Goal: Information Seeking & Learning: Learn about a topic

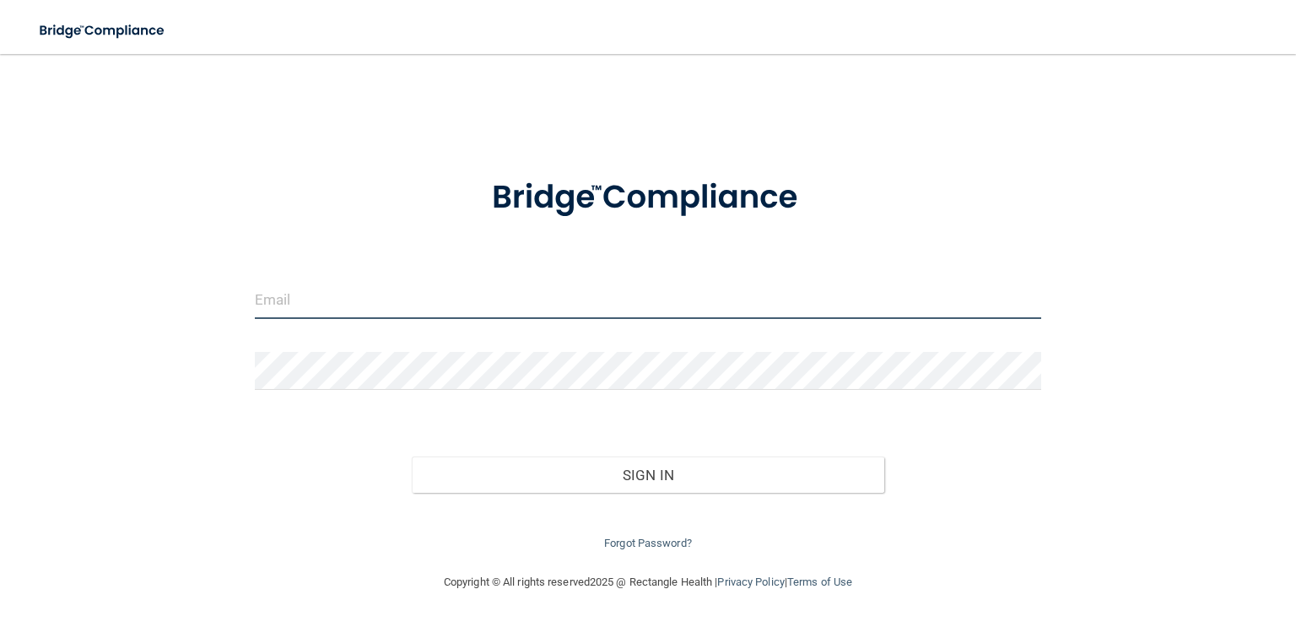
click at [321, 281] on input "email" at bounding box center [648, 300] width 787 height 38
type input "brittanyelliemudflapp@gmail.com"
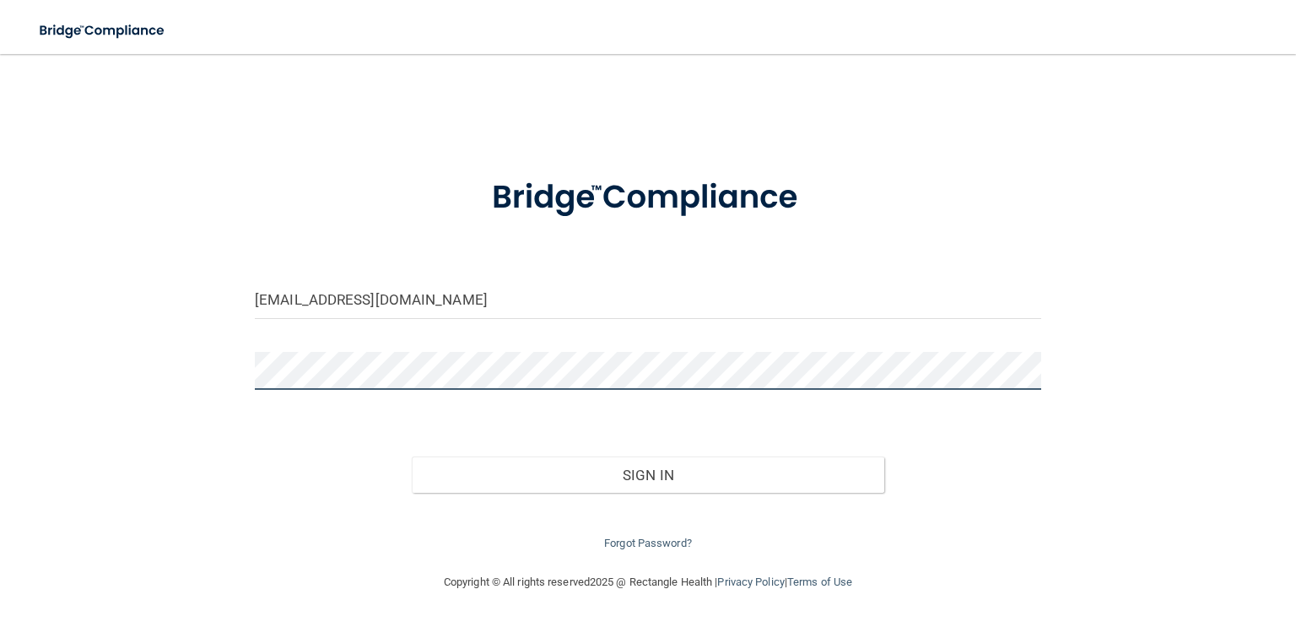
click at [412, 457] on button "Sign In" at bounding box center [648, 475] width 472 height 37
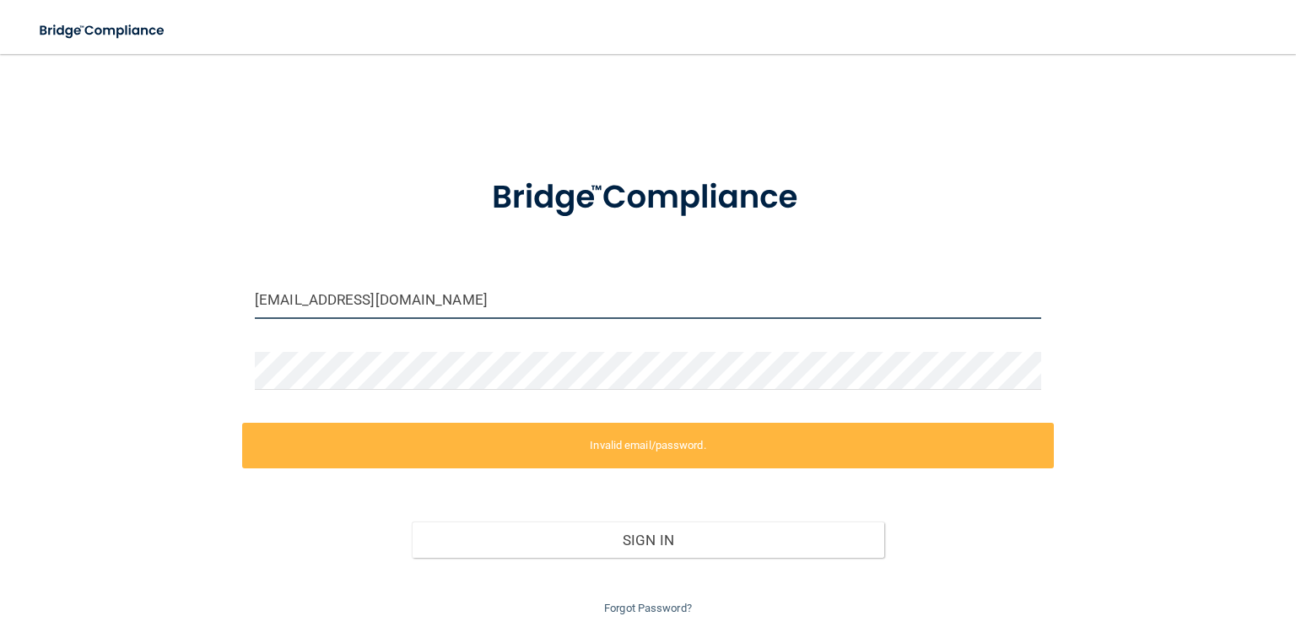
click at [510, 305] on input "brittanyelliemudflapp@gmail.com" at bounding box center [648, 300] width 787 height 38
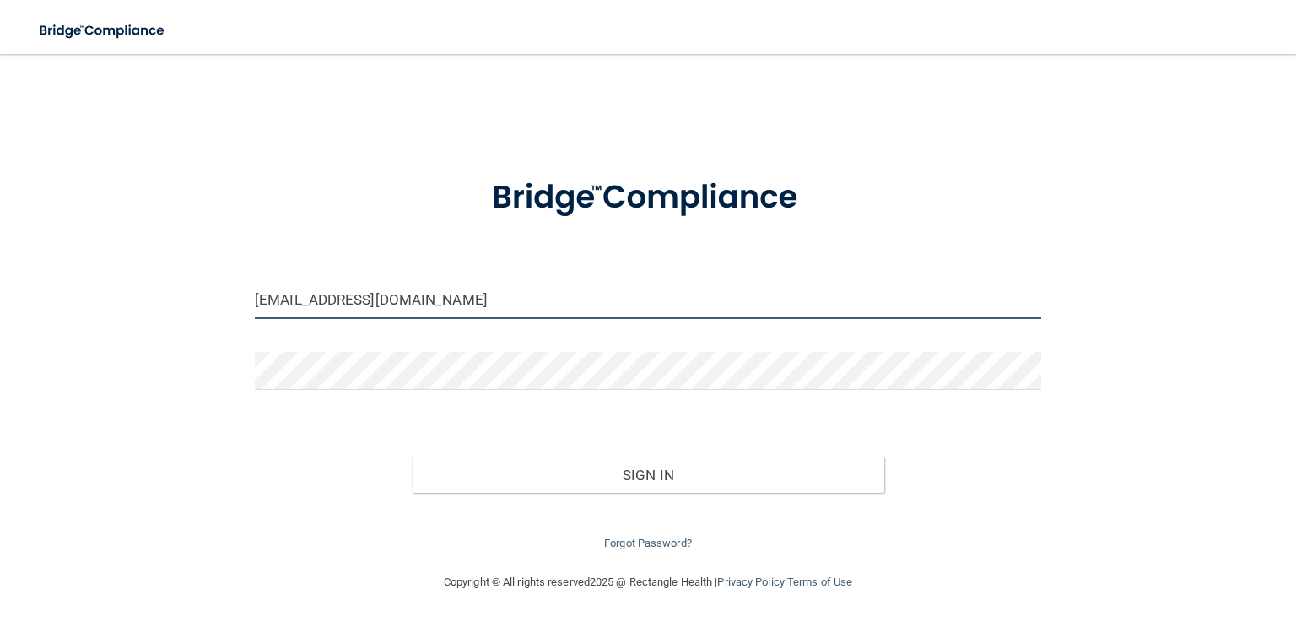
type input "brittanyelliemudflapp@gamil.com"
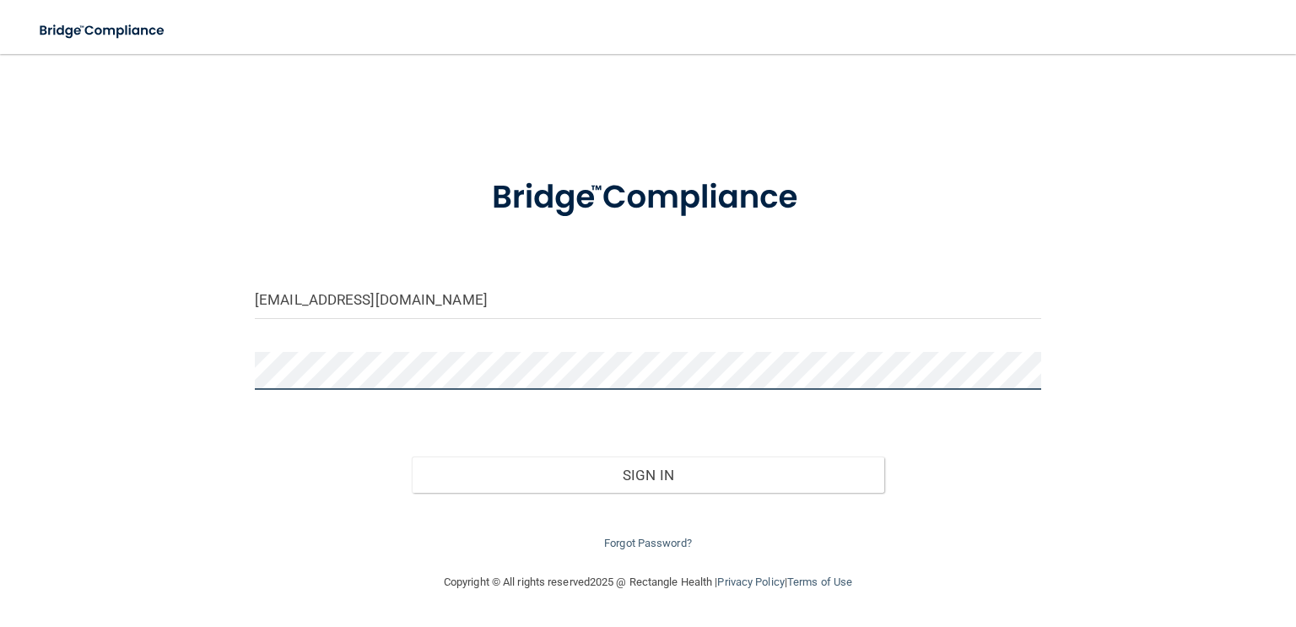
click at [412, 457] on button "Sign In" at bounding box center [648, 475] width 472 height 37
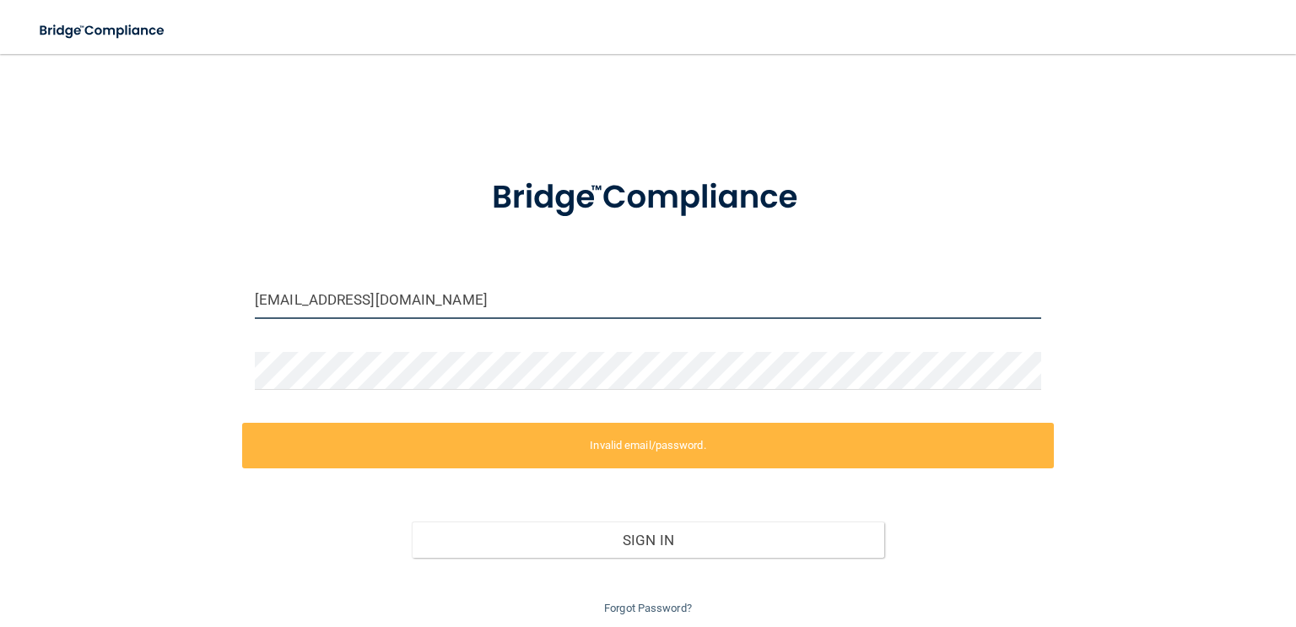
click at [566, 293] on input "brittanyelliemudflapp@gamil.com" at bounding box center [648, 300] width 787 height 38
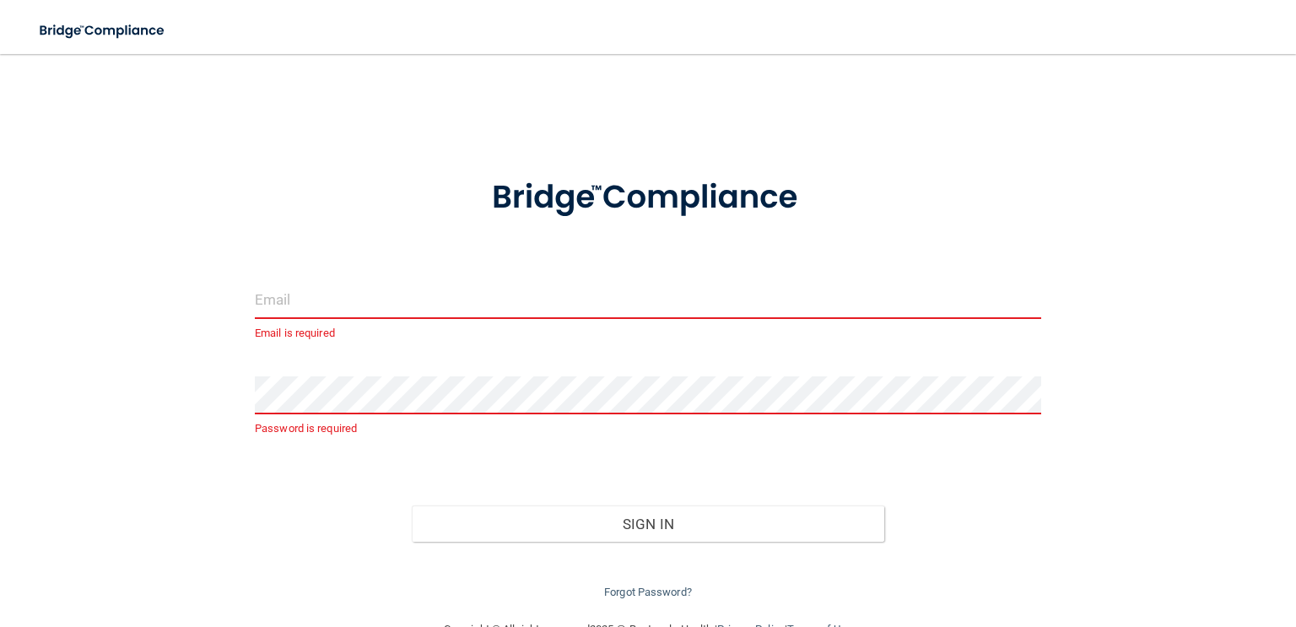
click at [487, 302] on input "email" at bounding box center [648, 300] width 787 height 38
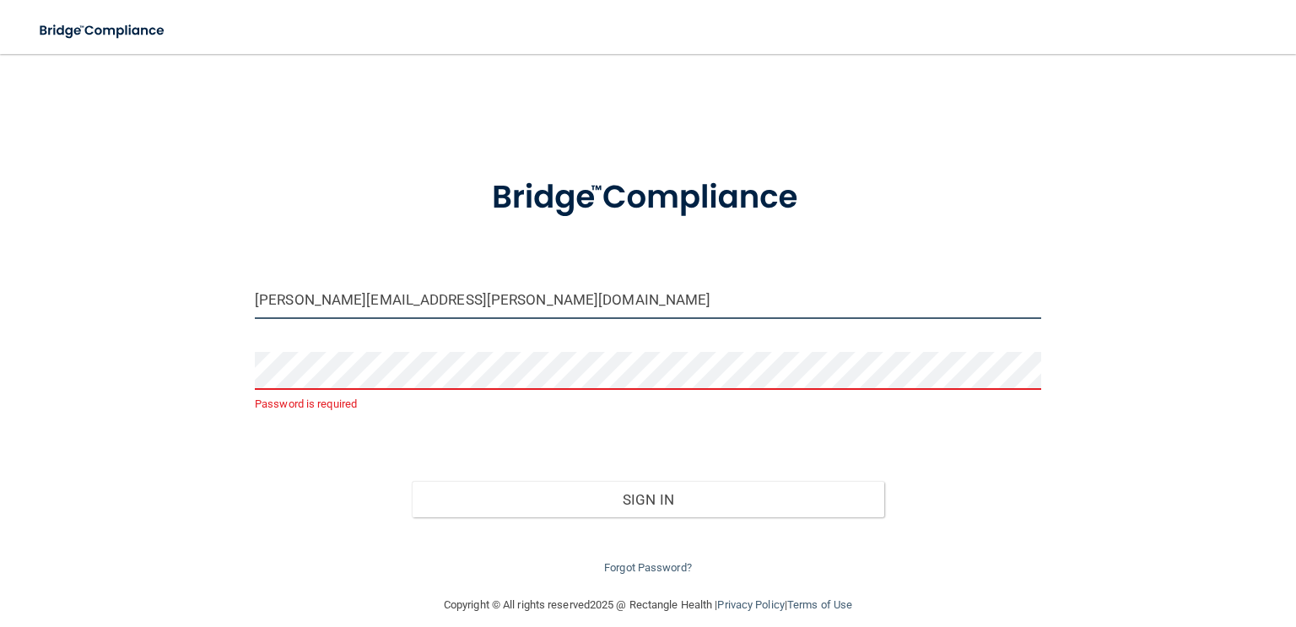
type input "[PERSON_NAME][EMAIL_ADDRESS][PERSON_NAME][DOMAIN_NAME]"
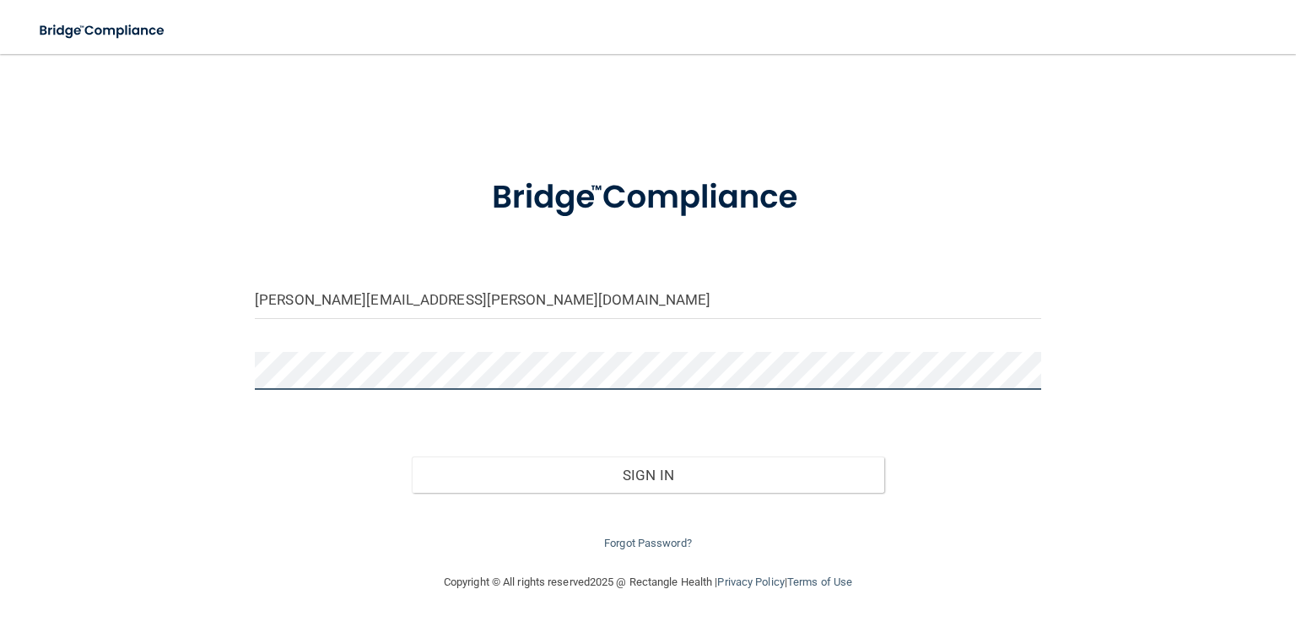
click at [412, 457] on button "Sign In" at bounding box center [648, 475] width 472 height 37
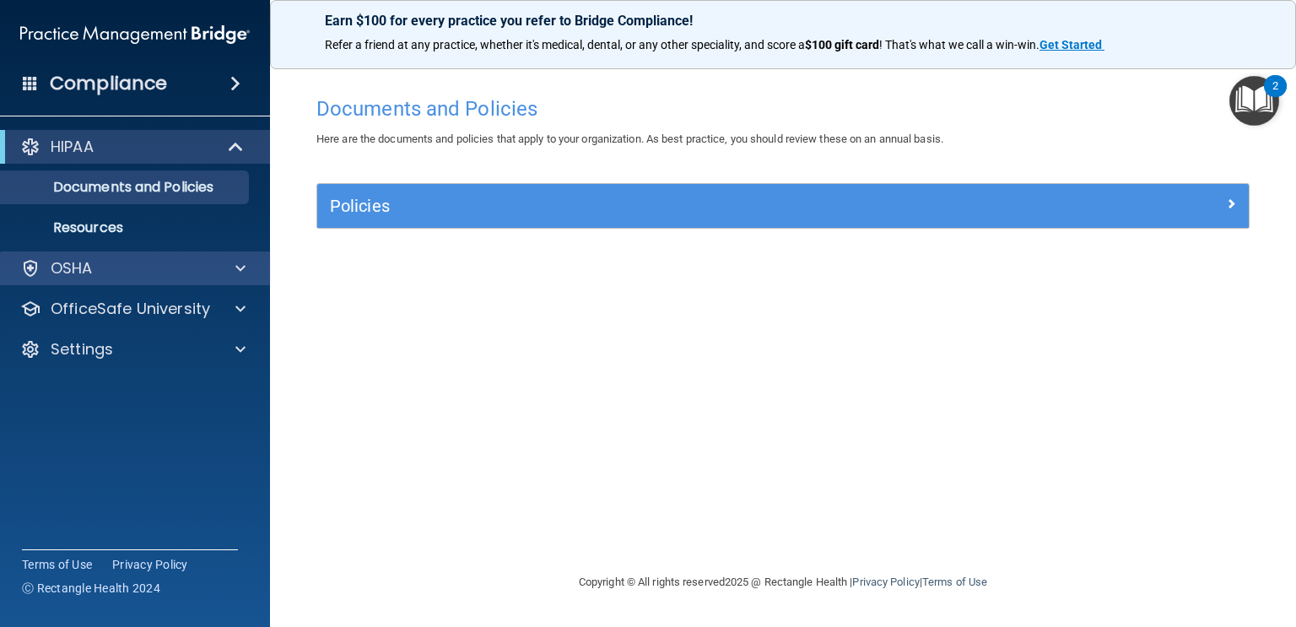
click at [248, 280] on div "OSHA" at bounding box center [135, 269] width 271 height 34
click at [246, 279] on div "OSHA" at bounding box center [135, 269] width 271 height 34
click at [98, 279] on div "OSHA" at bounding box center [135, 269] width 271 height 34
click at [242, 274] on span at bounding box center [240, 268] width 10 height 20
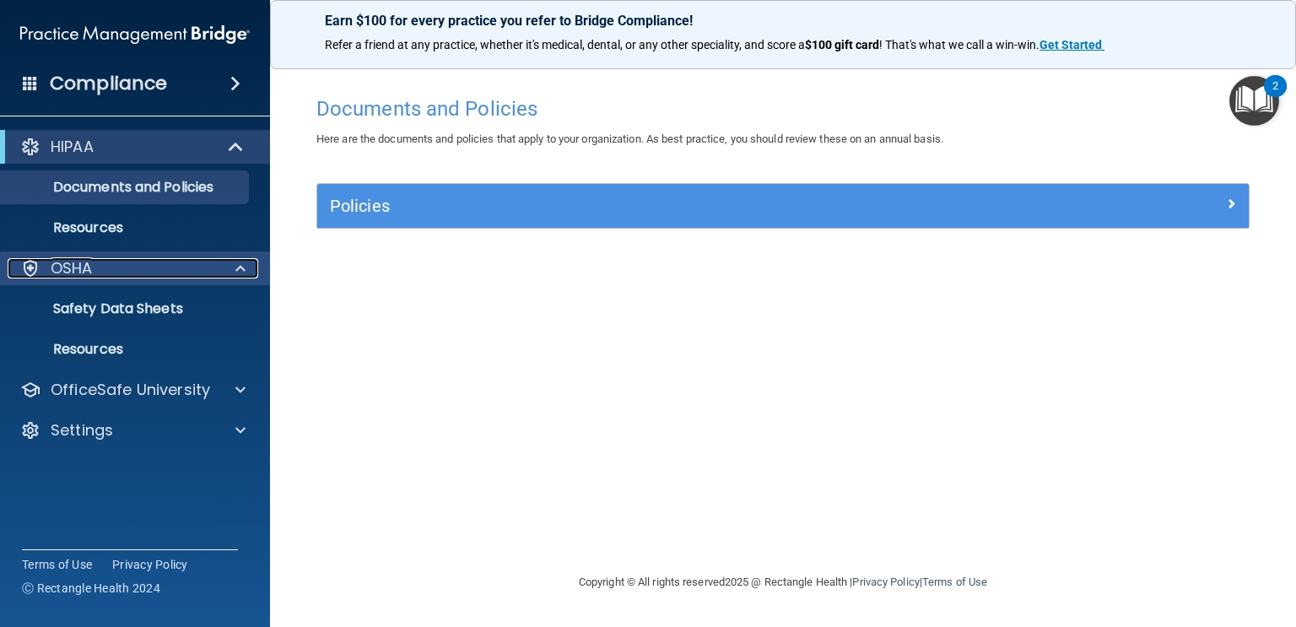
click at [242, 274] on span at bounding box center [240, 268] width 10 height 20
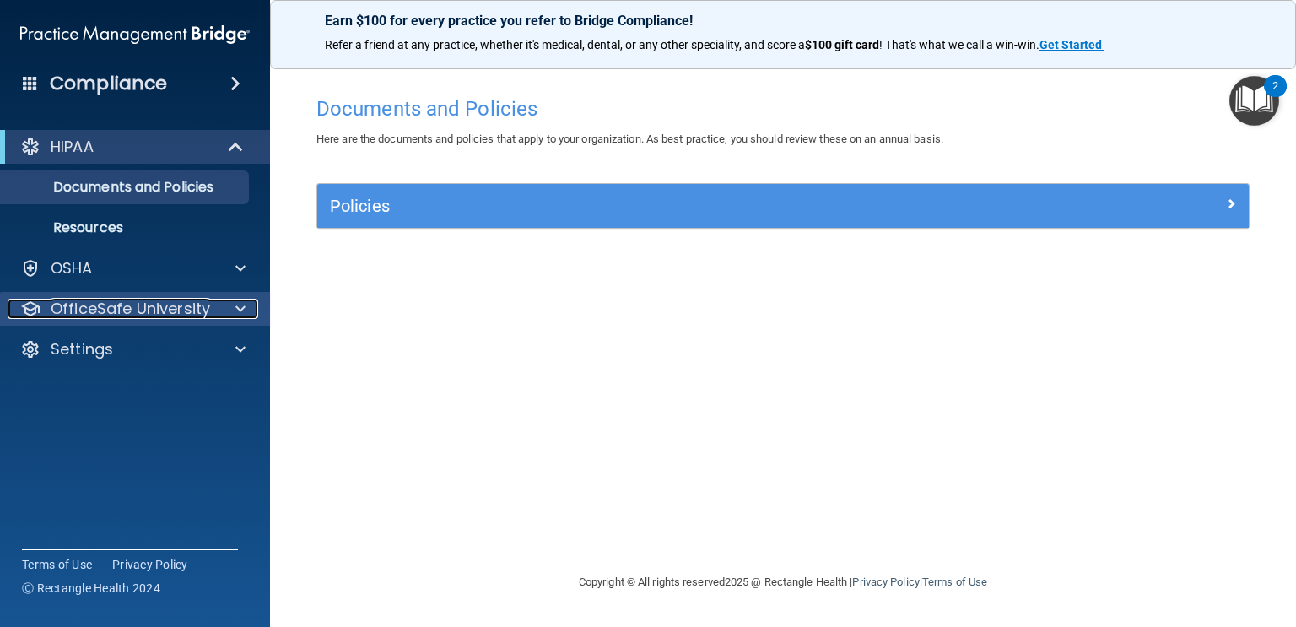
click at [237, 307] on span at bounding box center [240, 309] width 10 height 20
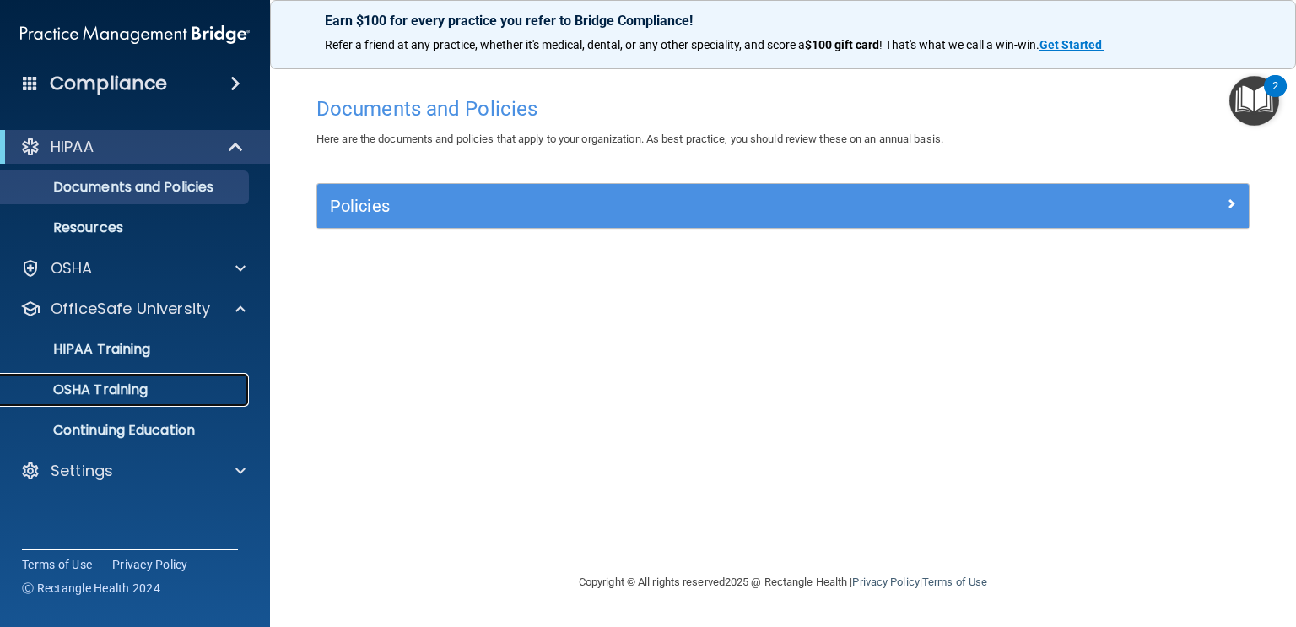
click at [1, 376] on link "OSHA Training" at bounding box center [116, 390] width 266 height 34
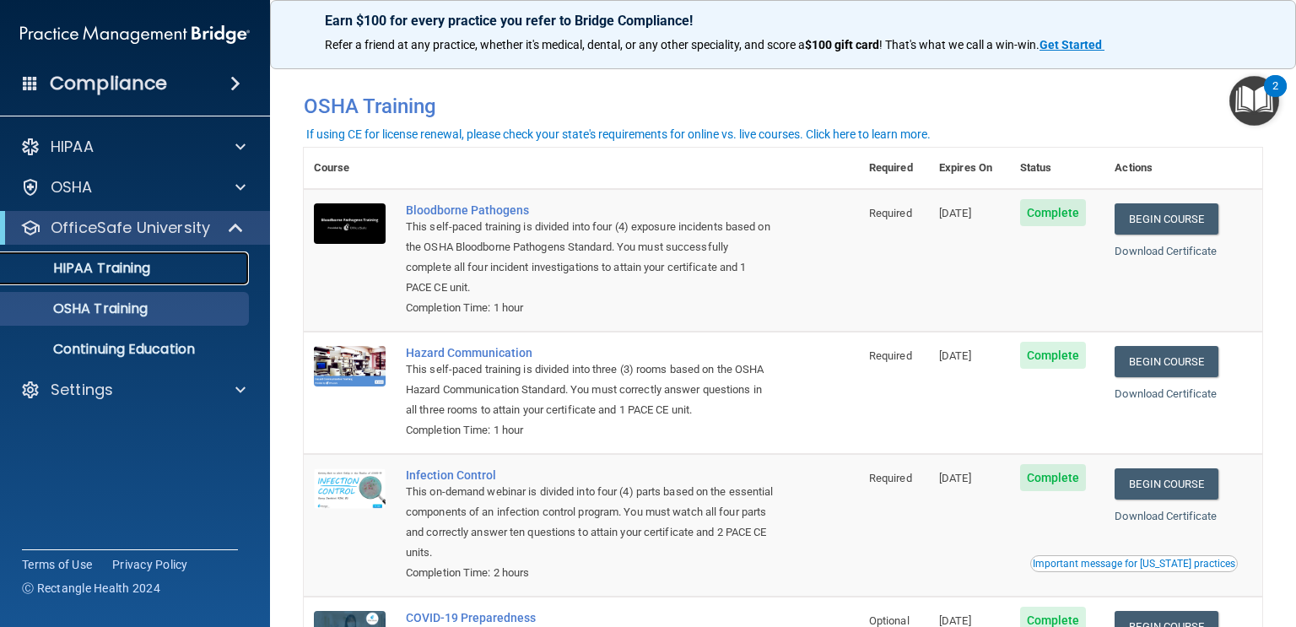
click at [77, 260] on p "HIPAA Training" at bounding box center [80, 268] width 139 height 17
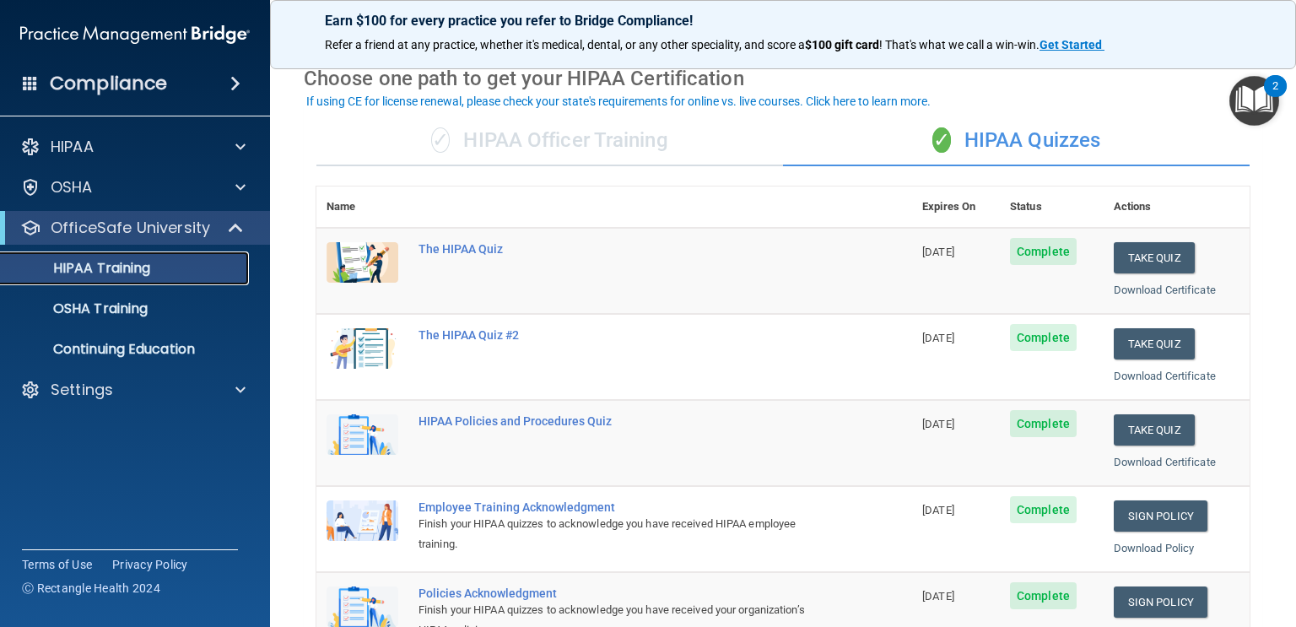
scroll to position [71, 0]
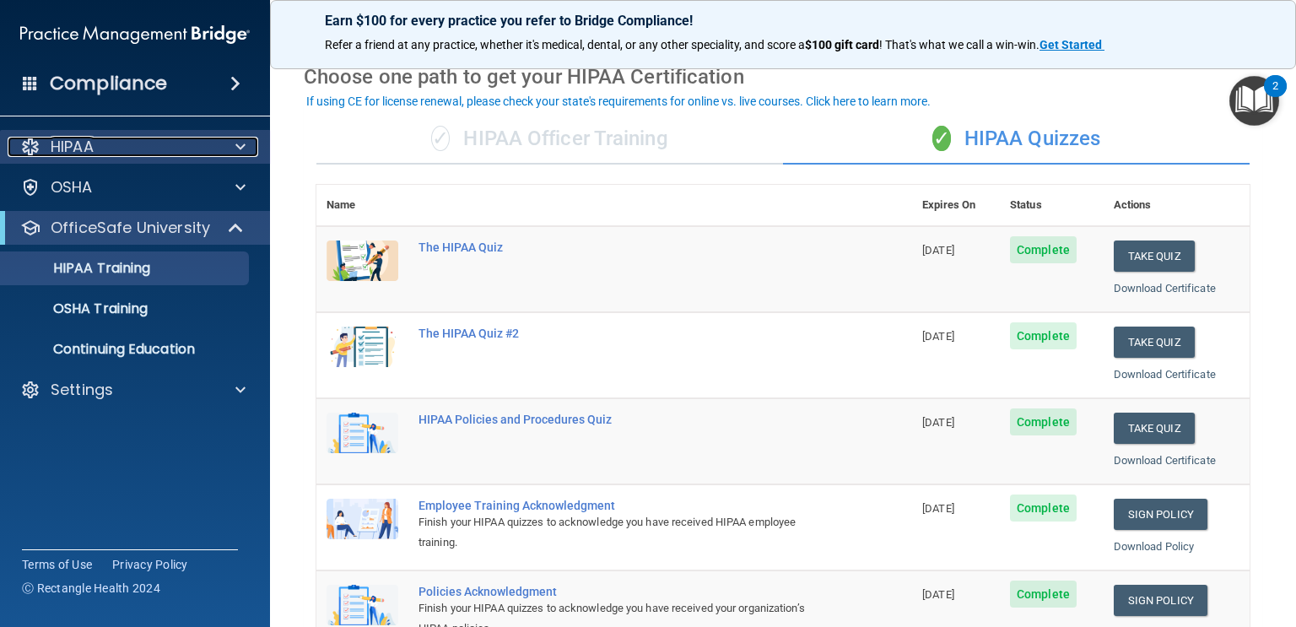
click at [240, 143] on span at bounding box center [240, 147] width 10 height 20
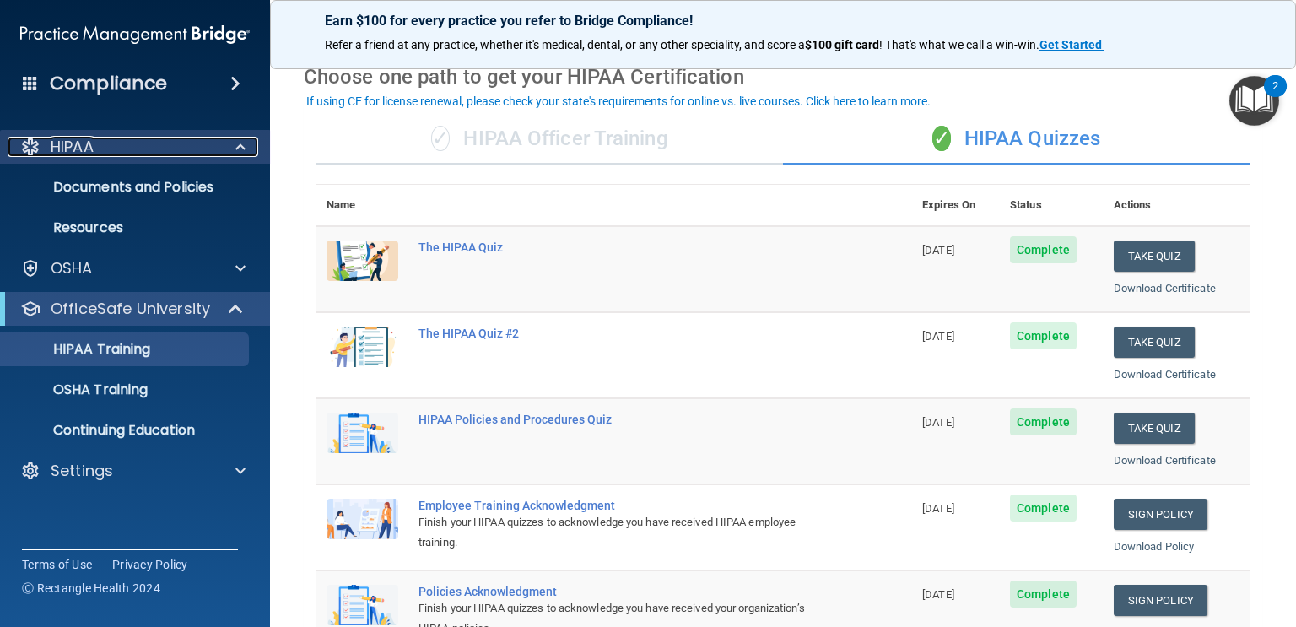
click at [240, 143] on span at bounding box center [240, 147] width 10 height 20
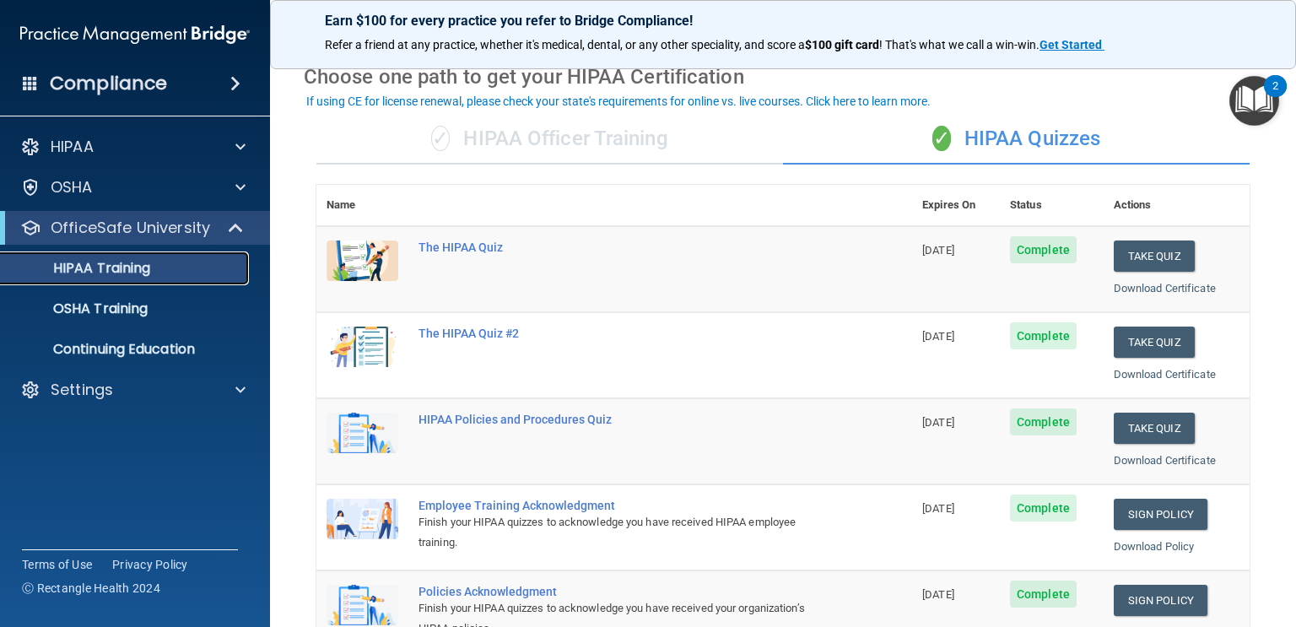
click at [111, 270] on p "HIPAA Training" at bounding box center [80, 268] width 139 height 17
click at [568, 122] on div "✓ HIPAA Officer Training" at bounding box center [550, 139] width 467 height 51
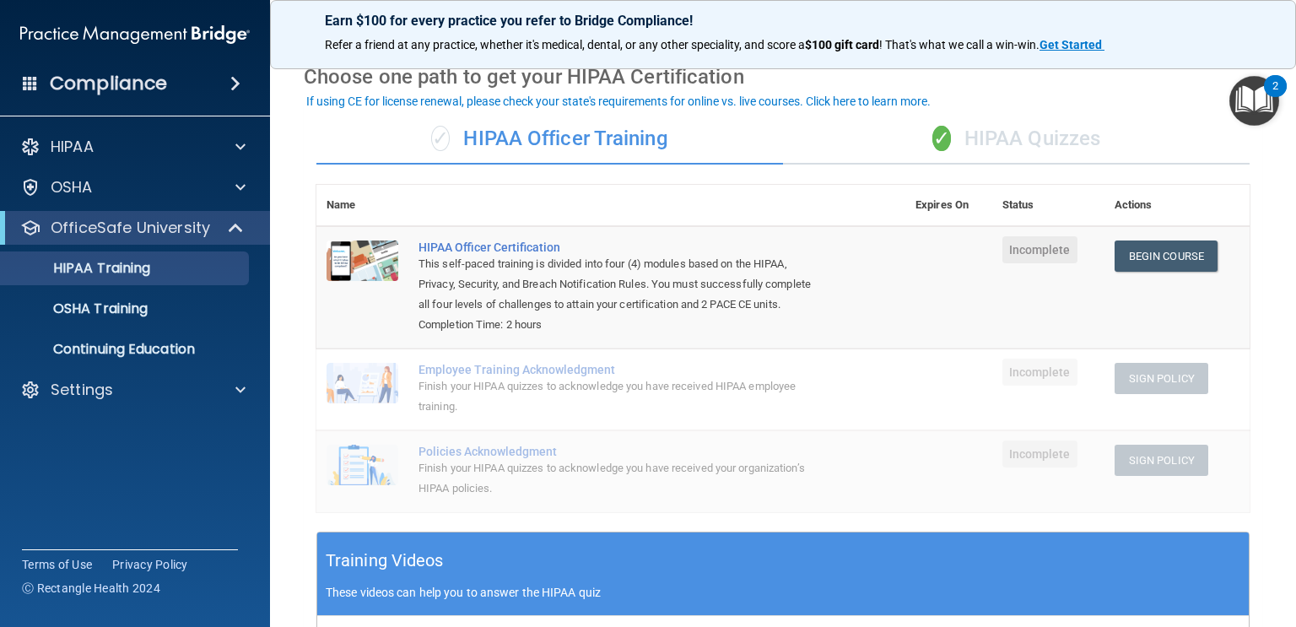
click at [1079, 149] on div "✓ HIPAA Quizzes" at bounding box center [1016, 139] width 467 height 51
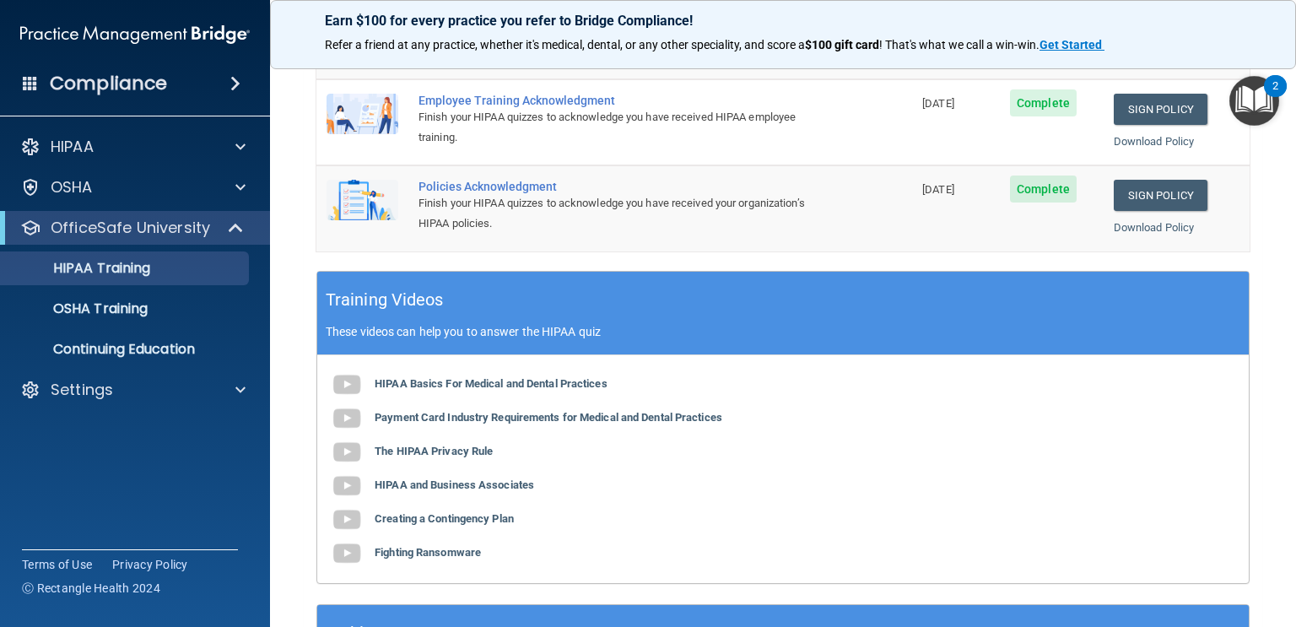
scroll to position [476, 0]
click at [595, 377] on b "HIPAA Basics For Medical and Dental Practices" at bounding box center [491, 383] width 233 height 13
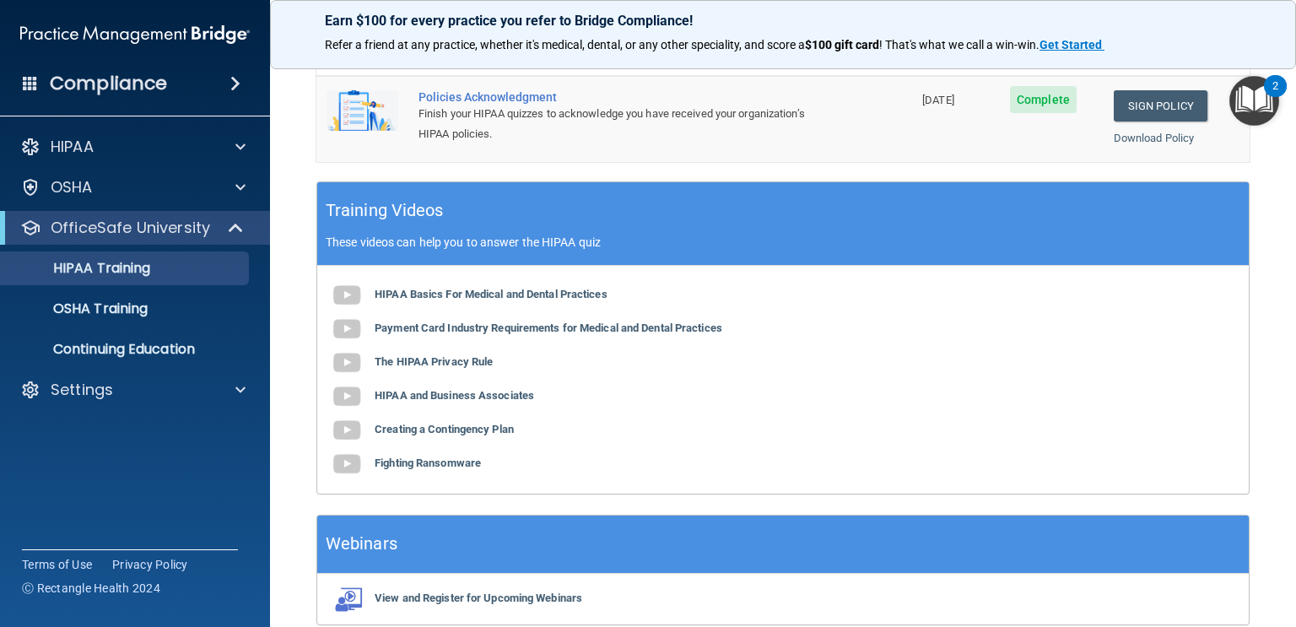
scroll to position [582, 0]
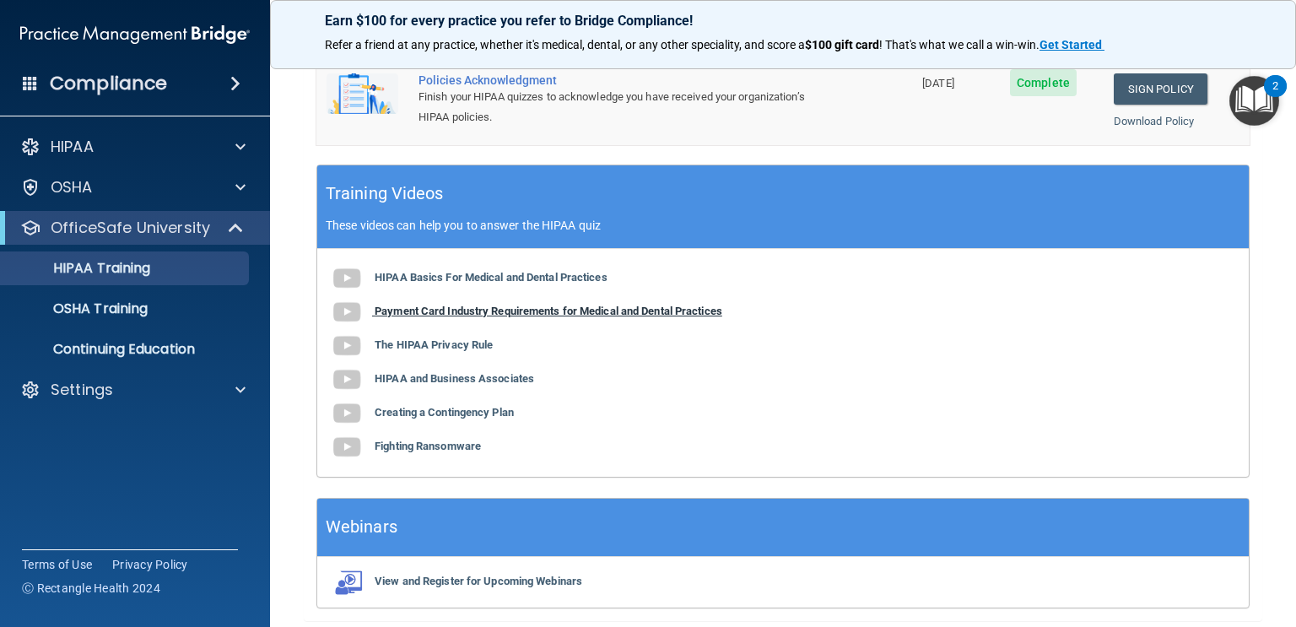
click at [537, 309] on b "Payment Card Industry Requirements for Medical and Dental Practices" at bounding box center [549, 311] width 348 height 13
click at [456, 340] on b "The HIPAA Privacy Rule" at bounding box center [434, 344] width 118 height 13
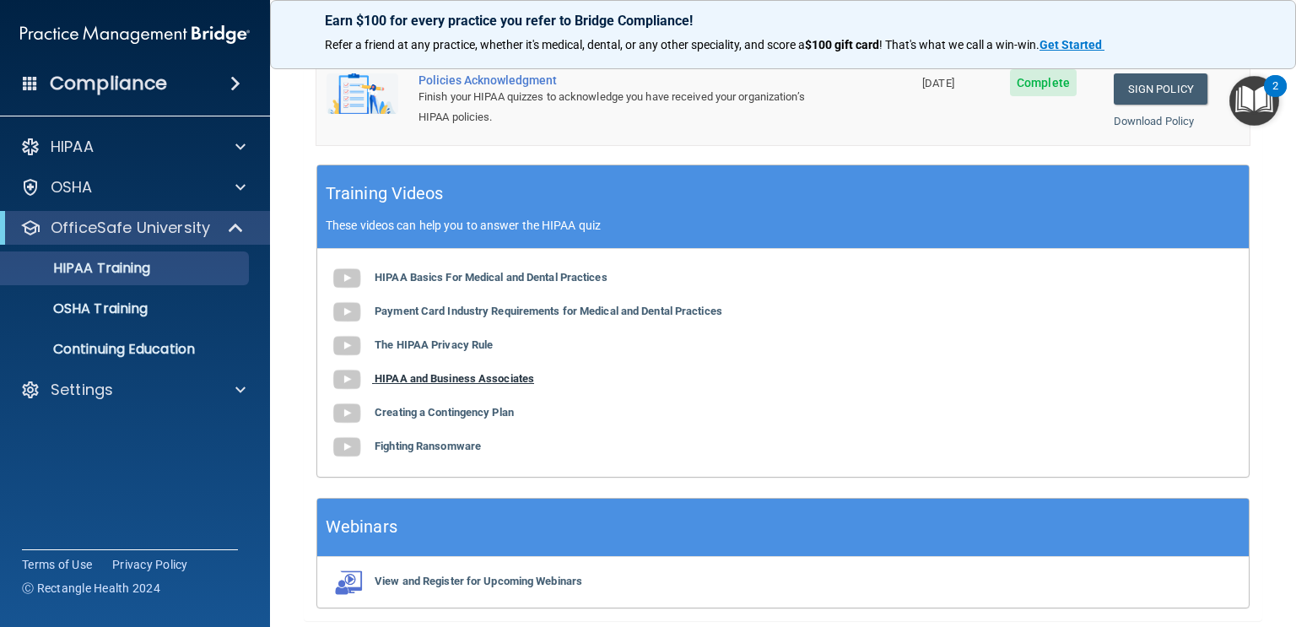
click at [467, 372] on b "HIPAA and Business Associates" at bounding box center [455, 378] width 160 height 13
click at [468, 412] on b "Creating a Contingency Plan" at bounding box center [444, 412] width 139 height 13
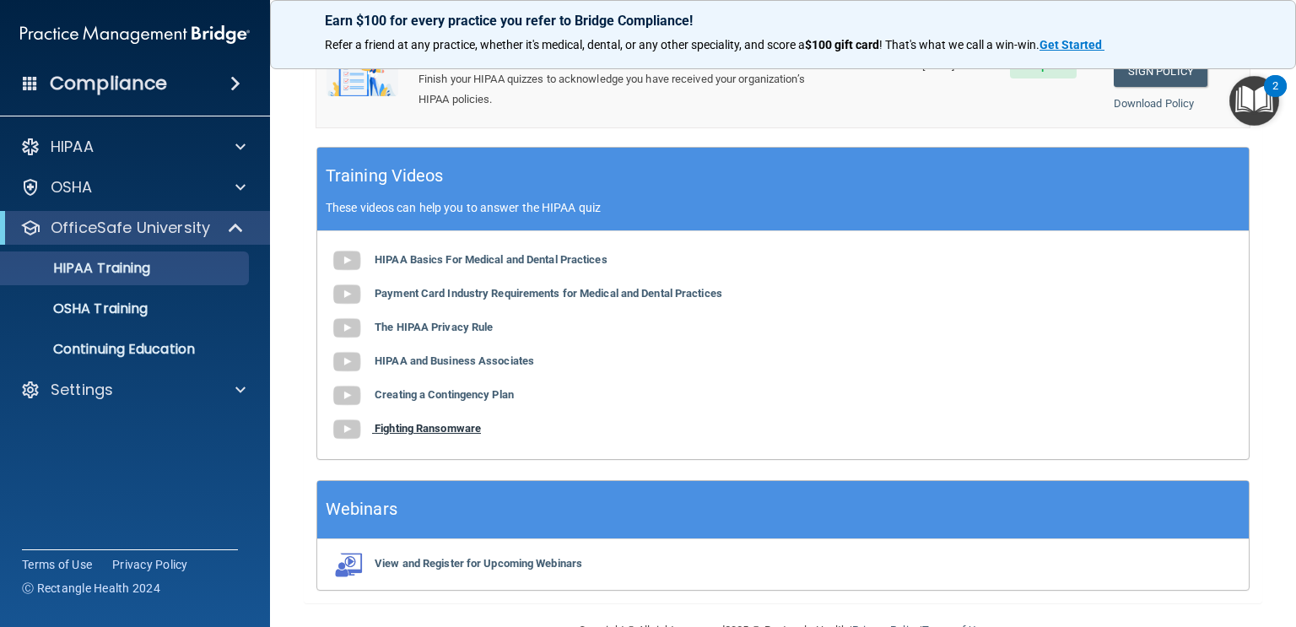
scroll to position [640, 0]
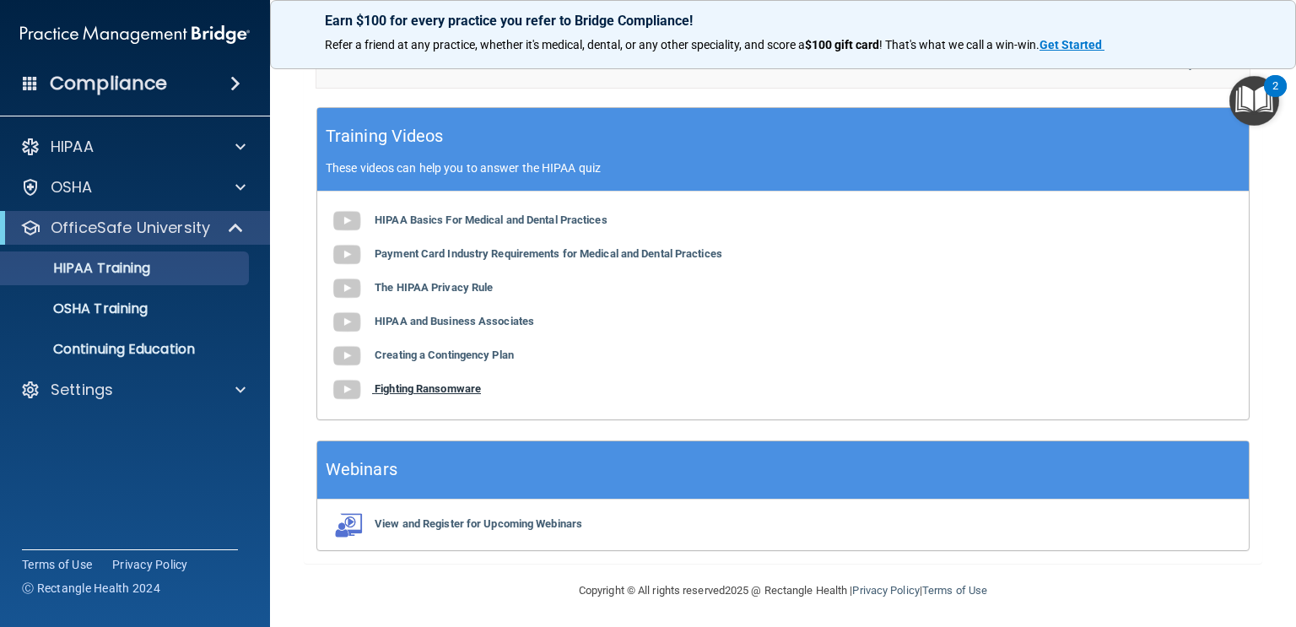
click at [457, 383] on b "Fighting Ransomware" at bounding box center [428, 388] width 106 height 13
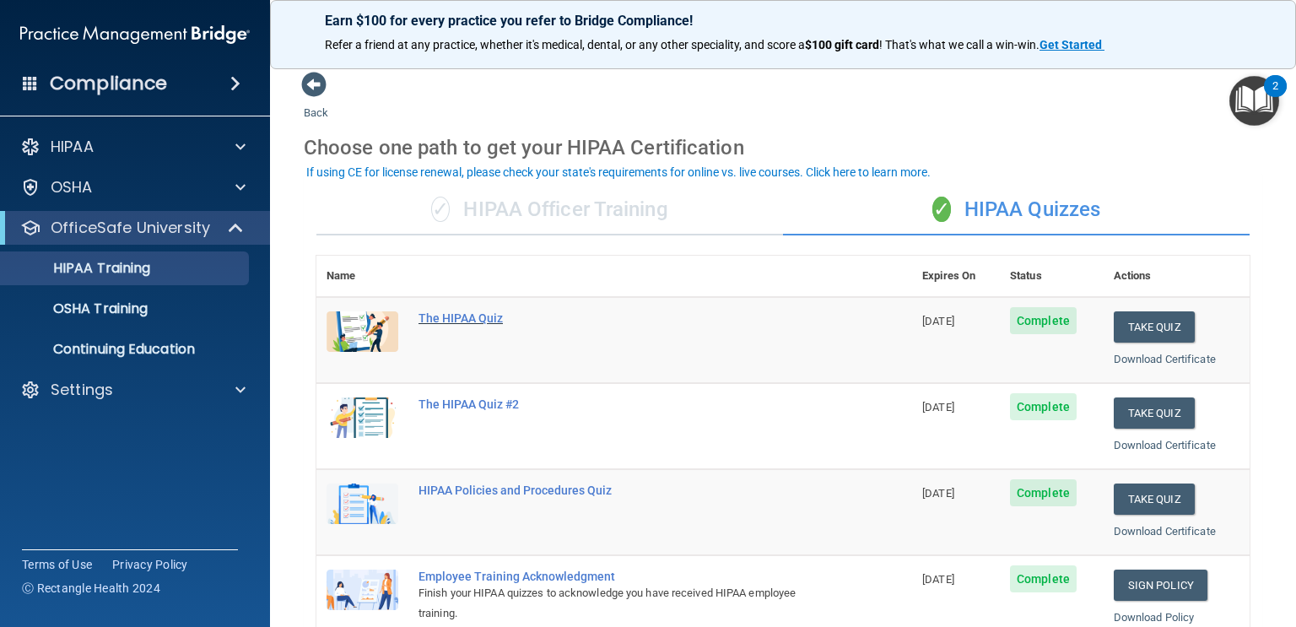
click at [486, 316] on div "The HIPAA Quiz" at bounding box center [623, 318] width 409 height 14
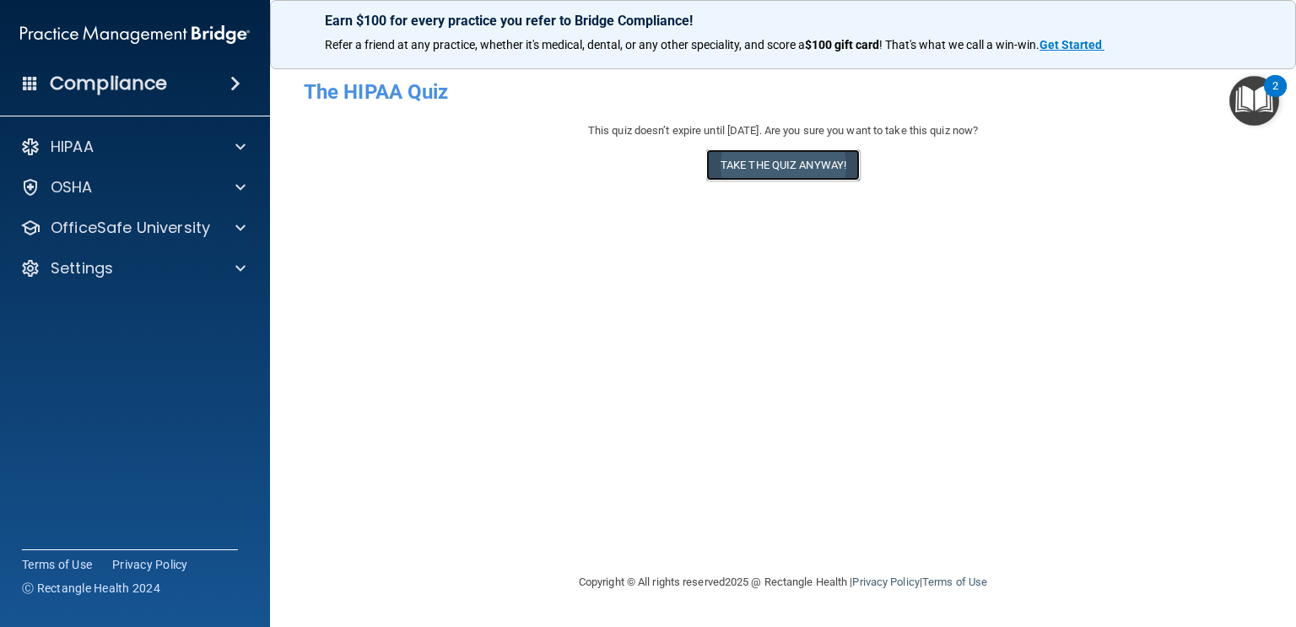
click at [853, 162] on button "Take the quiz anyway!" at bounding box center [783, 164] width 154 height 31
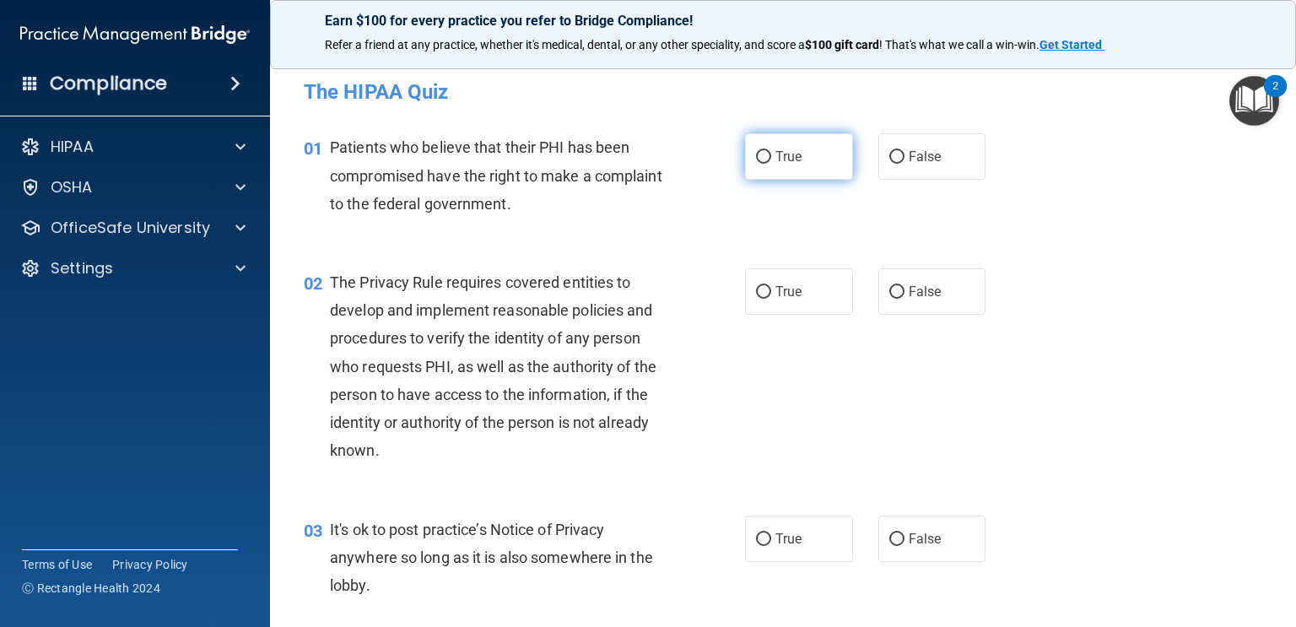
click at [797, 167] on label "True" at bounding box center [799, 156] width 108 height 46
click at [771, 164] on input "True" at bounding box center [763, 157] width 15 height 13
radio input "true"
click at [777, 276] on label "True" at bounding box center [799, 291] width 108 height 46
click at [771, 286] on input "True" at bounding box center [763, 292] width 15 height 13
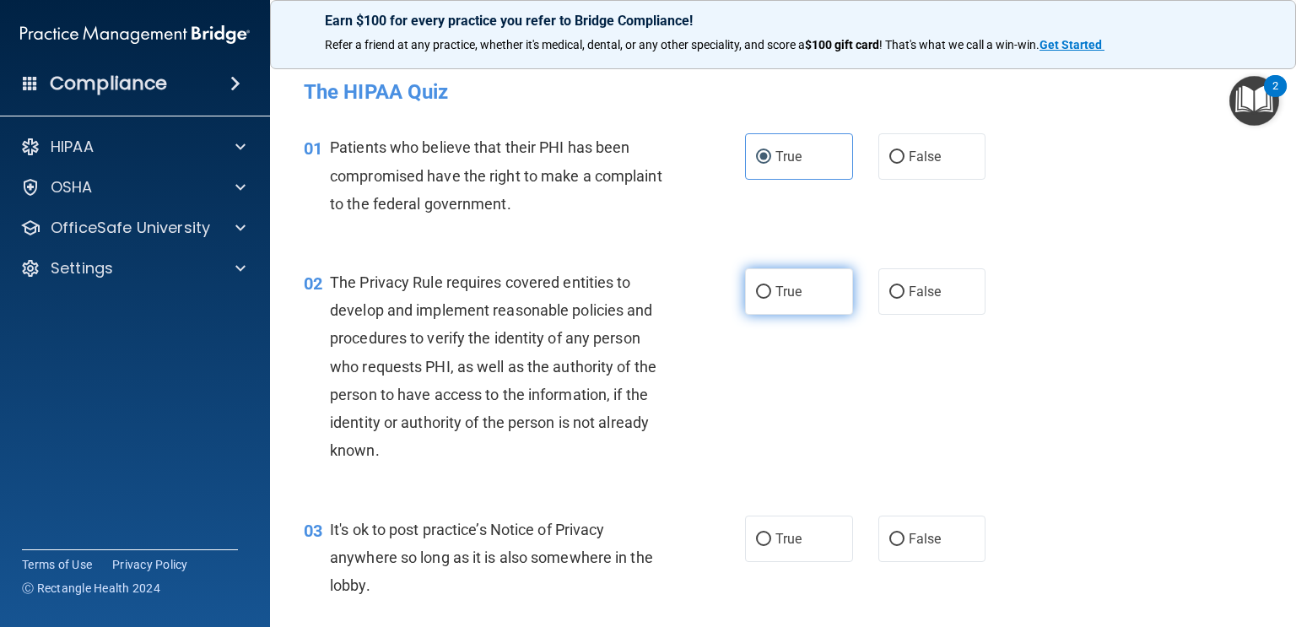
radio input "true"
click at [938, 555] on label "False" at bounding box center [933, 539] width 108 height 46
click at [905, 546] on input "False" at bounding box center [897, 539] width 15 height 13
radio input "true"
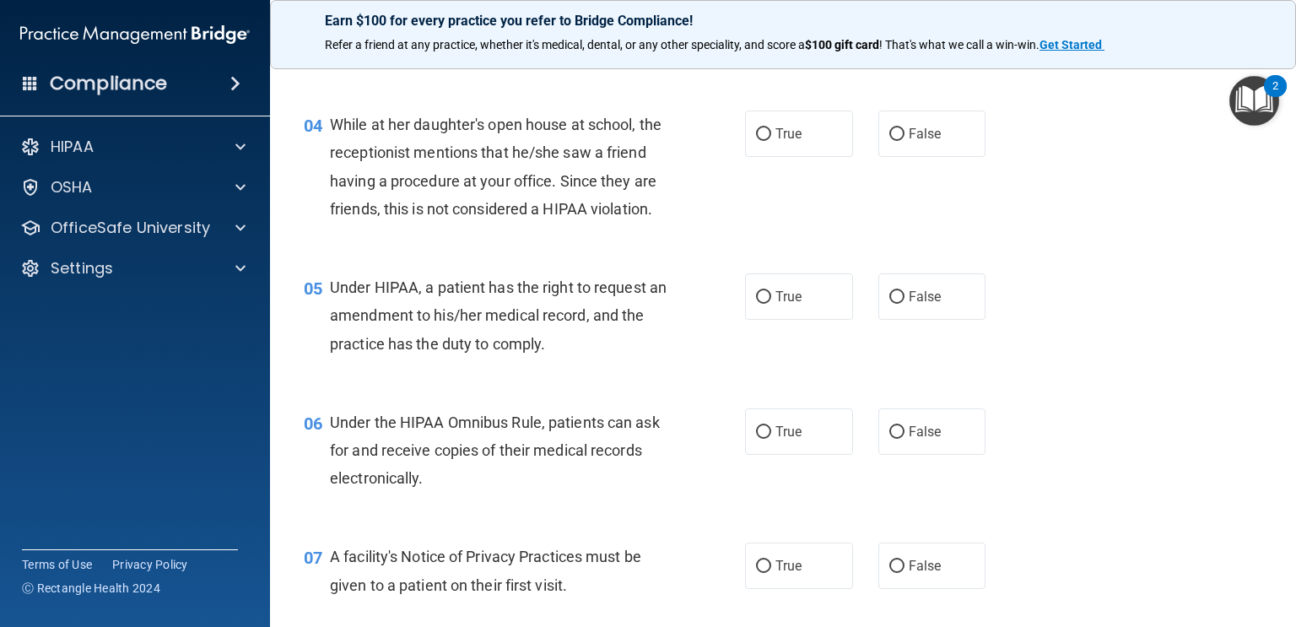
scroll to position [540, 0]
click at [923, 137] on span "False" at bounding box center [925, 133] width 33 height 16
click at [905, 137] on input "False" at bounding box center [897, 133] width 15 height 13
radio input "true"
click at [789, 303] on span "True" at bounding box center [789, 296] width 26 height 16
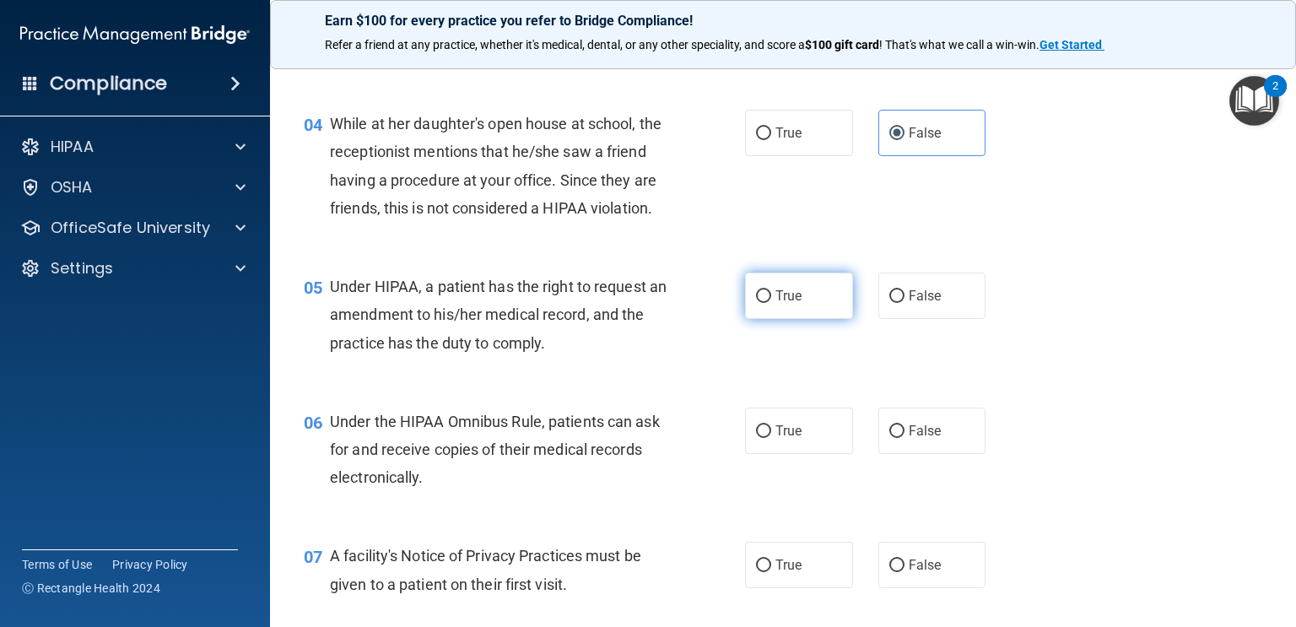
click at [771, 303] on input "True" at bounding box center [763, 296] width 15 height 13
radio input "true"
click at [782, 409] on label "True" at bounding box center [799, 431] width 108 height 46
click at [771, 425] on input "True" at bounding box center [763, 431] width 15 height 13
radio input "true"
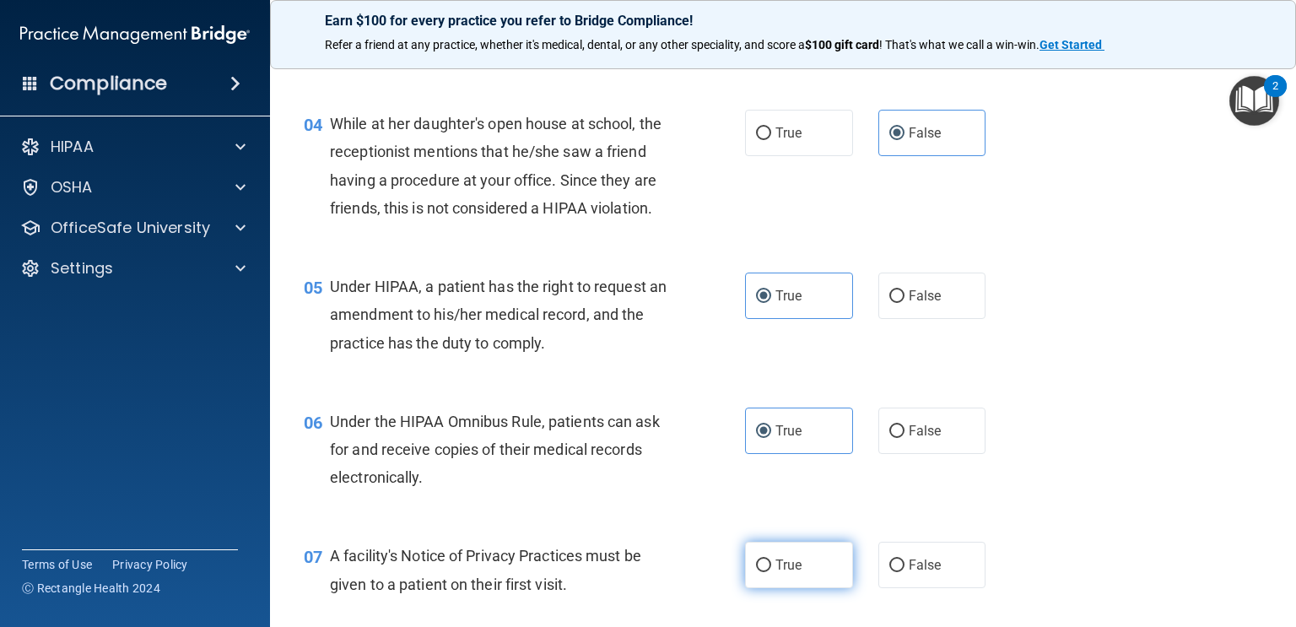
click at [766, 543] on label "True" at bounding box center [799, 565] width 108 height 46
click at [766, 560] on input "True" at bounding box center [763, 566] width 15 height 13
radio input "true"
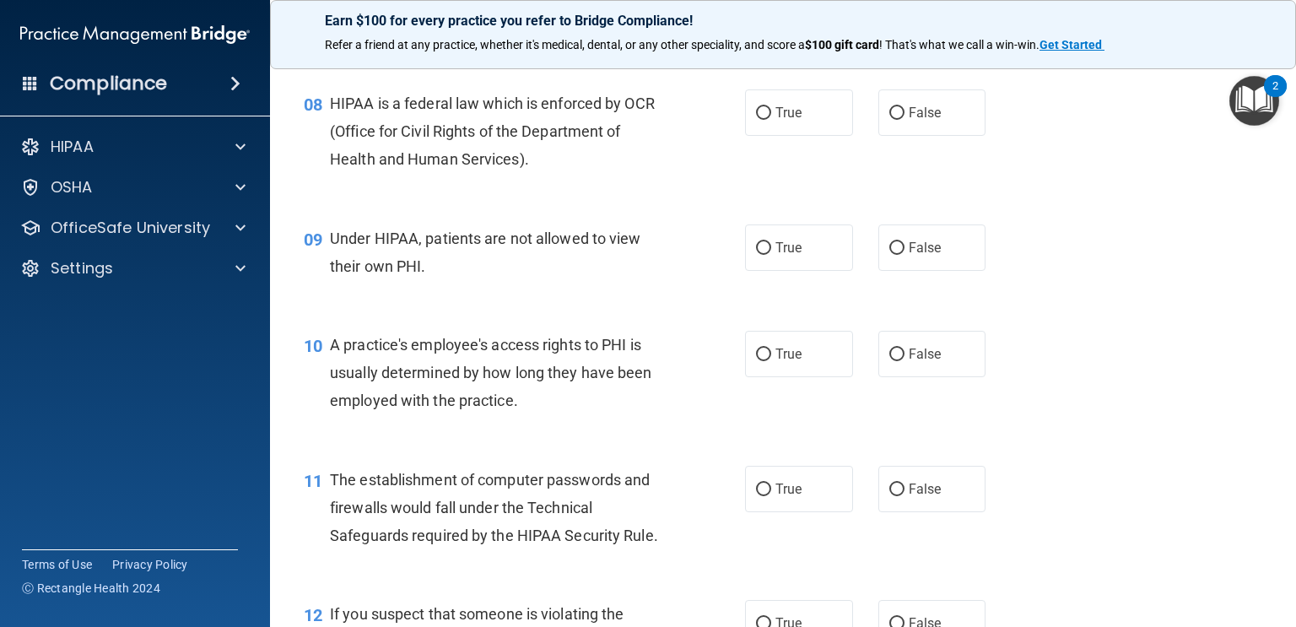
scroll to position [1107, 0]
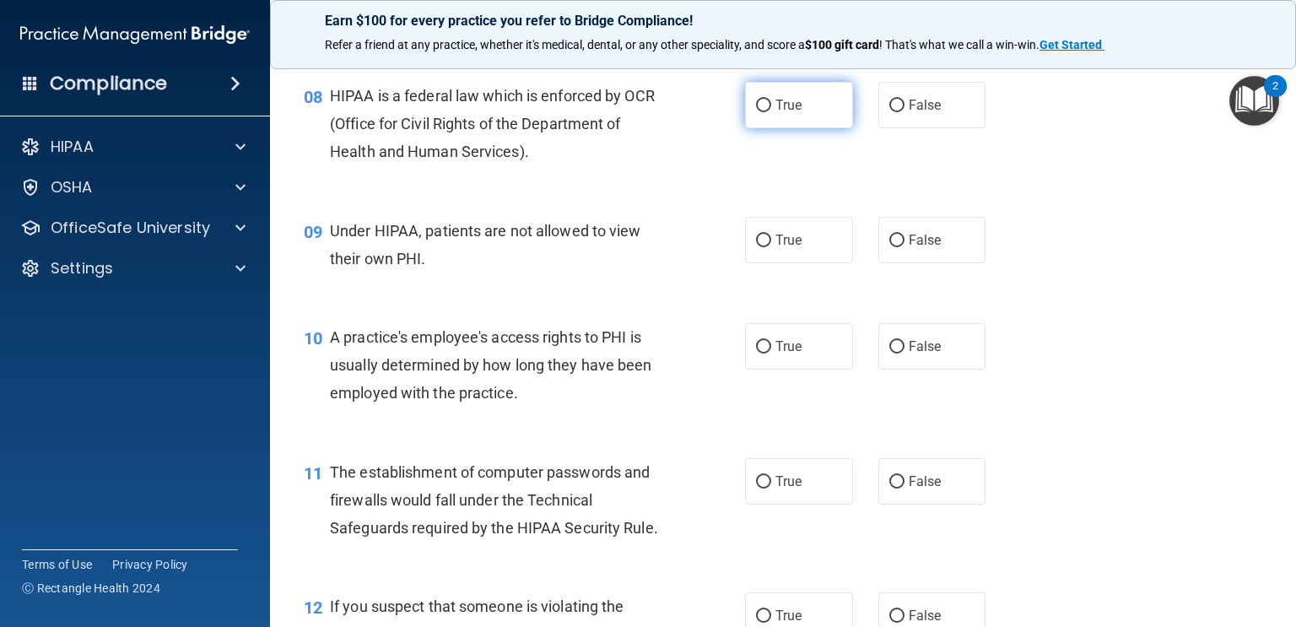
click at [813, 117] on label "True" at bounding box center [799, 105] width 108 height 46
click at [771, 112] on input "True" at bounding box center [763, 106] width 15 height 13
radio input "true"
click at [939, 234] on span "False" at bounding box center [925, 240] width 33 height 16
click at [905, 235] on input "False" at bounding box center [897, 241] width 15 height 13
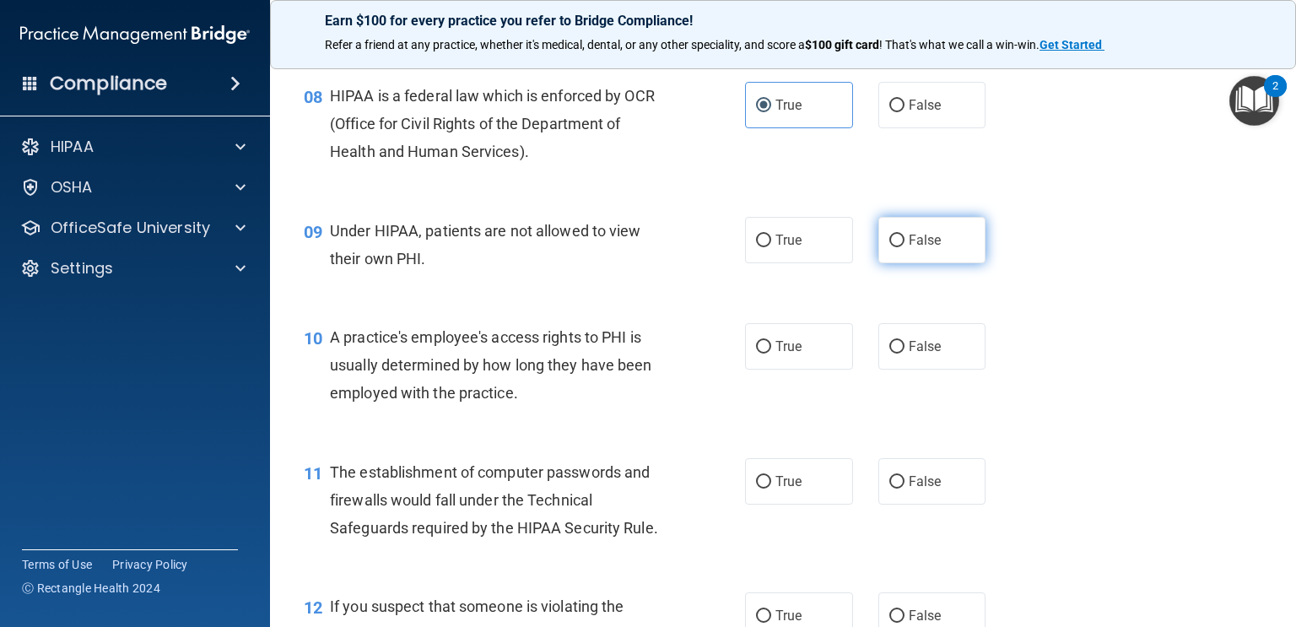
radio input "true"
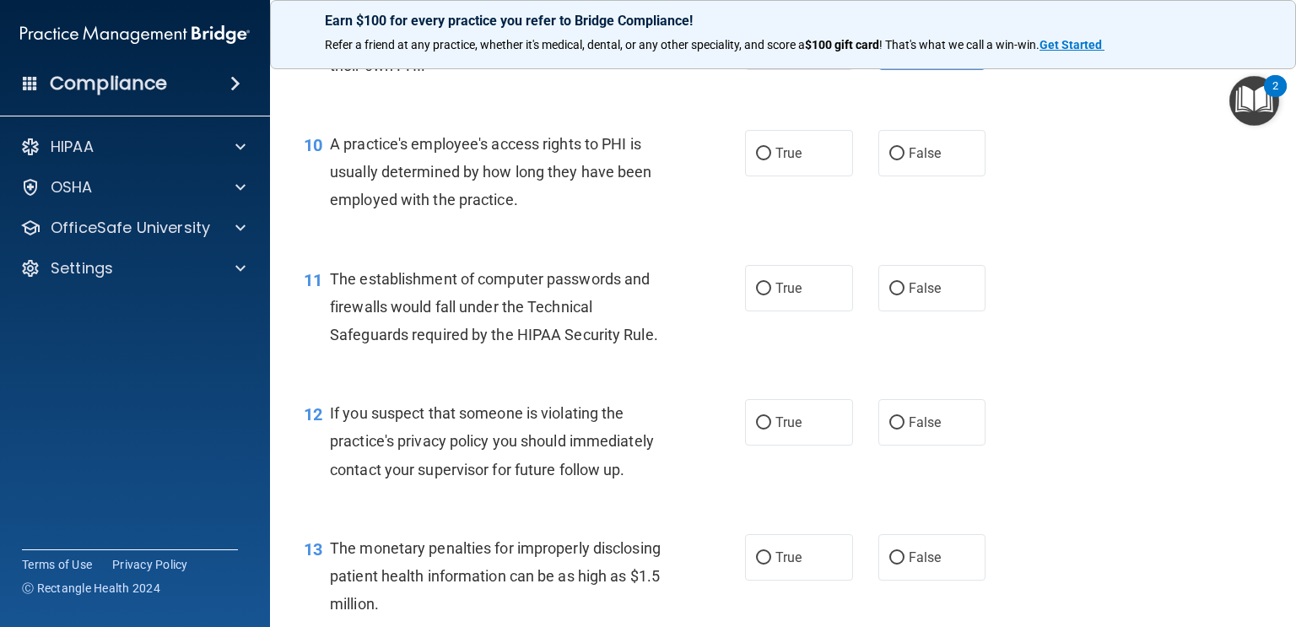
scroll to position [1304, 0]
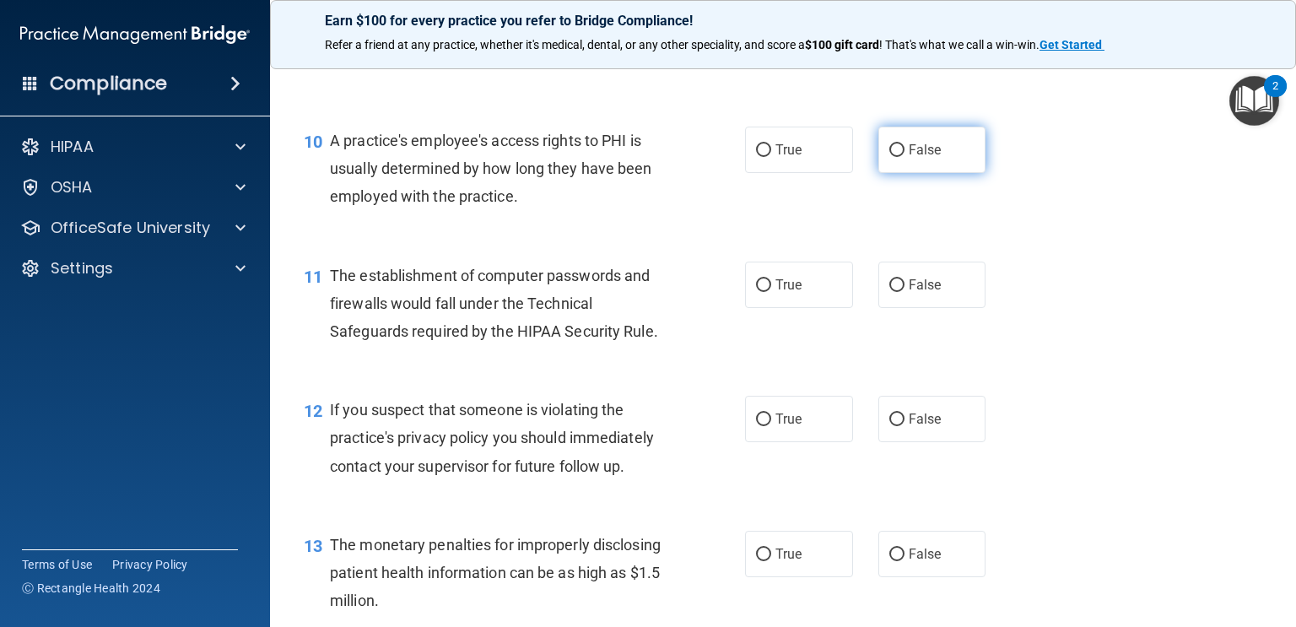
click at [981, 142] on label "False" at bounding box center [933, 150] width 108 height 46
click at [905, 144] on input "False" at bounding box center [897, 150] width 15 height 13
radio input "true"
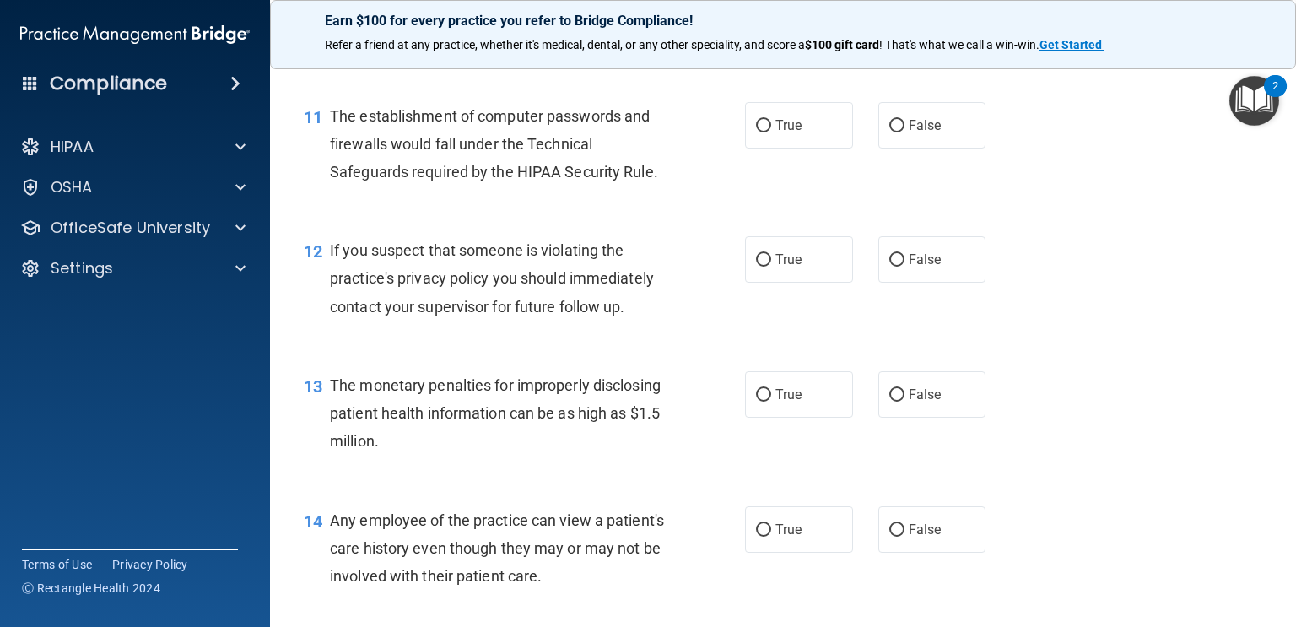
scroll to position [1467, 0]
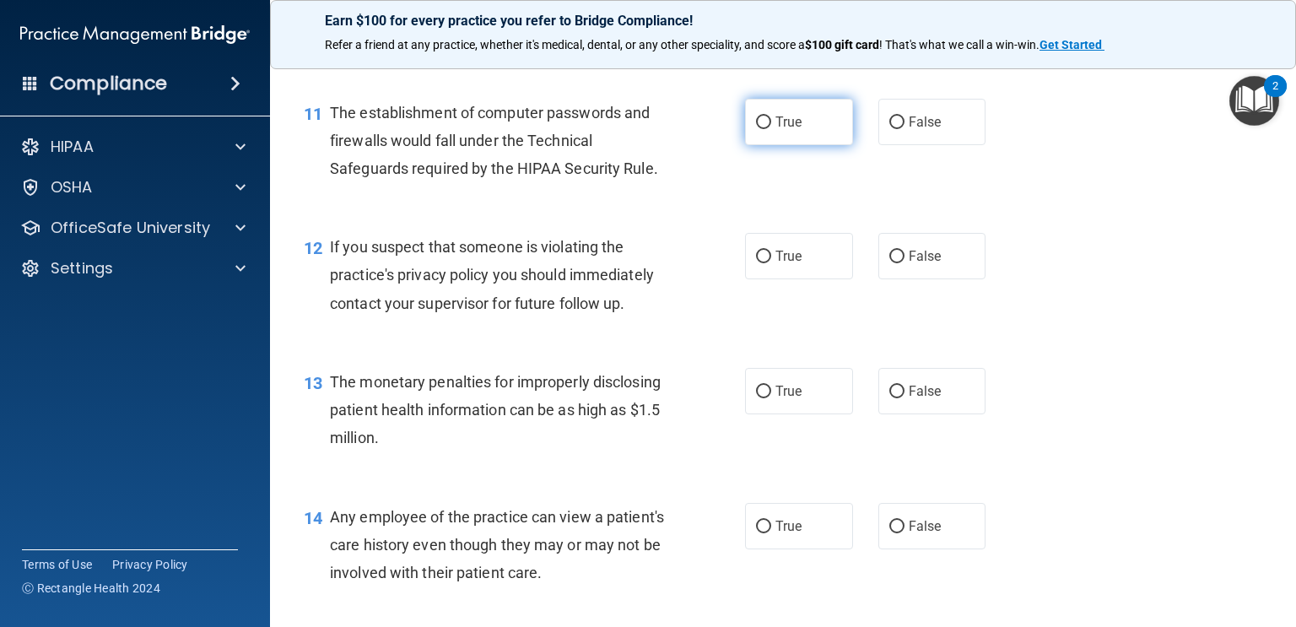
click at [778, 125] on span "True" at bounding box center [789, 122] width 26 height 16
click at [771, 125] on input "True" at bounding box center [763, 122] width 15 height 13
radio input "true"
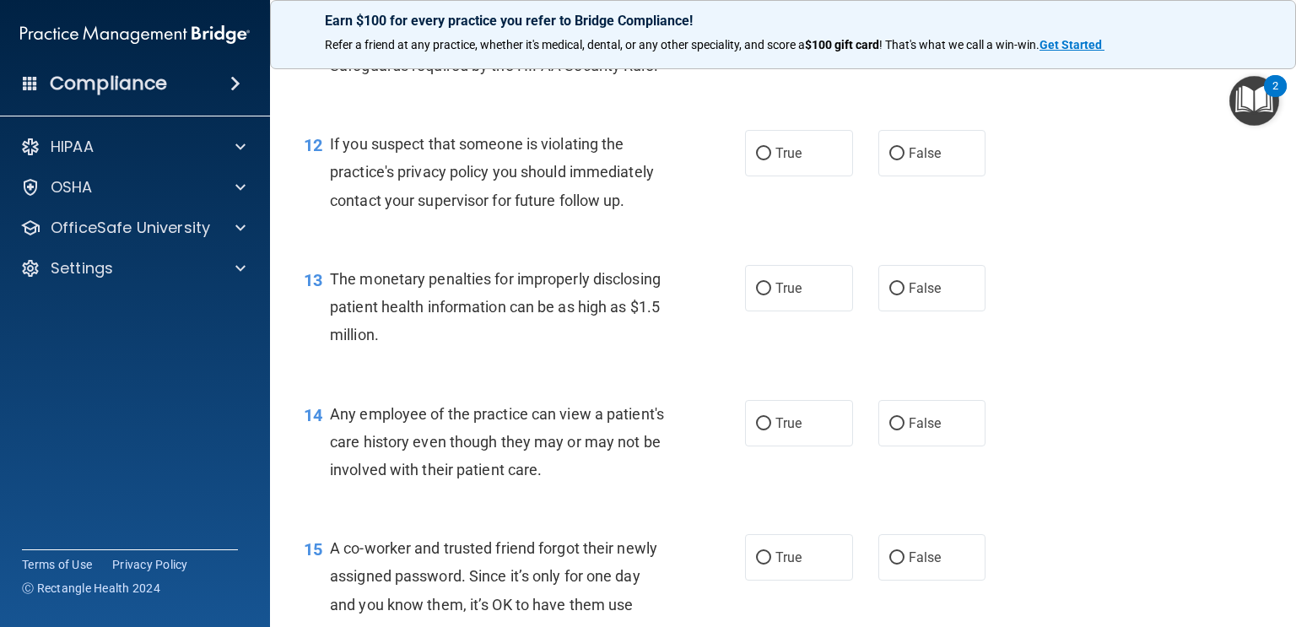
scroll to position [1570, 0]
click at [1101, 241] on div "12 If you suspect that someone is violating the practice's privacy policy you s…" at bounding box center [783, 176] width 984 height 135
click at [789, 152] on span "True" at bounding box center [789, 153] width 26 height 16
click at [771, 152] on input "True" at bounding box center [763, 154] width 15 height 13
radio input "true"
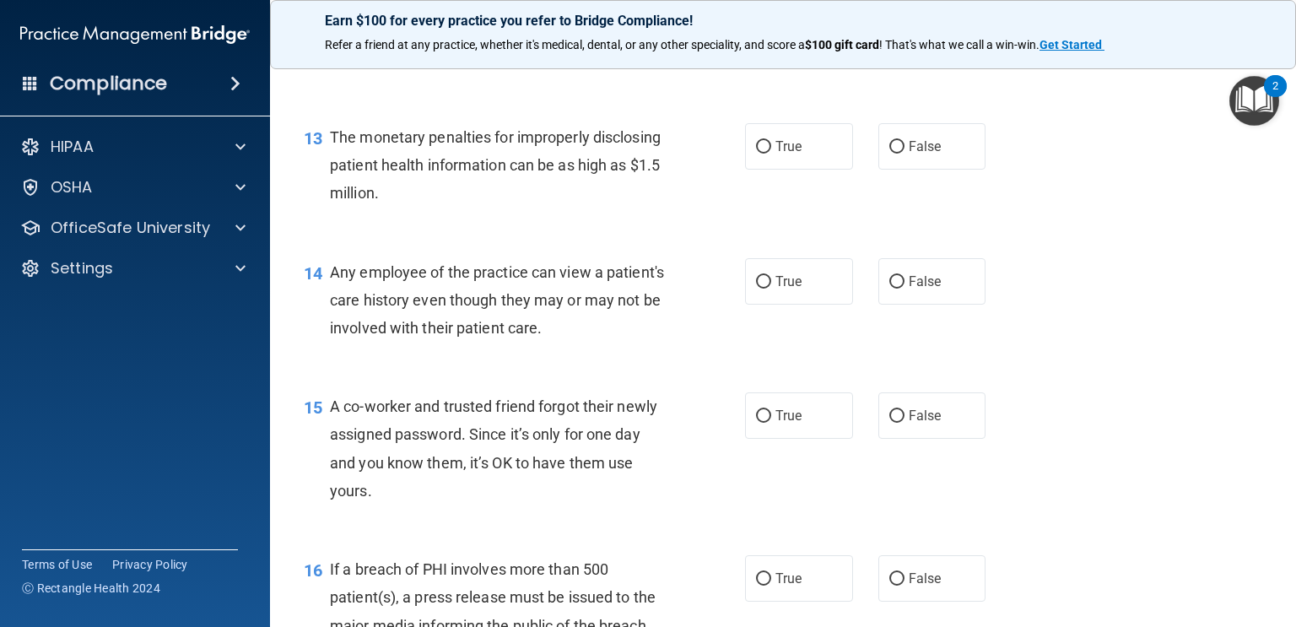
scroll to position [1714, 0]
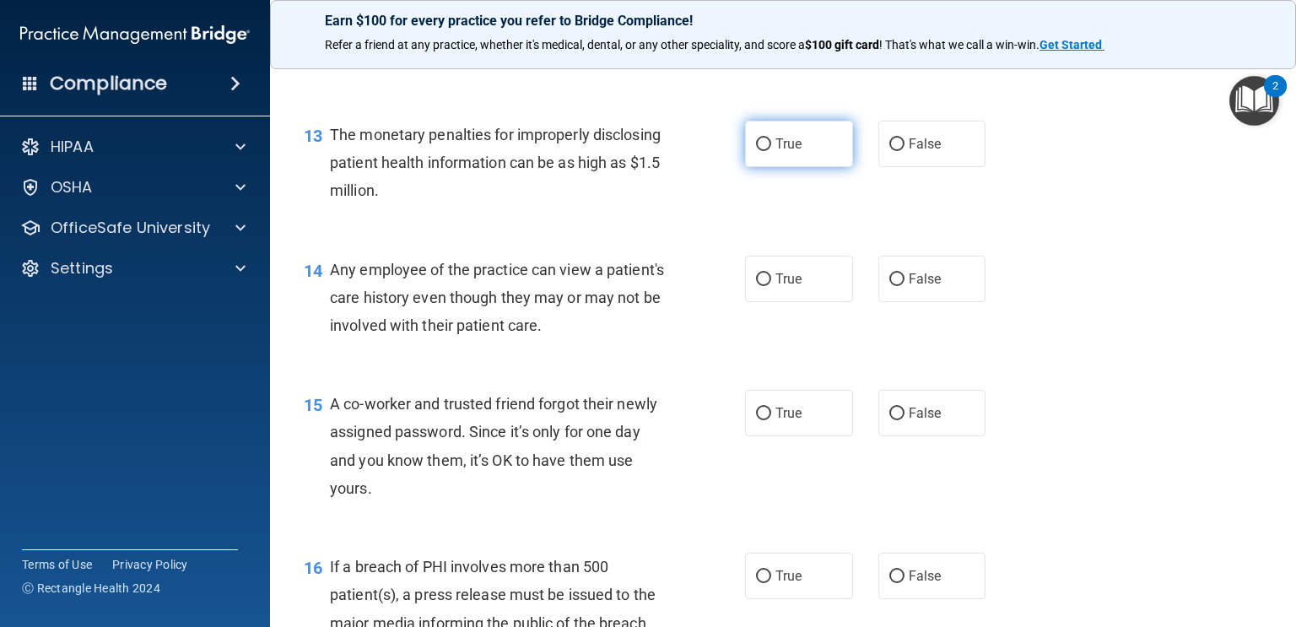
click at [791, 143] on span "True" at bounding box center [789, 144] width 26 height 16
click at [771, 143] on input "True" at bounding box center [763, 144] width 15 height 13
radio input "true"
click at [905, 284] on label "False" at bounding box center [933, 279] width 108 height 46
click at [905, 284] on input "False" at bounding box center [897, 279] width 15 height 13
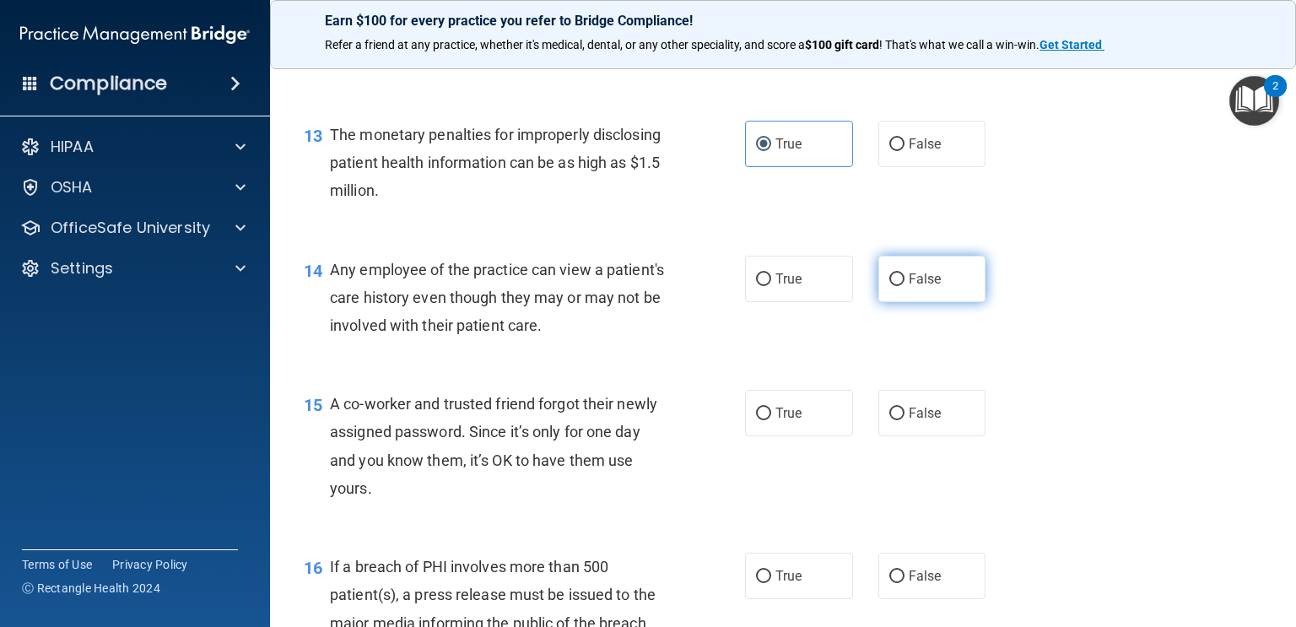
radio input "true"
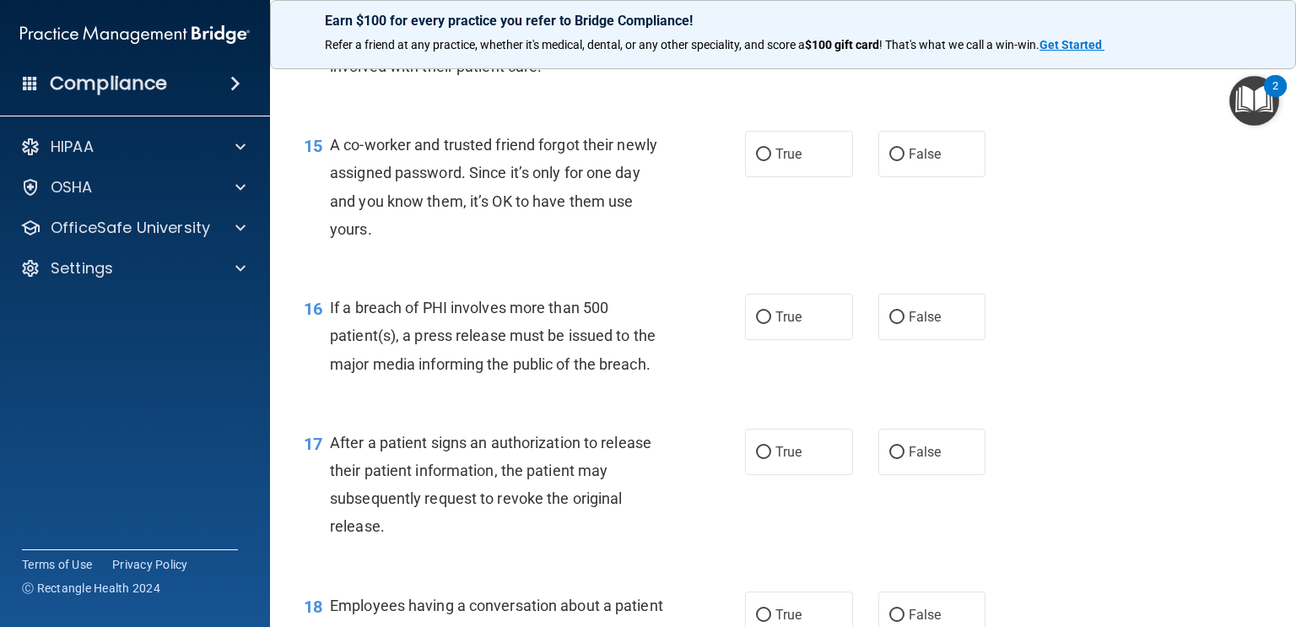
scroll to position [1965, 0]
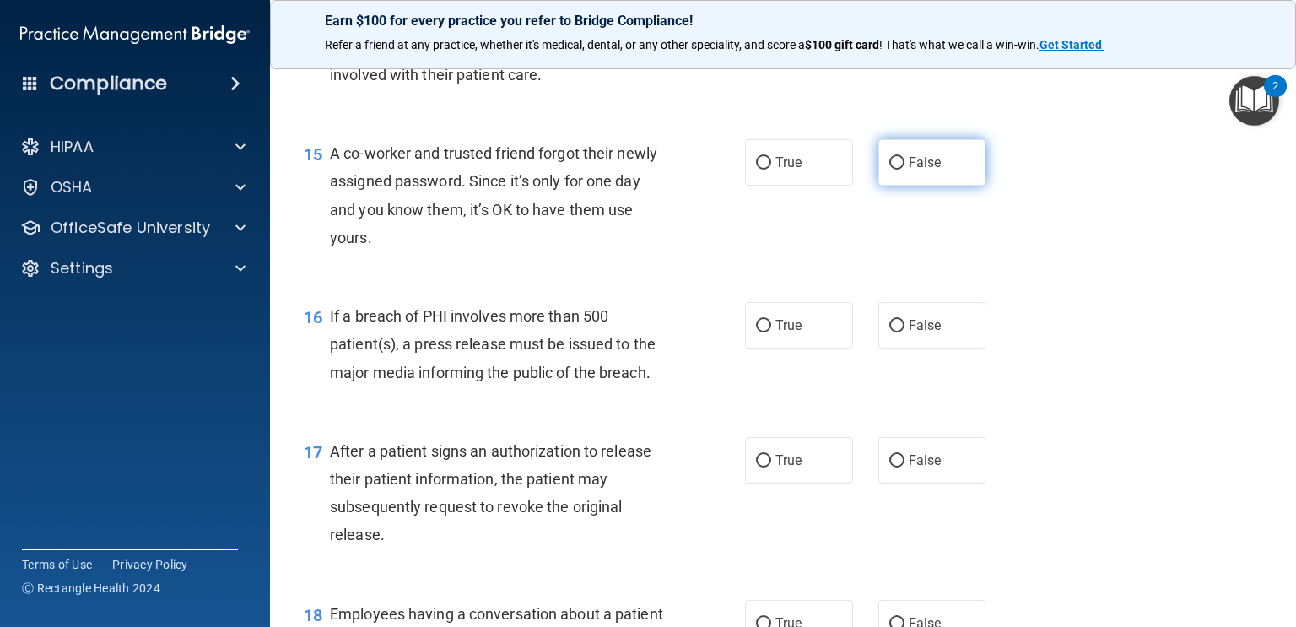
click at [942, 181] on label "False" at bounding box center [933, 162] width 108 height 46
click at [905, 170] on input "False" at bounding box center [897, 163] width 15 height 13
radio input "true"
click at [1069, 180] on div "15 A co-worker and trusted friend forgot their newly assigned password. Since i…" at bounding box center [783, 199] width 984 height 163
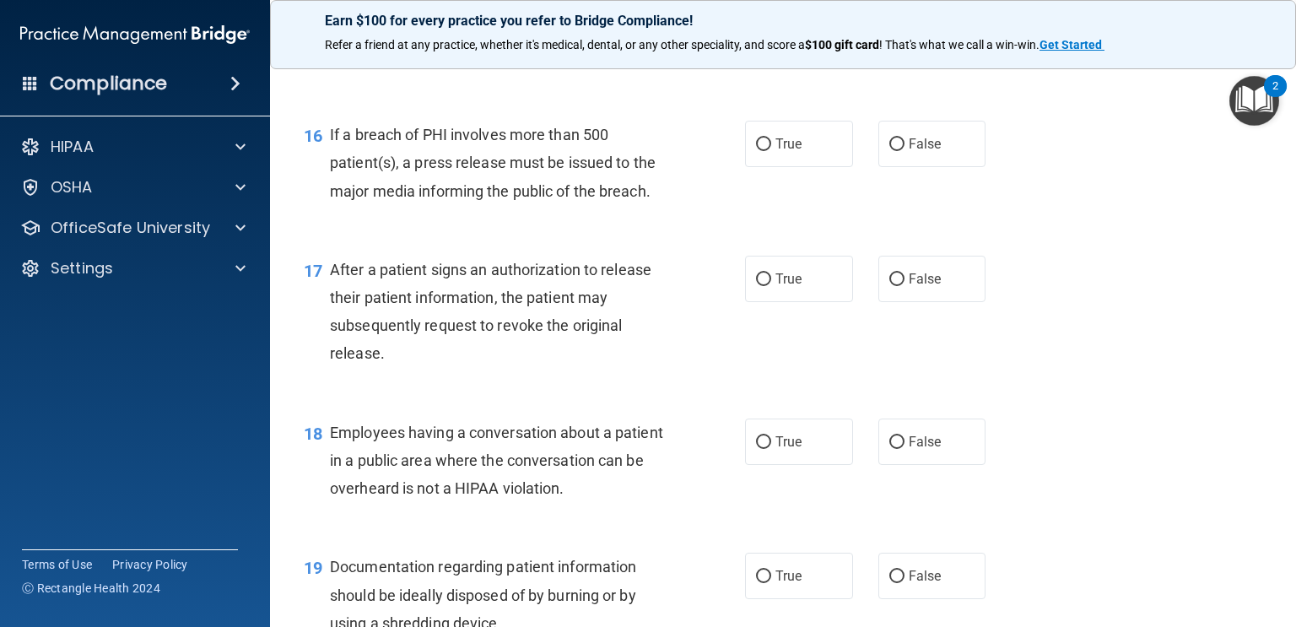
scroll to position [2148, 0]
click at [807, 132] on label "True" at bounding box center [799, 142] width 108 height 46
click at [771, 137] on input "True" at bounding box center [763, 143] width 15 height 13
radio input "true"
click at [1120, 297] on div "17 After a patient signs an authorization to release their patient information,…" at bounding box center [783, 314] width 984 height 163
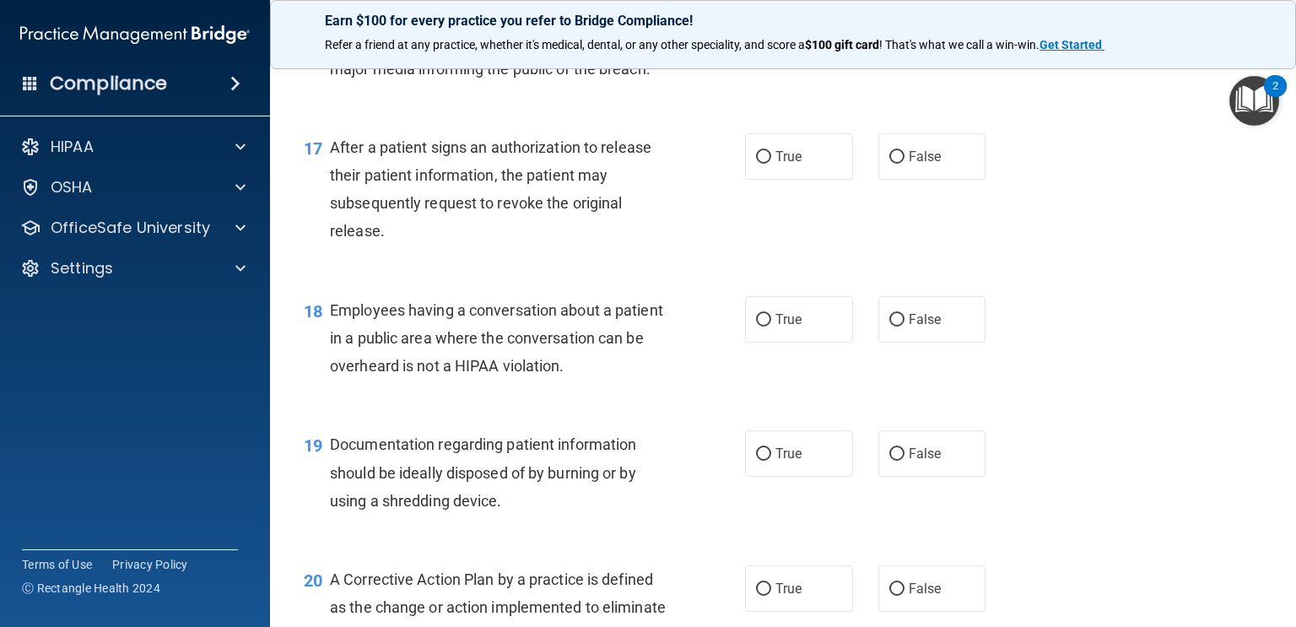
scroll to position [2274, 0]
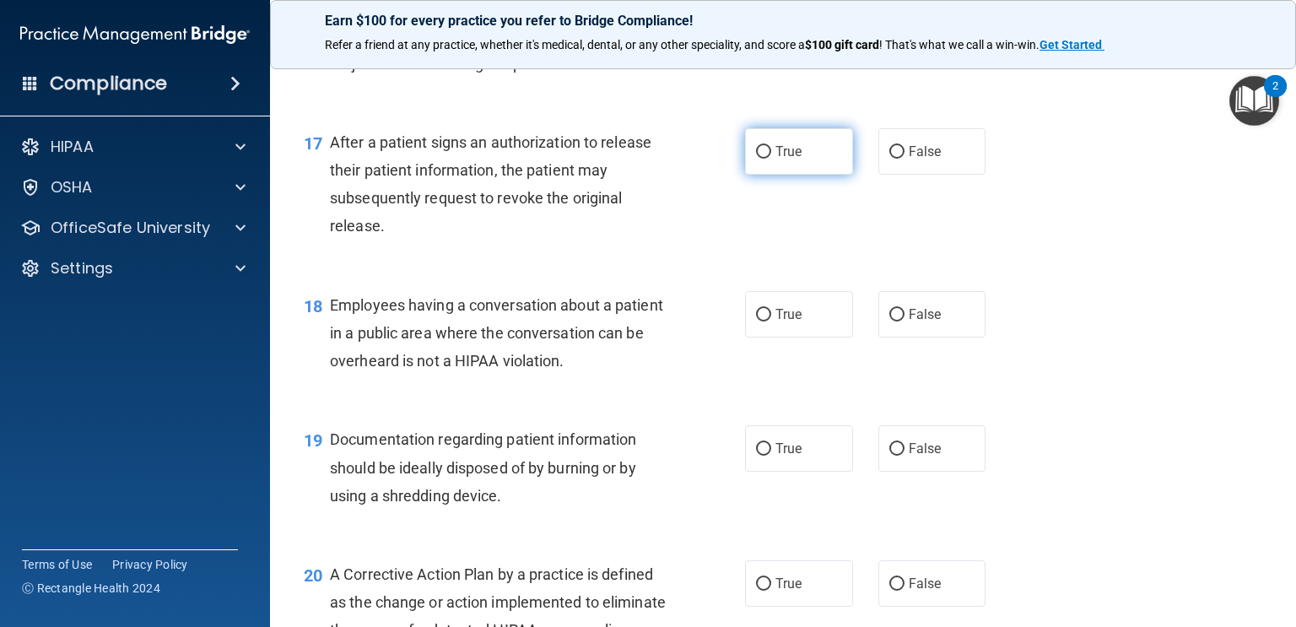
click at [797, 164] on label "True" at bounding box center [799, 151] width 108 height 46
click at [771, 159] on input "True" at bounding box center [763, 152] width 15 height 13
radio input "true"
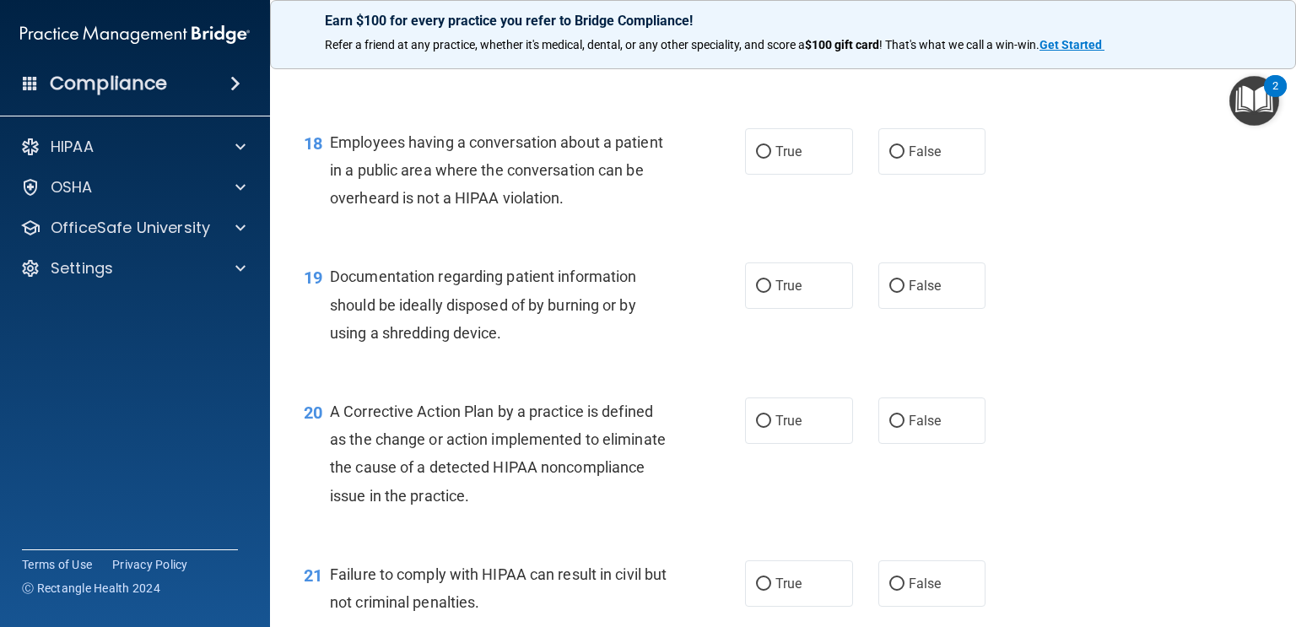
scroll to position [2445, 0]
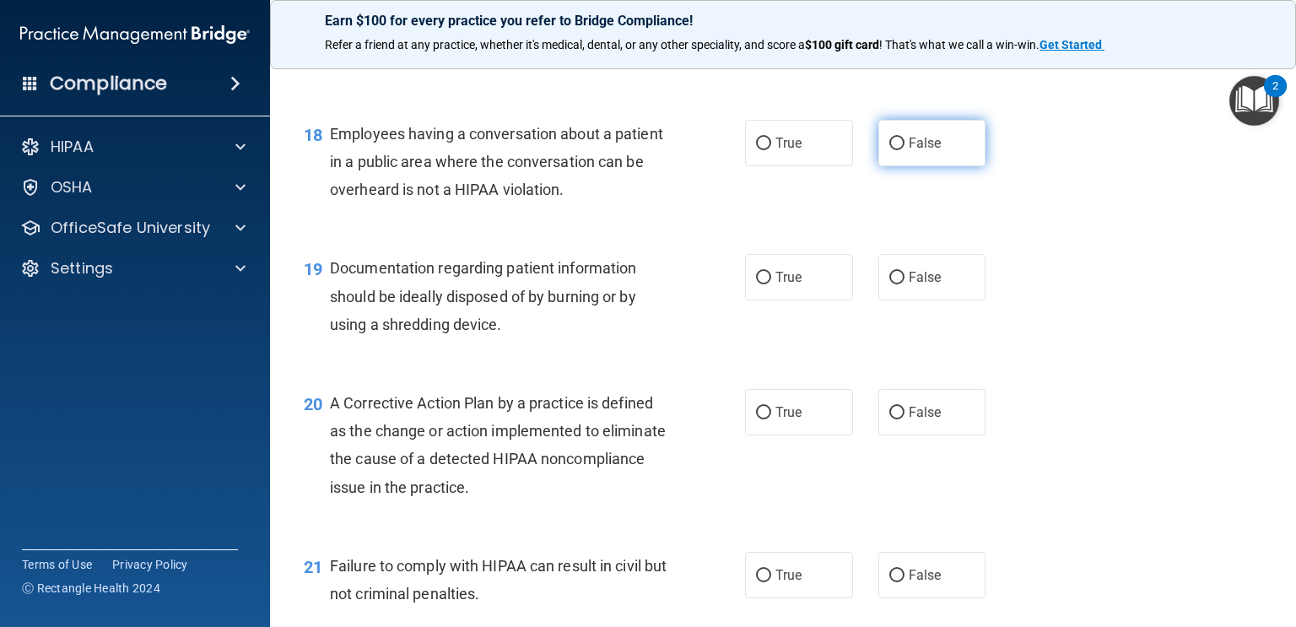
click at [947, 141] on label "False" at bounding box center [933, 143] width 108 height 46
click at [905, 141] on input "False" at bounding box center [897, 144] width 15 height 13
radio input "true"
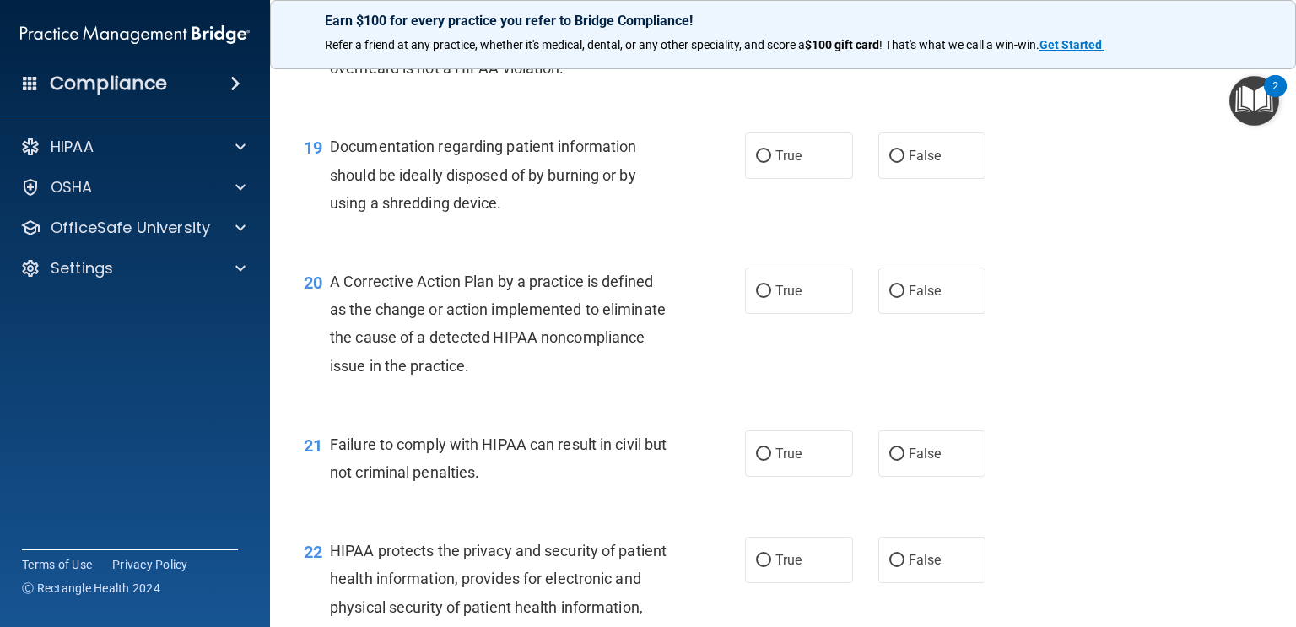
scroll to position [2603, 0]
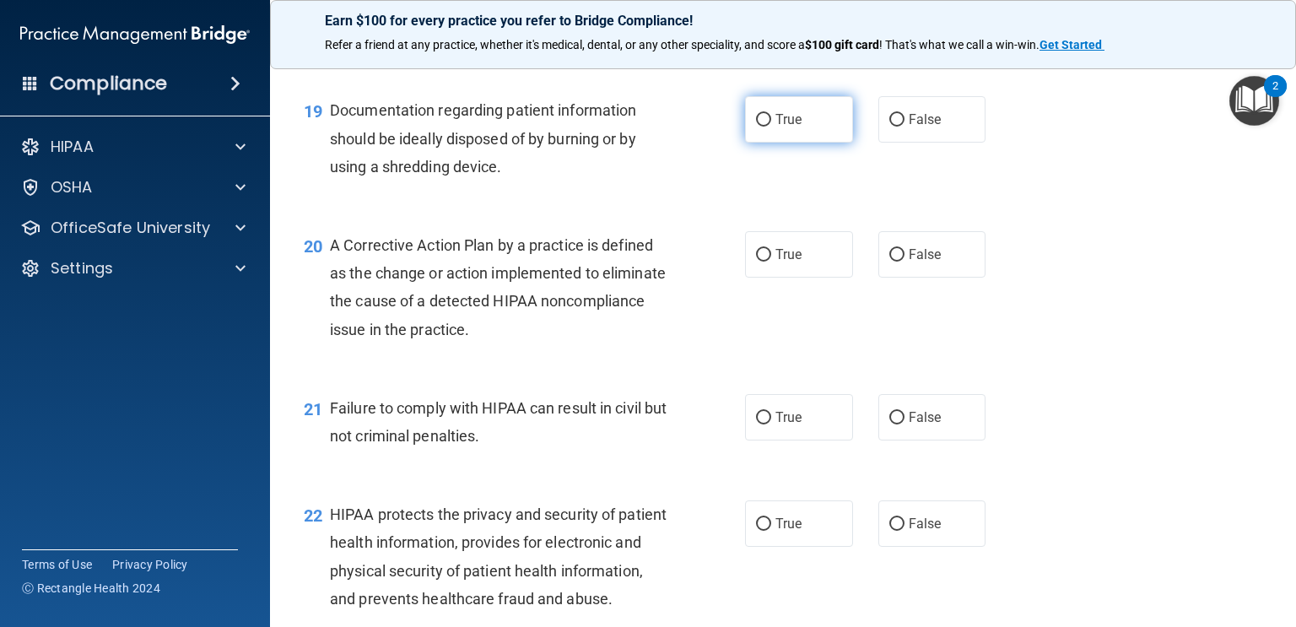
click at [801, 118] on span "True" at bounding box center [789, 119] width 26 height 16
click at [771, 118] on input "True" at bounding box center [763, 120] width 15 height 13
radio input "true"
click at [797, 259] on span "True" at bounding box center [789, 254] width 26 height 16
click at [771, 259] on input "True" at bounding box center [763, 255] width 15 height 13
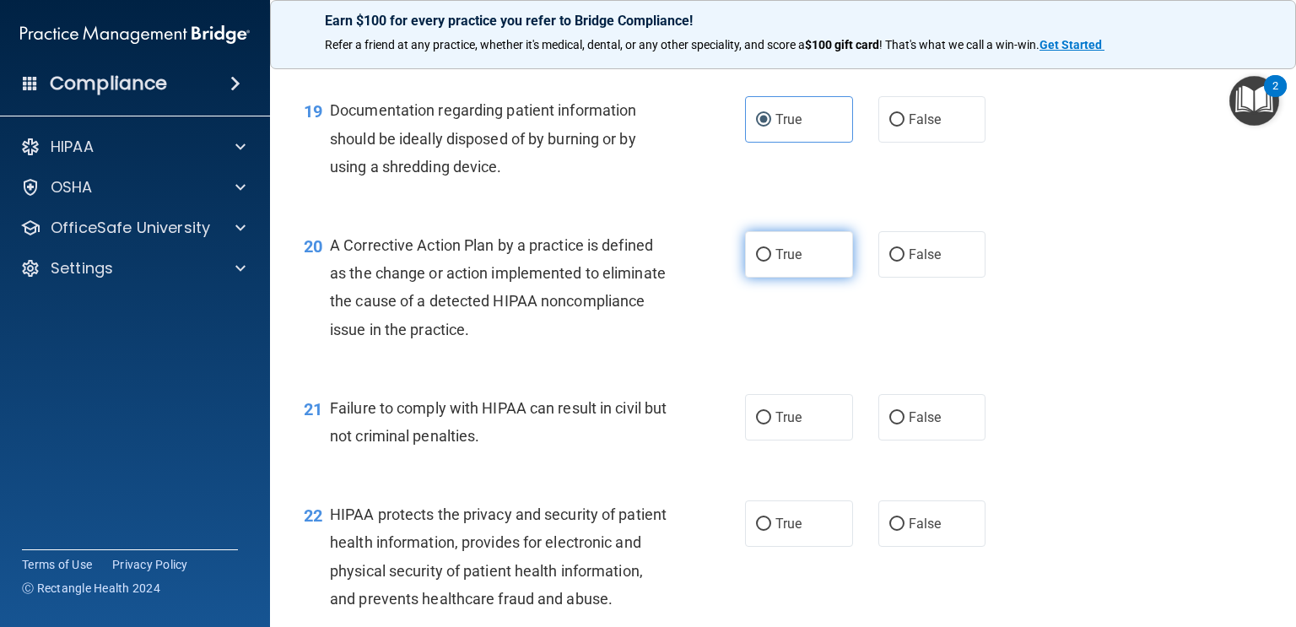
radio input "true"
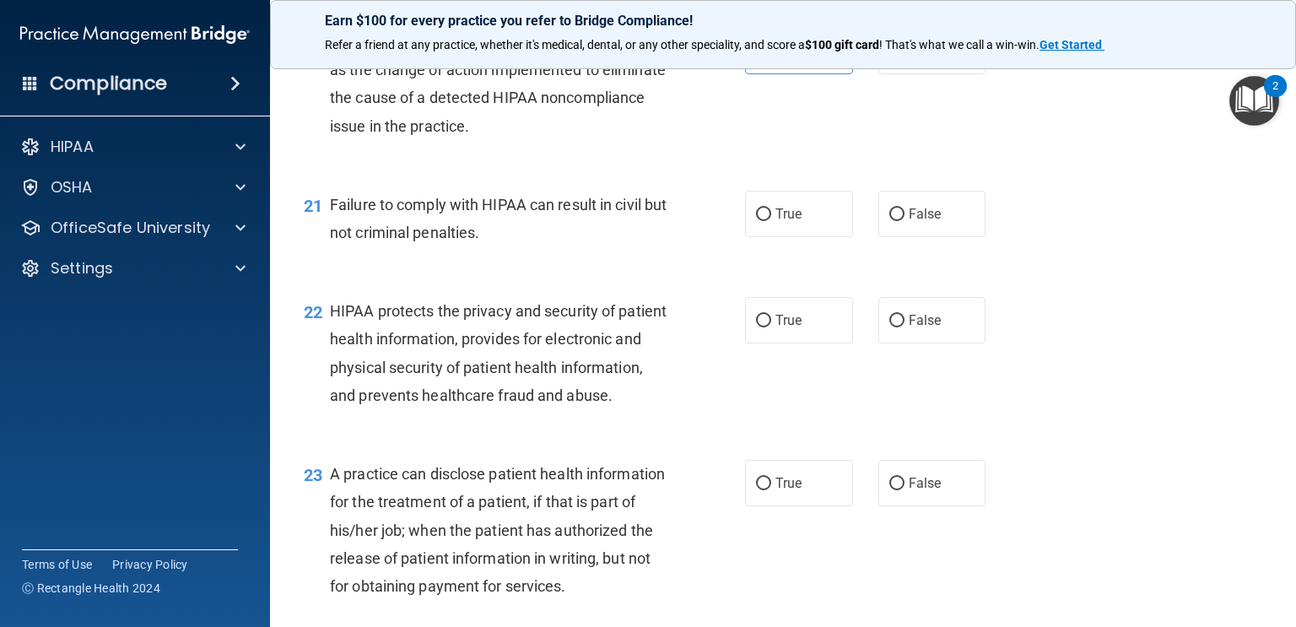
scroll to position [2826, 0]
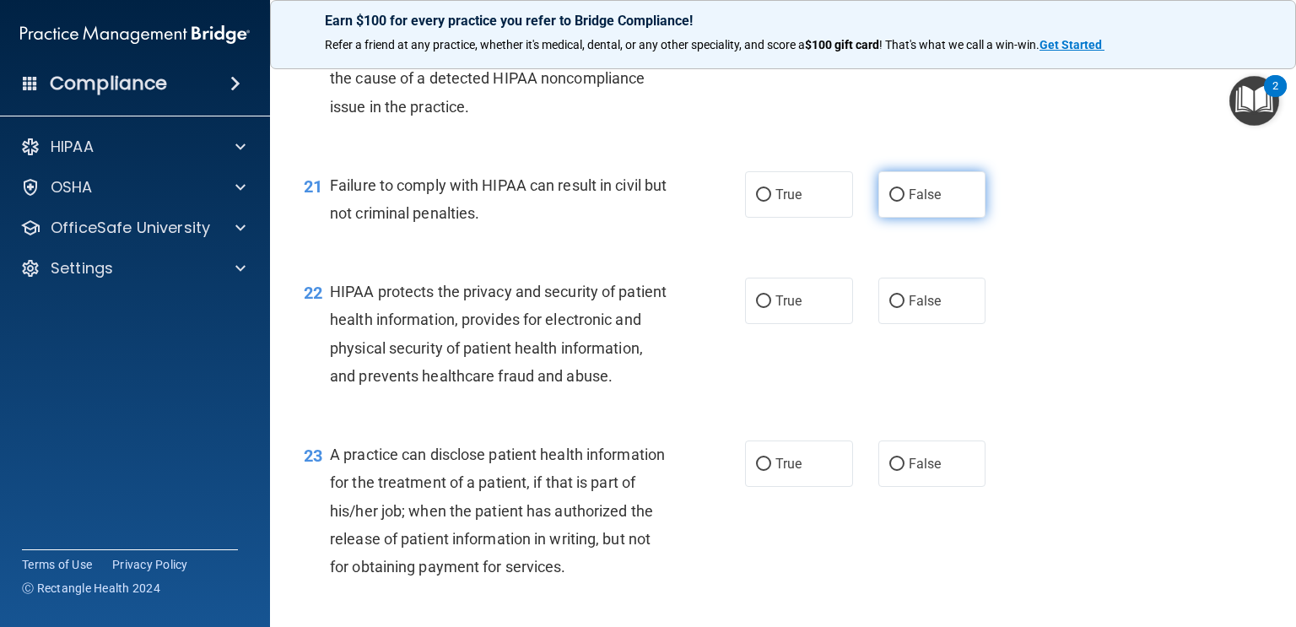
click at [934, 189] on span "False" at bounding box center [925, 195] width 33 height 16
click at [905, 189] on input "False" at bounding box center [897, 195] width 15 height 13
radio input "true"
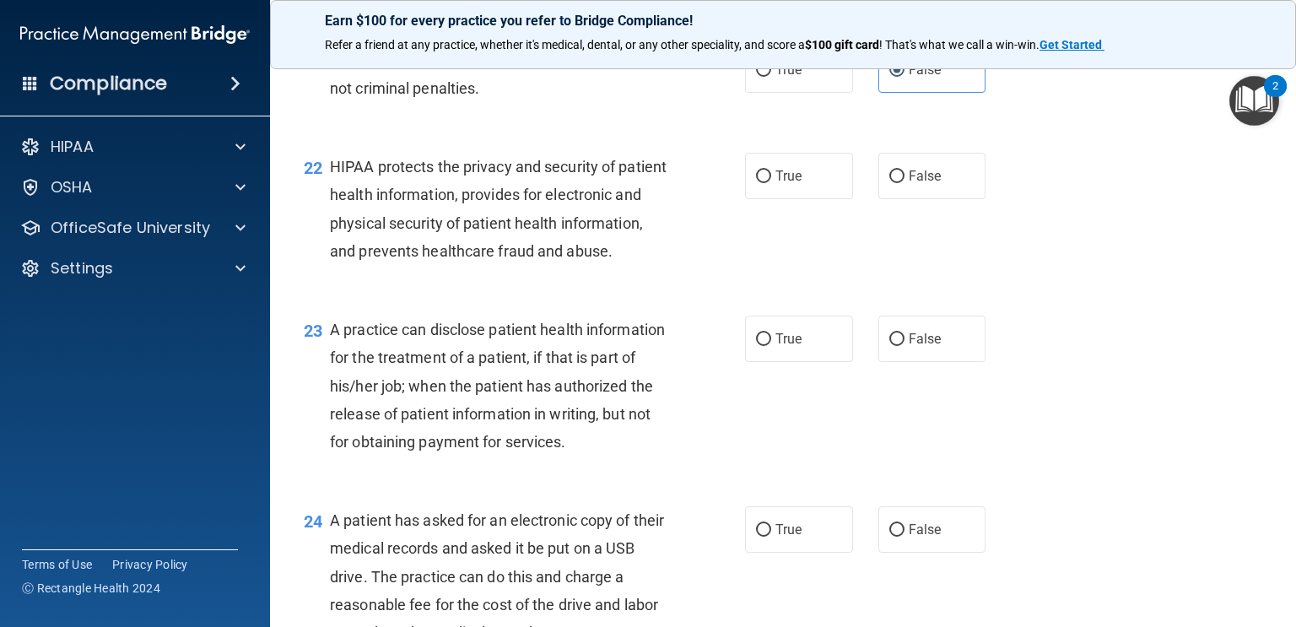
scroll to position [2952, 0]
click at [1121, 322] on div "23 A practice can disclose patient health information for the treatment of a pa…" at bounding box center [783, 389] width 984 height 191
click at [831, 166] on label "True" at bounding box center [799, 175] width 108 height 46
click at [771, 170] on input "True" at bounding box center [763, 176] width 15 height 13
radio input "true"
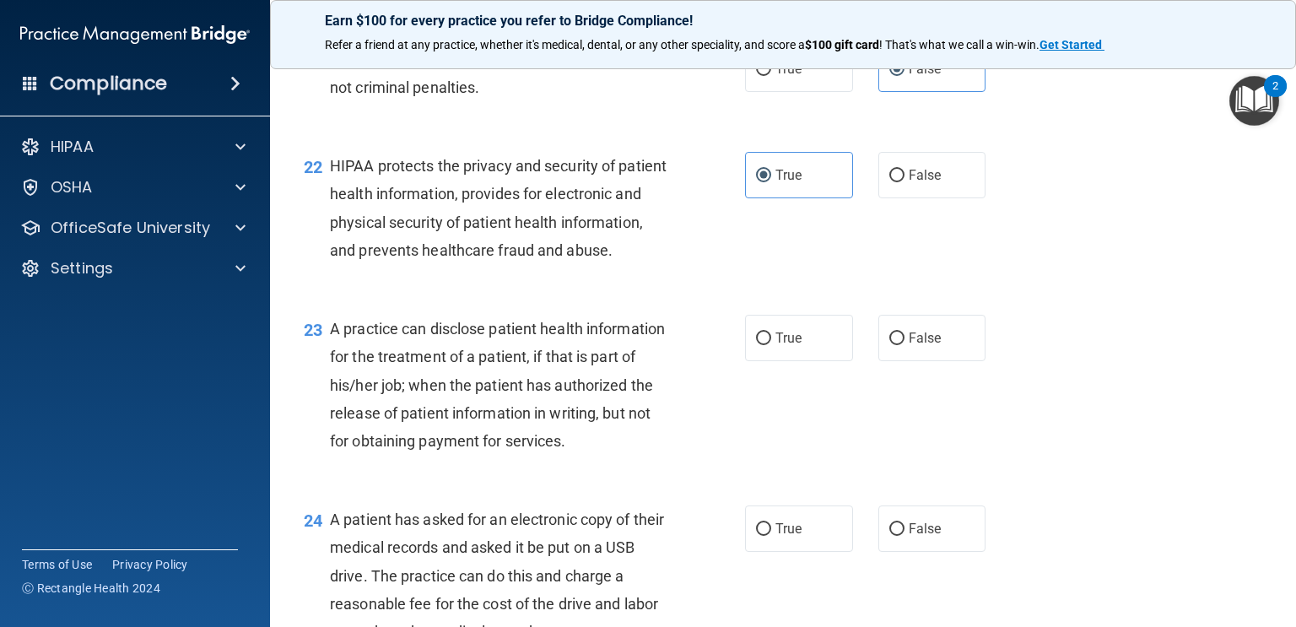
click at [1088, 280] on div "22 HIPAA protects the privacy and security of patient health information, provi…" at bounding box center [783, 212] width 984 height 163
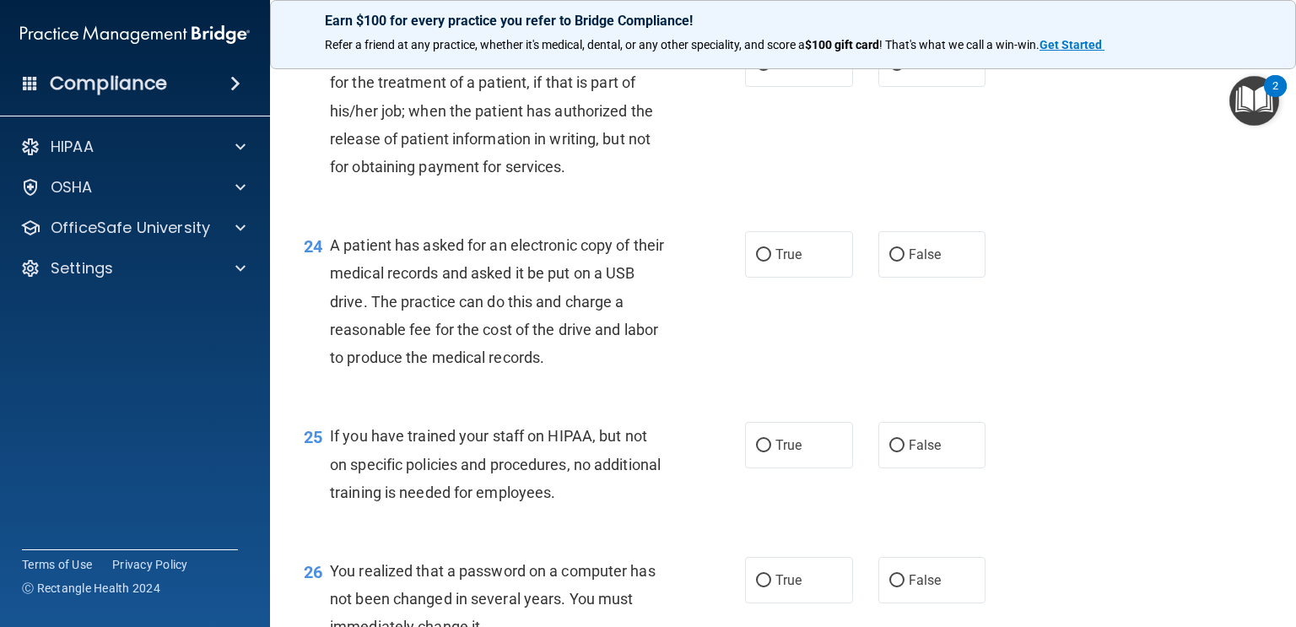
scroll to position [3227, 0]
click at [905, 86] on label "False" at bounding box center [933, 63] width 108 height 46
click at [905, 70] on input "False" at bounding box center [897, 63] width 15 height 13
radio input "true"
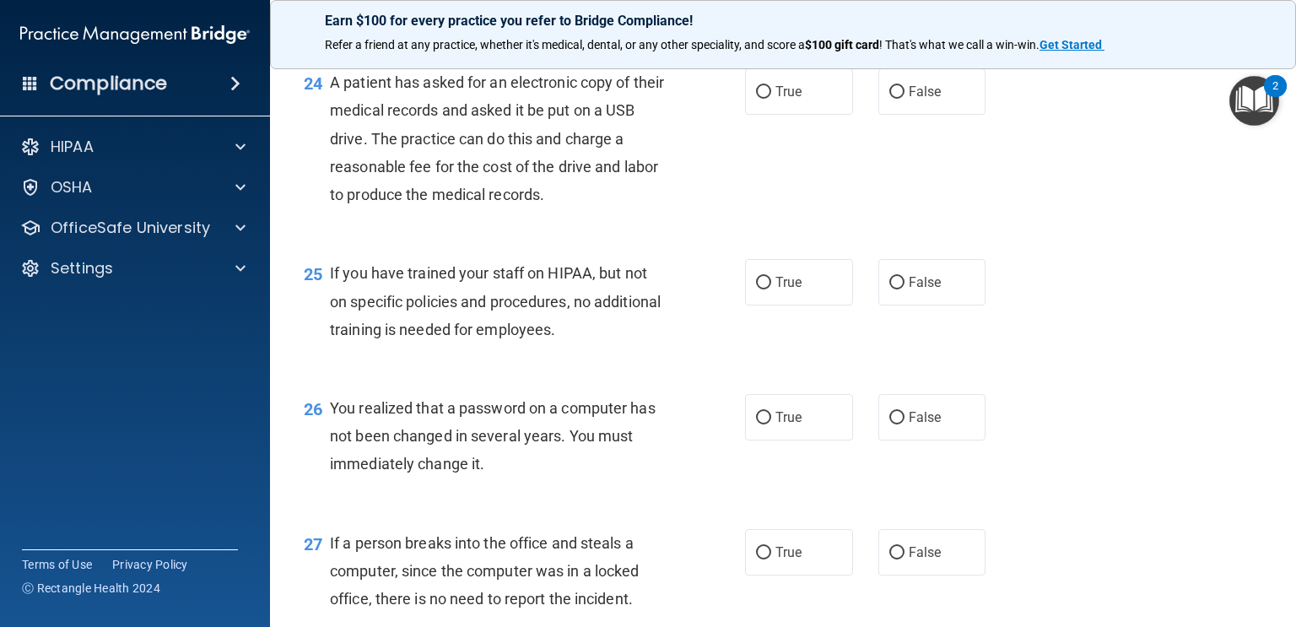
scroll to position [3383, 0]
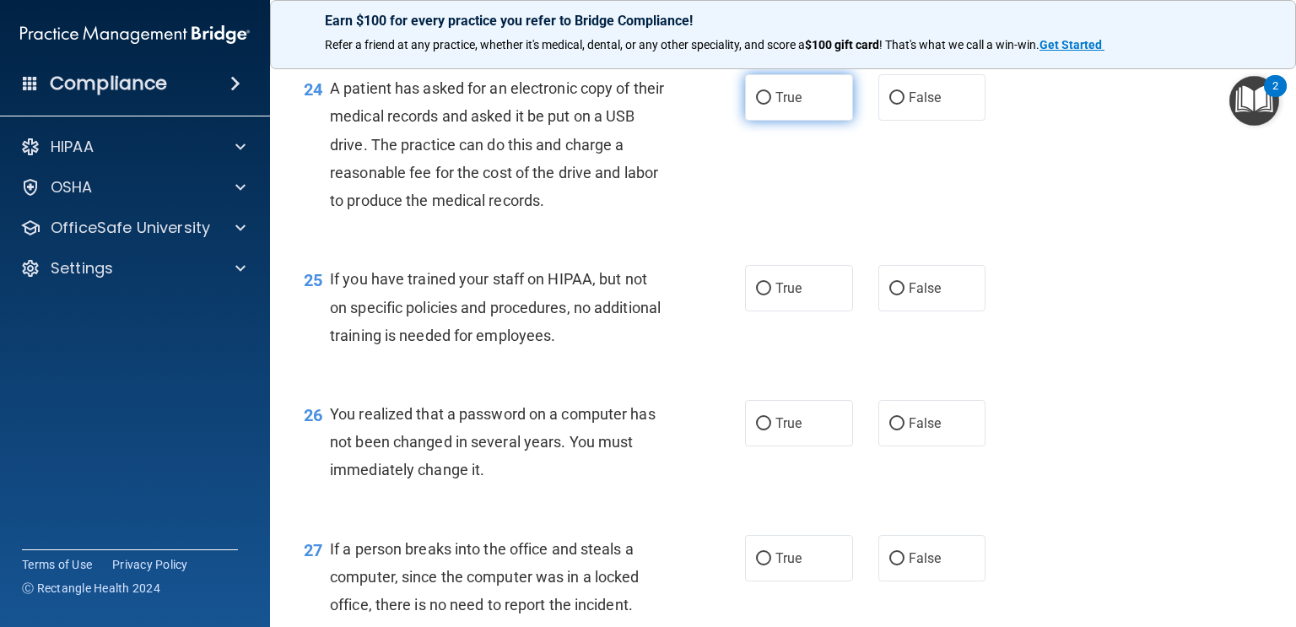
click at [814, 121] on label "True" at bounding box center [799, 97] width 108 height 46
click at [771, 105] on input "True" at bounding box center [763, 98] width 15 height 13
radio input "true"
click at [1190, 300] on div "25 If you have trained your staff on HIPAA, but not on specific policies and pr…" at bounding box center [783, 311] width 984 height 135
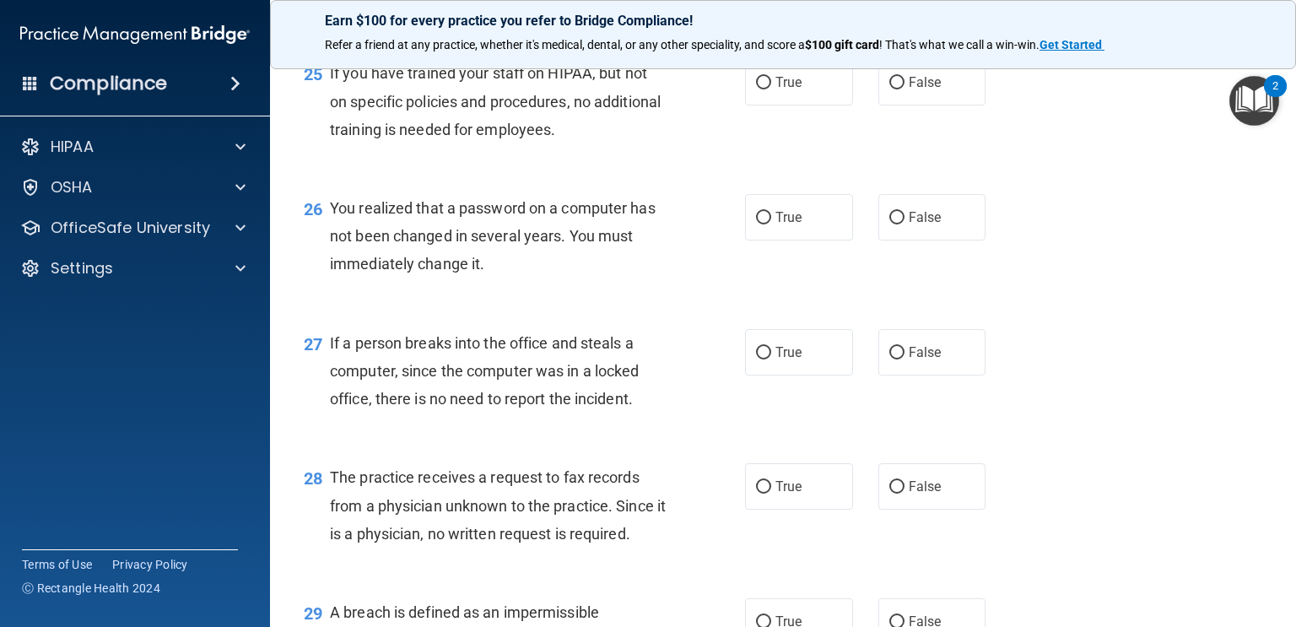
scroll to position [3589, 0]
click at [936, 106] on label "False" at bounding box center [933, 82] width 108 height 46
click at [905, 89] on input "False" at bounding box center [897, 83] width 15 height 13
radio input "true"
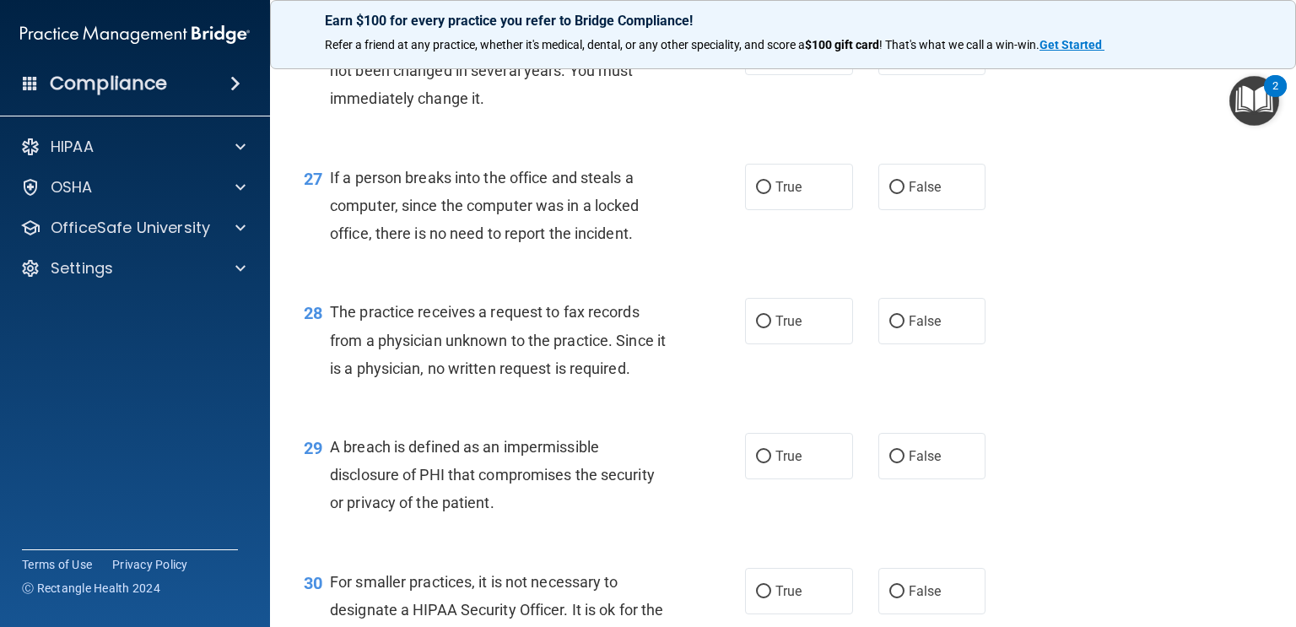
scroll to position [3758, 0]
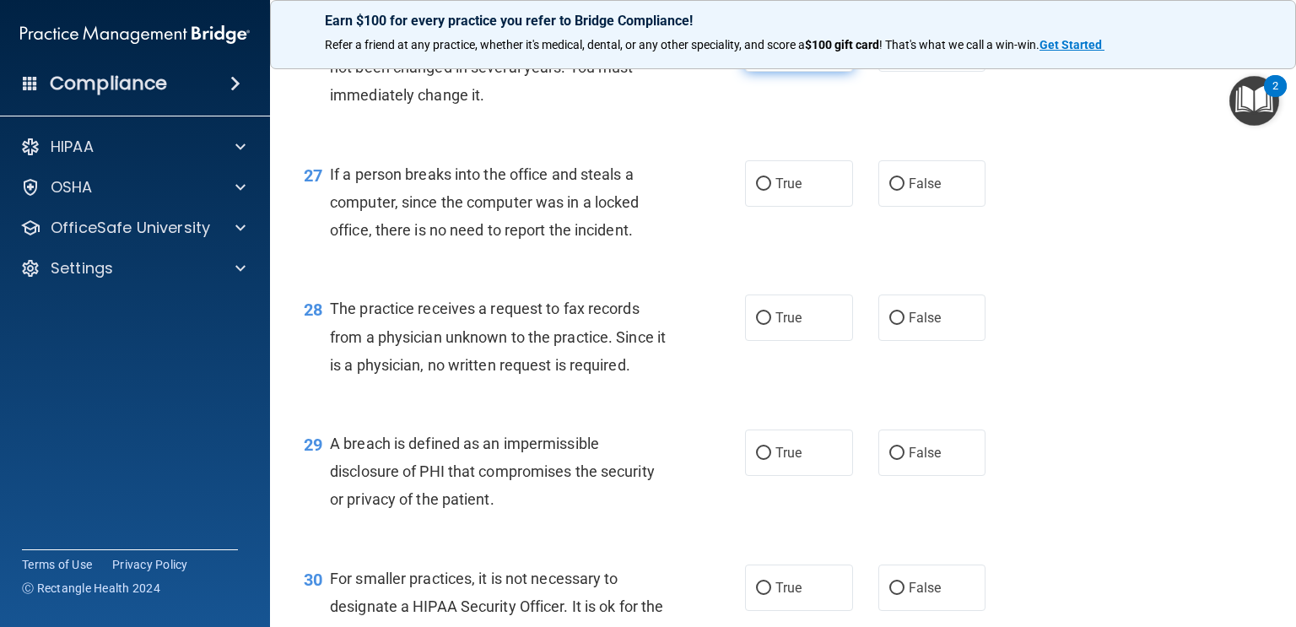
click at [827, 72] on label "True" at bounding box center [799, 48] width 108 height 46
click at [771, 56] on input "True" at bounding box center [763, 49] width 15 height 13
radio input "true"
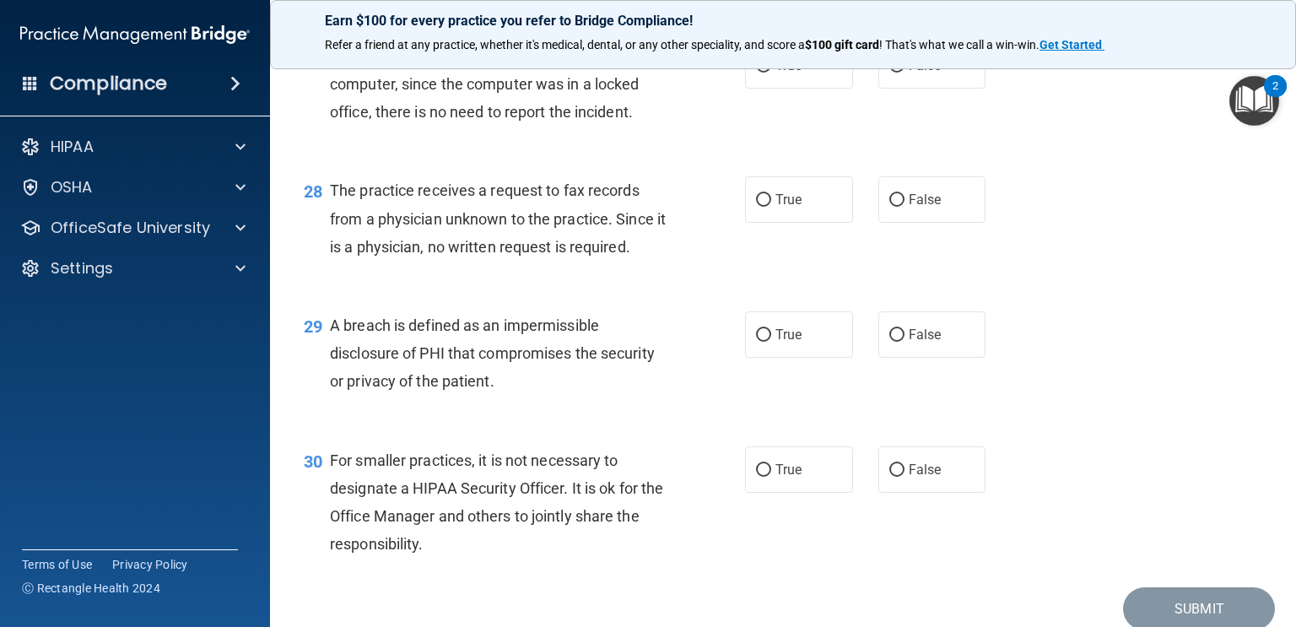
scroll to position [3882, 0]
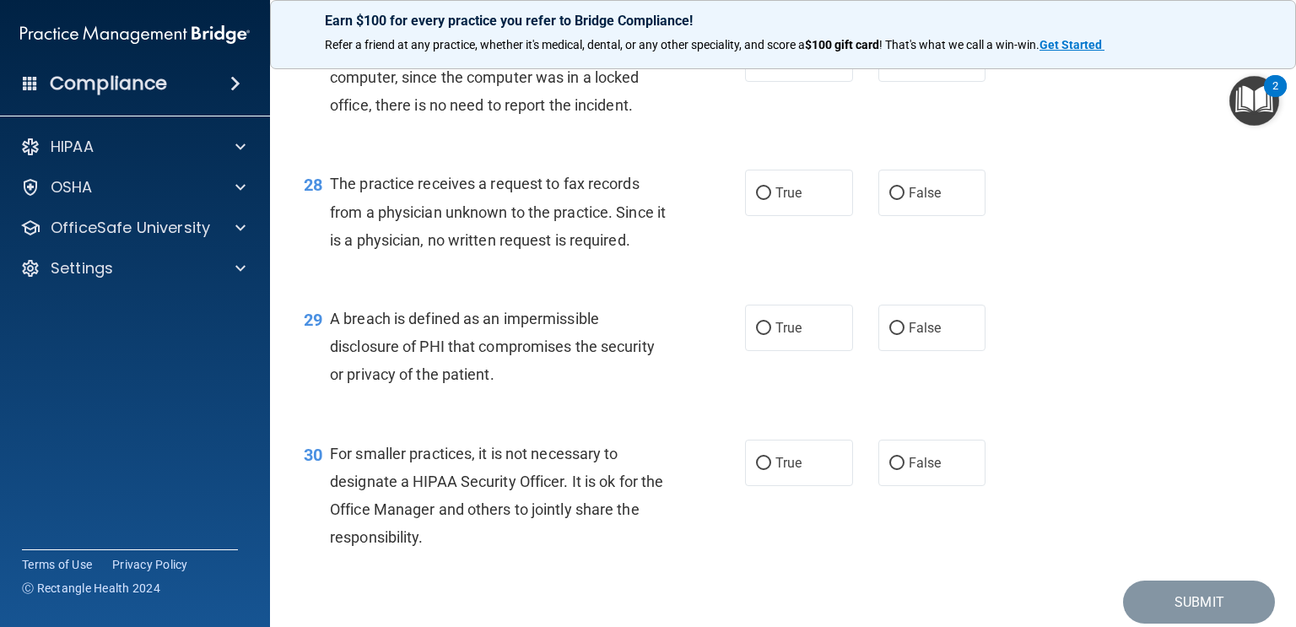
click at [931, 89] on div "27 If a person breaks into the office and steals a computer, since the computer…" at bounding box center [783, 81] width 984 height 135
click at [931, 67] on span "False" at bounding box center [925, 59] width 33 height 16
click at [905, 66] on input "False" at bounding box center [897, 59] width 15 height 13
radio input "true"
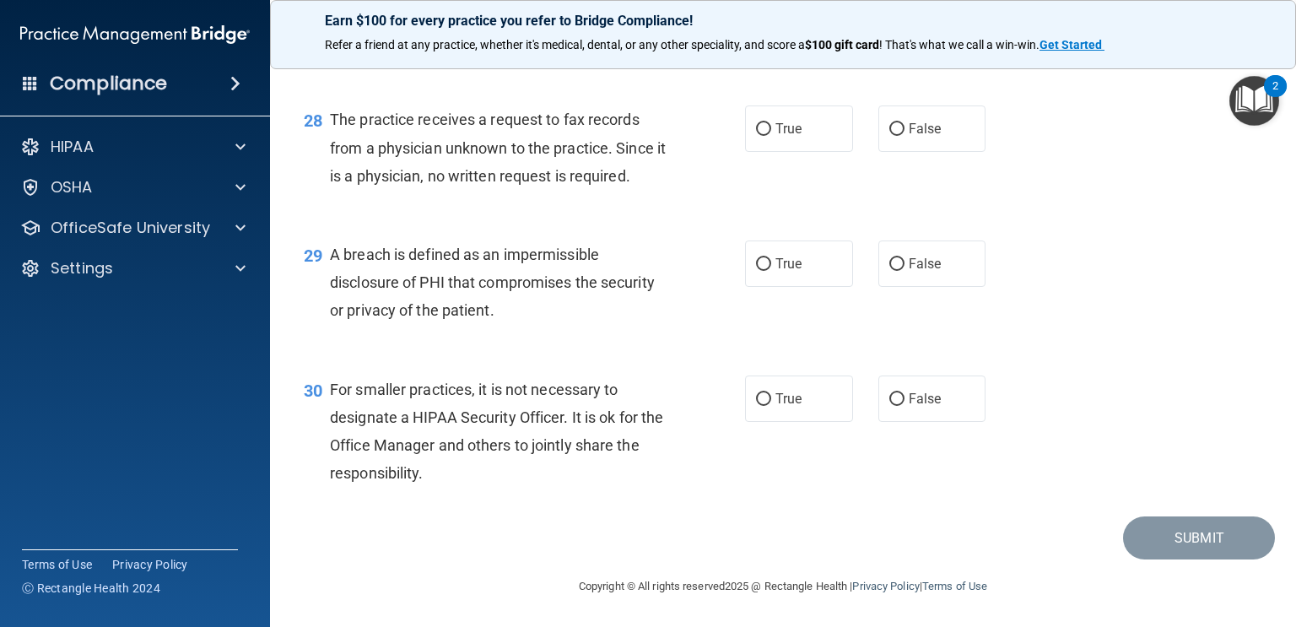
scroll to position [3973, 0]
click at [918, 152] on label "False" at bounding box center [933, 129] width 108 height 46
click at [905, 136] on input "False" at bounding box center [897, 129] width 15 height 13
radio input "true"
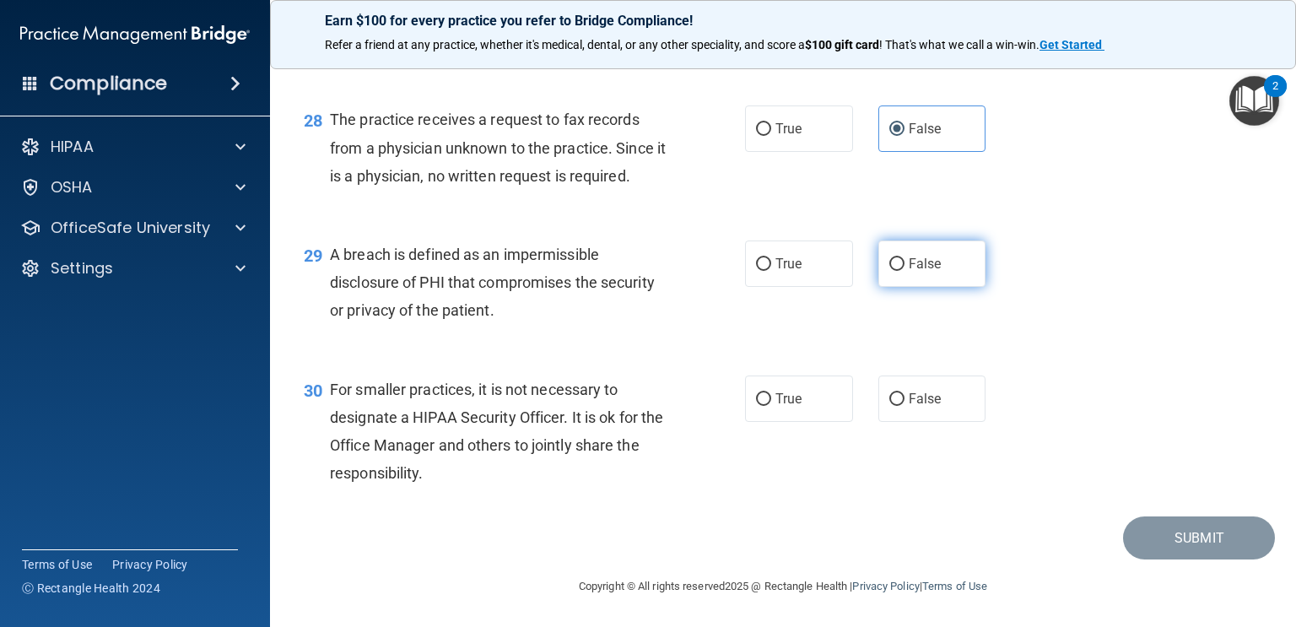
click at [934, 270] on span "False" at bounding box center [925, 264] width 33 height 16
click at [905, 270] on input "False" at bounding box center [897, 264] width 15 height 13
radio input "true"
click at [912, 401] on span "False" at bounding box center [925, 399] width 33 height 16
click at [905, 401] on input "False" at bounding box center [897, 399] width 15 height 13
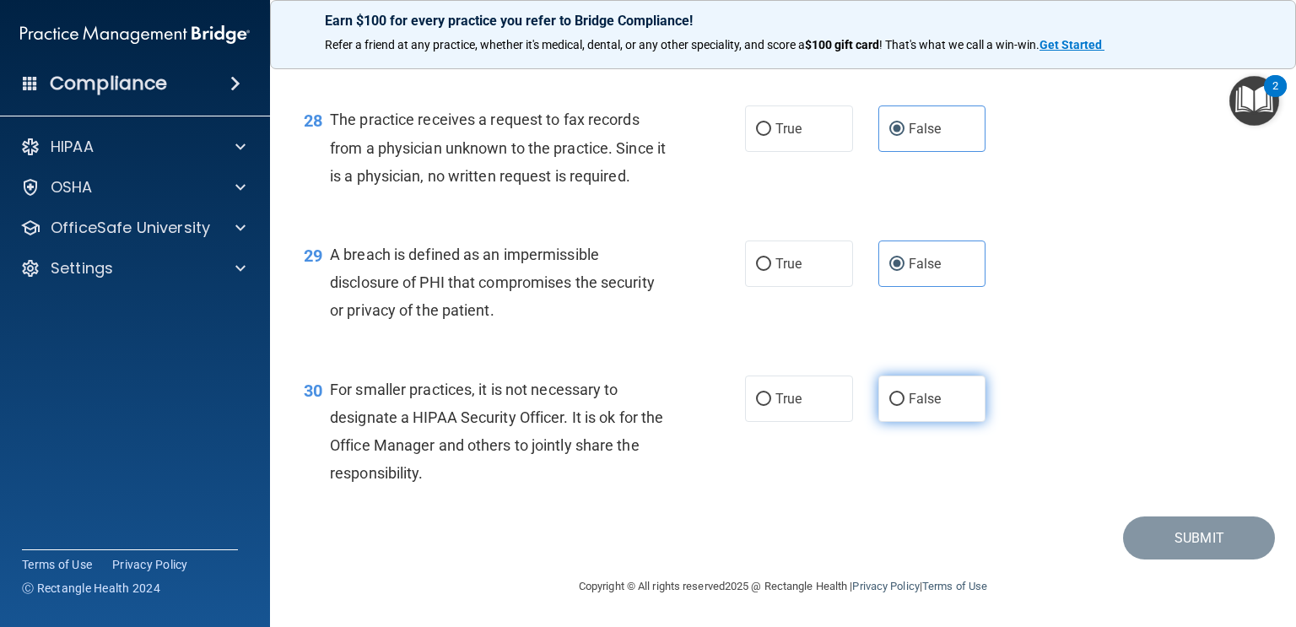
radio input "true"
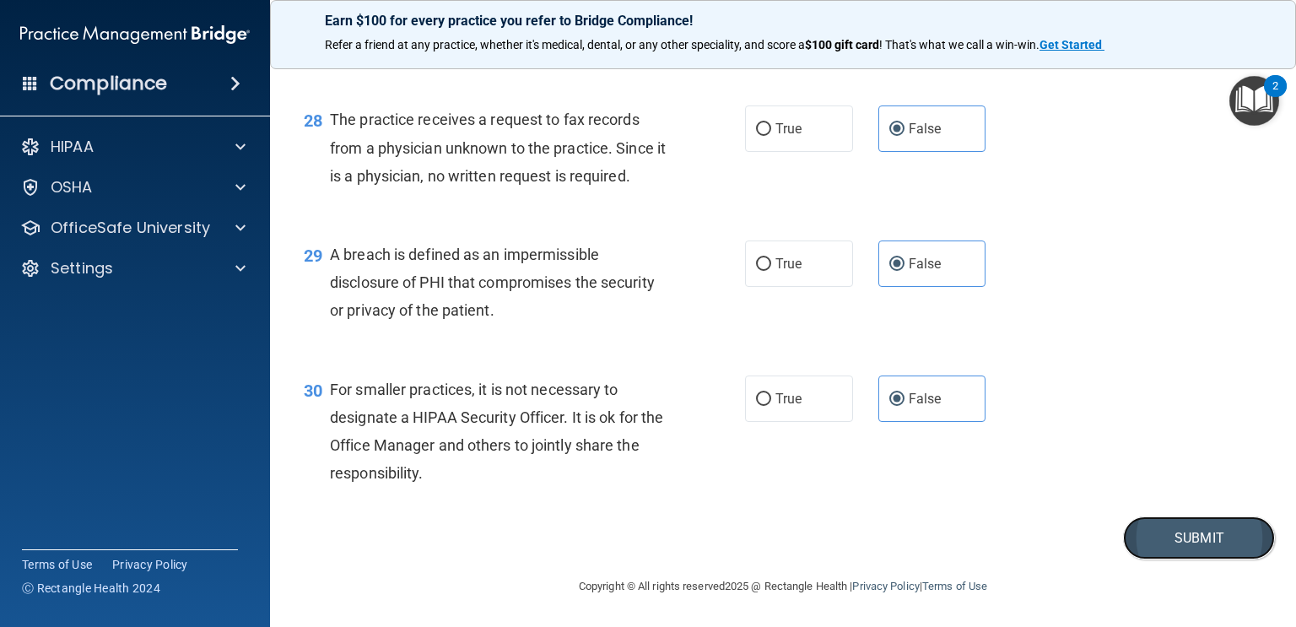
click at [1249, 542] on button "Submit" at bounding box center [1199, 538] width 152 height 43
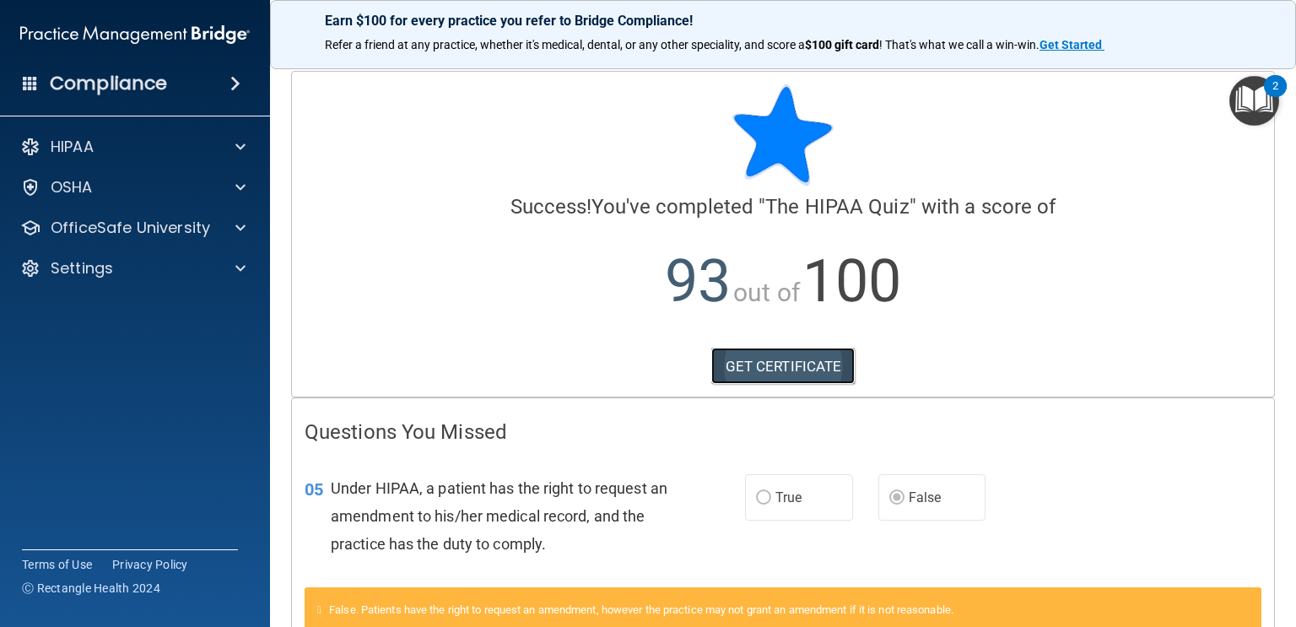
click at [758, 365] on link "GET CERTIFICATE" at bounding box center [784, 366] width 144 height 37
click at [240, 196] on span at bounding box center [240, 187] width 10 height 20
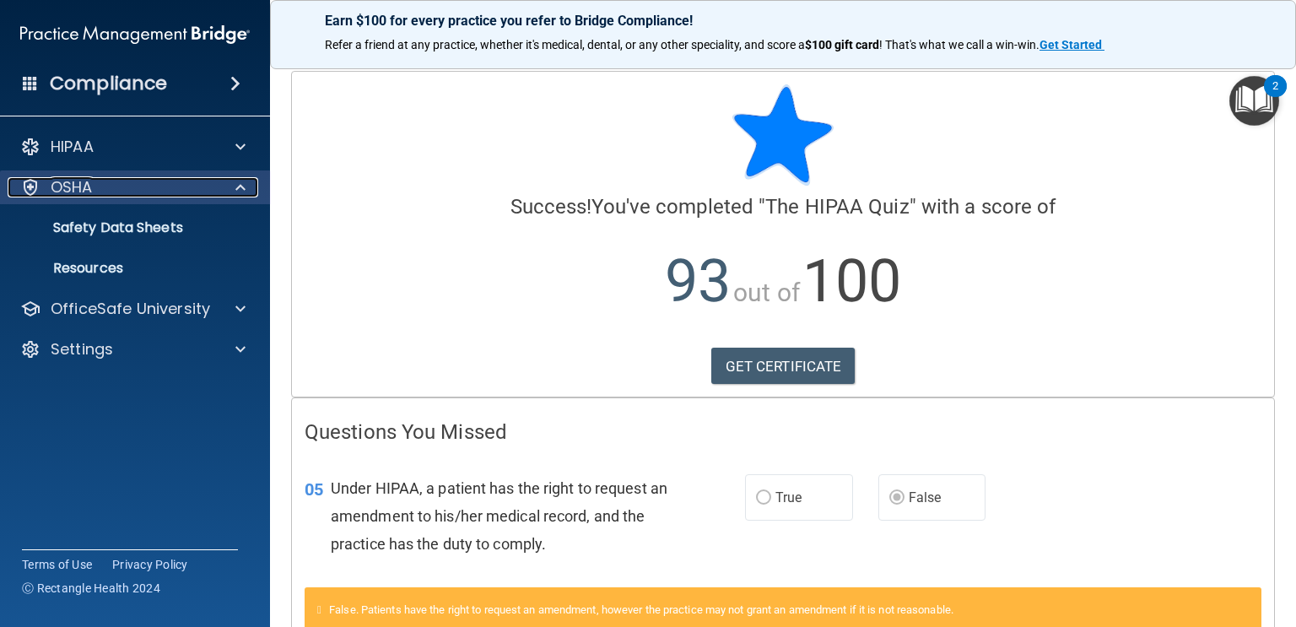
click at [240, 196] on span at bounding box center [240, 187] width 10 height 20
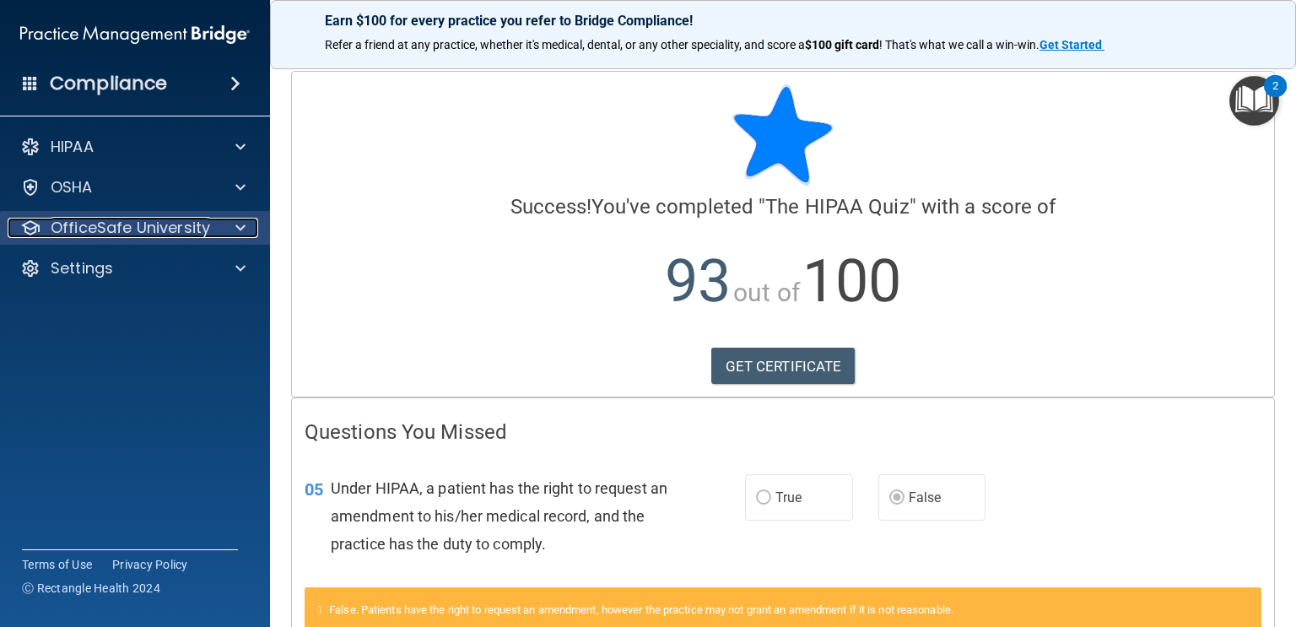
click at [242, 226] on span at bounding box center [240, 228] width 10 height 20
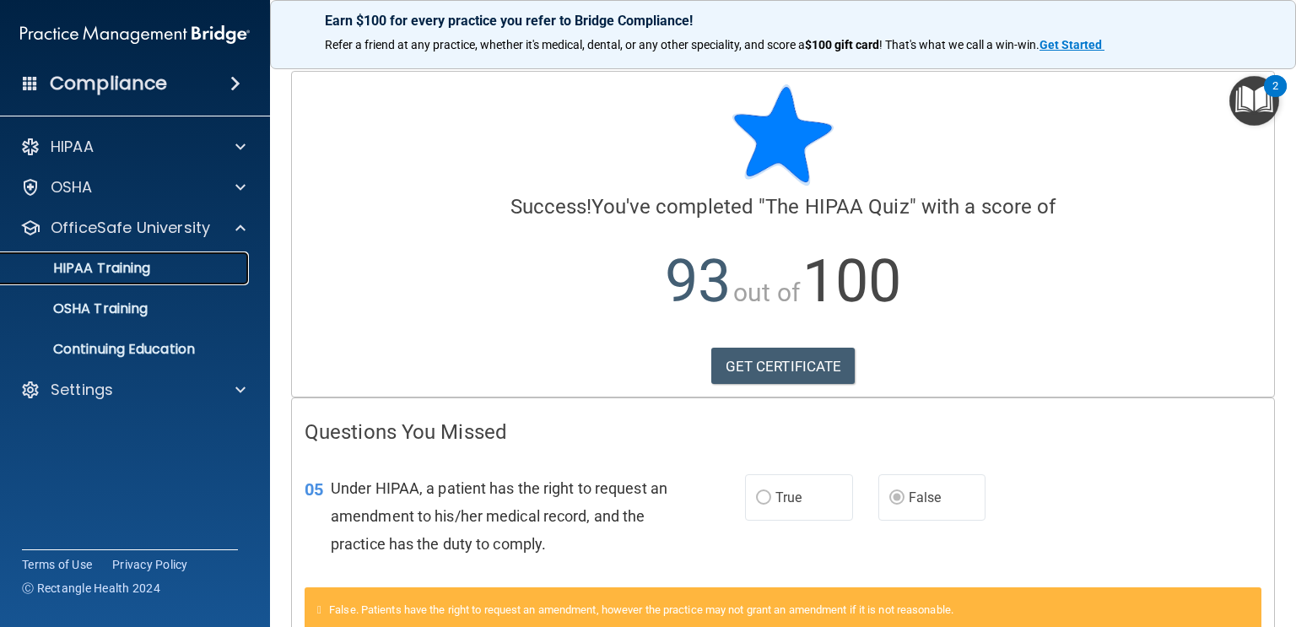
click at [117, 268] on p "HIPAA Training" at bounding box center [80, 268] width 139 height 17
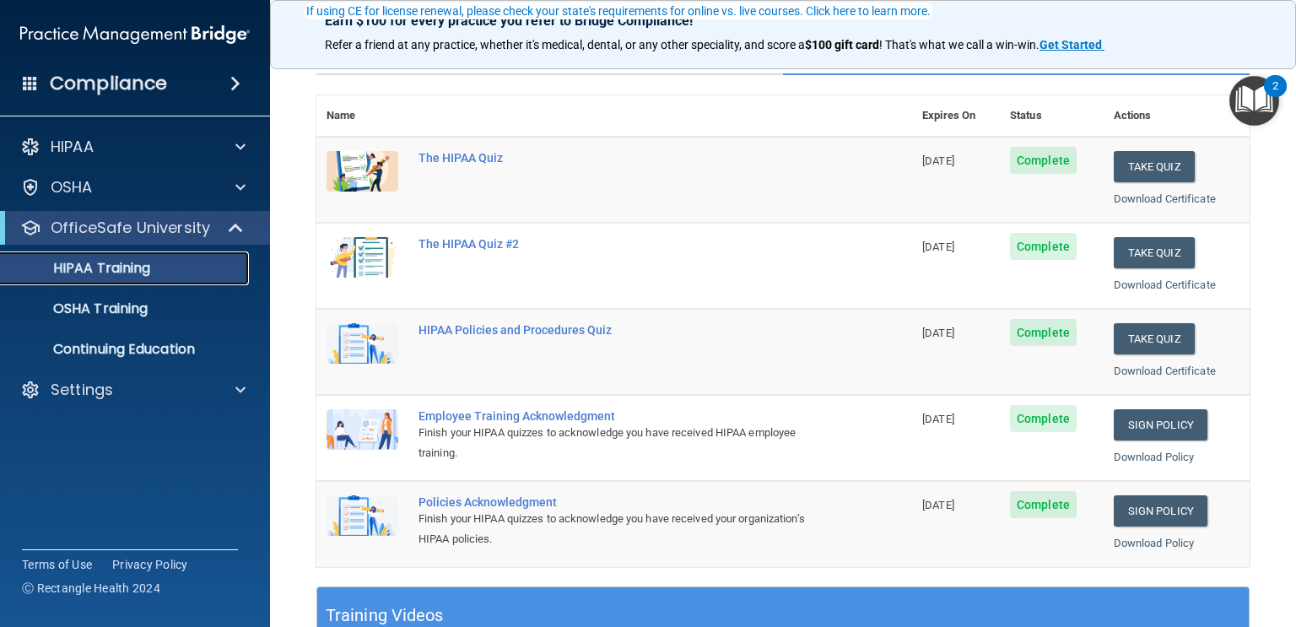
scroll to position [165, 0]
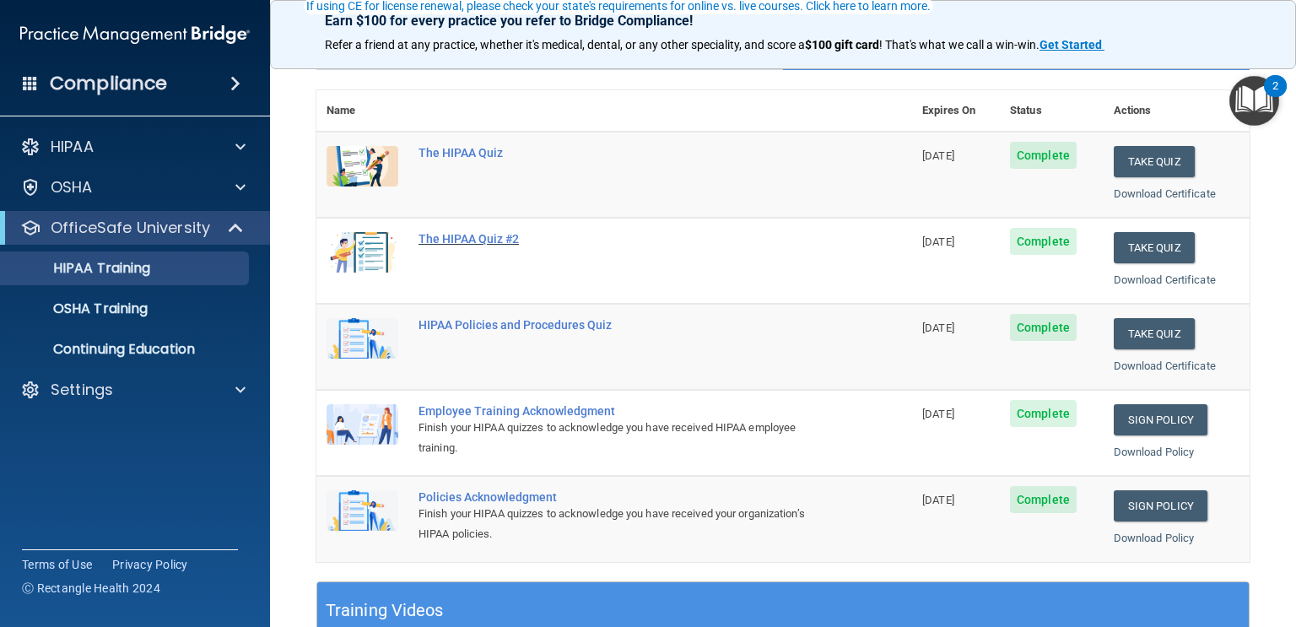
click at [456, 232] on div "The HIPAA Quiz #2" at bounding box center [623, 239] width 409 height 14
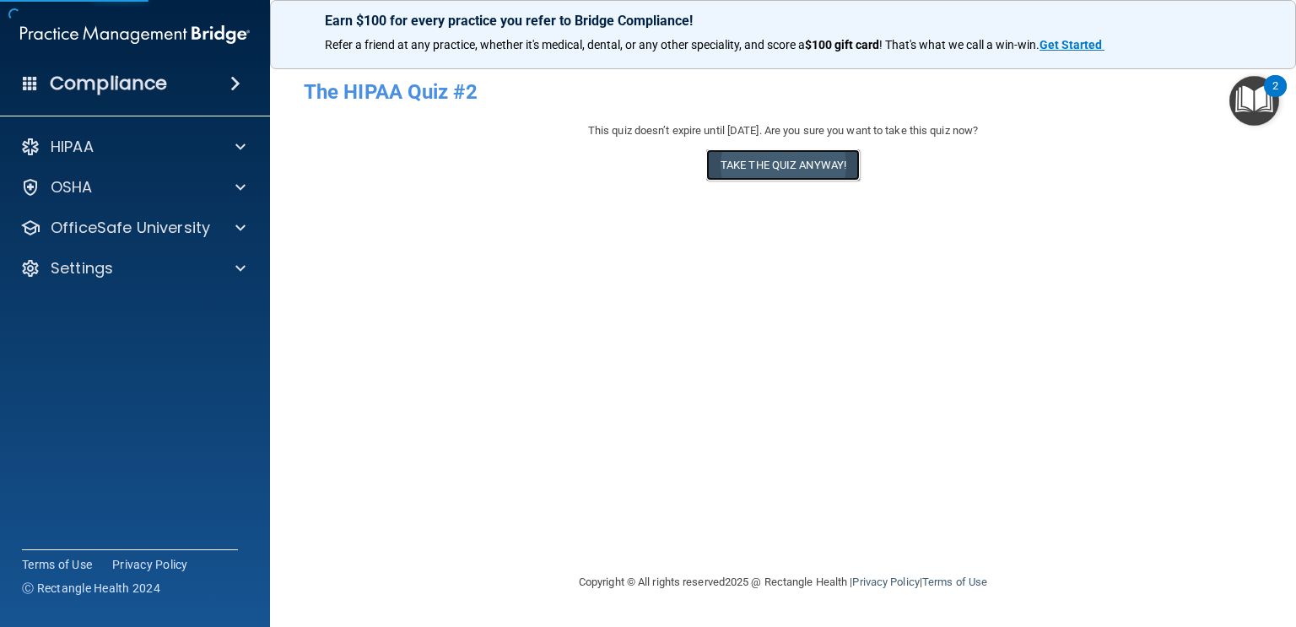
click at [733, 173] on button "Take the quiz anyway!" at bounding box center [783, 164] width 154 height 31
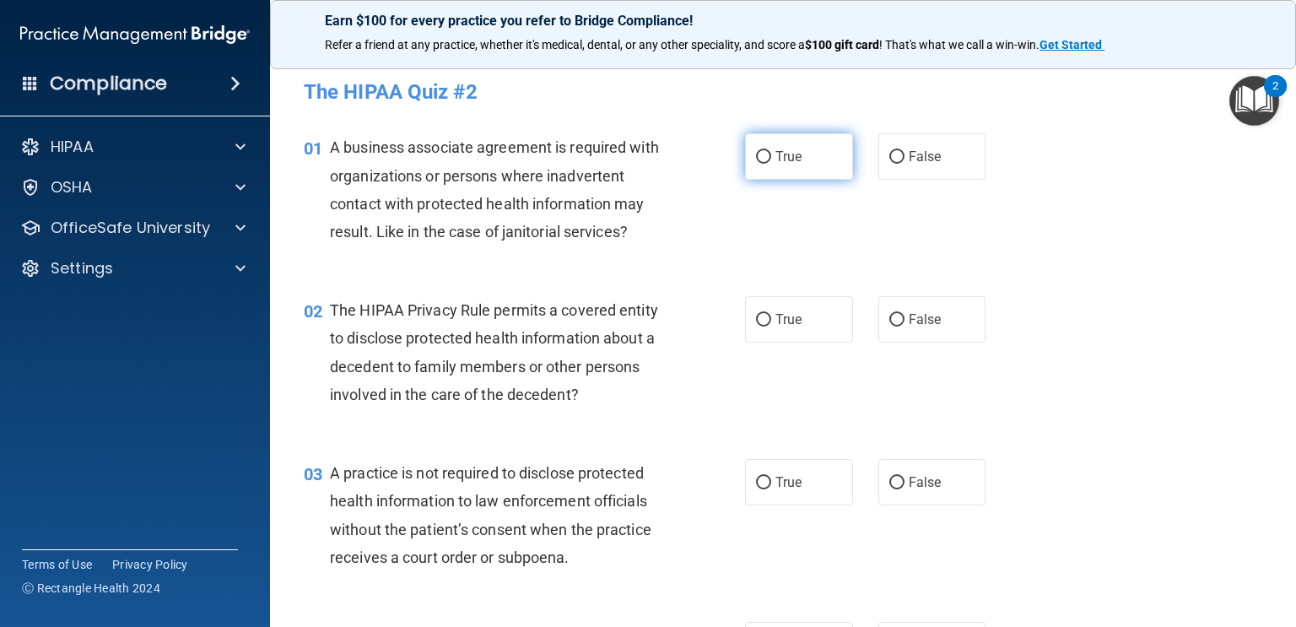
click at [809, 149] on label "True" at bounding box center [799, 156] width 108 height 46
click at [771, 151] on input "True" at bounding box center [763, 157] width 15 height 13
radio input "true"
click at [1172, 301] on div "02 The HIPAA Privacy Rule permits a covered entity to disclose protected health…" at bounding box center [783, 356] width 984 height 163
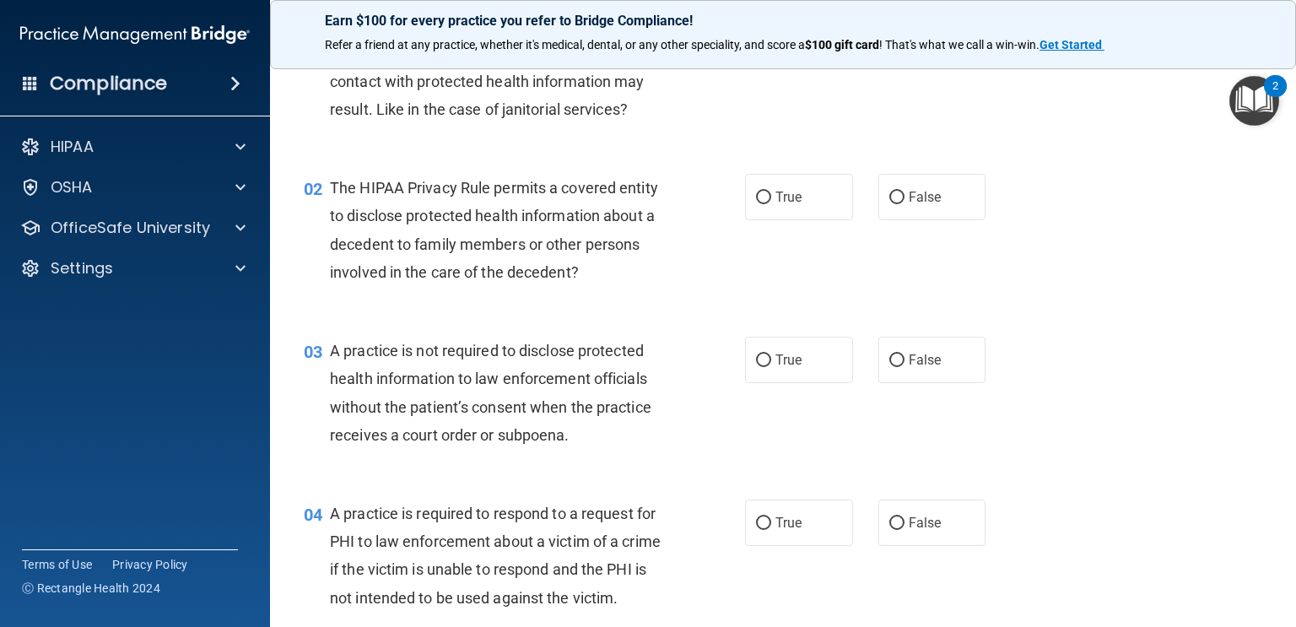
scroll to position [123, 0]
click at [802, 184] on label "True" at bounding box center [799, 196] width 108 height 46
click at [771, 191] on input "True" at bounding box center [763, 197] width 15 height 13
radio input "true"
click at [1017, 270] on div "02 The HIPAA Privacy Rule permits a covered entity to disclose protected health…" at bounding box center [783, 233] width 984 height 163
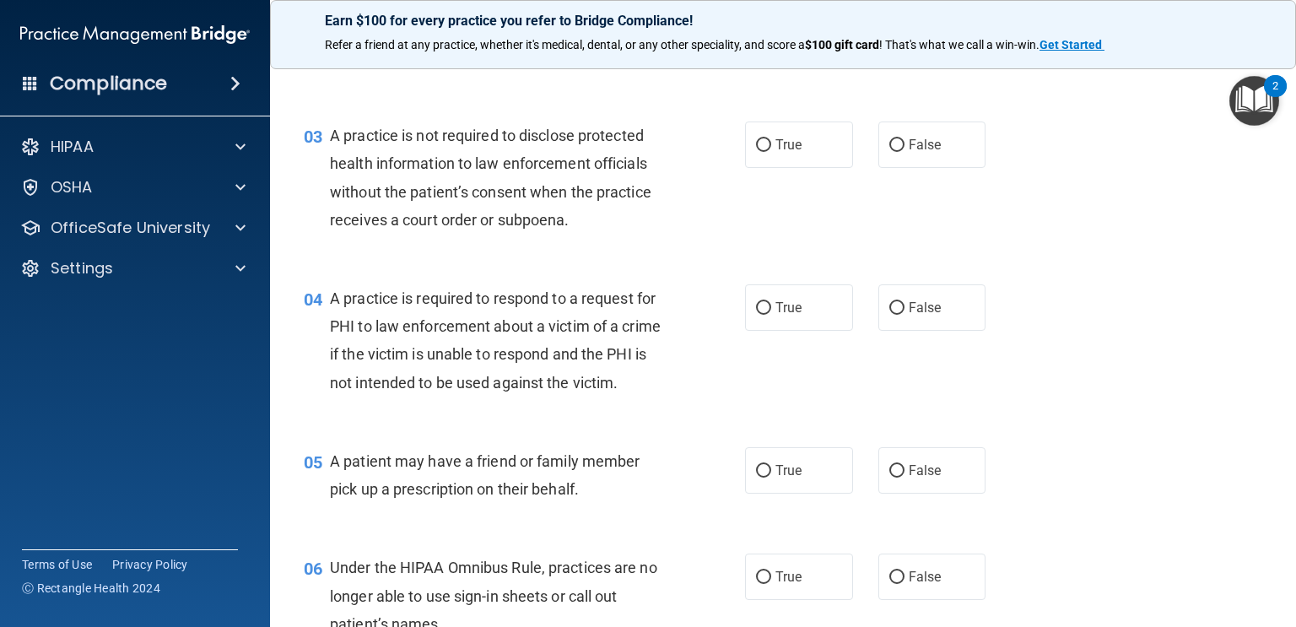
scroll to position [333, 0]
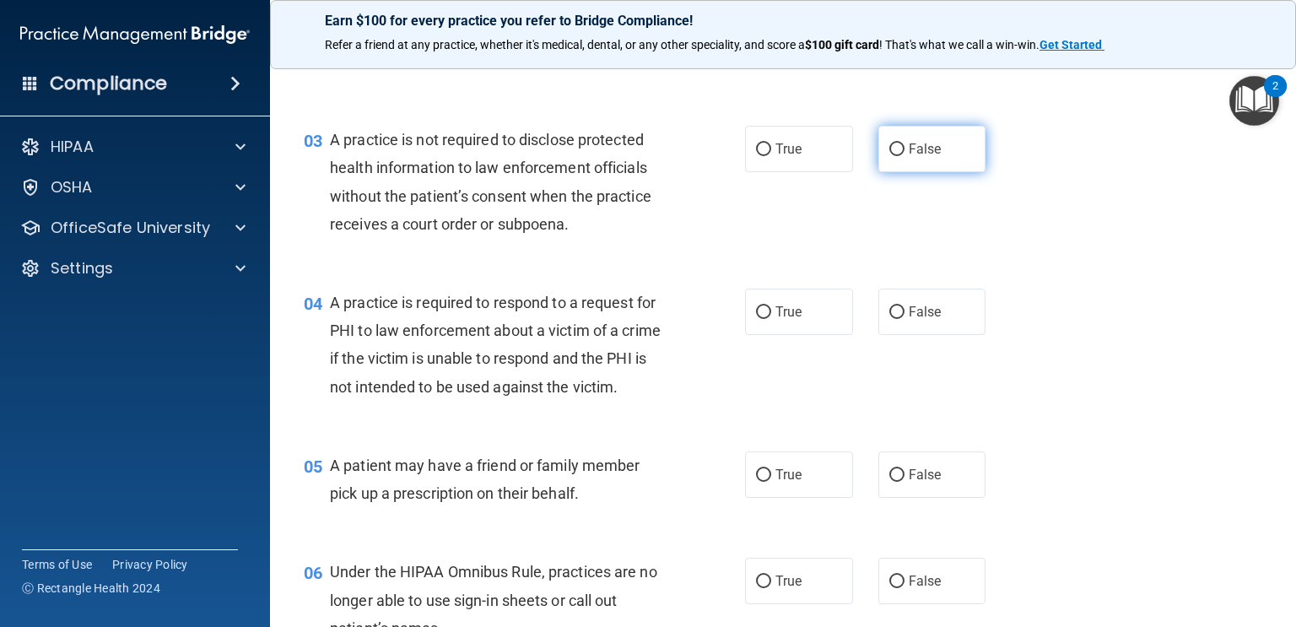
click at [928, 171] on label "False" at bounding box center [933, 149] width 108 height 46
click at [905, 156] on input "False" at bounding box center [897, 149] width 15 height 13
radio input "true"
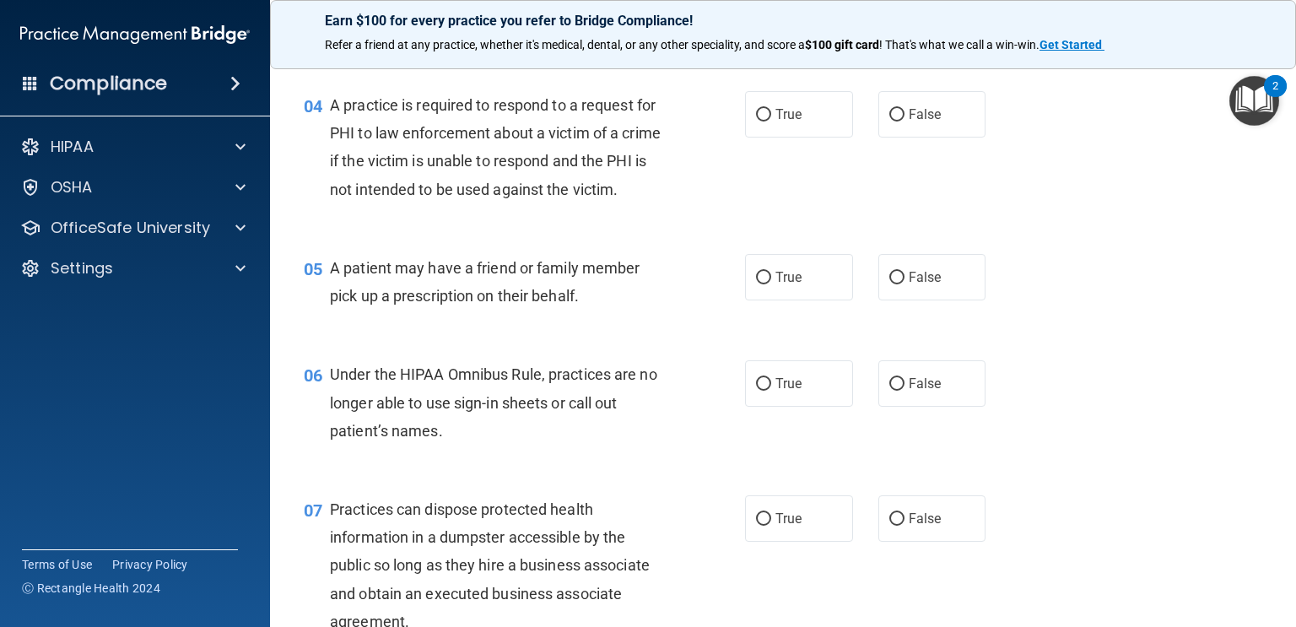
scroll to position [533, 0]
click at [756, 134] on label "True" at bounding box center [799, 112] width 108 height 46
click at [756, 120] on input "True" at bounding box center [763, 113] width 15 height 13
radio input "true"
click at [1046, 197] on div "04 A practice is required to respond to a request for PHI to law enforcement ab…" at bounding box center [783, 149] width 984 height 163
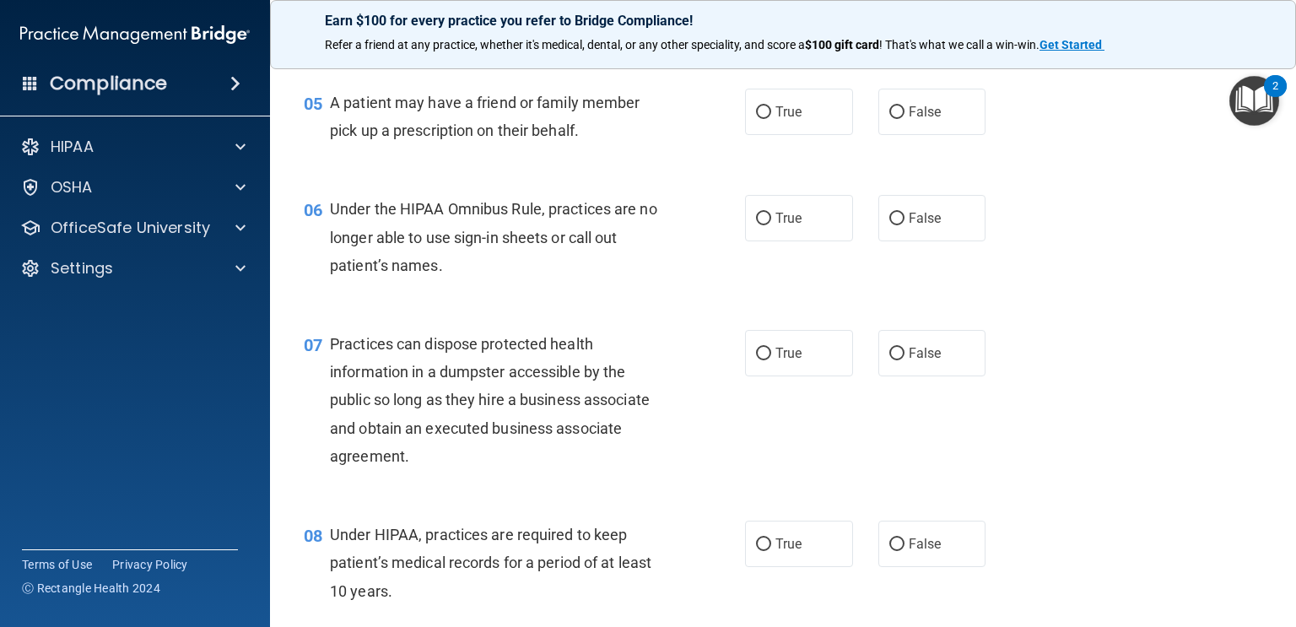
scroll to position [701, 0]
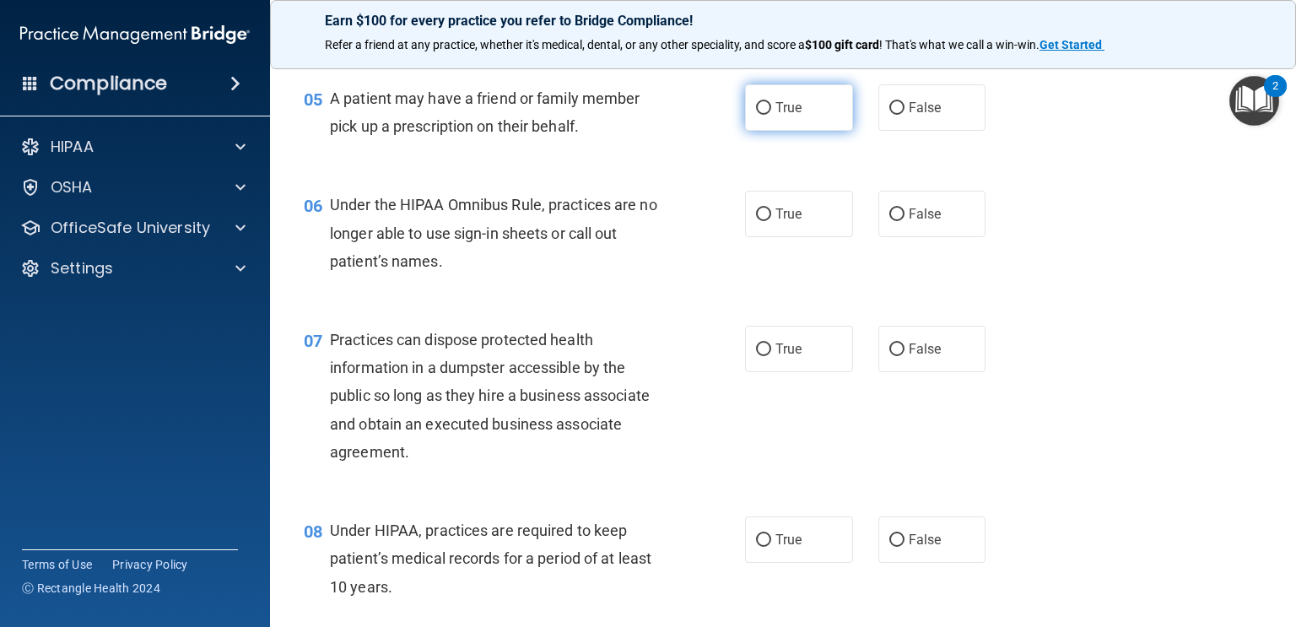
click at [771, 109] on label "True" at bounding box center [799, 107] width 108 height 46
click at [771, 109] on input "True" at bounding box center [763, 108] width 15 height 13
radio input "true"
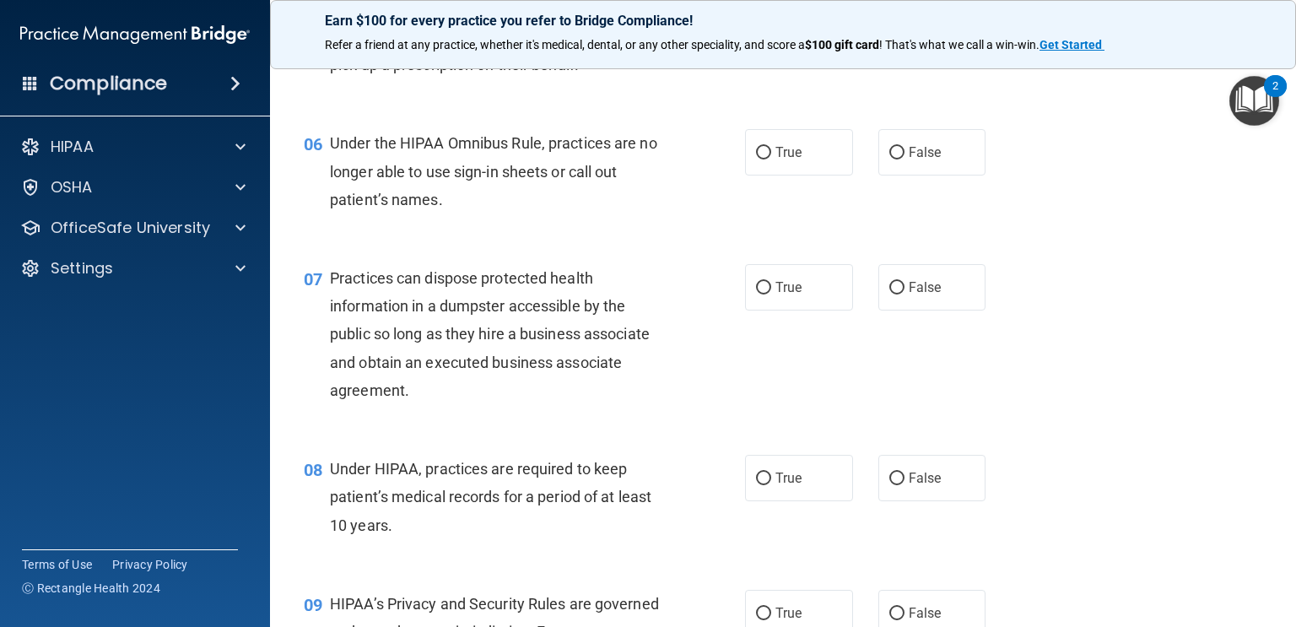
scroll to position [766, 0]
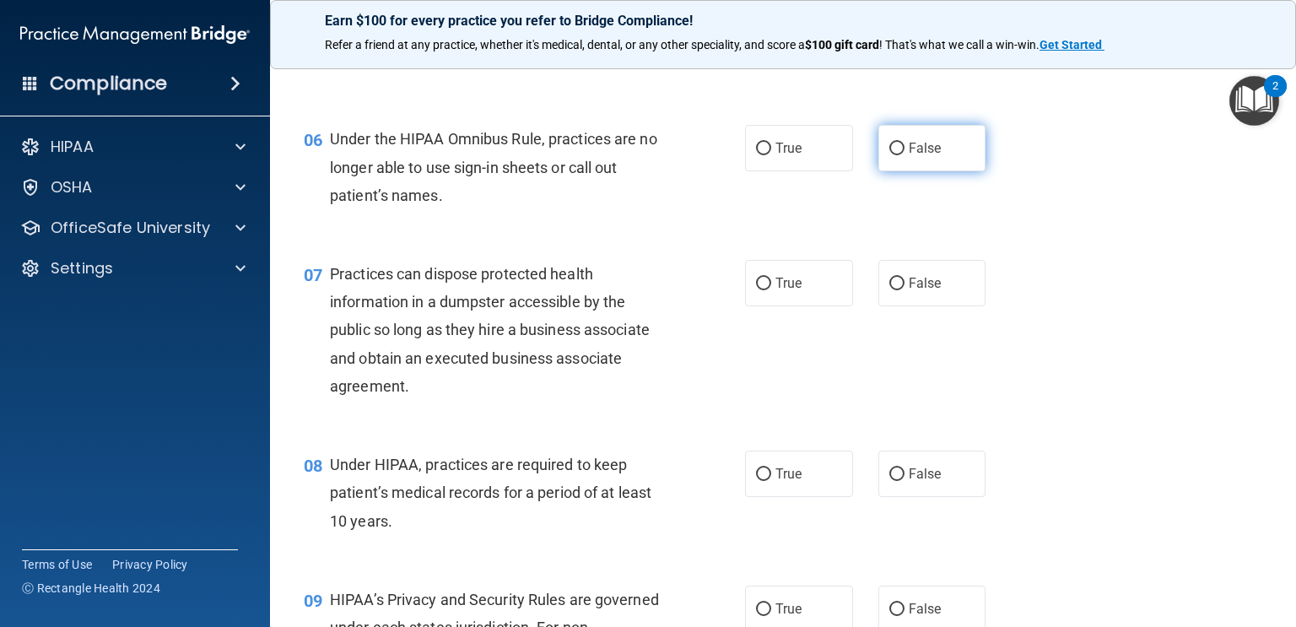
click at [930, 143] on span "False" at bounding box center [925, 148] width 33 height 16
click at [905, 143] on input "False" at bounding box center [897, 149] width 15 height 13
radio input "true"
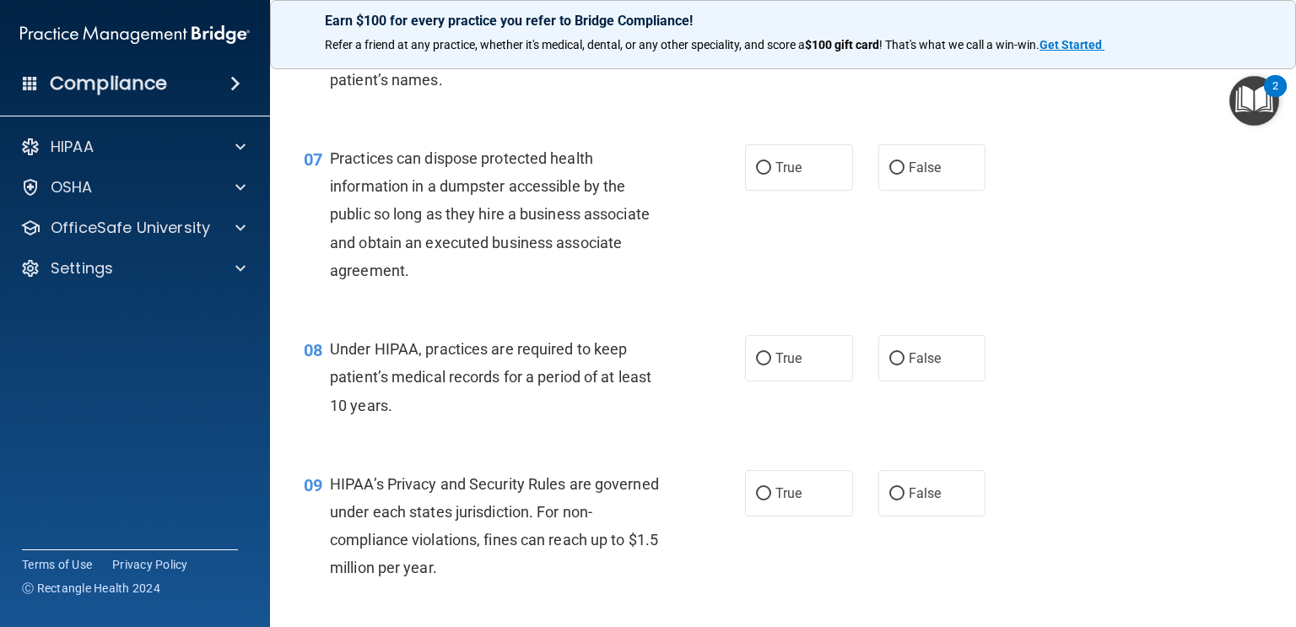
scroll to position [887, 0]
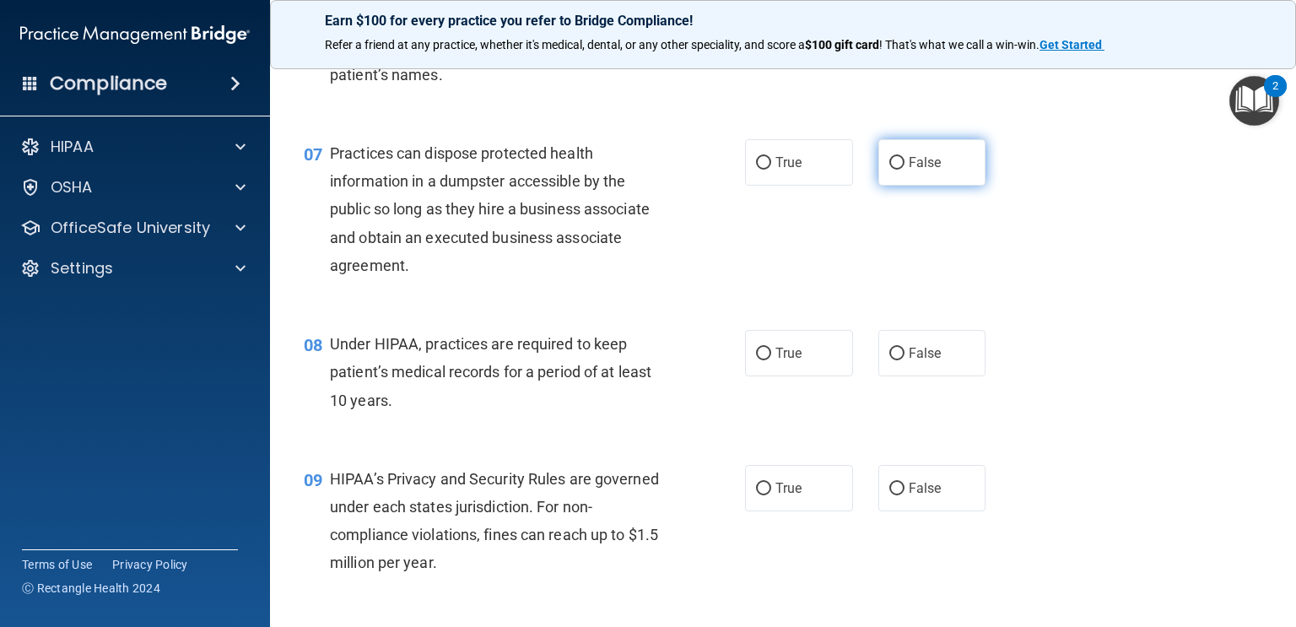
click at [961, 160] on label "False" at bounding box center [933, 162] width 108 height 46
click at [905, 160] on input "False" at bounding box center [897, 163] width 15 height 13
radio input "true"
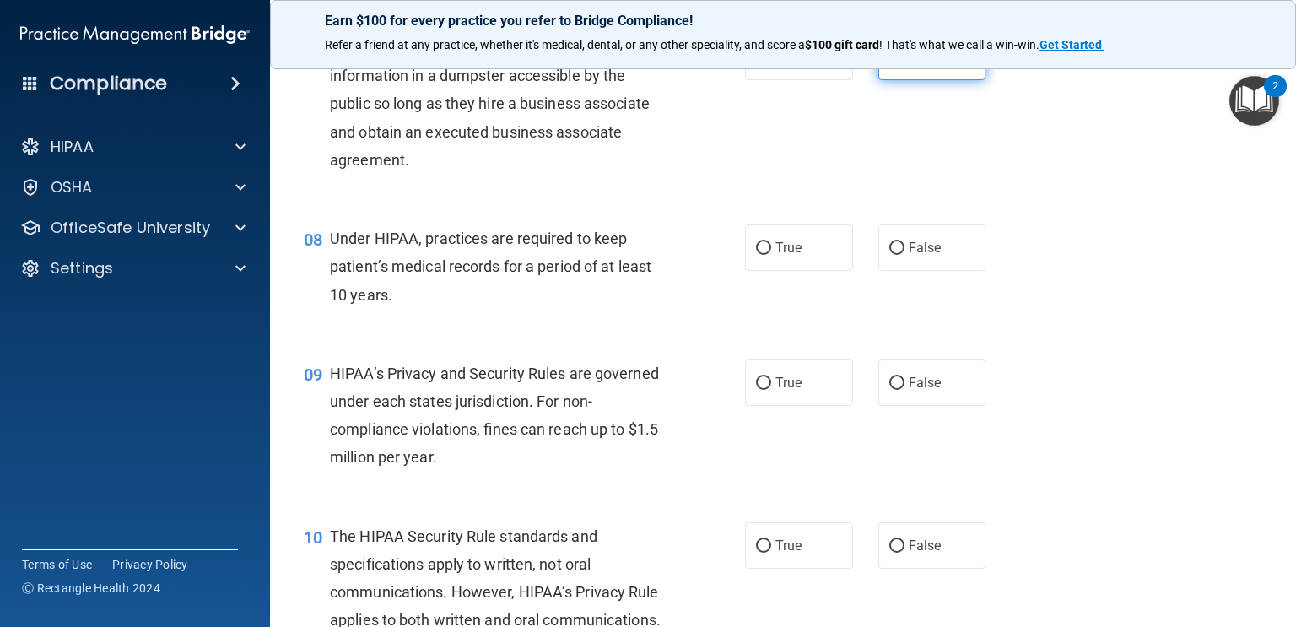
scroll to position [993, 0]
click at [999, 154] on div "07 Practices can dispose protected health information in a dumpster accessible …" at bounding box center [783, 108] width 984 height 191
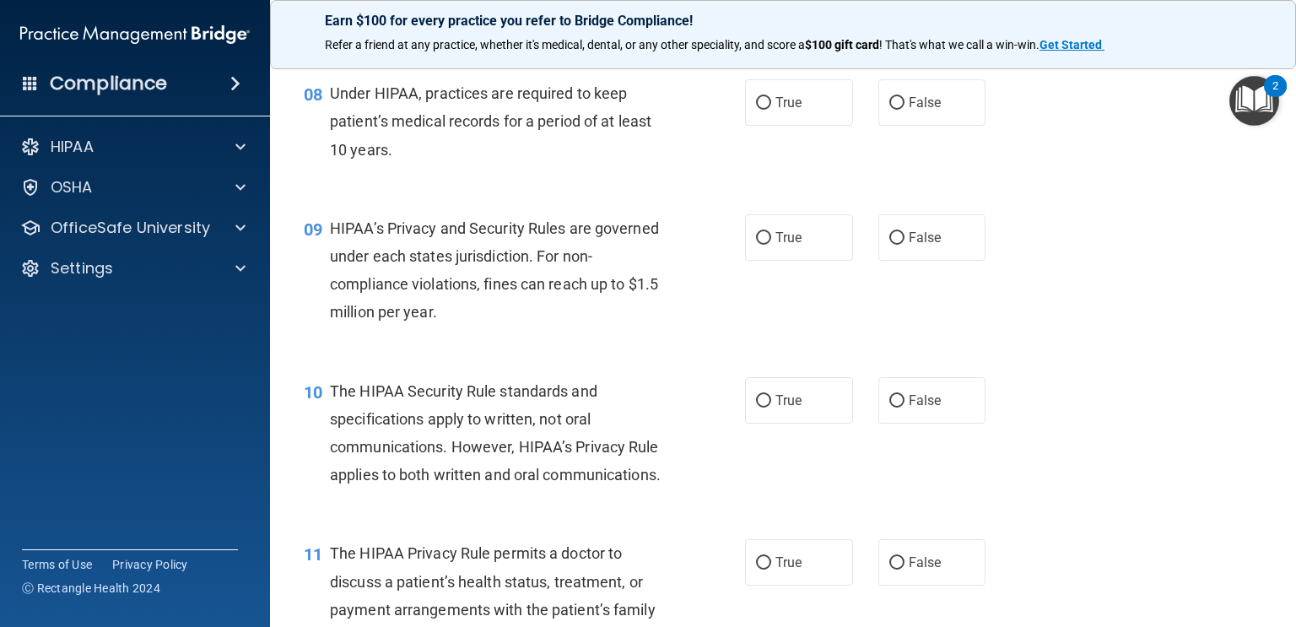
scroll to position [1135, 0]
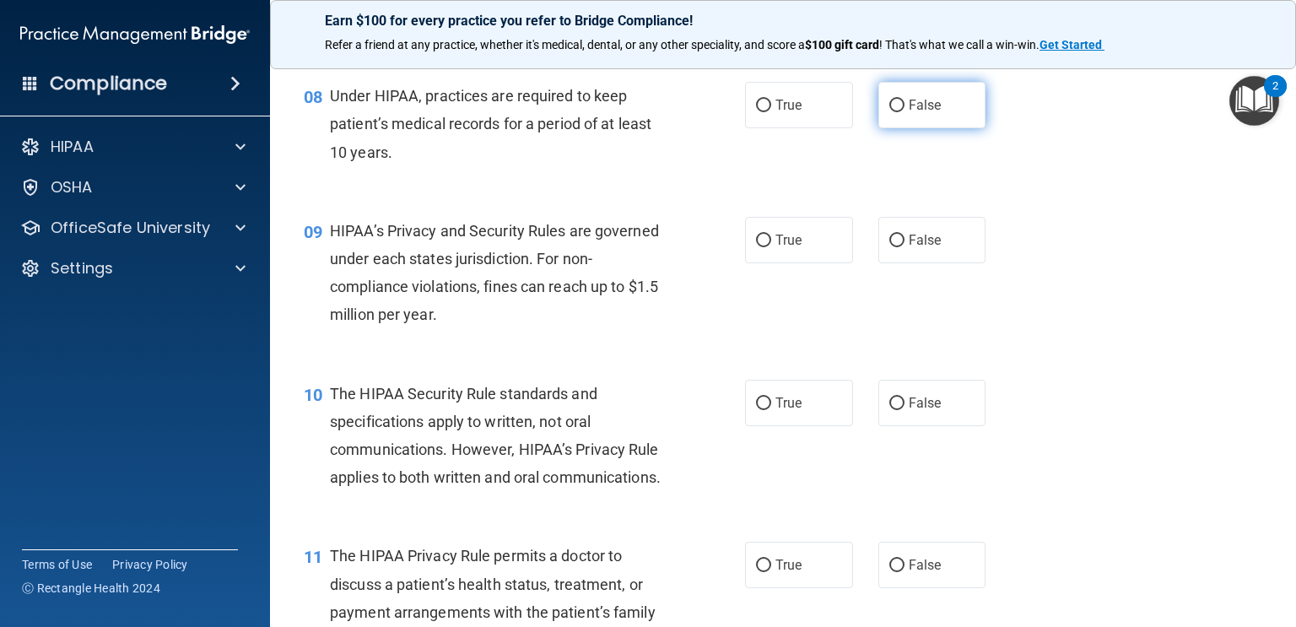
click at [928, 94] on label "False" at bounding box center [933, 105] width 108 height 46
click at [905, 100] on input "False" at bounding box center [897, 106] width 15 height 13
radio input "true"
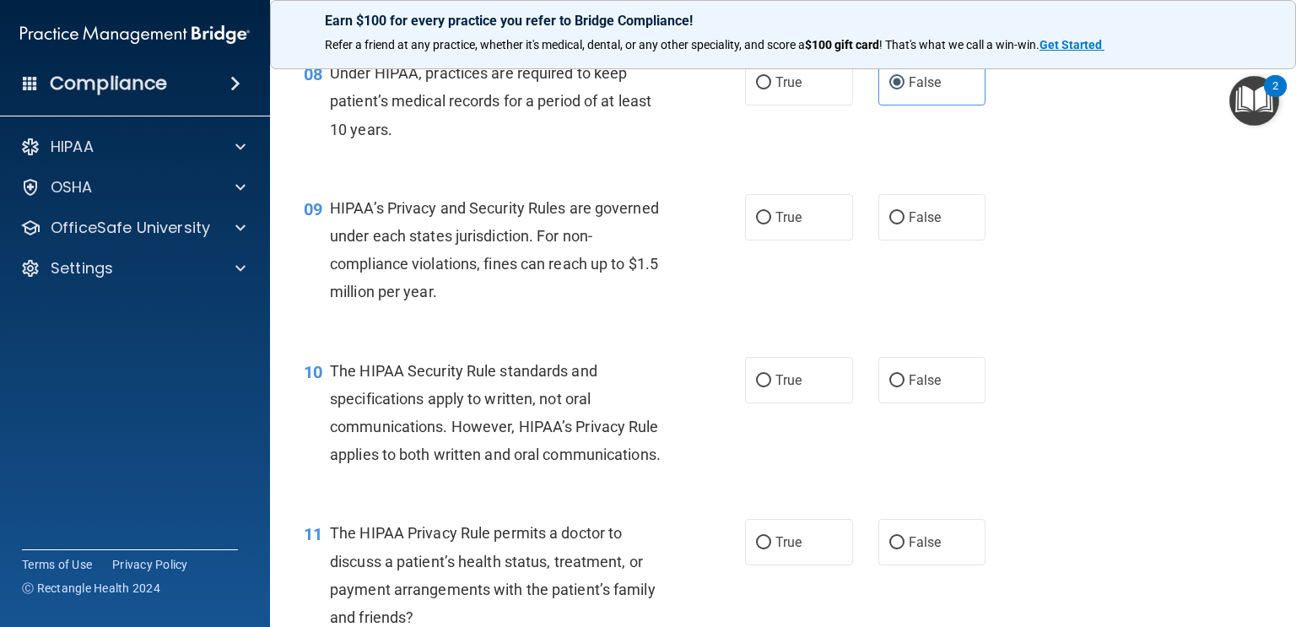
scroll to position [1189, 0]
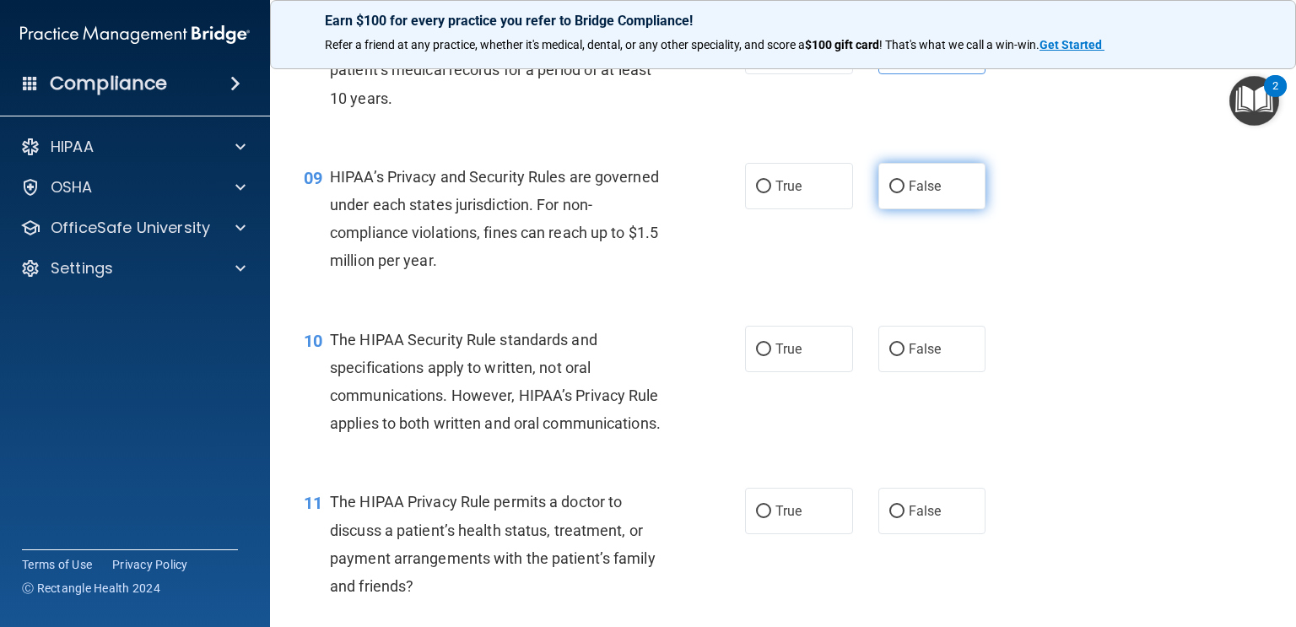
click at [912, 178] on span "False" at bounding box center [925, 186] width 33 height 16
click at [905, 181] on input "False" at bounding box center [897, 187] width 15 height 13
radio input "true"
click at [1183, 291] on div "09 HIPAA’s Privacy and Security Rules are governed under each states jurisdicti…" at bounding box center [783, 223] width 984 height 163
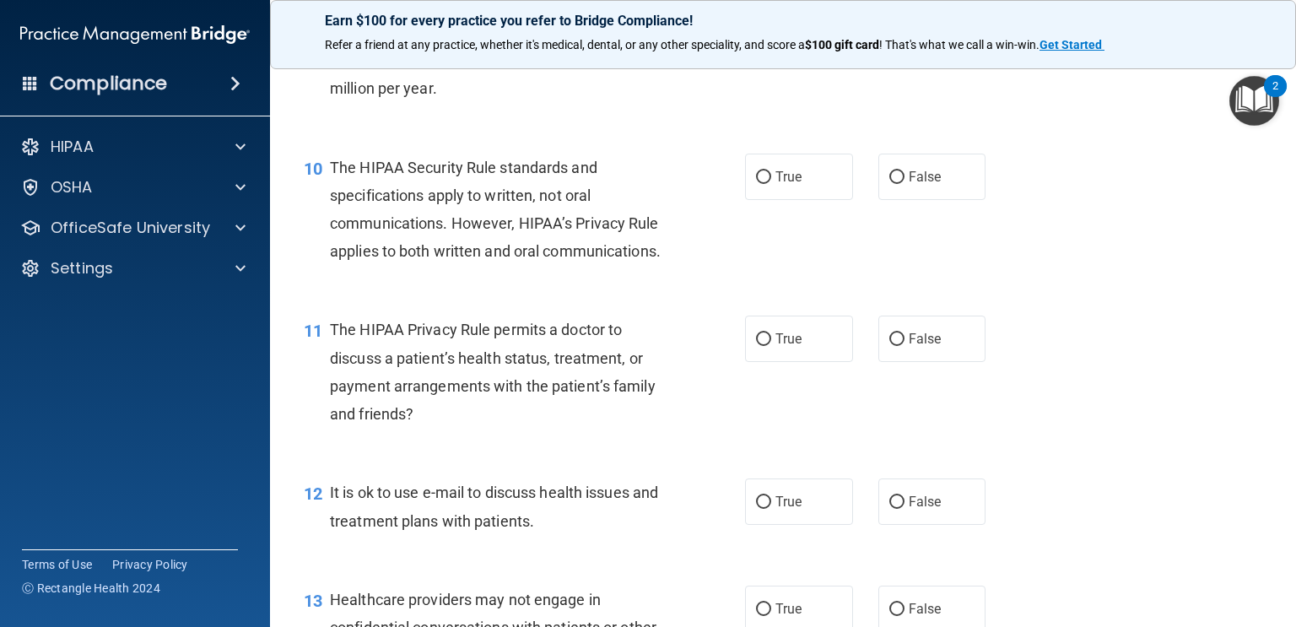
scroll to position [1360, 0]
click at [806, 186] on label "True" at bounding box center [799, 178] width 108 height 46
click at [771, 186] on input "True" at bounding box center [763, 179] width 15 height 13
radio input "true"
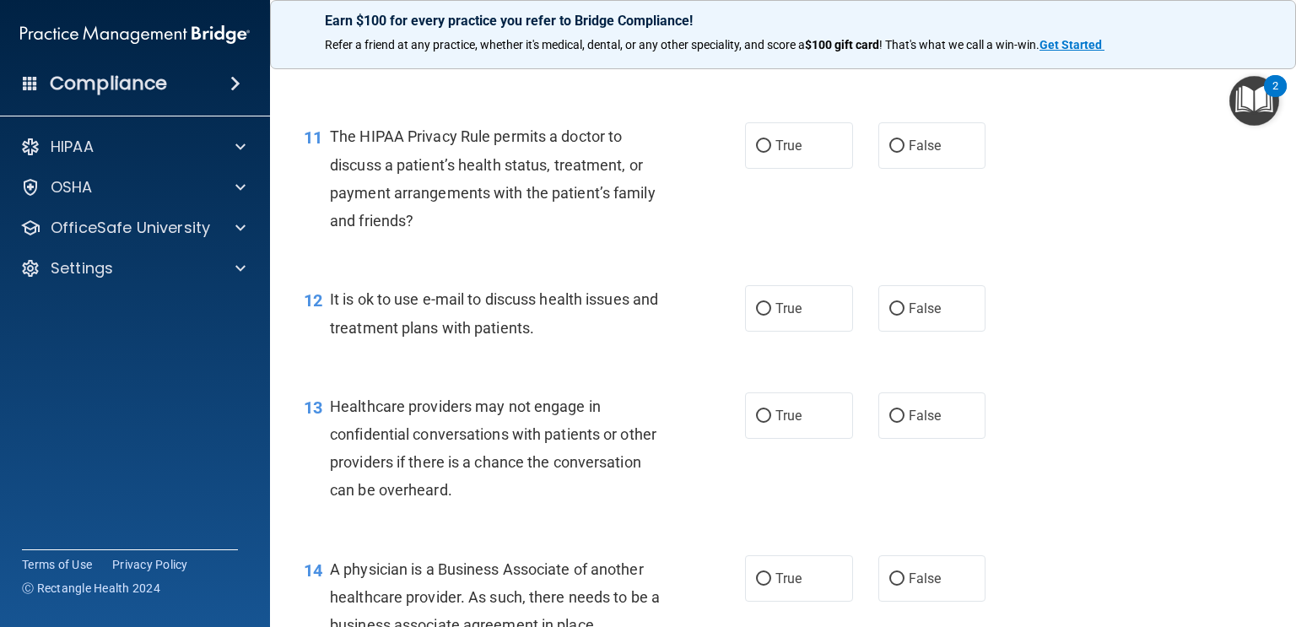
scroll to position [1560, 0]
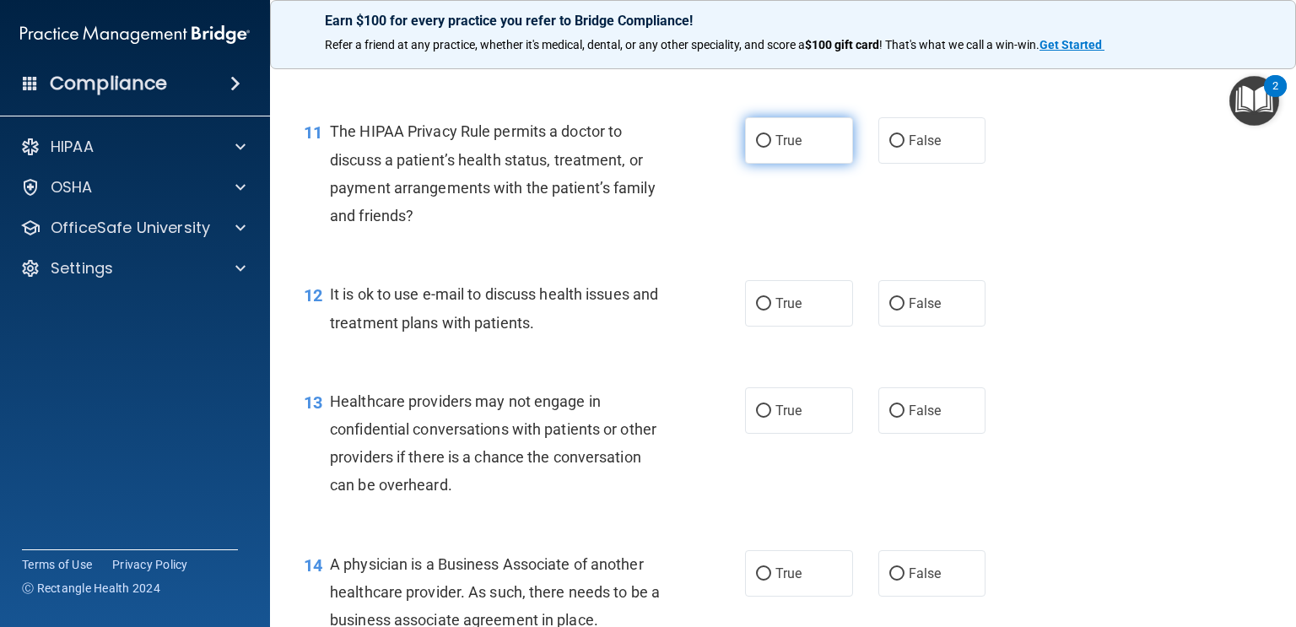
click at [826, 160] on label "True" at bounding box center [799, 140] width 108 height 46
click at [771, 148] on input "True" at bounding box center [763, 141] width 15 height 13
radio input "true"
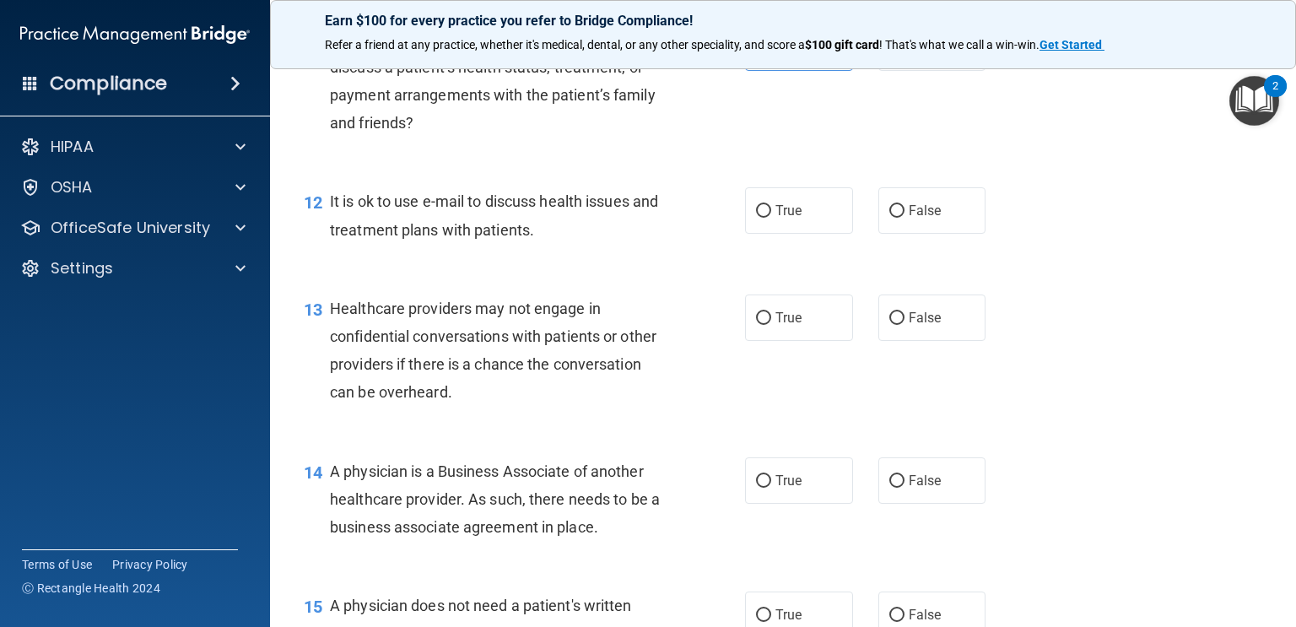
scroll to position [1654, 0]
click at [788, 192] on label "True" at bounding box center [799, 209] width 108 height 46
click at [771, 203] on input "True" at bounding box center [763, 209] width 15 height 13
radio input "true"
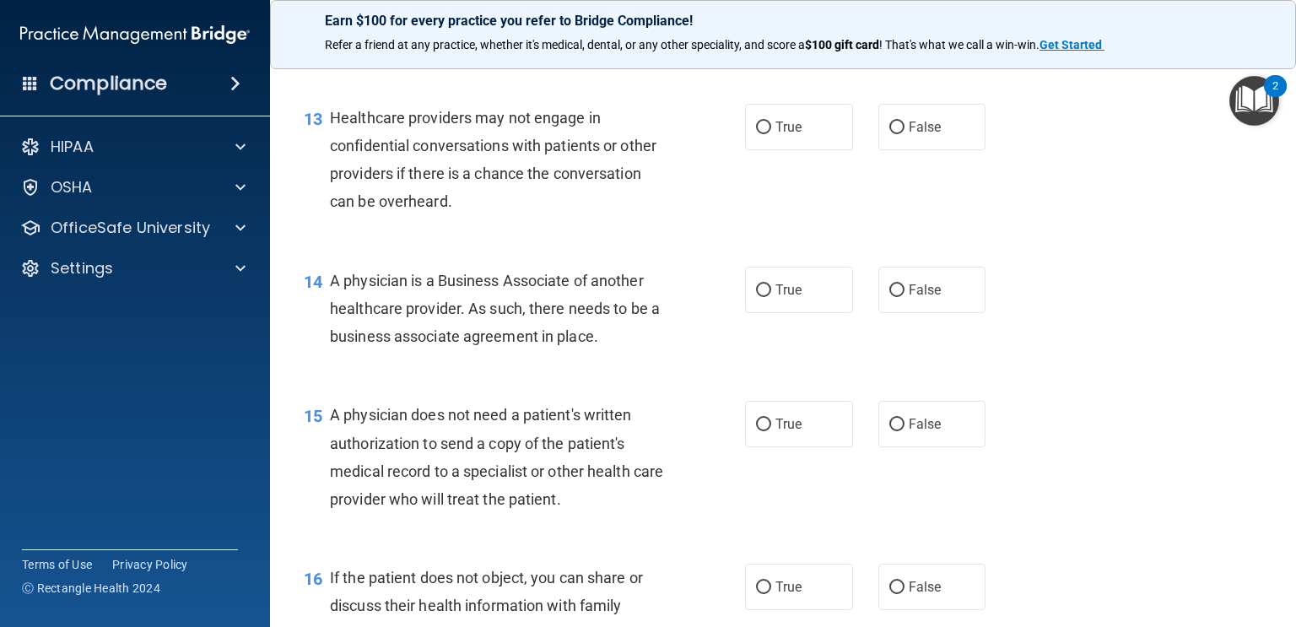
scroll to position [1845, 0]
click at [828, 120] on label "True" at bounding box center [799, 125] width 108 height 46
click at [771, 120] on input "True" at bounding box center [763, 126] width 15 height 13
radio input "true"
click at [906, 124] on label "False" at bounding box center [933, 125] width 108 height 46
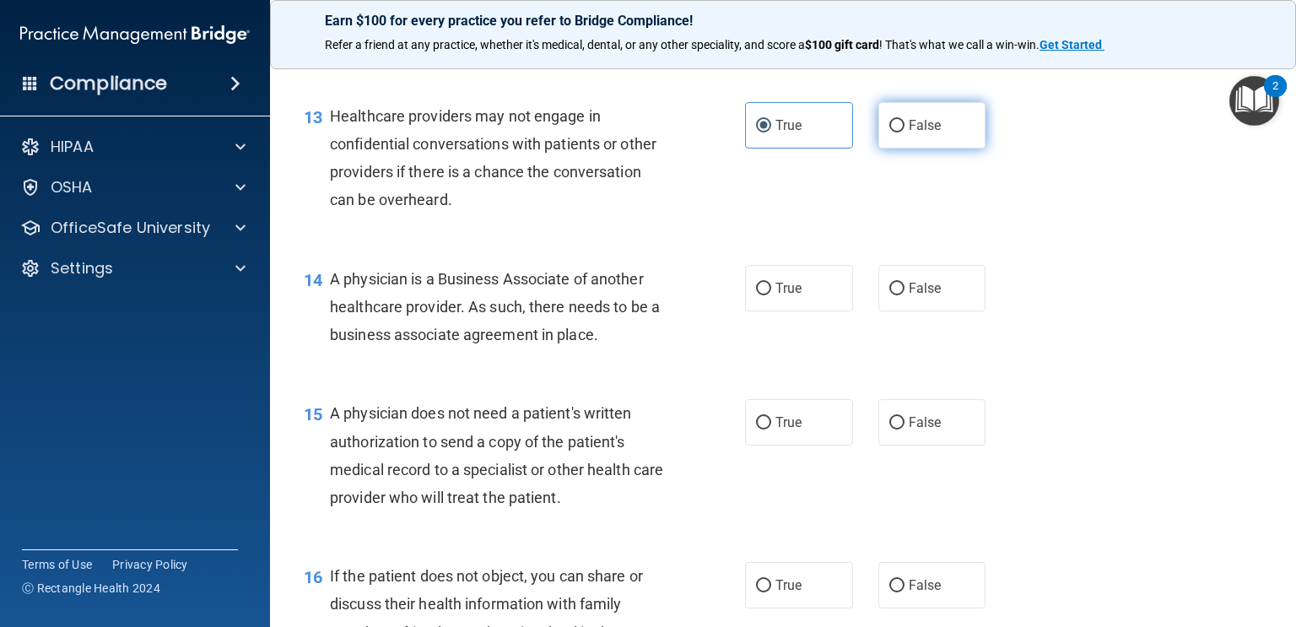
click at [905, 124] on input "False" at bounding box center [897, 126] width 15 height 13
radio input "true"
radio input "false"
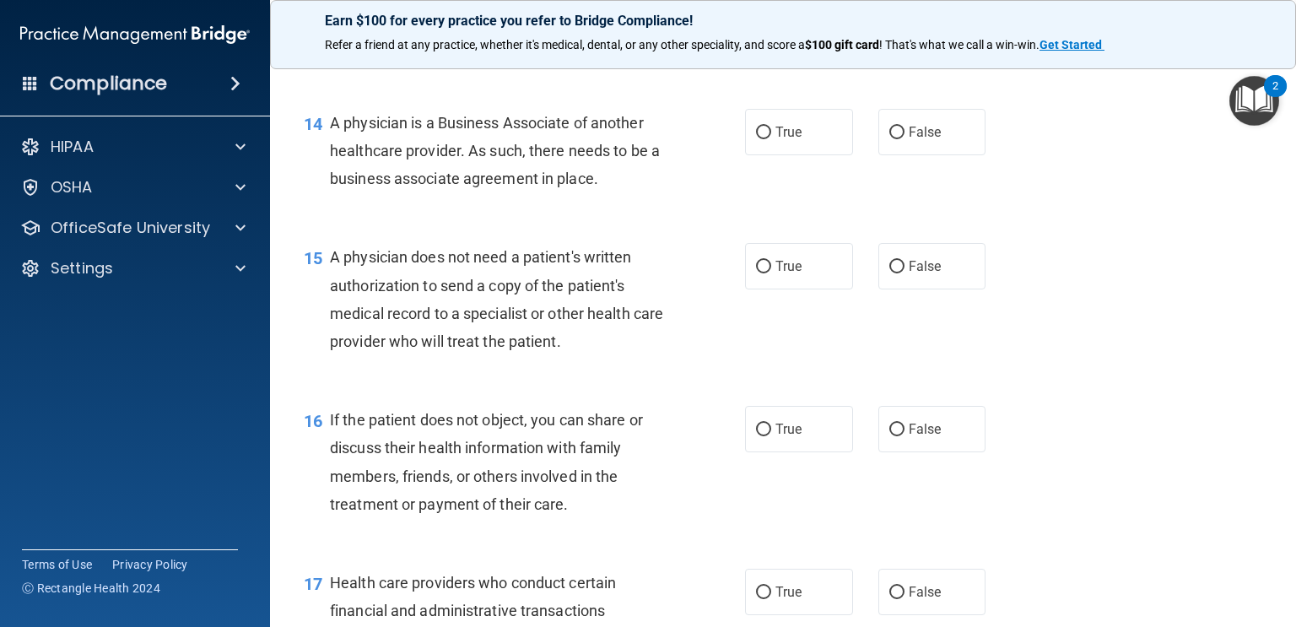
scroll to position [2005, 0]
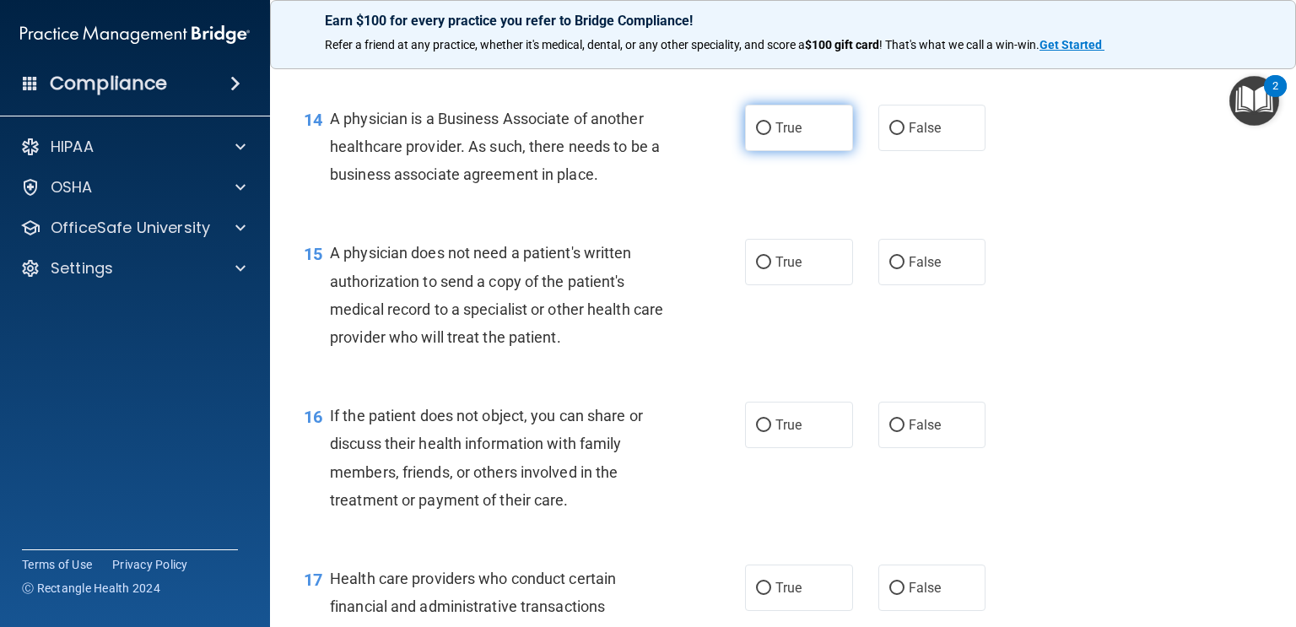
click at [842, 128] on label "True" at bounding box center [799, 128] width 108 height 46
click at [771, 128] on input "True" at bounding box center [763, 128] width 15 height 13
radio input "true"
click at [1058, 212] on div "14 A physician is a Business Associate of another healthcare provider. As such,…" at bounding box center [783, 151] width 984 height 135
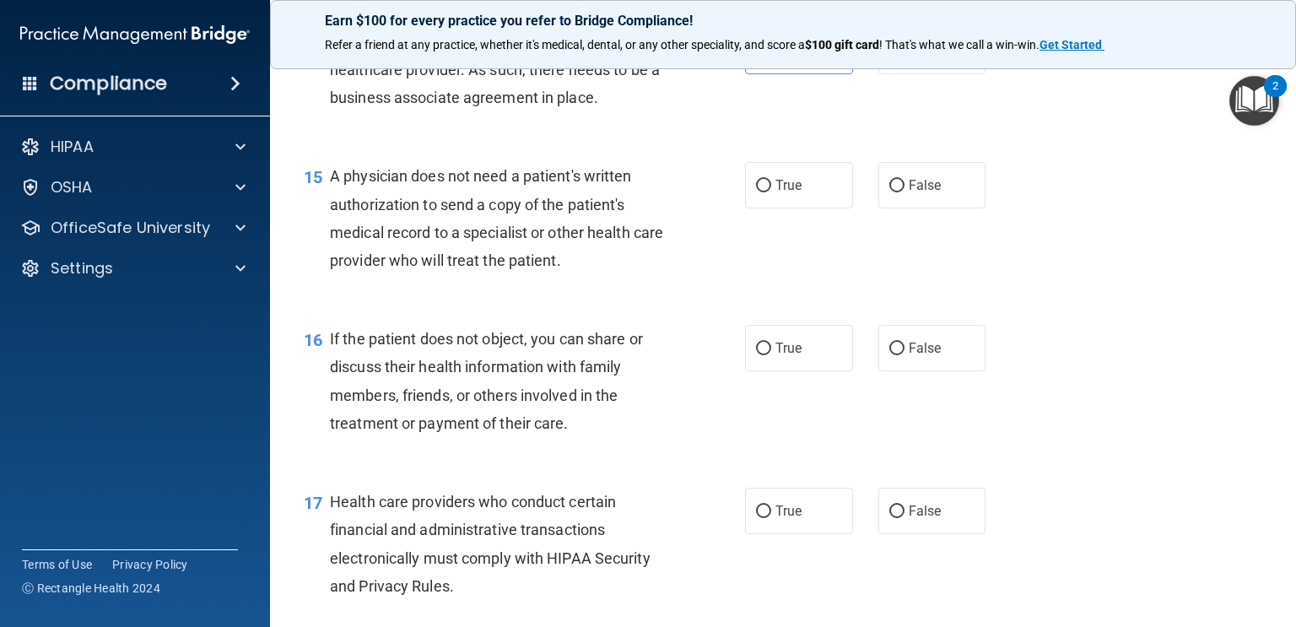
scroll to position [2100, 0]
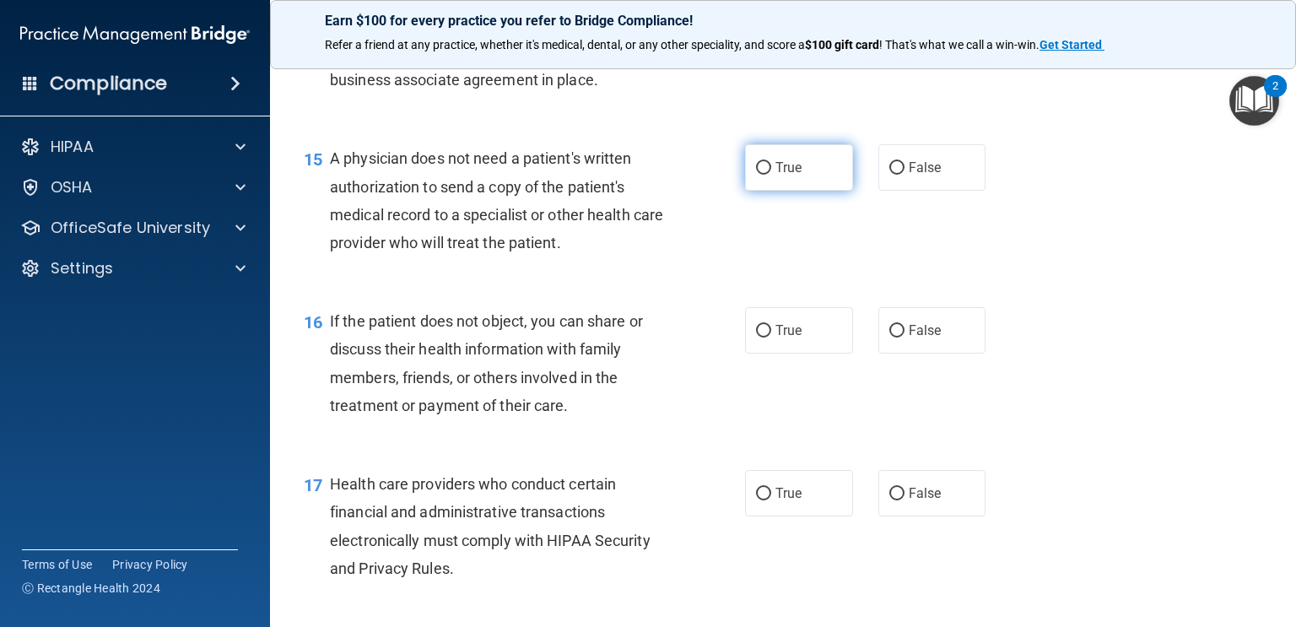
click at [832, 172] on label "True" at bounding box center [799, 167] width 108 height 46
click at [771, 172] on input "True" at bounding box center [763, 168] width 15 height 13
radio input "true"
click at [1088, 307] on div "16 If the patient does not object, you can share or discuss their health inform…" at bounding box center [783, 367] width 984 height 163
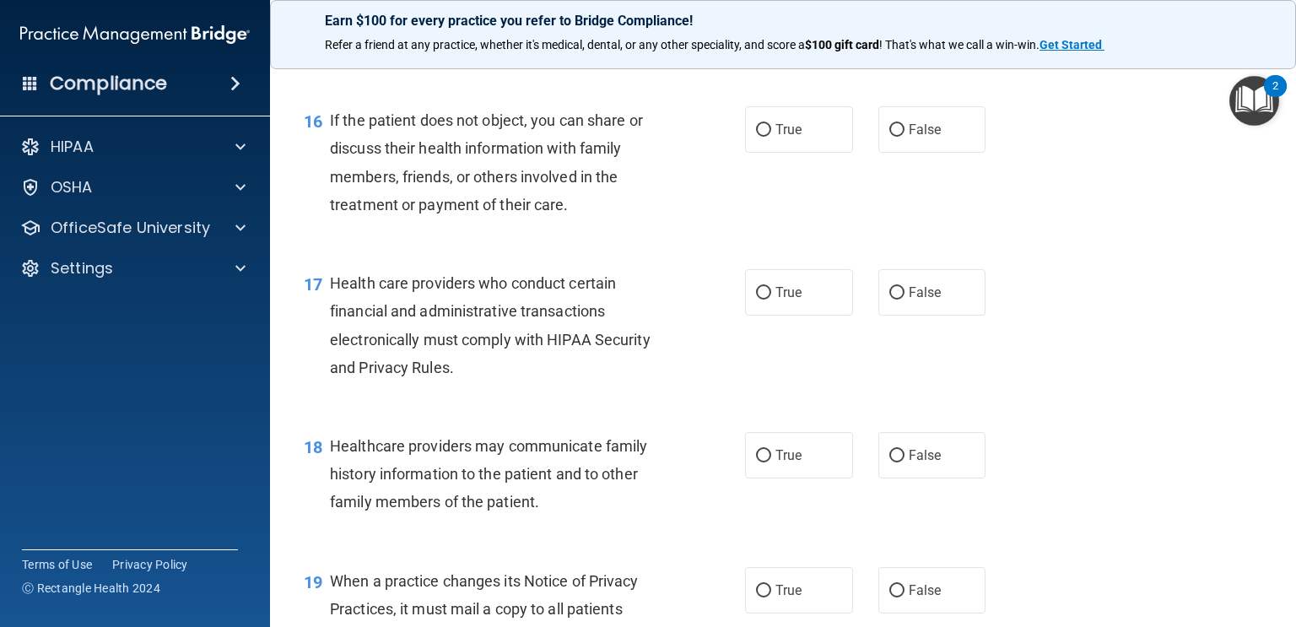
scroll to position [2304, 0]
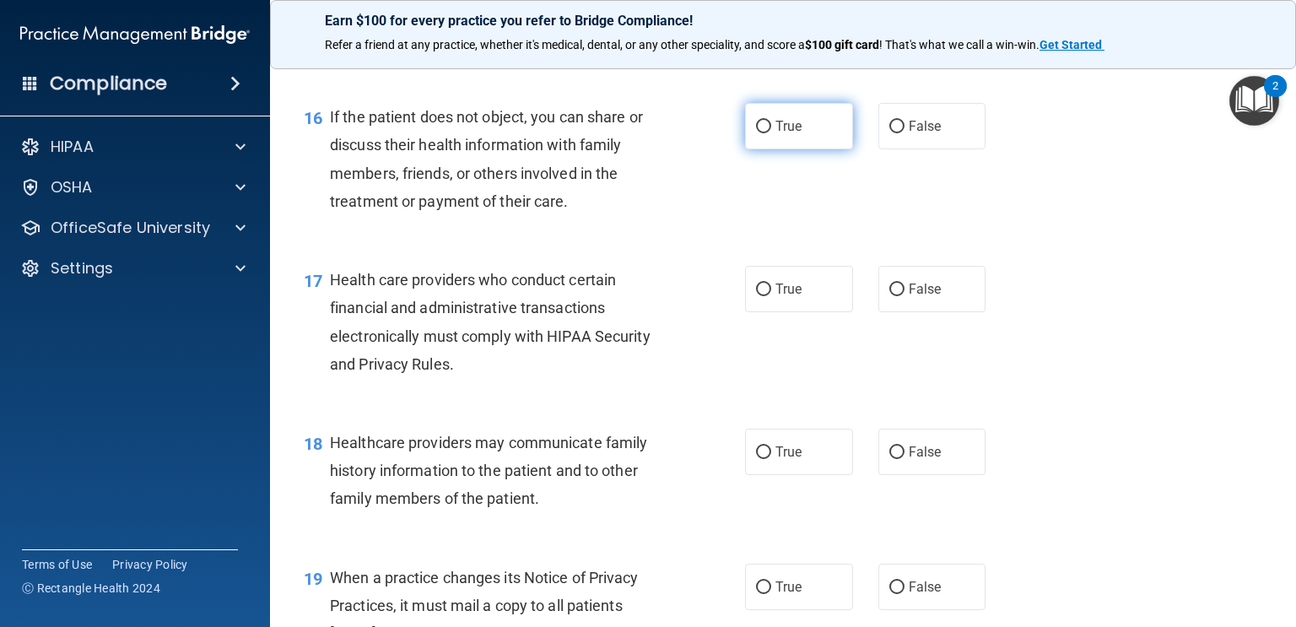
click at [776, 135] on label "True" at bounding box center [799, 126] width 108 height 46
click at [771, 133] on input "True" at bounding box center [763, 127] width 15 height 13
radio input "true"
click at [1133, 273] on div "17 Health care providers who conduct certain financial and administrative trans…" at bounding box center [783, 326] width 984 height 163
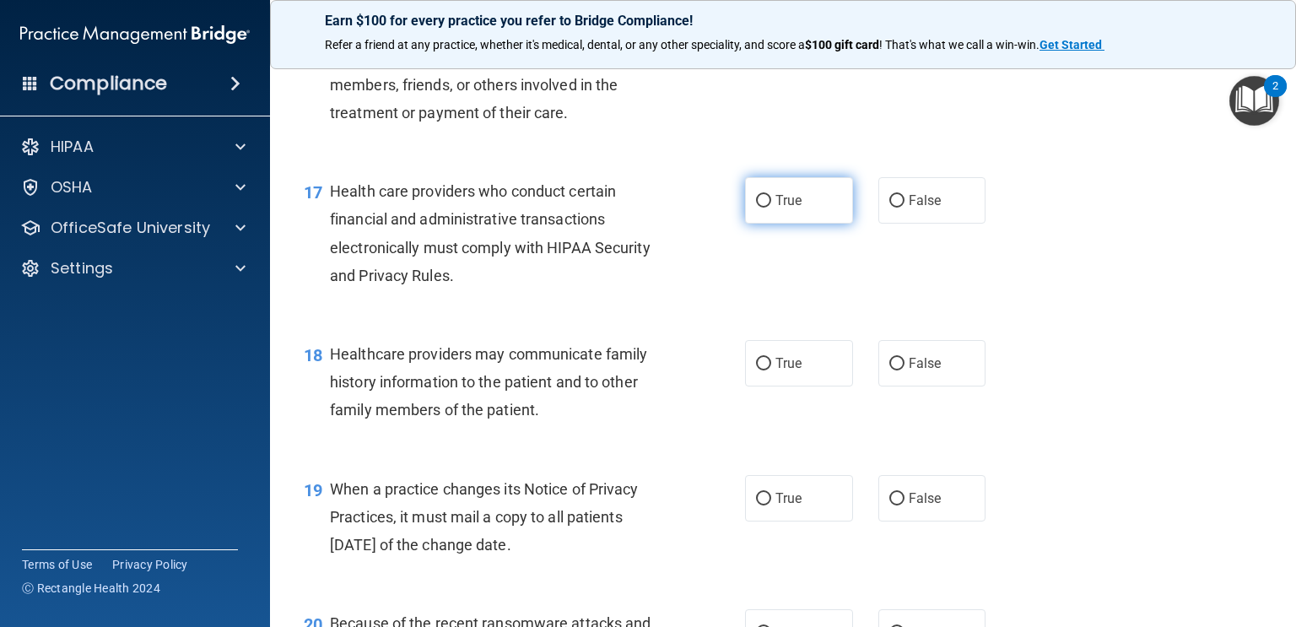
click at [753, 206] on label "True" at bounding box center [799, 200] width 108 height 46
click at [756, 206] on input "True" at bounding box center [763, 201] width 15 height 13
radio input "true"
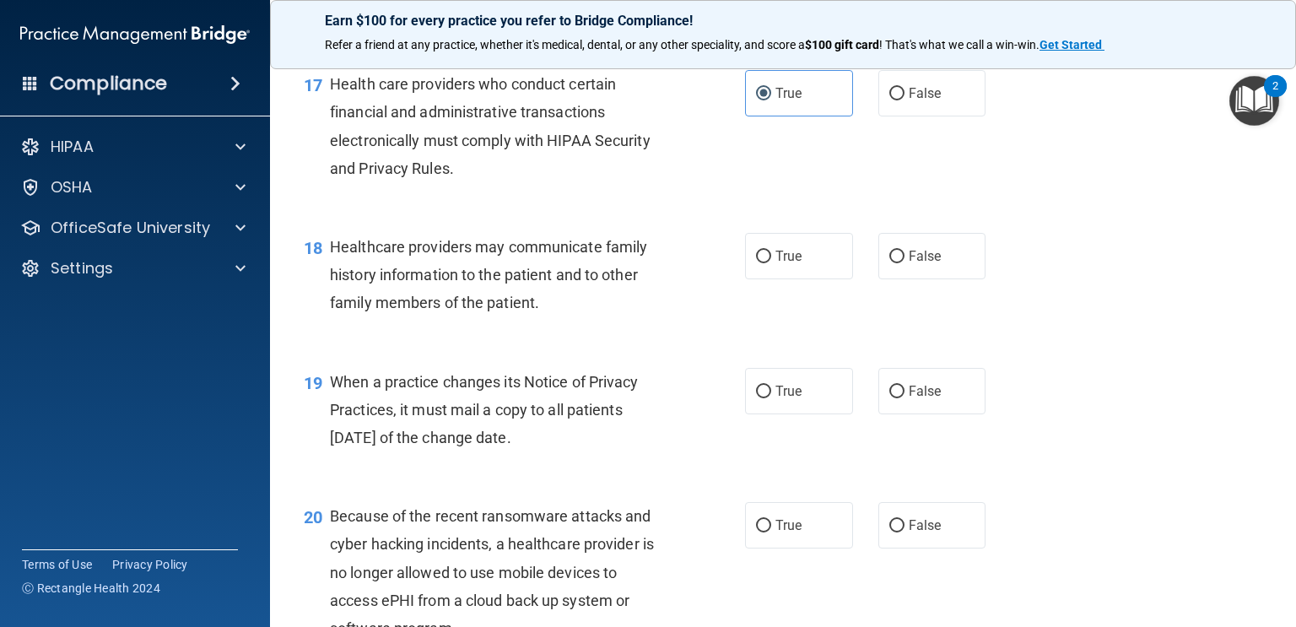
scroll to position [2519, 0]
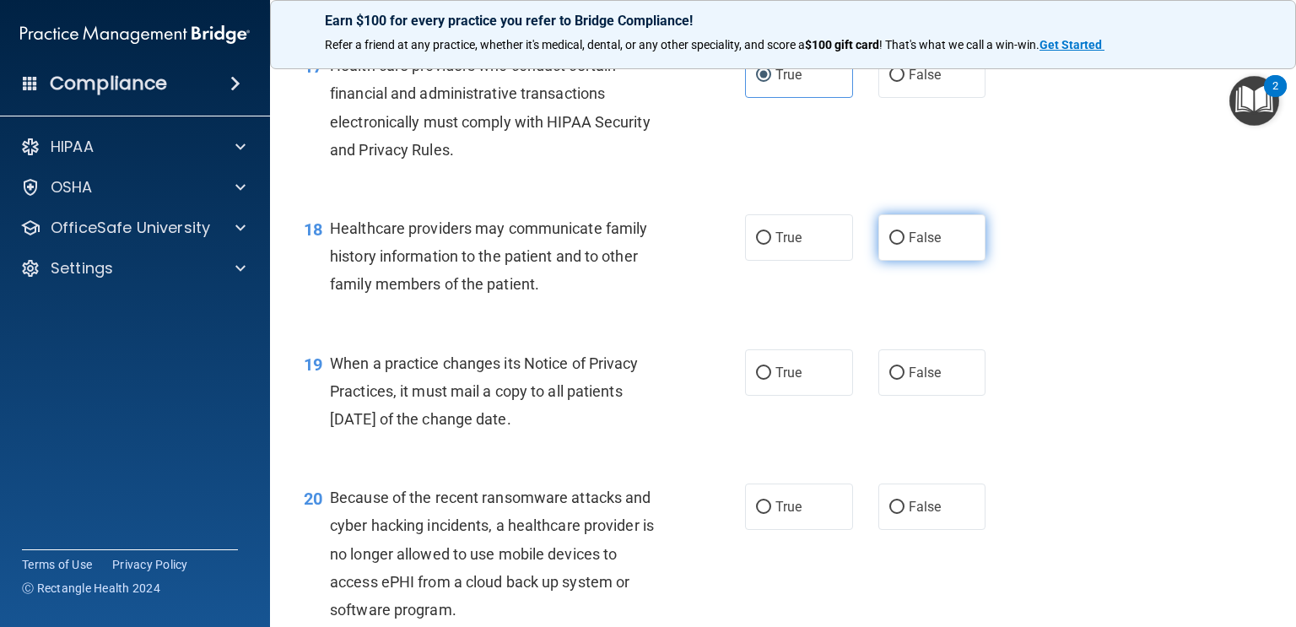
click at [938, 254] on label "False" at bounding box center [933, 237] width 108 height 46
click at [905, 245] on input "False" at bounding box center [897, 238] width 15 height 13
radio input "true"
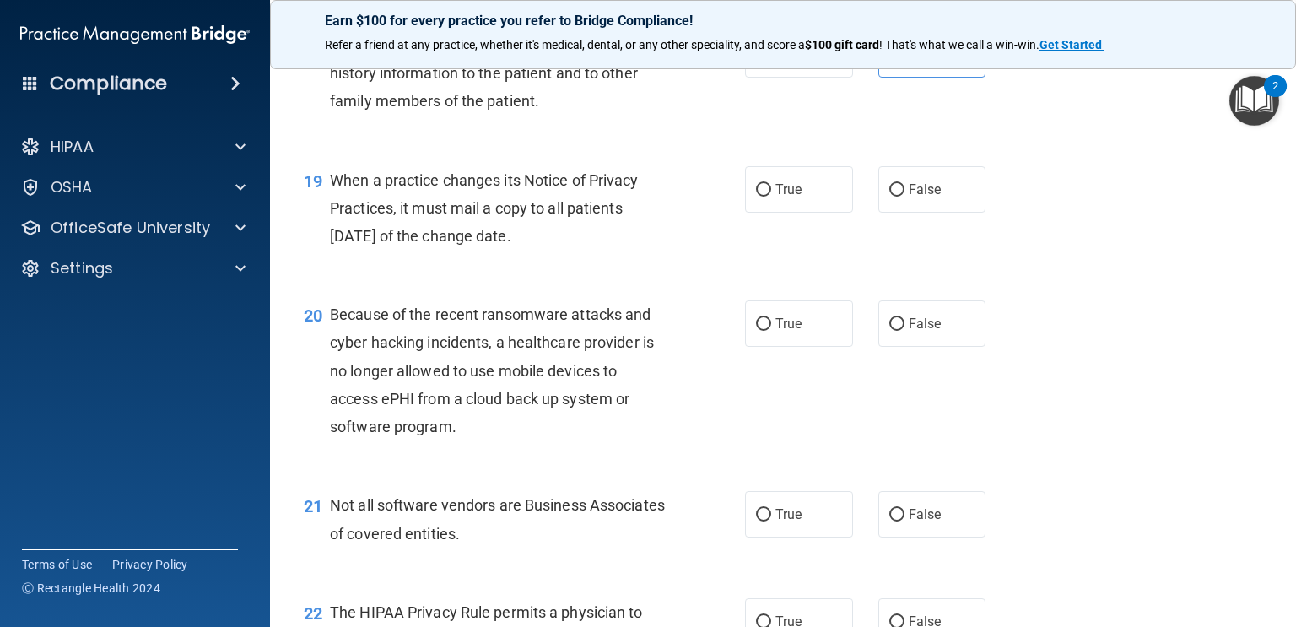
scroll to position [2711, 0]
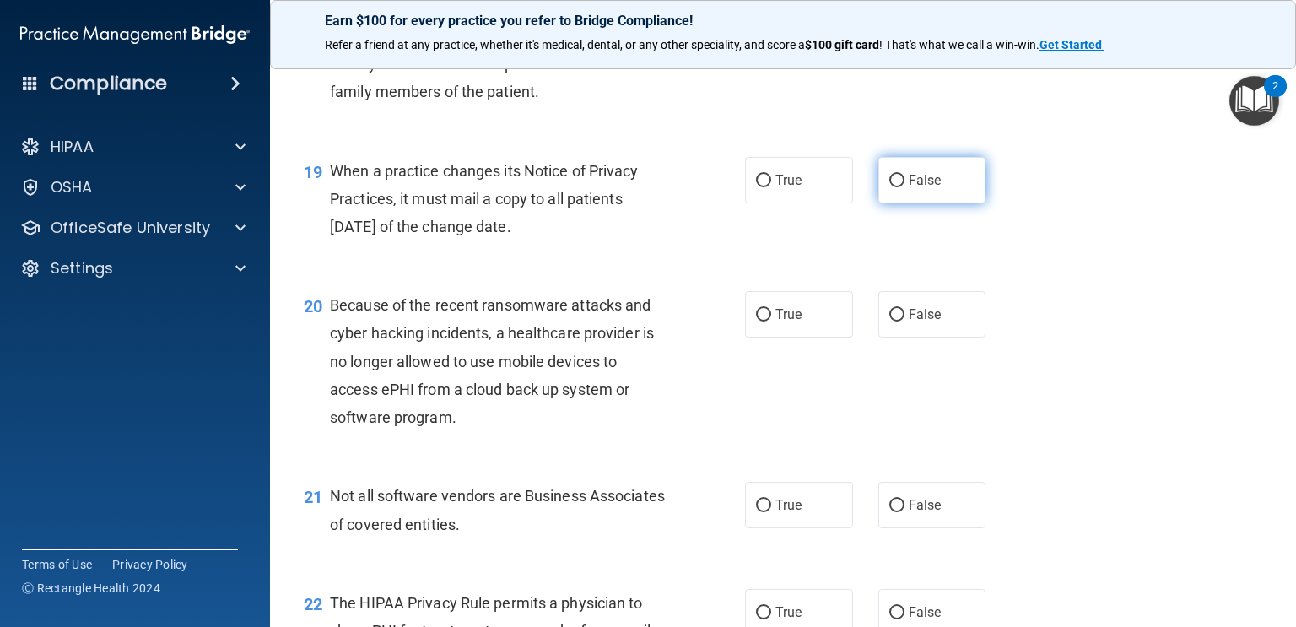
click at [923, 192] on label "False" at bounding box center [933, 180] width 108 height 46
click at [905, 187] on input "False" at bounding box center [897, 181] width 15 height 13
radio input "true"
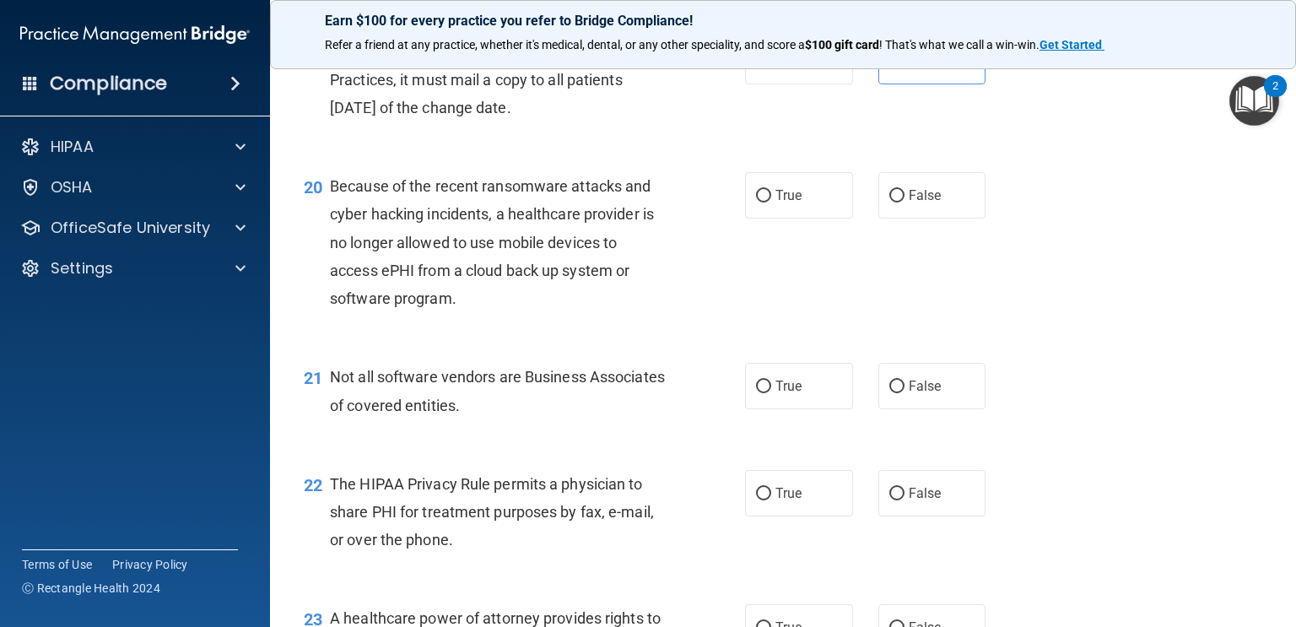
scroll to position [2834, 0]
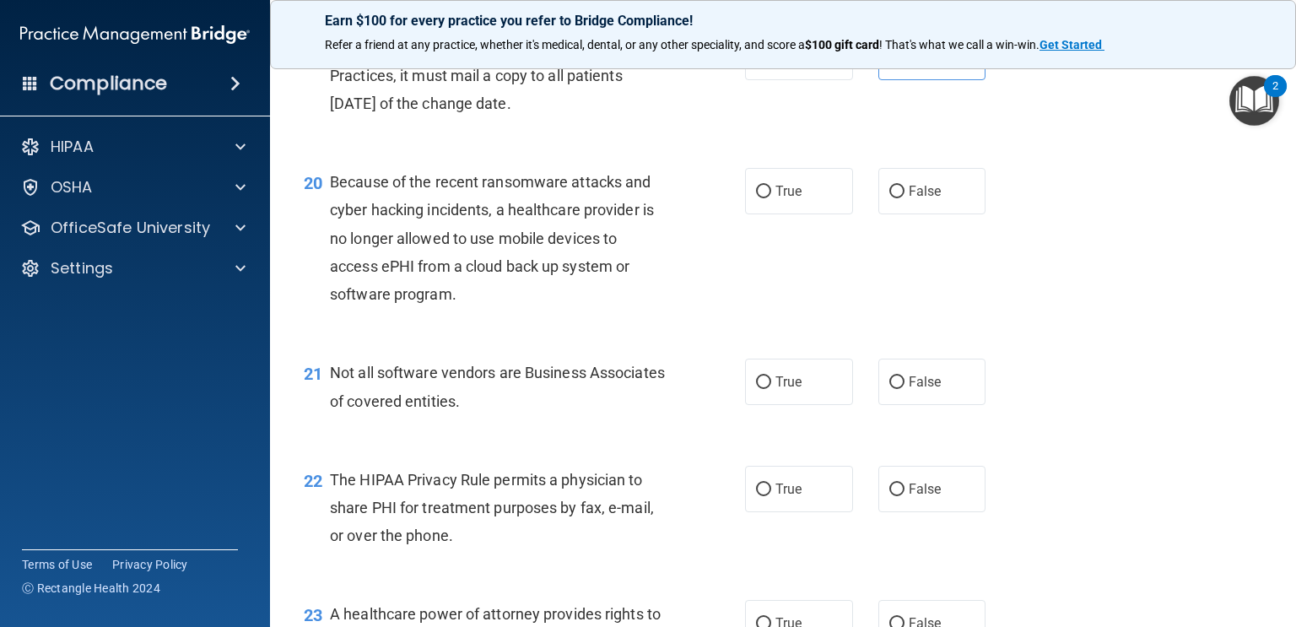
click at [871, 200] on div "True False" at bounding box center [874, 191] width 259 height 46
click at [904, 195] on input "False" at bounding box center [897, 192] width 15 height 13
radio input "true"
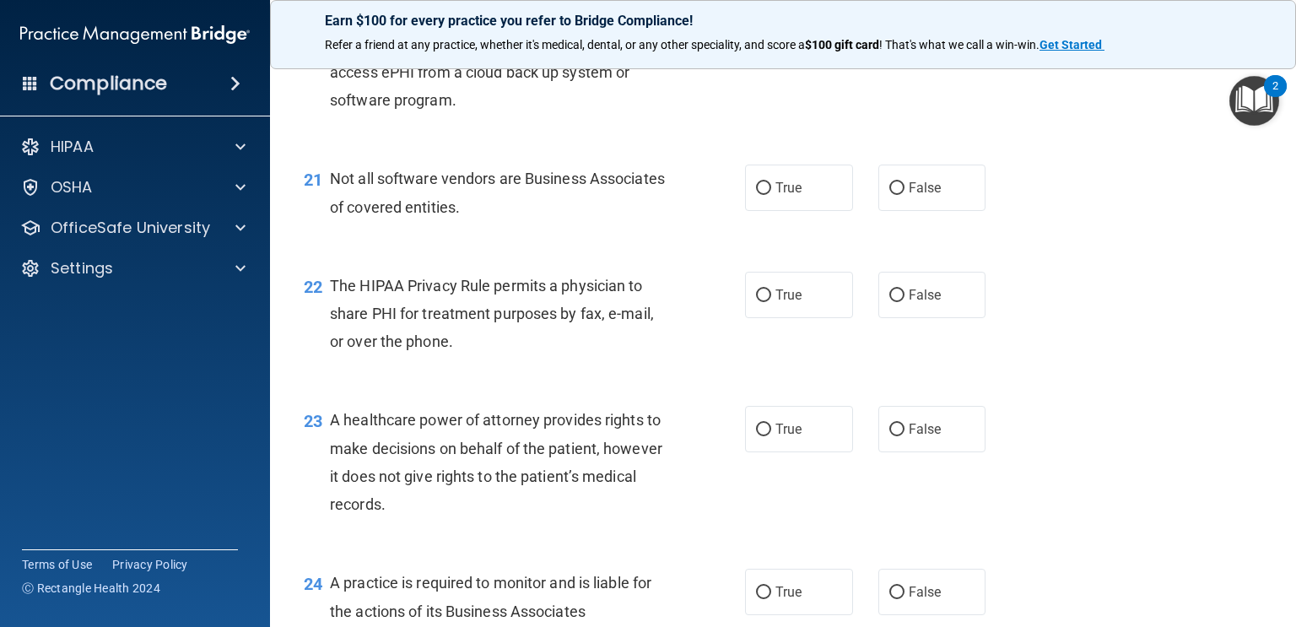
scroll to position [3029, 0]
click at [757, 161] on div "21 Not all software vendors are Business Associates of covered entities. True F…" at bounding box center [783, 196] width 984 height 106
click at [771, 170] on label "True" at bounding box center [799, 187] width 108 height 46
click at [771, 181] on input "True" at bounding box center [763, 187] width 15 height 13
radio input "true"
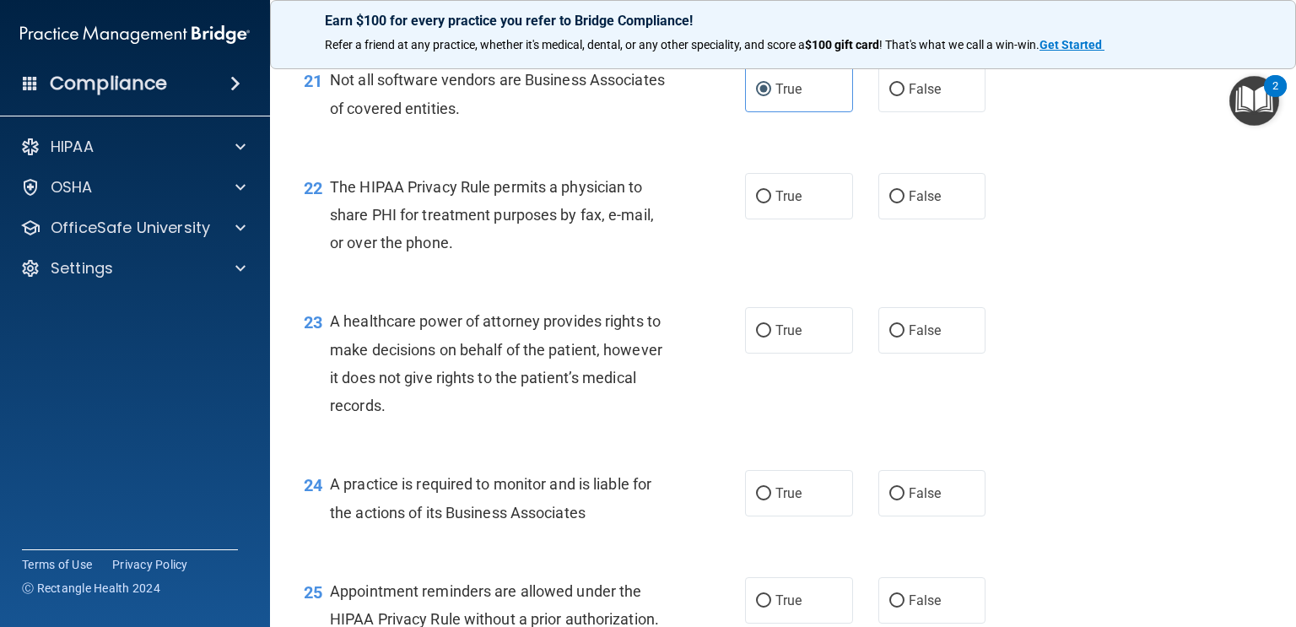
scroll to position [3130, 0]
click at [840, 202] on label "True" at bounding box center [799, 193] width 108 height 46
click at [771, 201] on input "True" at bounding box center [763, 194] width 15 height 13
radio input "true"
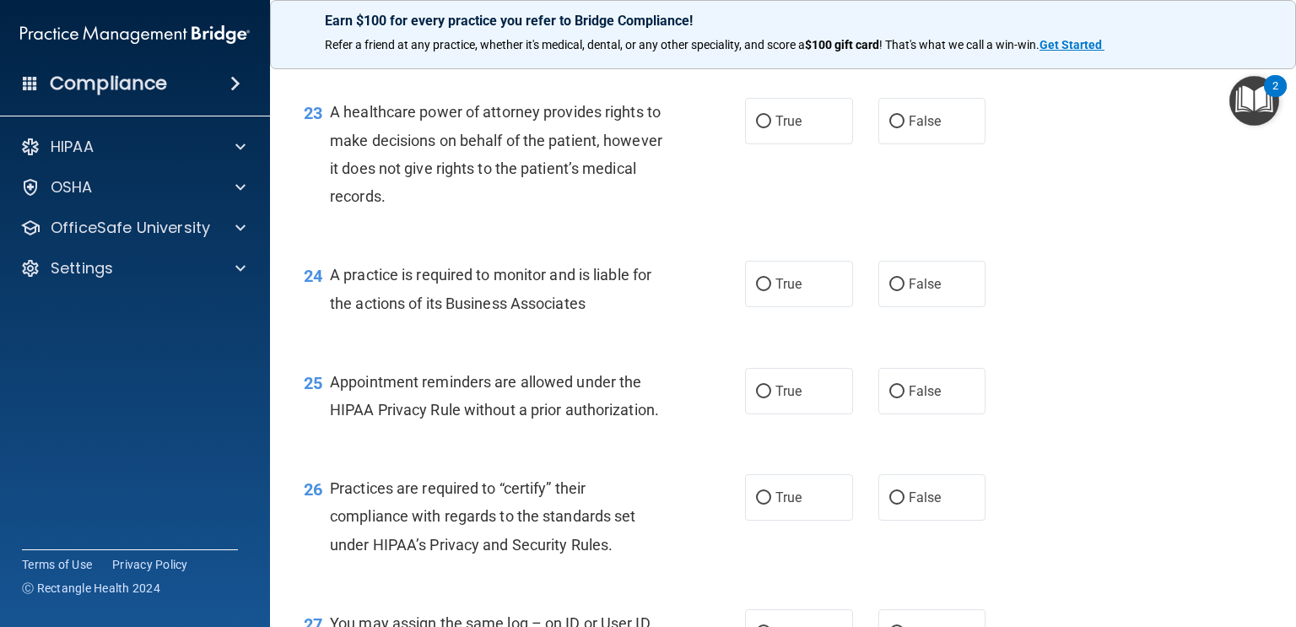
scroll to position [3337, 0]
click at [814, 121] on label "True" at bounding box center [799, 120] width 108 height 46
click at [771, 121] on input "True" at bounding box center [763, 121] width 15 height 13
radio input "true"
click at [933, 114] on span "False" at bounding box center [925, 120] width 33 height 16
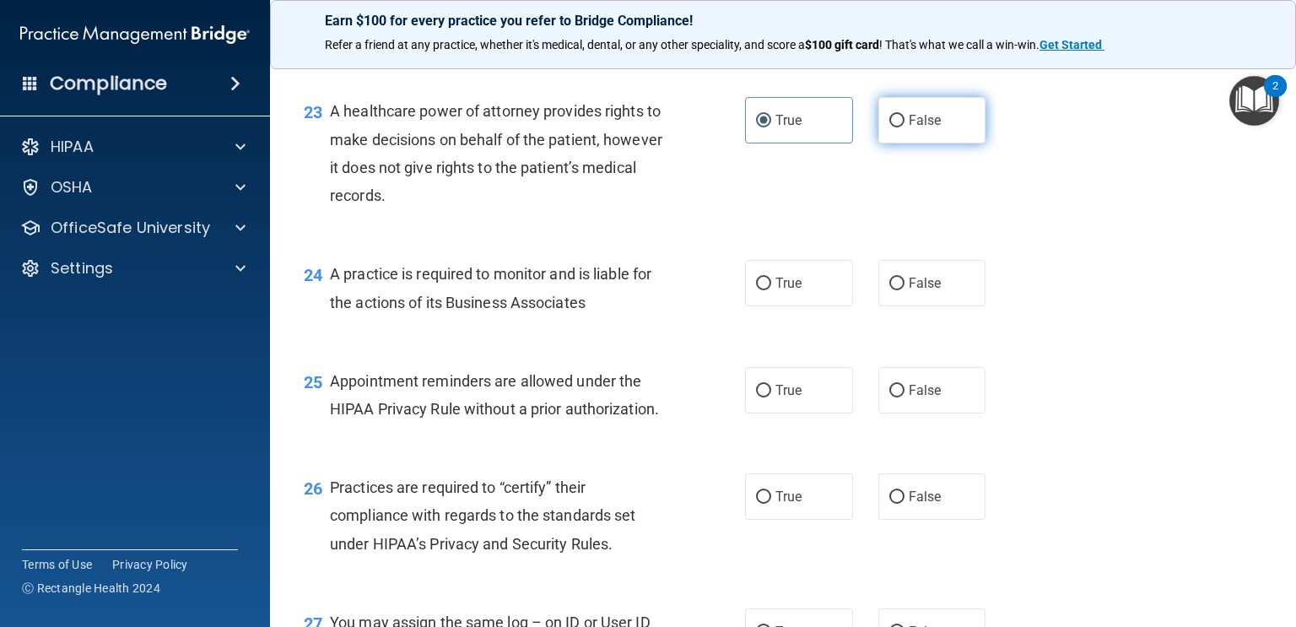
click at [905, 115] on input "False" at bounding box center [897, 121] width 15 height 13
radio input "true"
radio input "false"
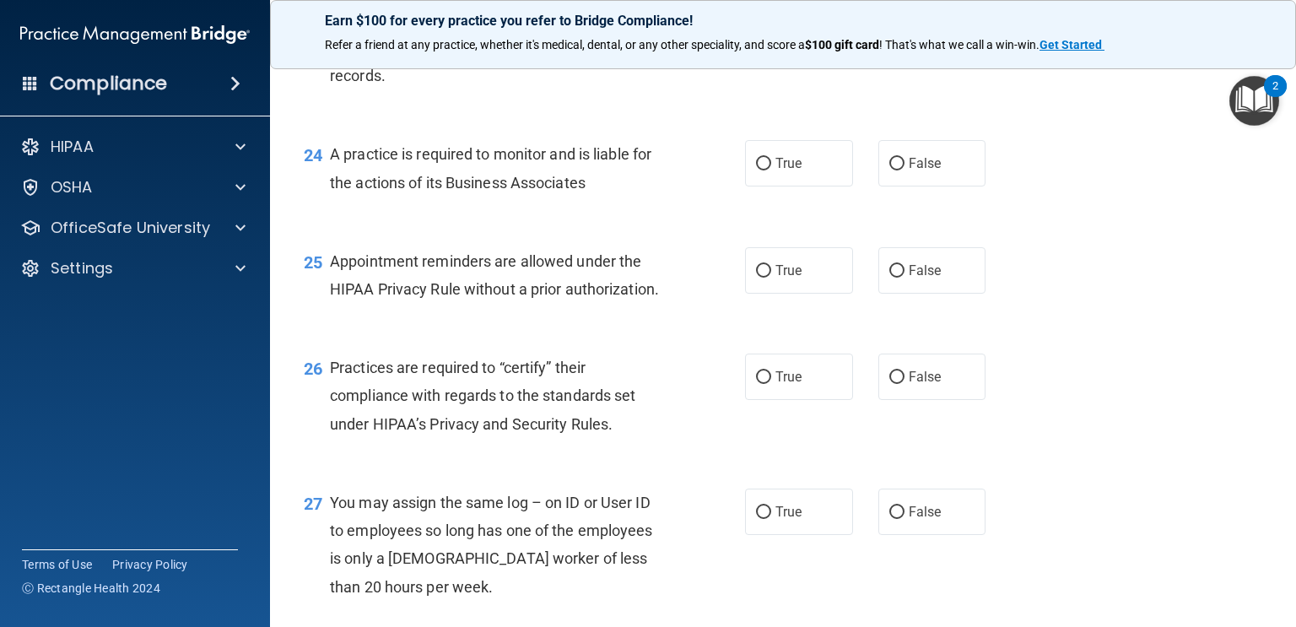
scroll to position [3467, 0]
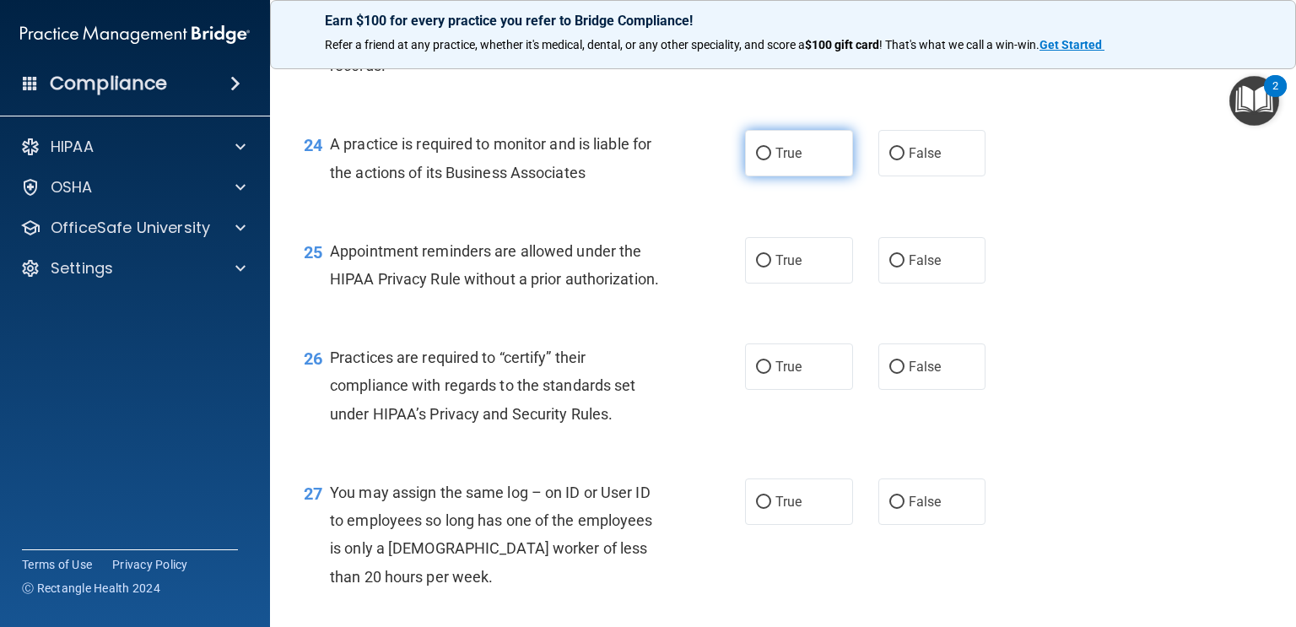
click at [812, 153] on label "True" at bounding box center [799, 153] width 108 height 46
click at [771, 153] on input "True" at bounding box center [763, 154] width 15 height 13
radio input "true"
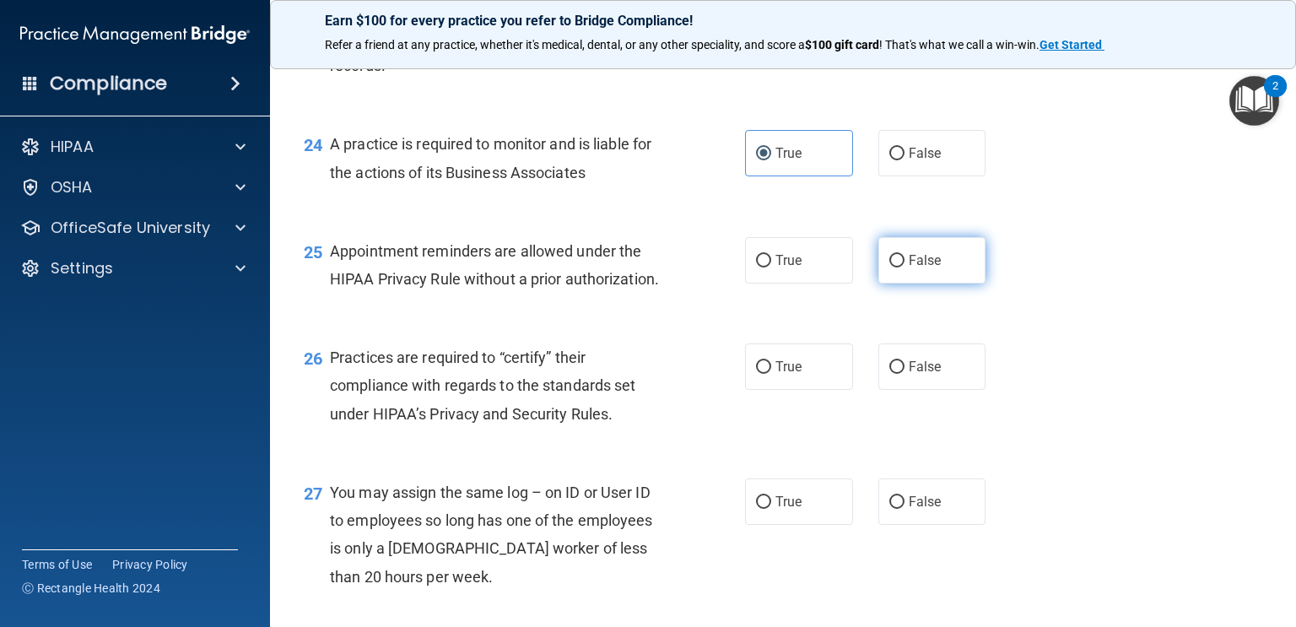
click at [952, 263] on label "False" at bounding box center [933, 260] width 108 height 46
click at [905, 263] on input "False" at bounding box center [897, 261] width 15 height 13
radio input "true"
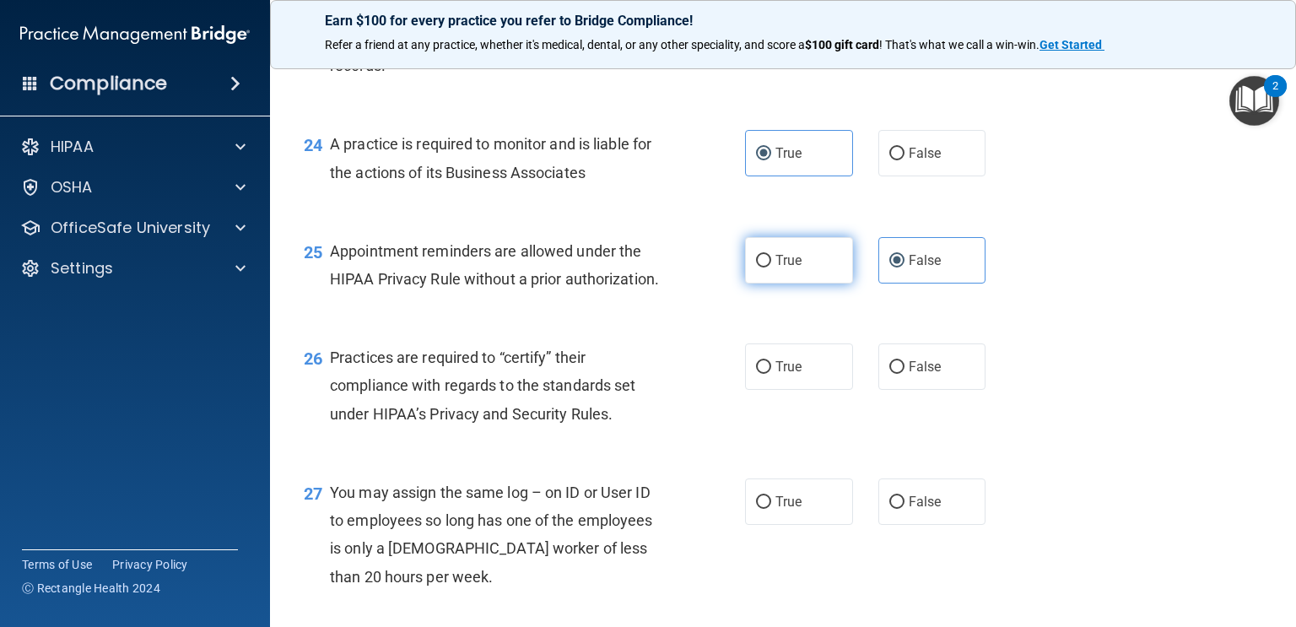
click at [793, 256] on span "True" at bounding box center [789, 260] width 26 height 16
click at [771, 256] on input "True" at bounding box center [763, 261] width 15 height 13
radio input "true"
radio input "false"
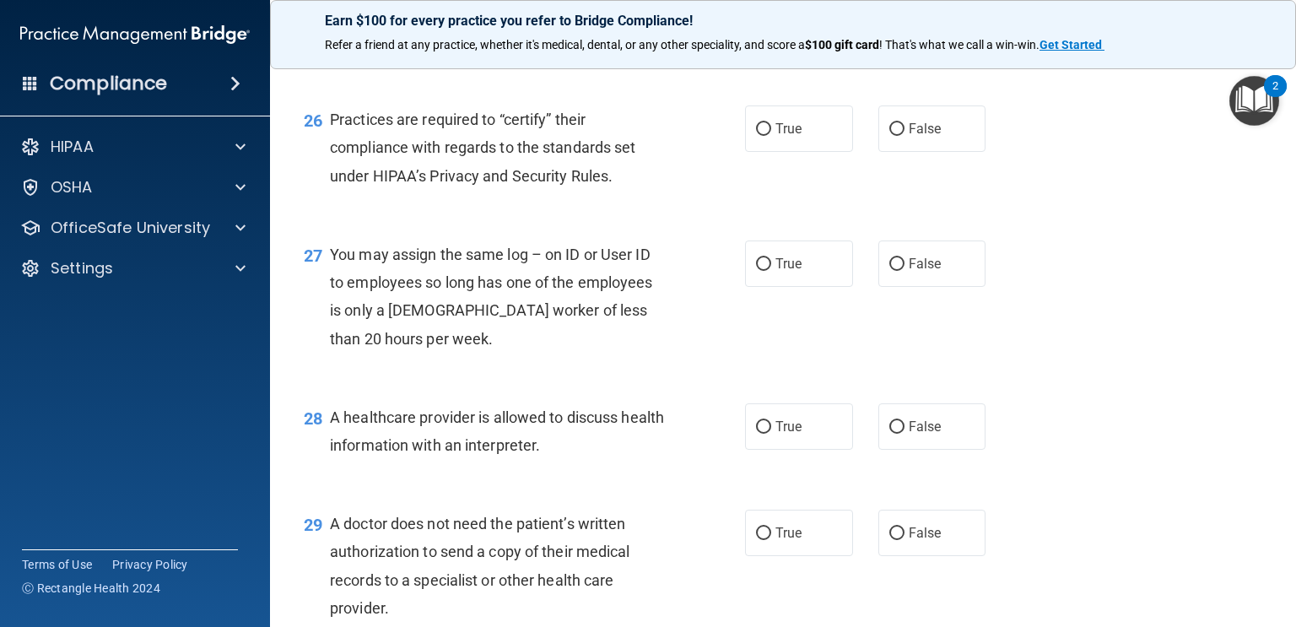
scroll to position [3707, 0]
click at [926, 138] on label "False" at bounding box center [933, 127] width 108 height 46
click at [905, 134] on input "False" at bounding box center [897, 128] width 15 height 13
radio input "true"
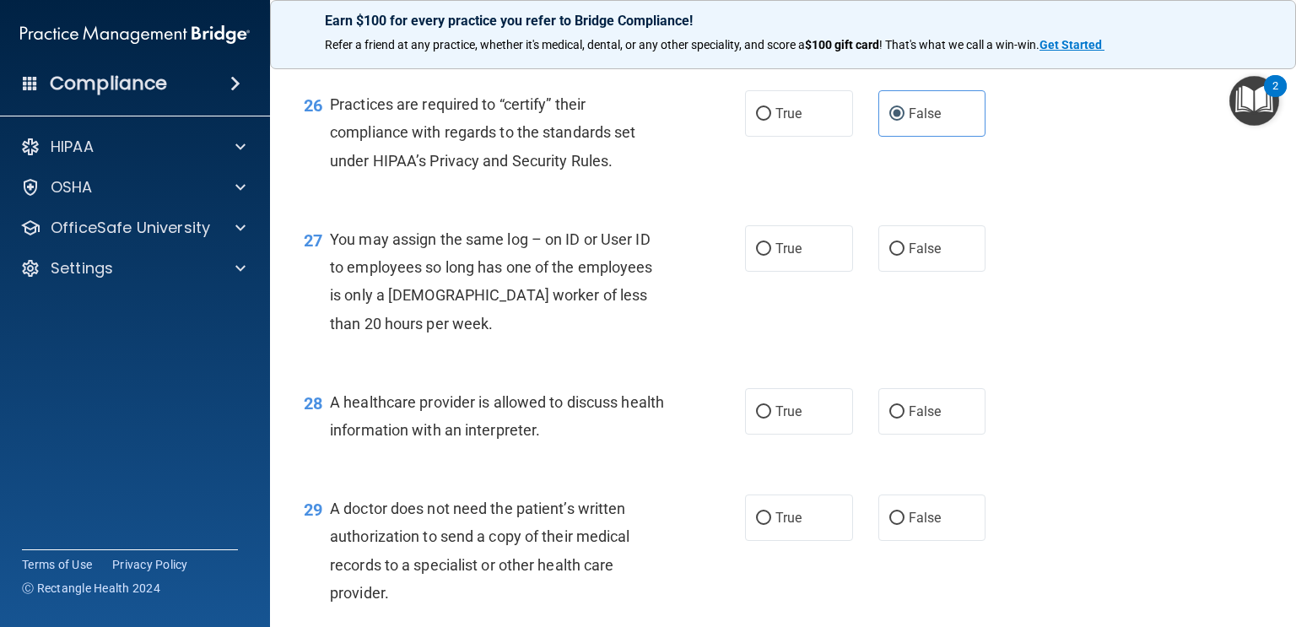
scroll to position [3716, 0]
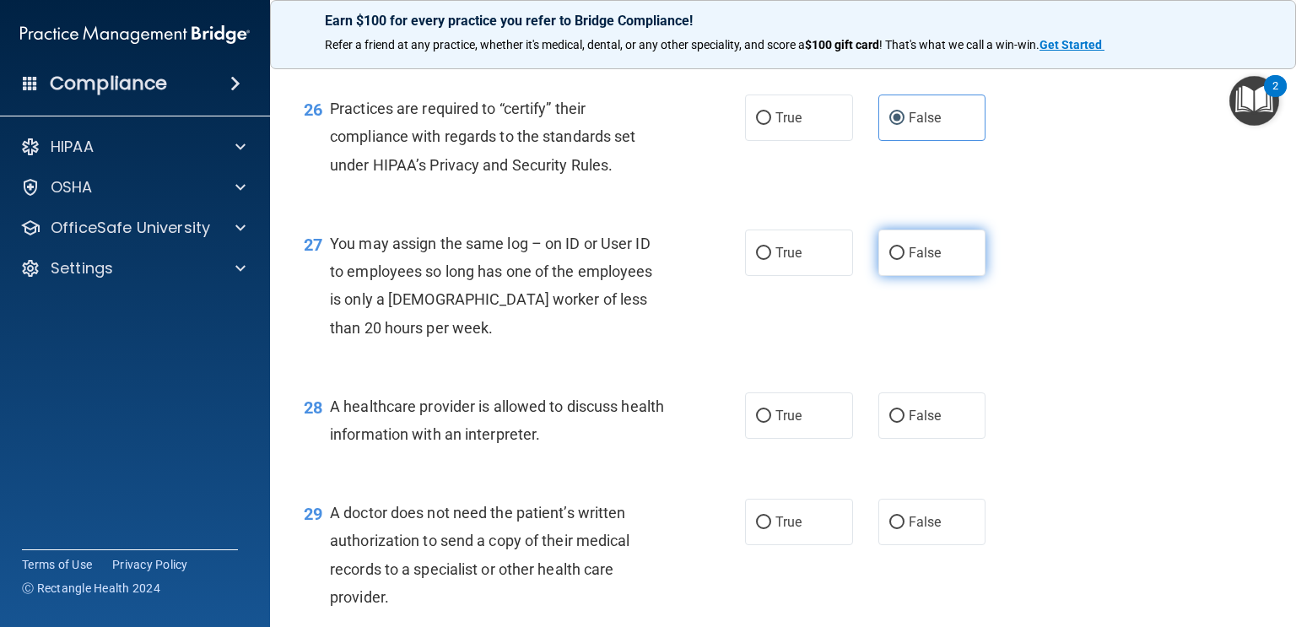
click at [940, 256] on span "False" at bounding box center [925, 253] width 33 height 16
click at [905, 256] on input "False" at bounding box center [897, 253] width 15 height 13
radio input "true"
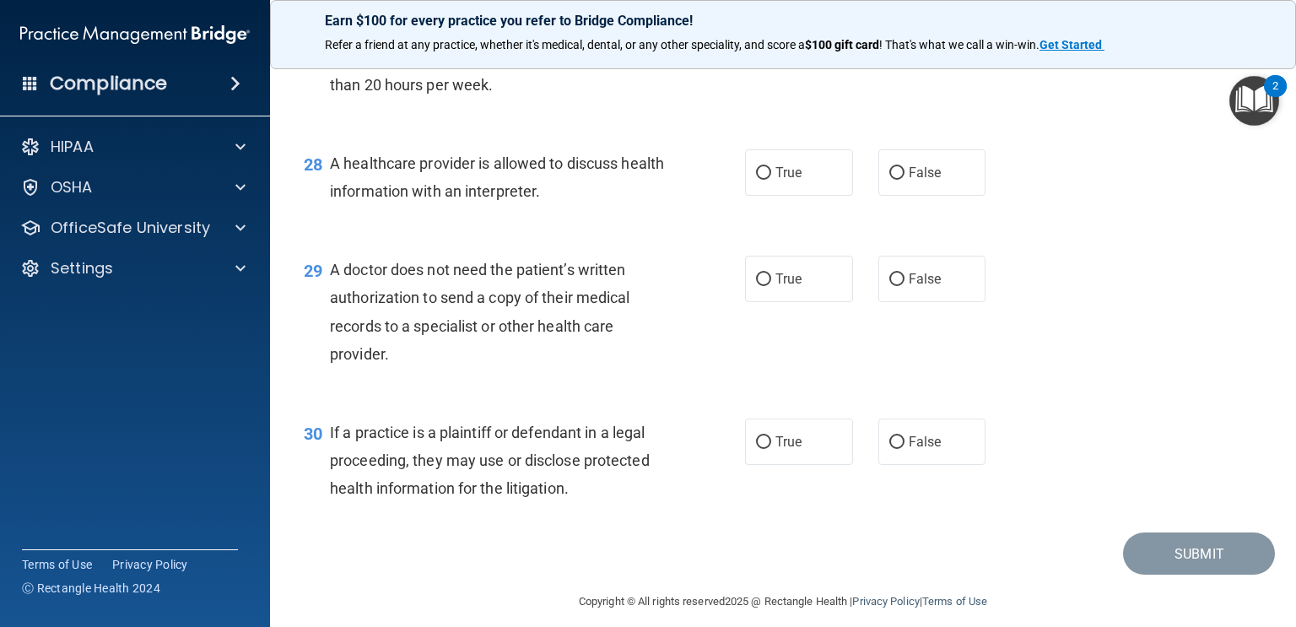
scroll to position [3974, 0]
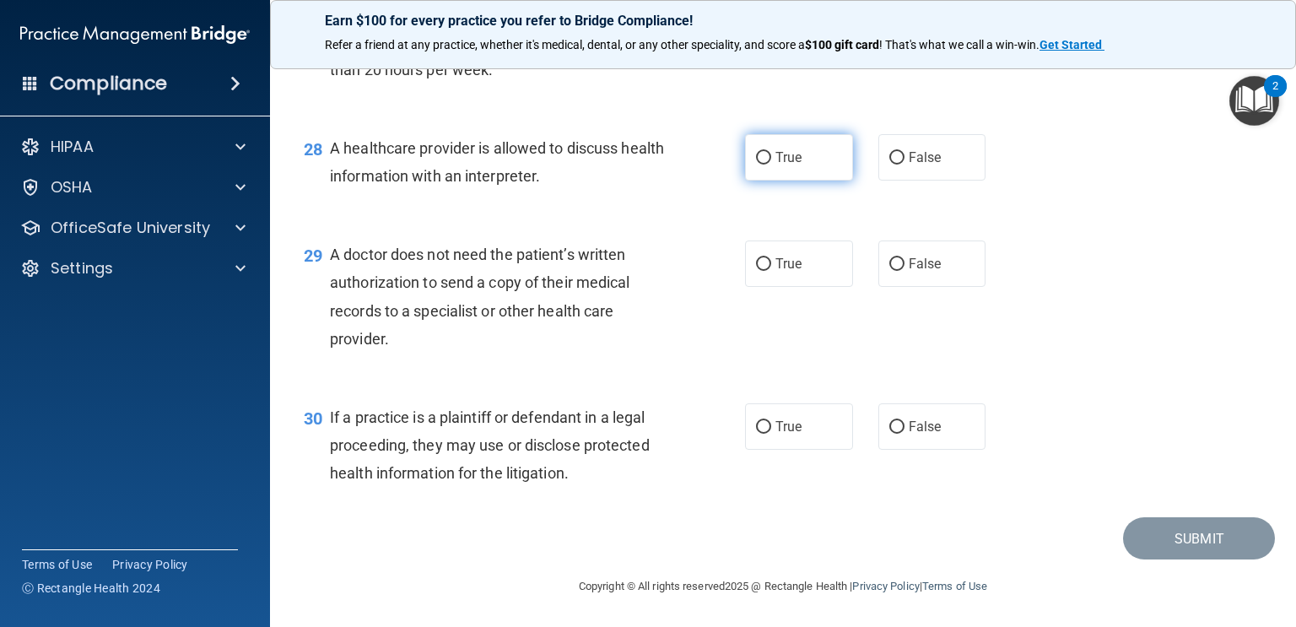
click at [827, 171] on label "True" at bounding box center [799, 157] width 108 height 46
click at [771, 165] on input "True" at bounding box center [763, 158] width 15 height 13
radio input "true"
click at [780, 264] on span "True" at bounding box center [789, 264] width 26 height 16
click at [771, 264] on input "True" at bounding box center [763, 264] width 15 height 13
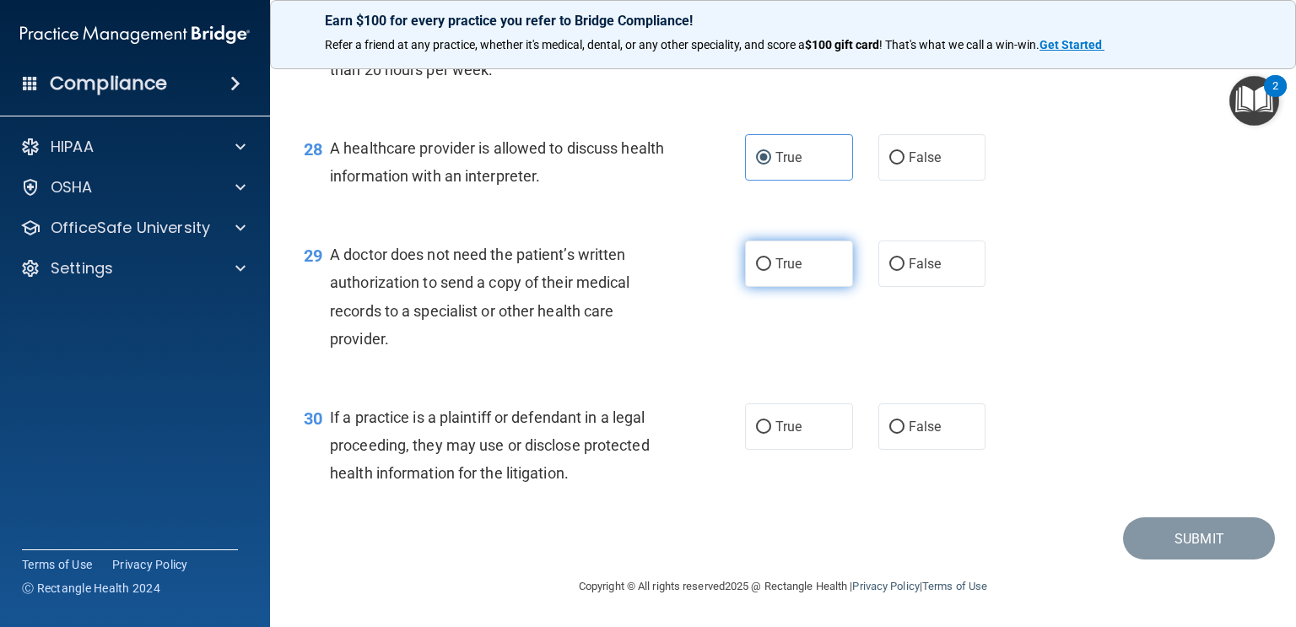
radio input "true"
click at [793, 424] on span "True" at bounding box center [789, 427] width 26 height 16
click at [771, 424] on input "True" at bounding box center [763, 427] width 15 height 13
radio input "true"
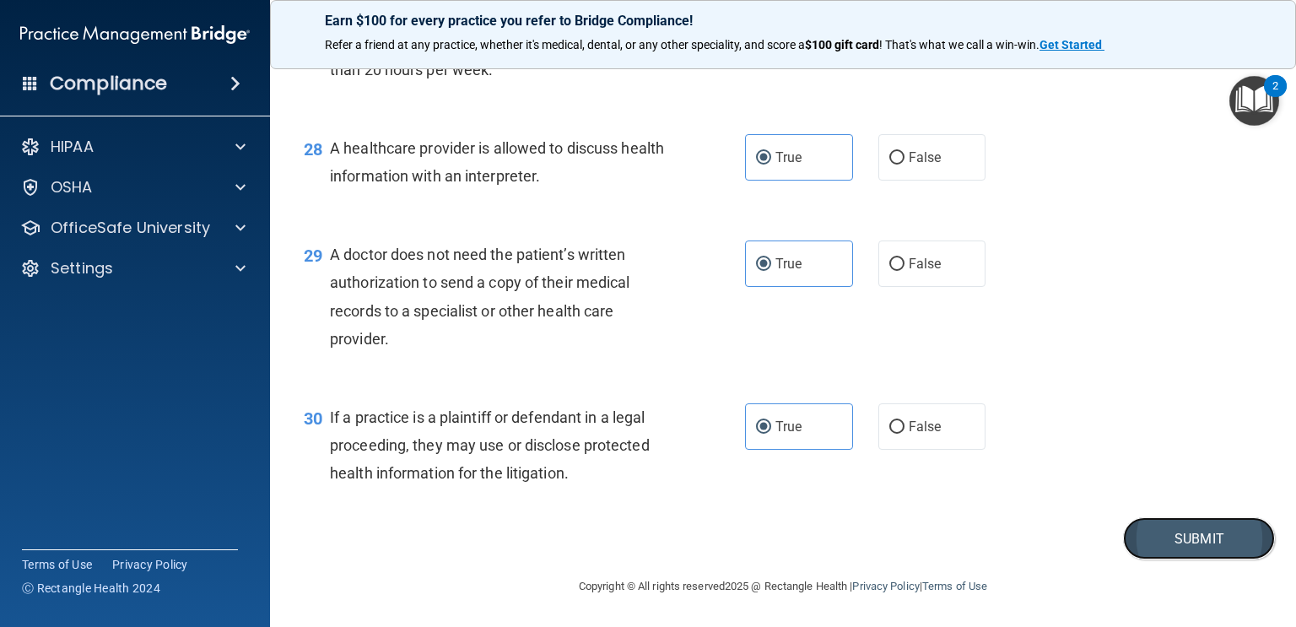
click at [1166, 531] on button "Submit" at bounding box center [1199, 538] width 152 height 43
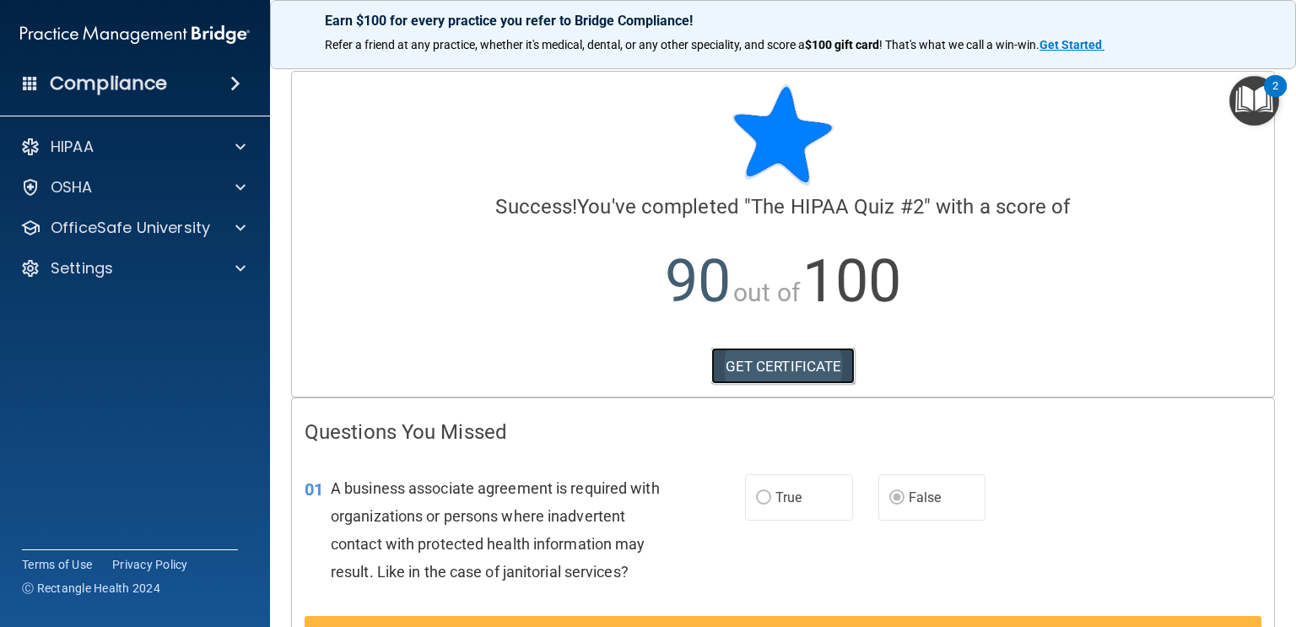
click at [749, 354] on link "GET CERTIFICATE" at bounding box center [784, 366] width 144 height 37
click at [232, 181] on div at bounding box center [238, 187] width 42 height 20
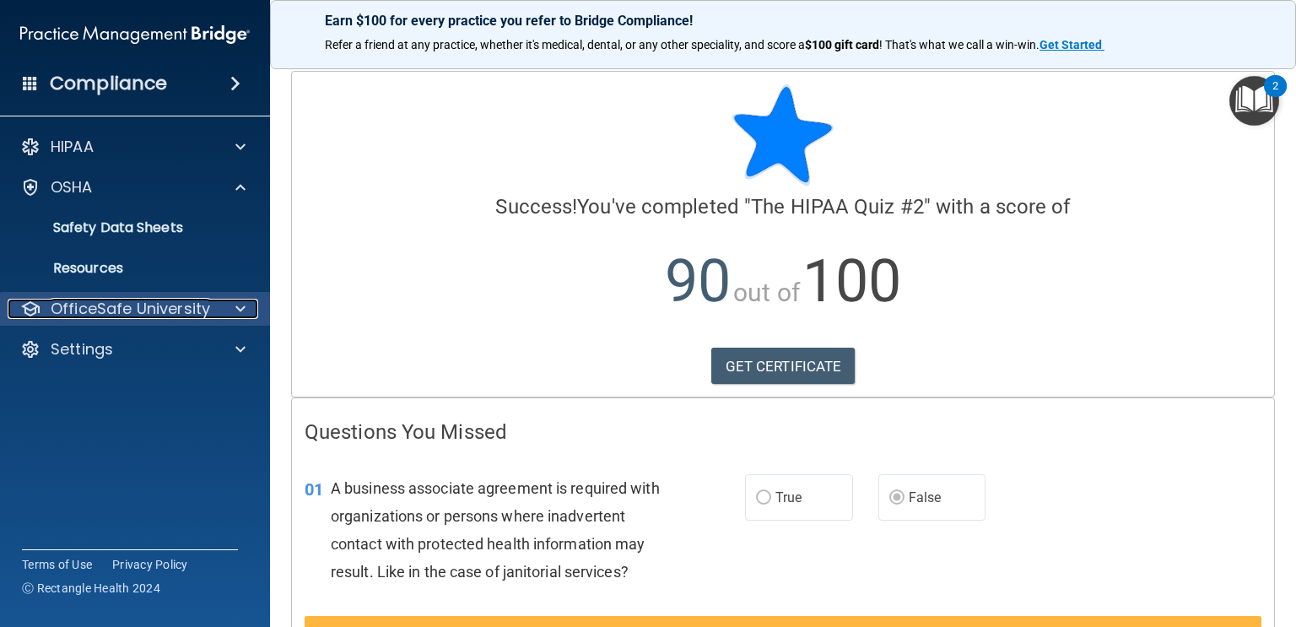
click at [244, 310] on span at bounding box center [240, 309] width 10 height 20
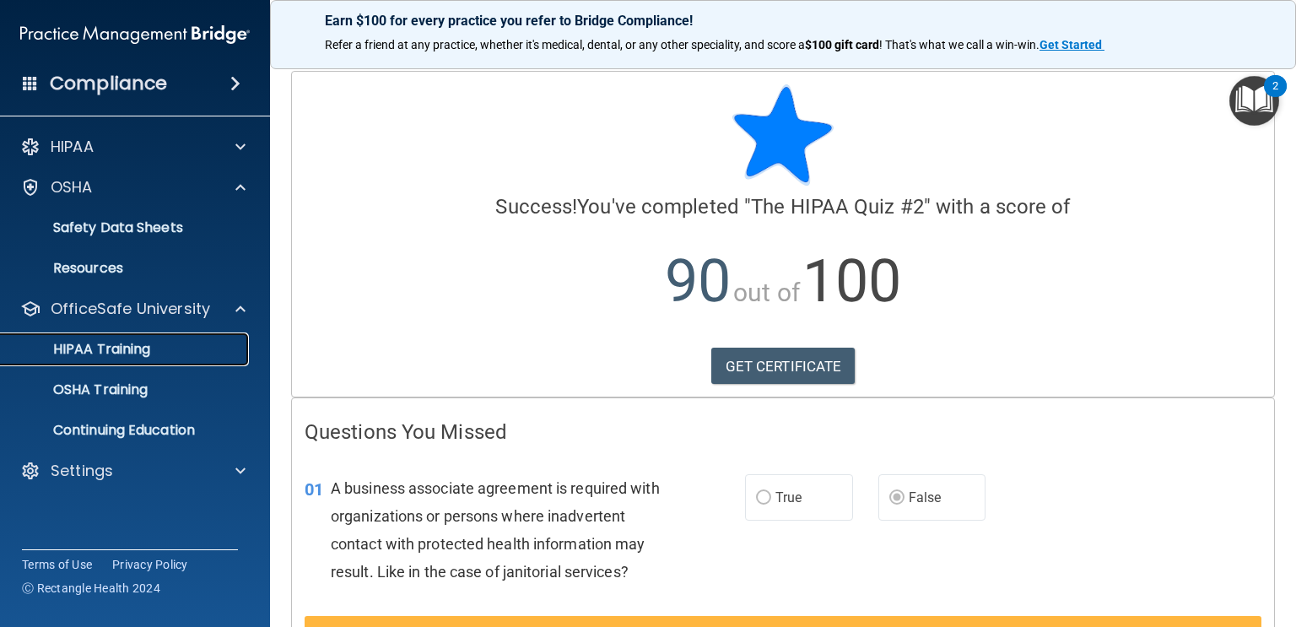
click at [104, 357] on p "HIPAA Training" at bounding box center [80, 349] width 139 height 17
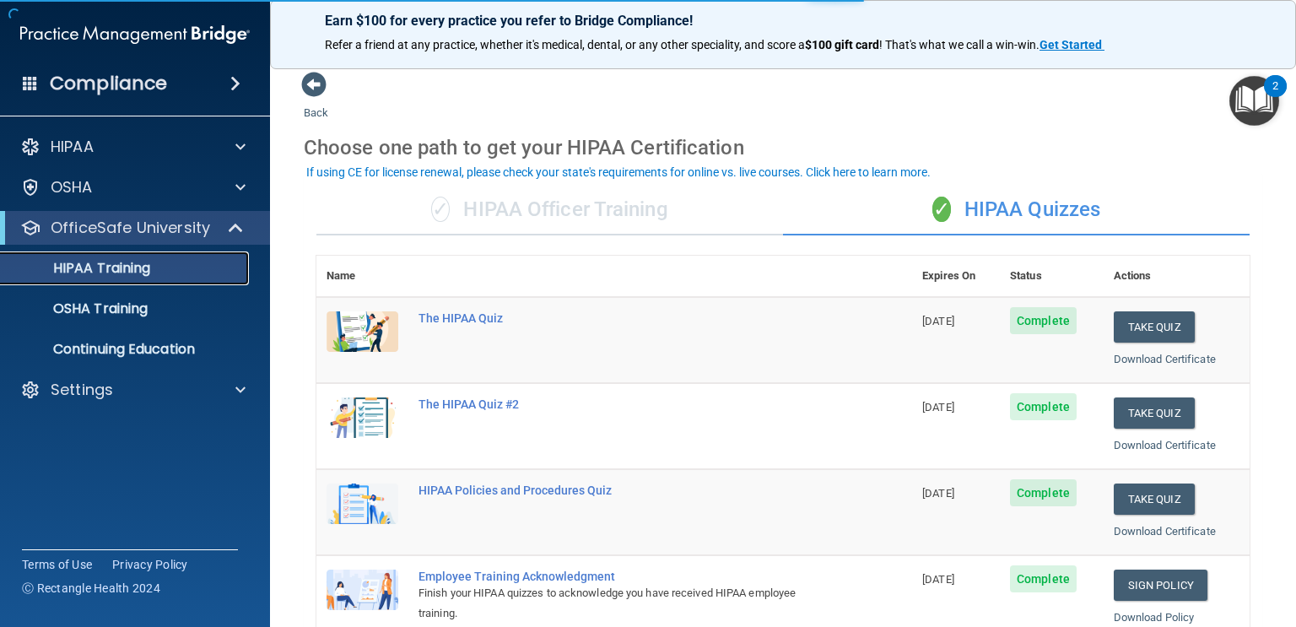
scroll to position [157, 0]
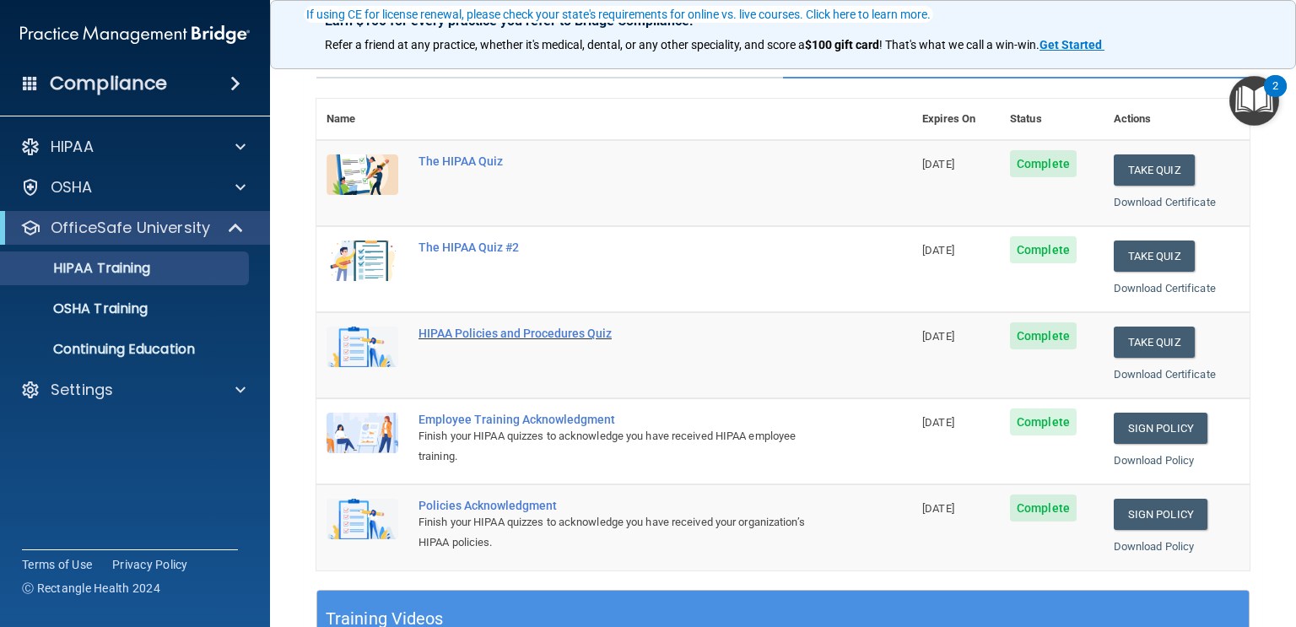
click at [544, 330] on div "HIPAA Policies and Procedures Quiz" at bounding box center [623, 334] width 409 height 14
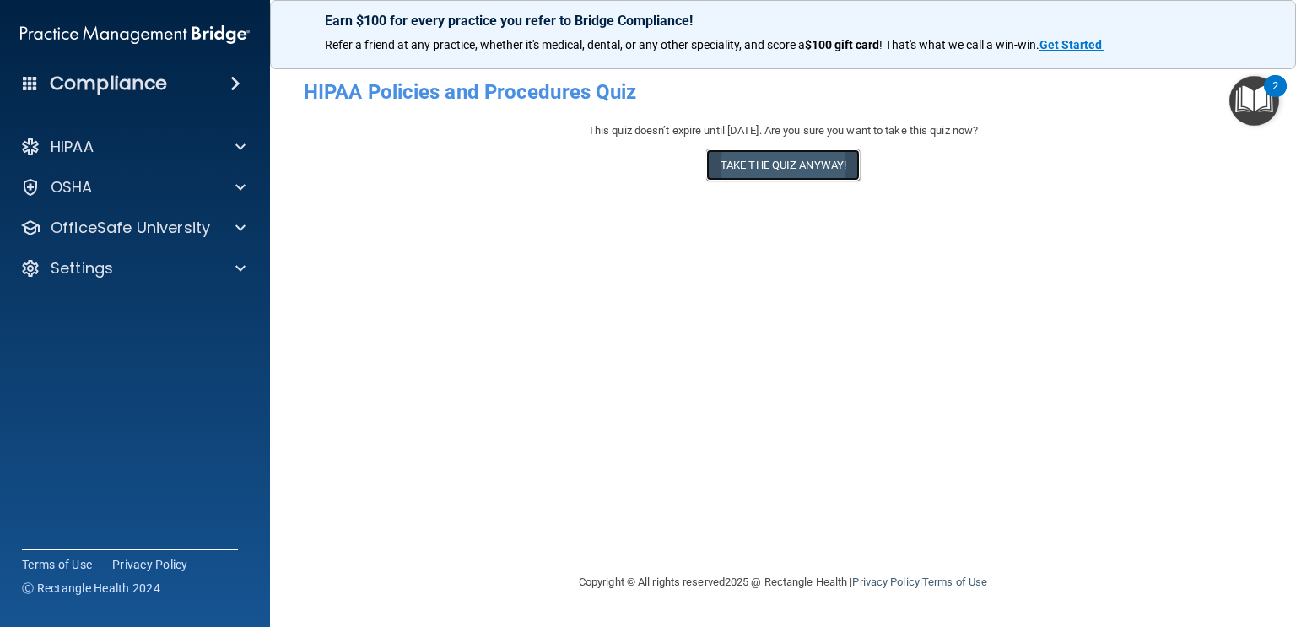
click at [728, 172] on button "Take the quiz anyway!" at bounding box center [783, 164] width 154 height 31
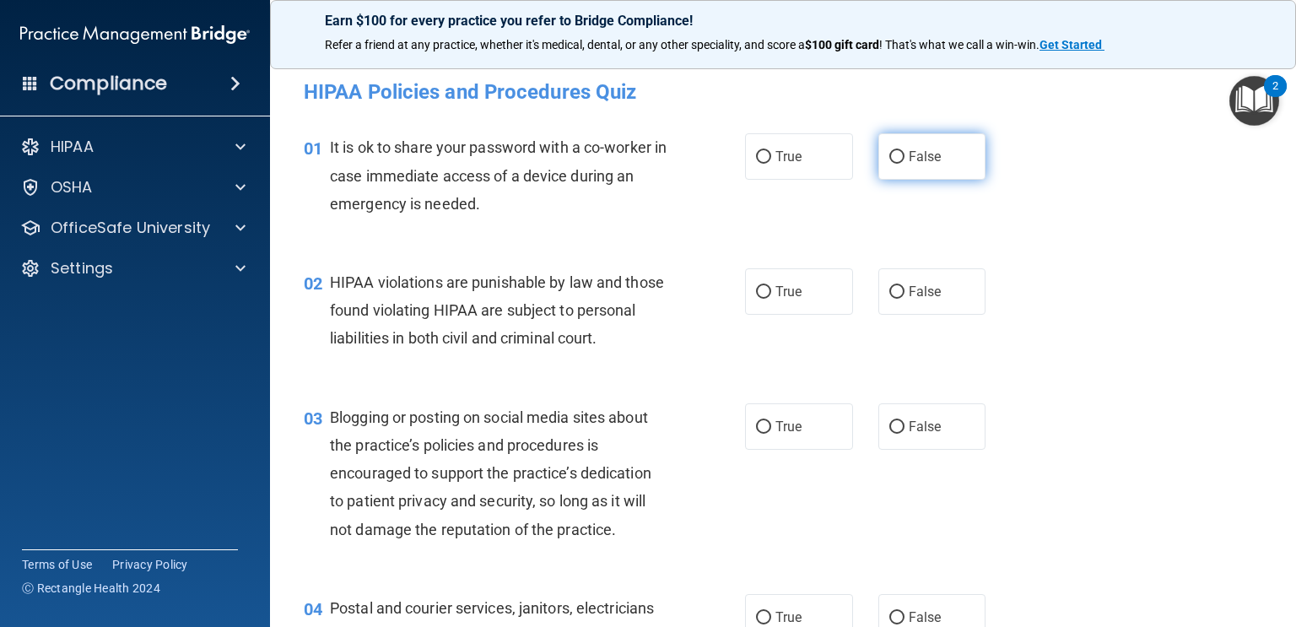
click at [906, 164] on label "False" at bounding box center [933, 156] width 108 height 46
click at [905, 164] on input "False" at bounding box center [897, 157] width 15 height 13
radio input "true"
click at [782, 296] on span "True" at bounding box center [789, 292] width 26 height 16
click at [771, 296] on input "True" at bounding box center [763, 292] width 15 height 13
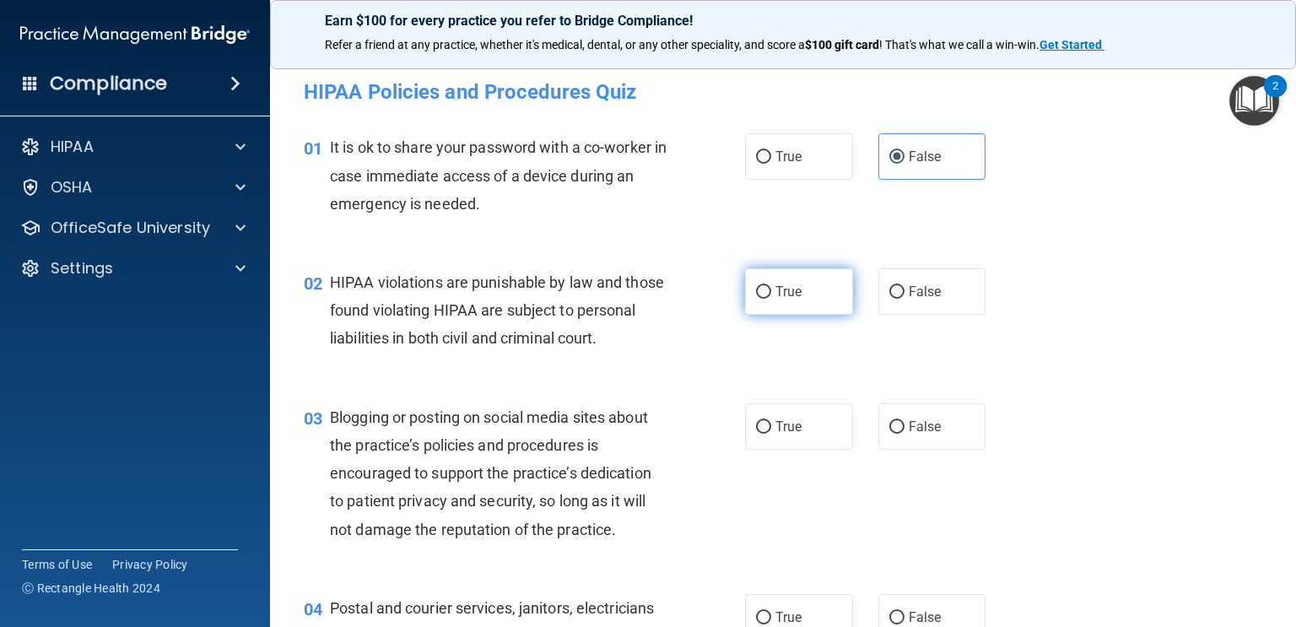
radio input "true"
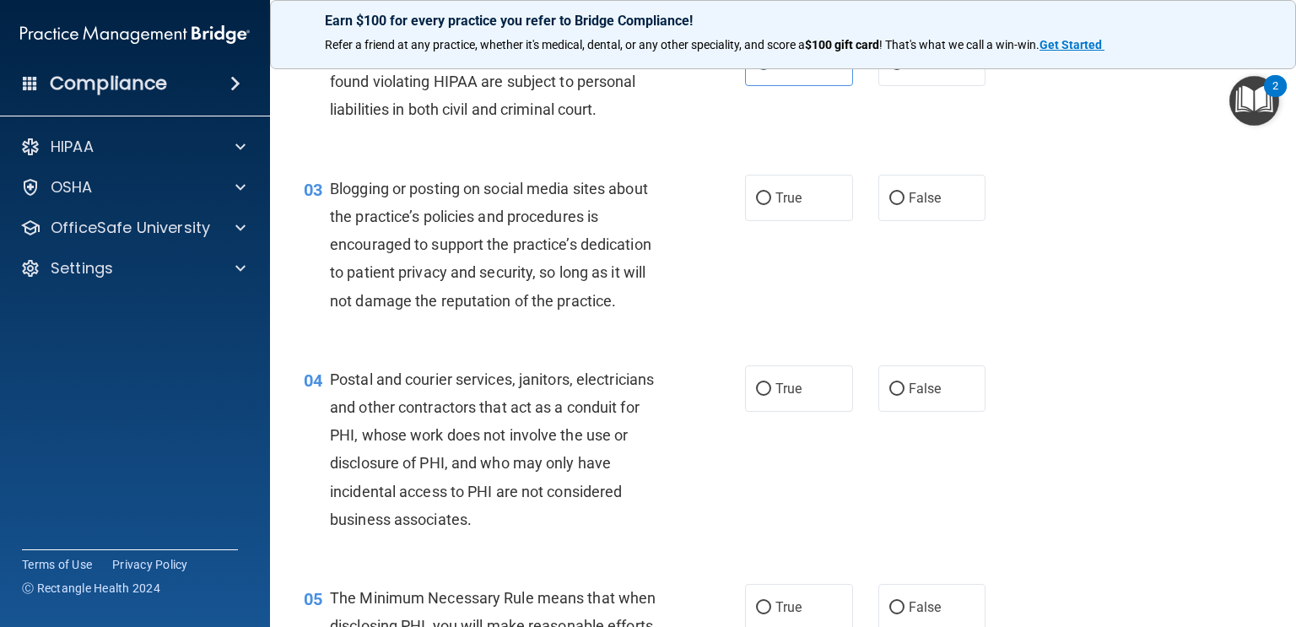
scroll to position [233, 0]
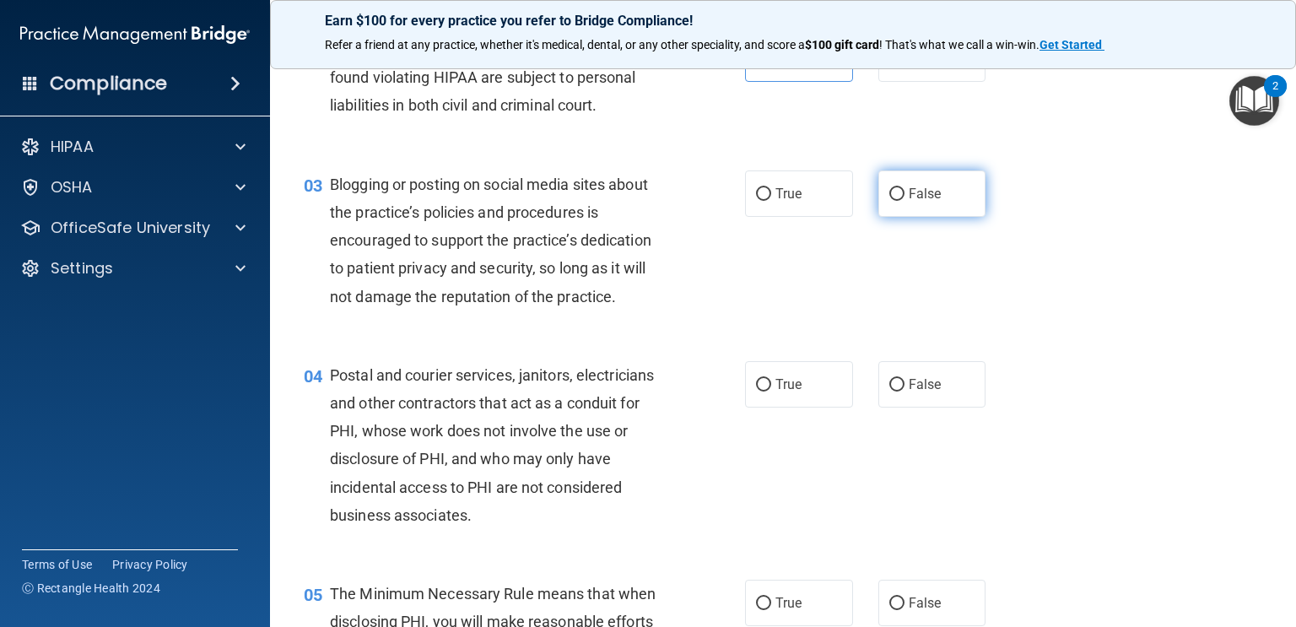
click at [943, 183] on label "False" at bounding box center [933, 193] width 108 height 46
click at [905, 188] on input "False" at bounding box center [897, 194] width 15 height 13
radio input "true"
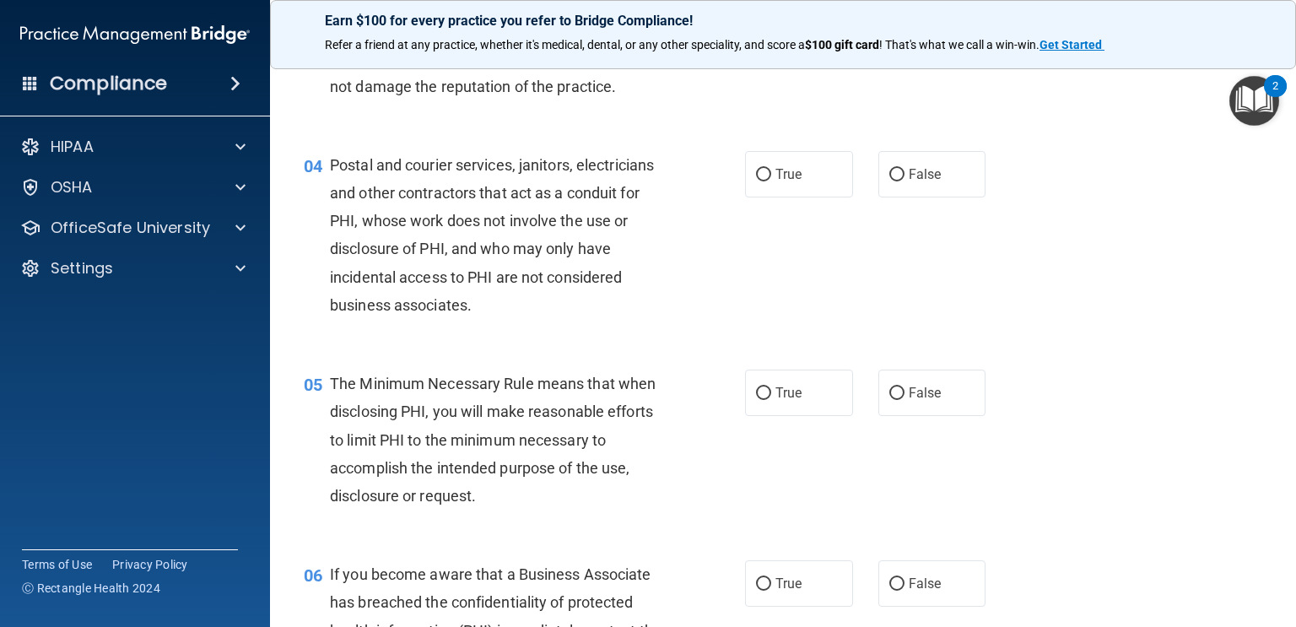
scroll to position [482, 0]
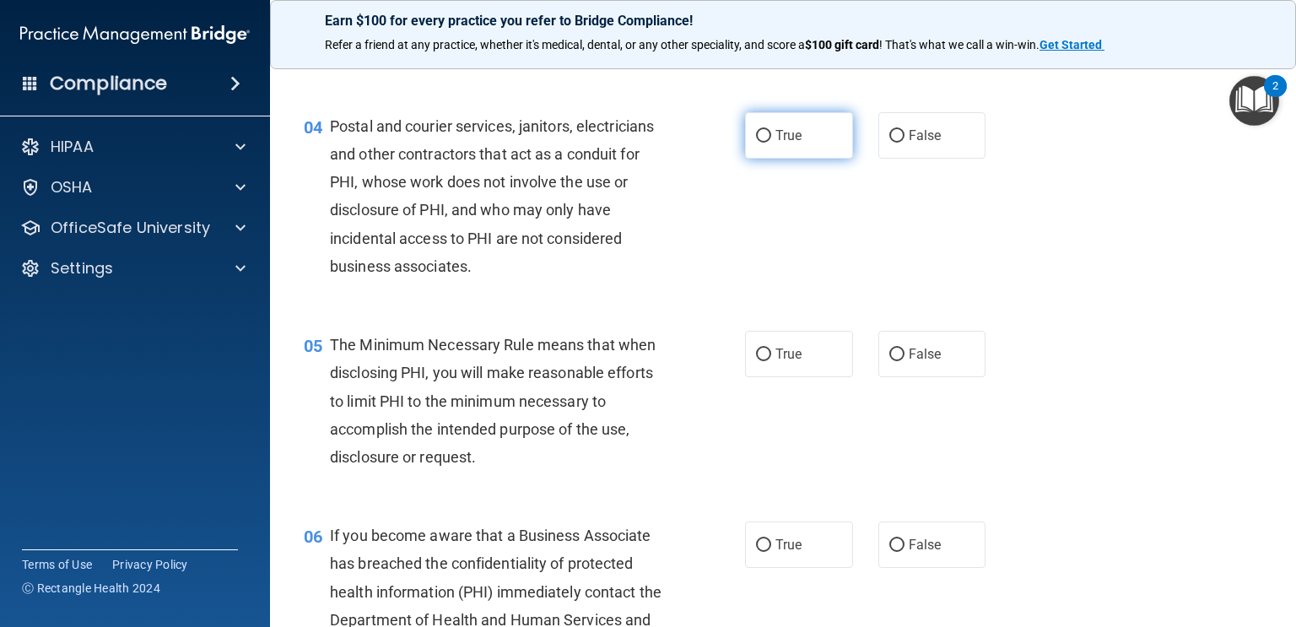
click at [811, 137] on label "True" at bounding box center [799, 135] width 108 height 46
click at [771, 137] on input "True" at bounding box center [763, 136] width 15 height 13
radio input "true"
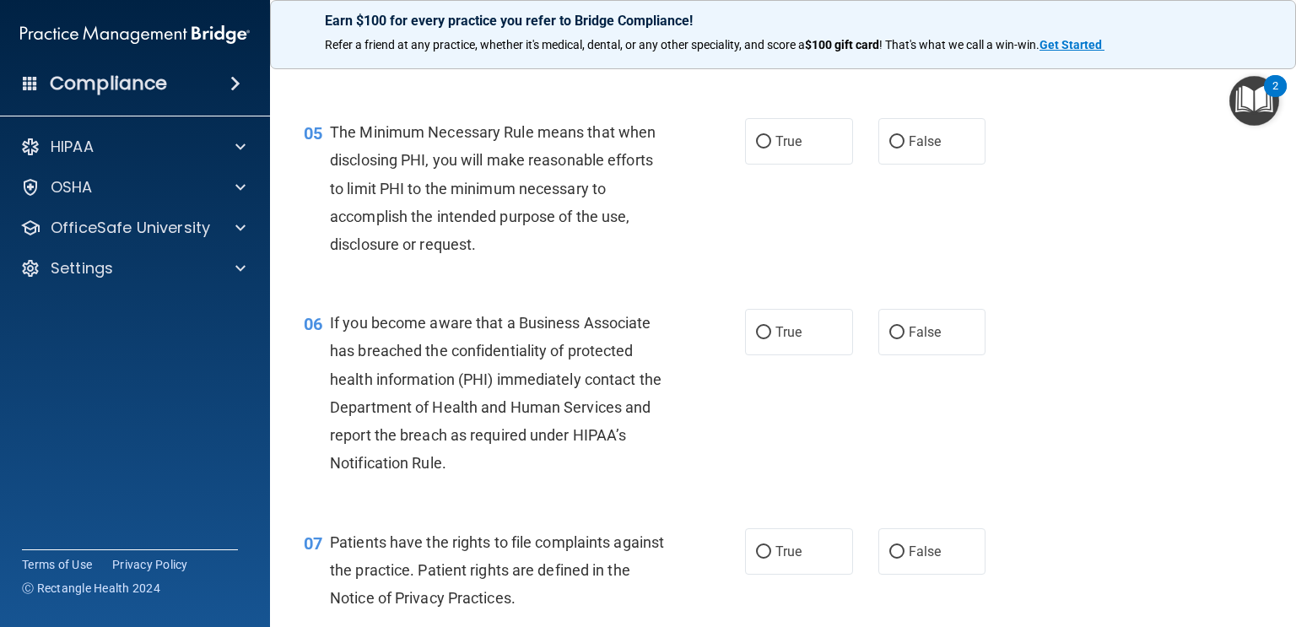
scroll to position [711, 0]
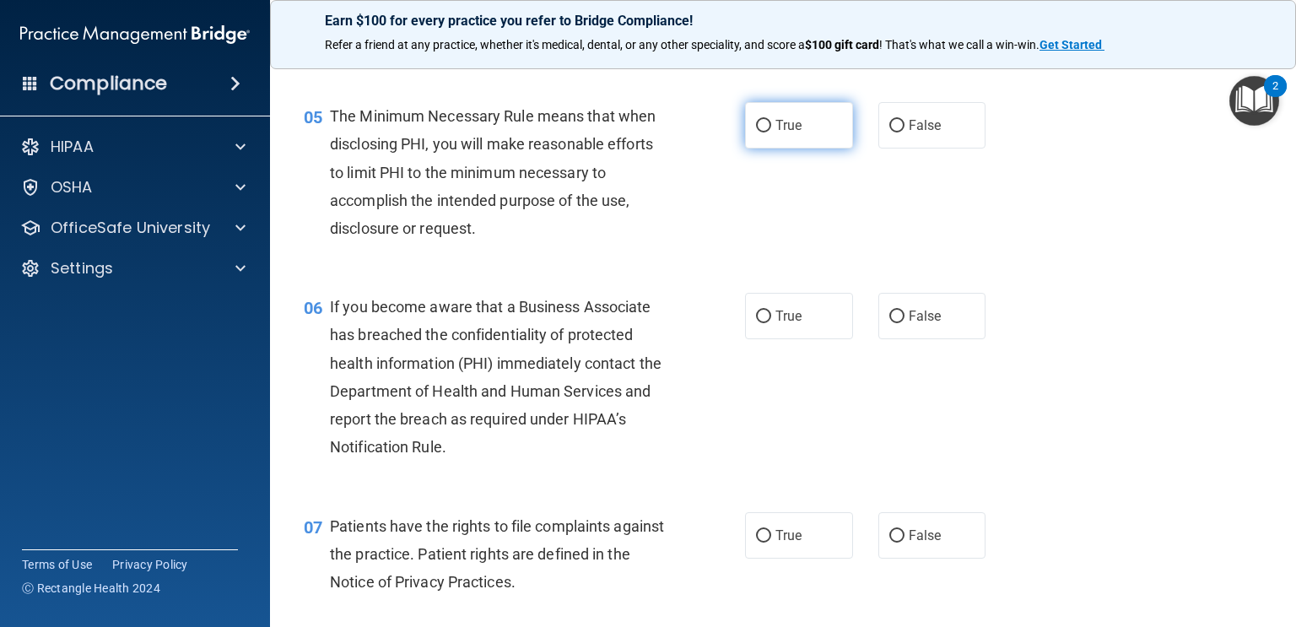
click at [809, 137] on label "True" at bounding box center [799, 125] width 108 height 46
click at [771, 133] on input "True" at bounding box center [763, 126] width 15 height 13
radio input "true"
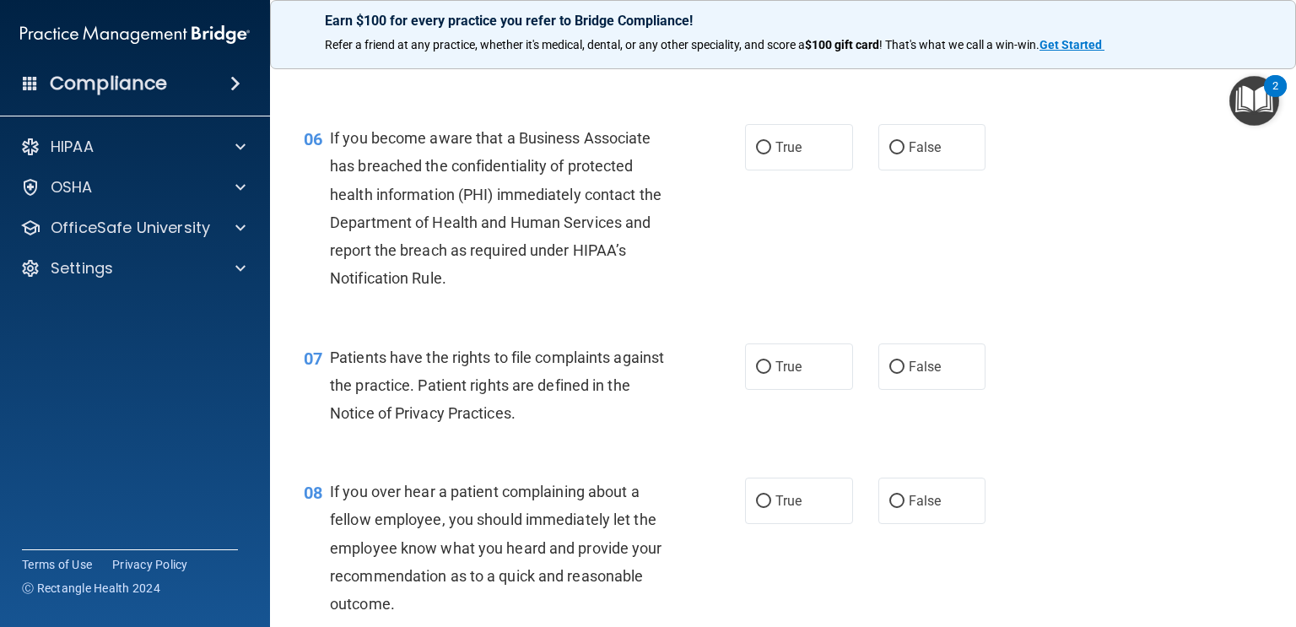
scroll to position [880, 0]
click at [955, 144] on label "False" at bounding box center [933, 146] width 108 height 46
click at [905, 144] on input "False" at bounding box center [897, 147] width 15 height 13
radio input "true"
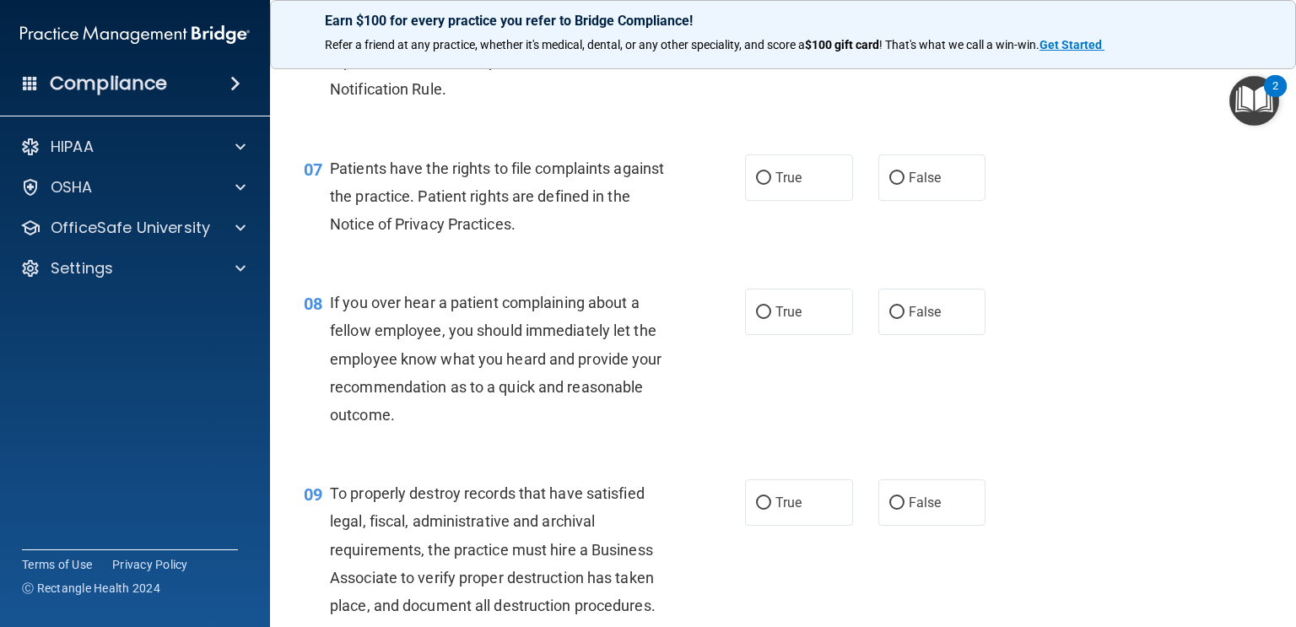
scroll to position [1073, 0]
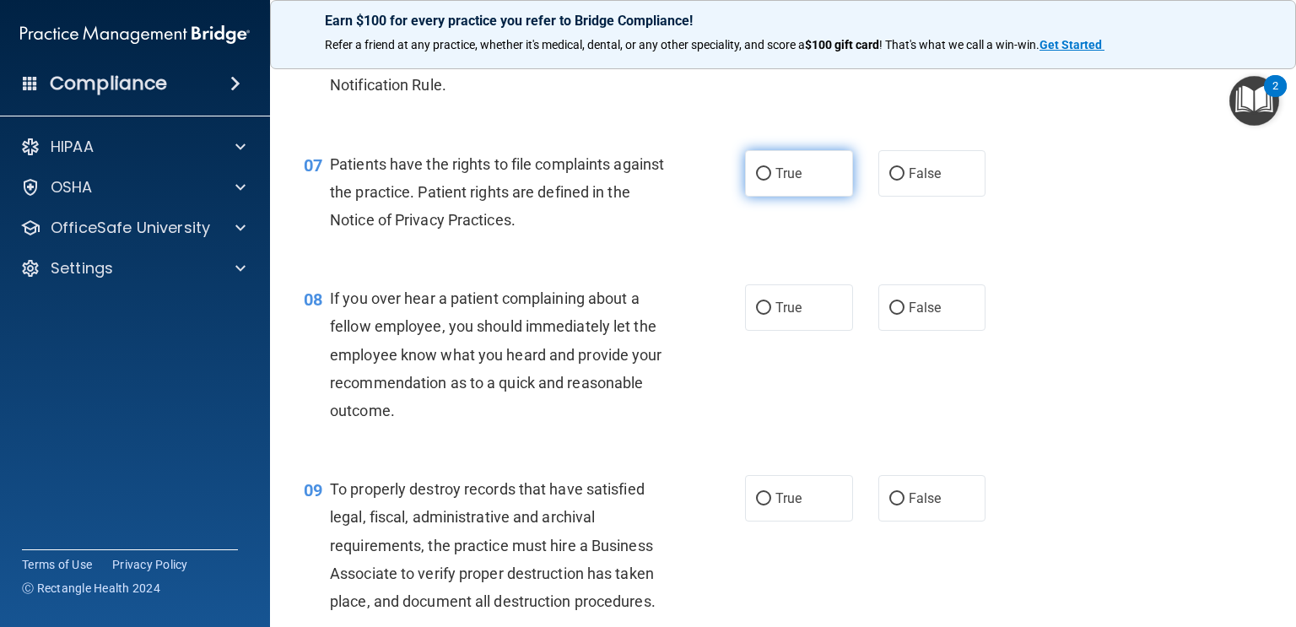
click at [812, 185] on label "True" at bounding box center [799, 173] width 108 height 46
click at [771, 181] on input "True" at bounding box center [763, 174] width 15 height 13
radio input "true"
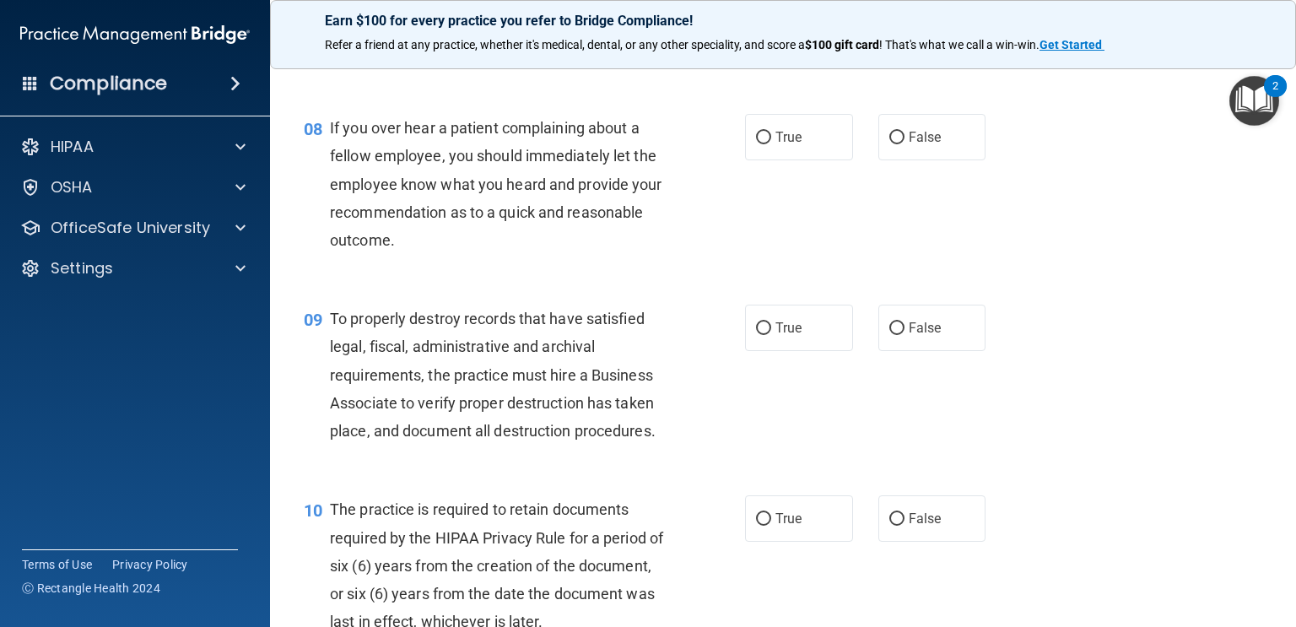
scroll to position [1254, 0]
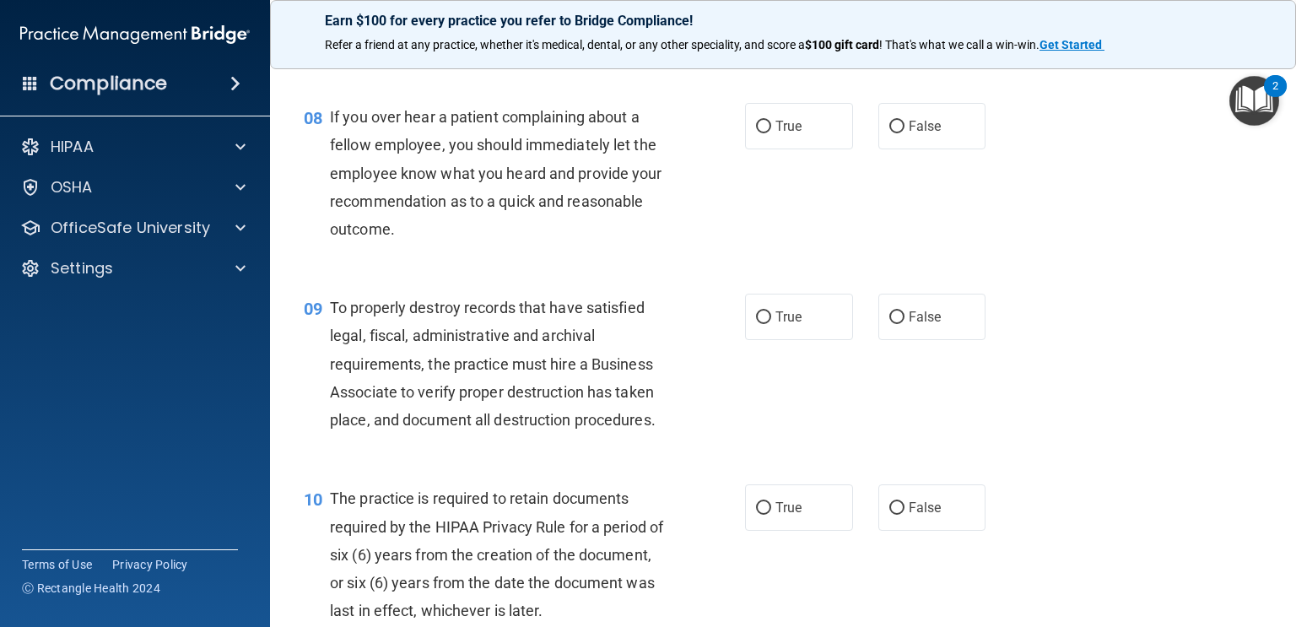
click at [1094, 236] on div "08 If you over hear a patient complaining about a fellow employee, you should i…" at bounding box center [783, 177] width 984 height 191
click at [803, 122] on label "True" at bounding box center [799, 126] width 108 height 46
click at [771, 122] on input "True" at bounding box center [763, 127] width 15 height 13
radio input "true"
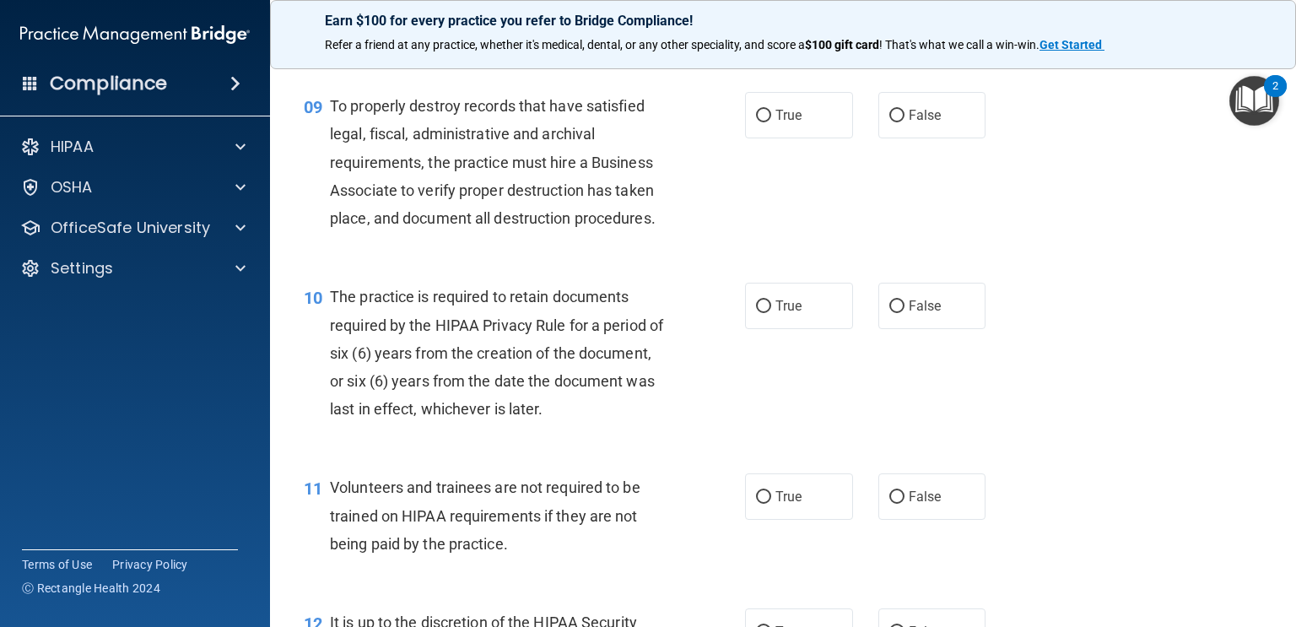
scroll to position [1459, 0]
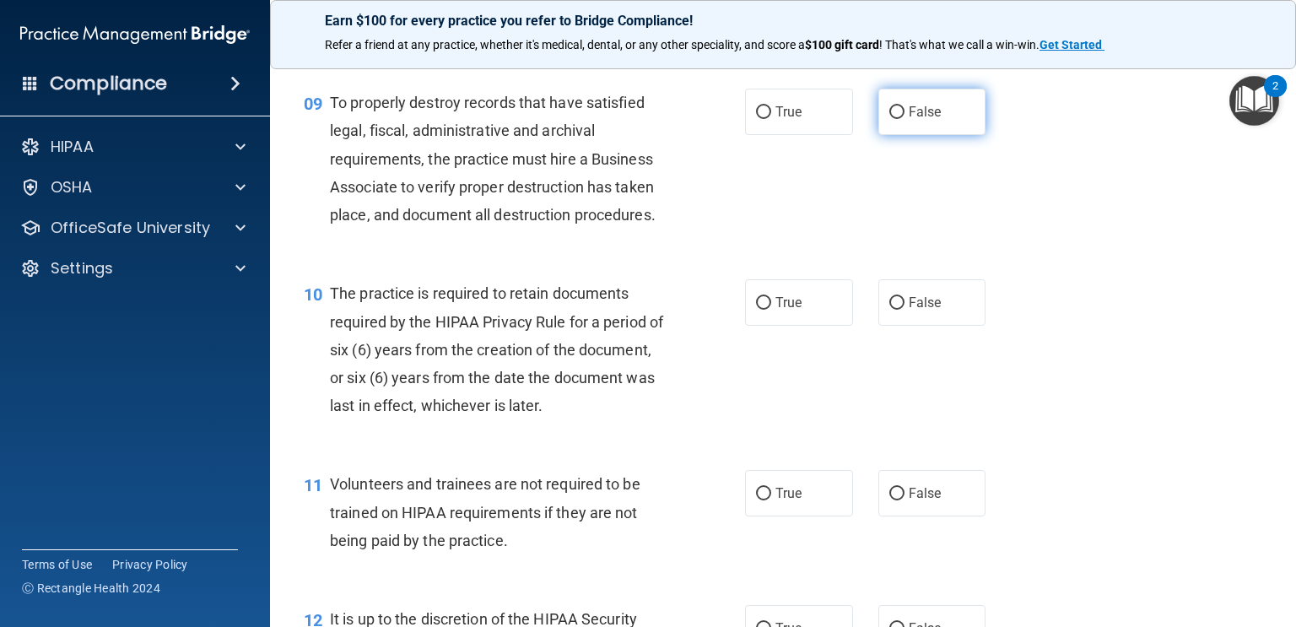
click at [945, 98] on label "False" at bounding box center [933, 112] width 108 height 46
click at [905, 106] on input "False" at bounding box center [897, 112] width 15 height 13
radio input "true"
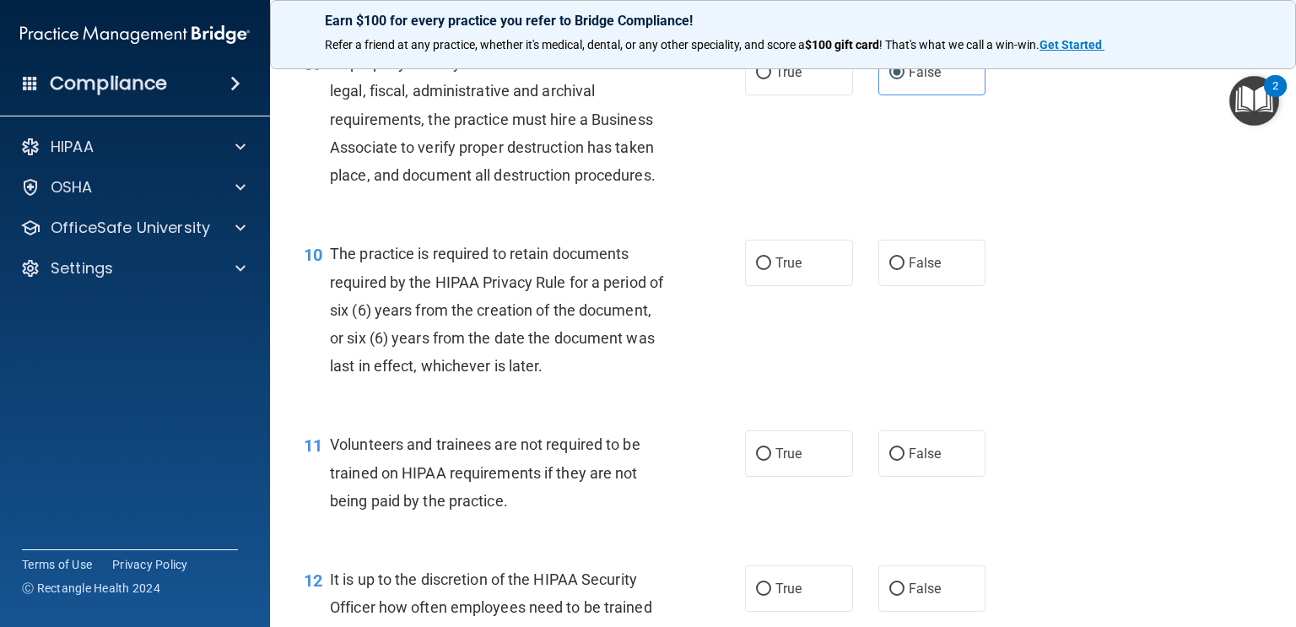
scroll to position [1497, 0]
click at [806, 90] on label "True" at bounding box center [799, 74] width 108 height 46
click at [771, 81] on input "True" at bounding box center [763, 74] width 15 height 13
radio input "true"
radio input "false"
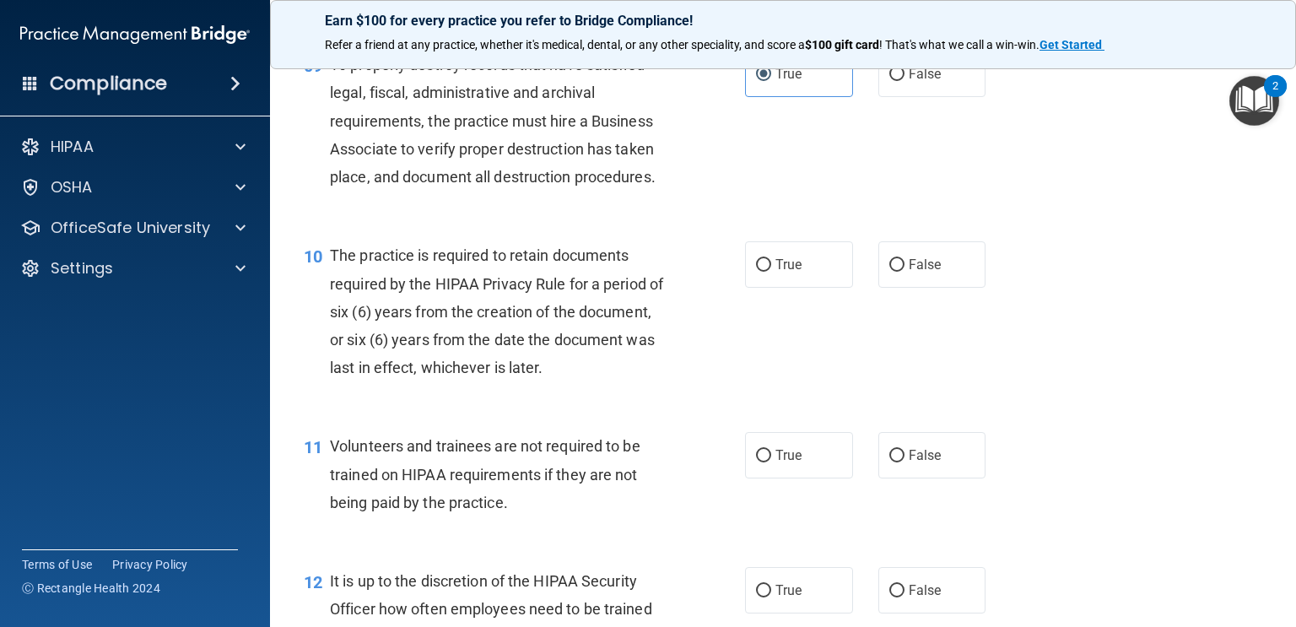
click at [1052, 193] on div "09 To properly destroy records that have satisfied legal, fiscal, administrativ…" at bounding box center [783, 125] width 984 height 191
click at [819, 274] on label "True" at bounding box center [799, 264] width 108 height 46
click at [771, 272] on input "True" at bounding box center [763, 265] width 15 height 13
radio input "true"
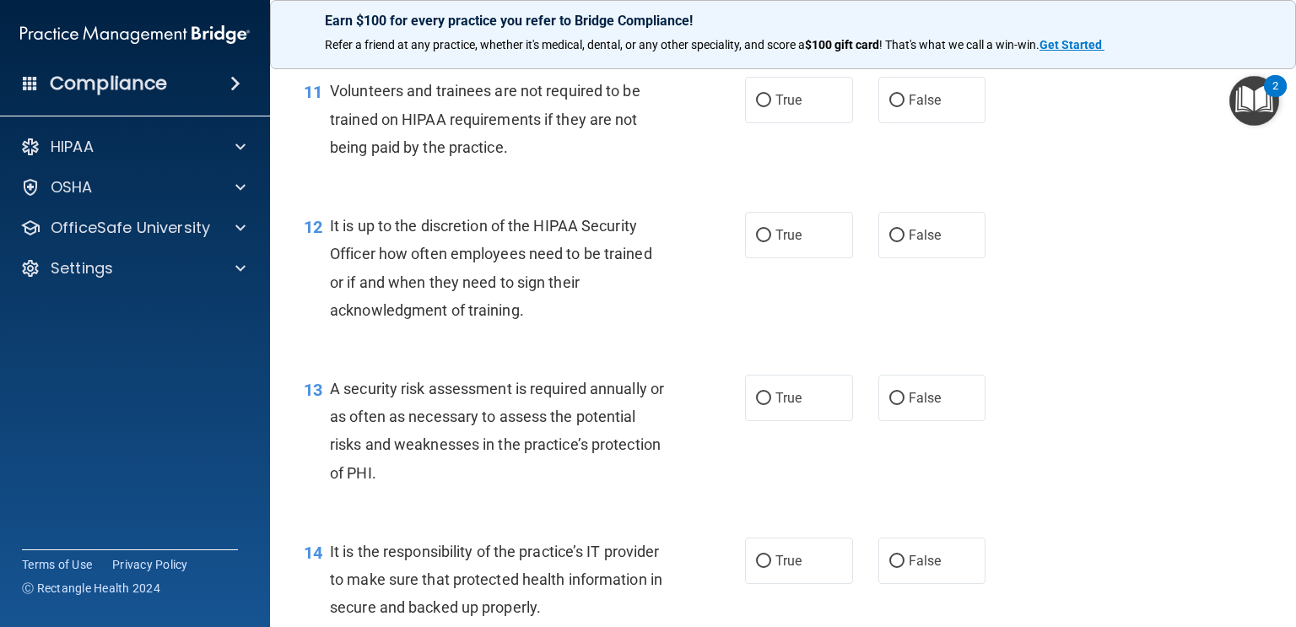
scroll to position [1856, 0]
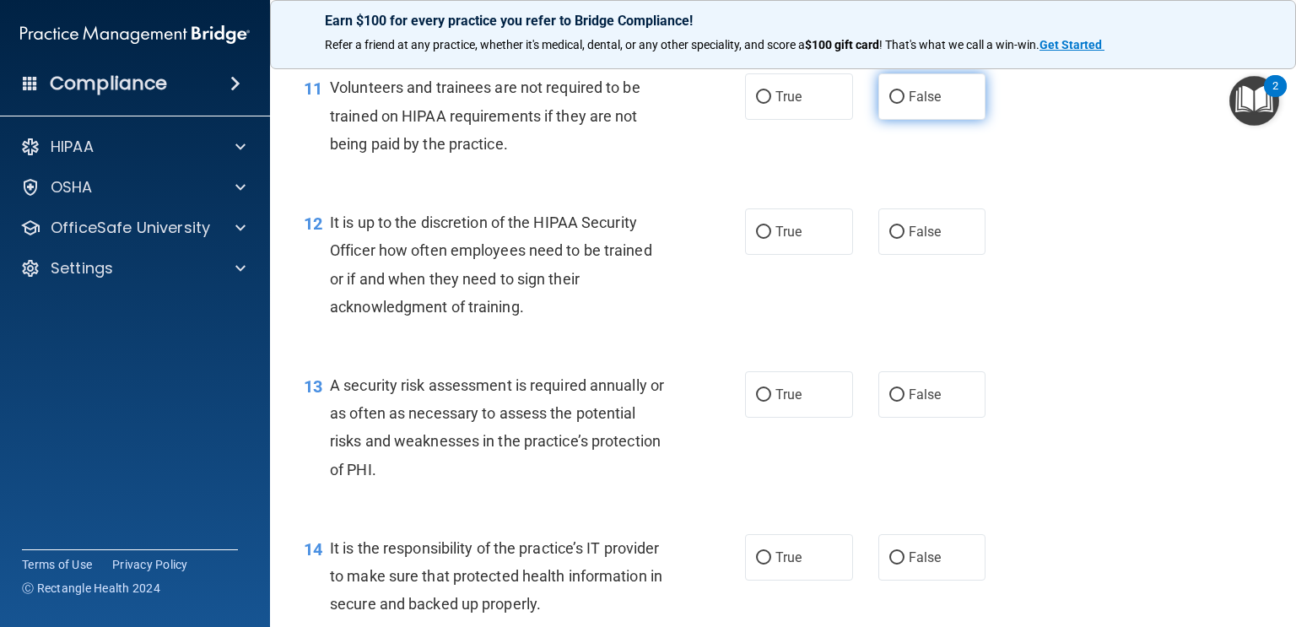
click at [972, 95] on label "False" at bounding box center [933, 96] width 108 height 46
click at [905, 95] on input "False" at bounding box center [897, 97] width 15 height 13
radio input "true"
click at [900, 244] on label "False" at bounding box center [933, 231] width 108 height 46
click at [900, 239] on input "False" at bounding box center [897, 232] width 15 height 13
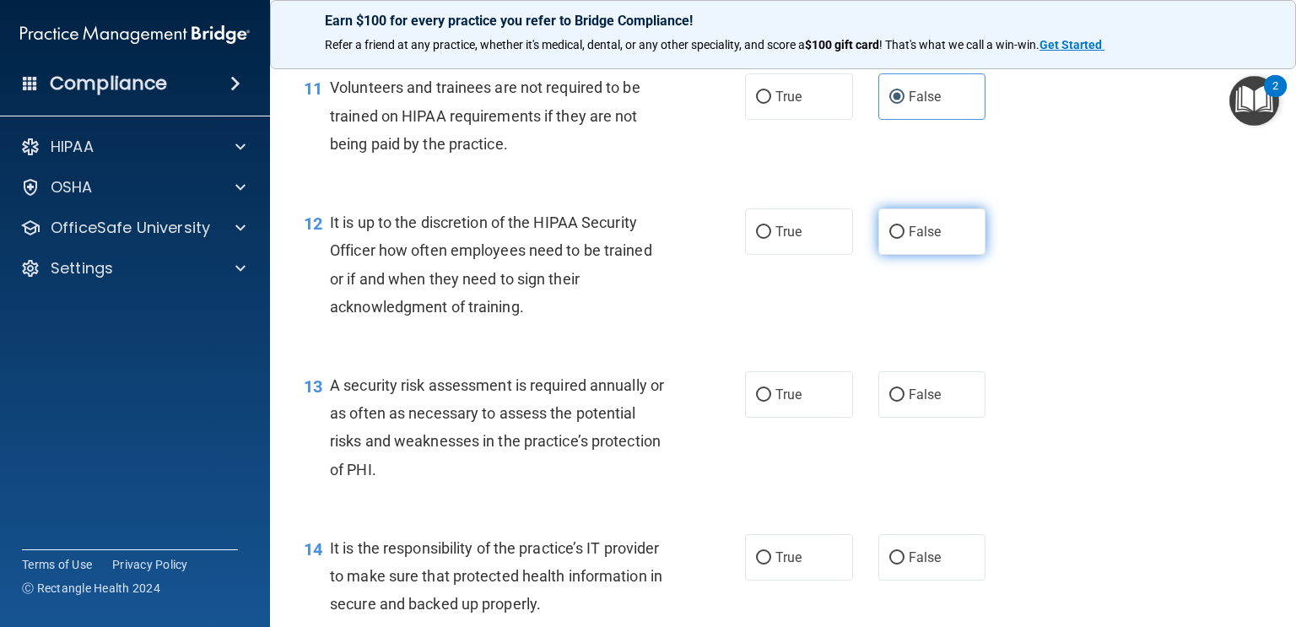
radio input "true"
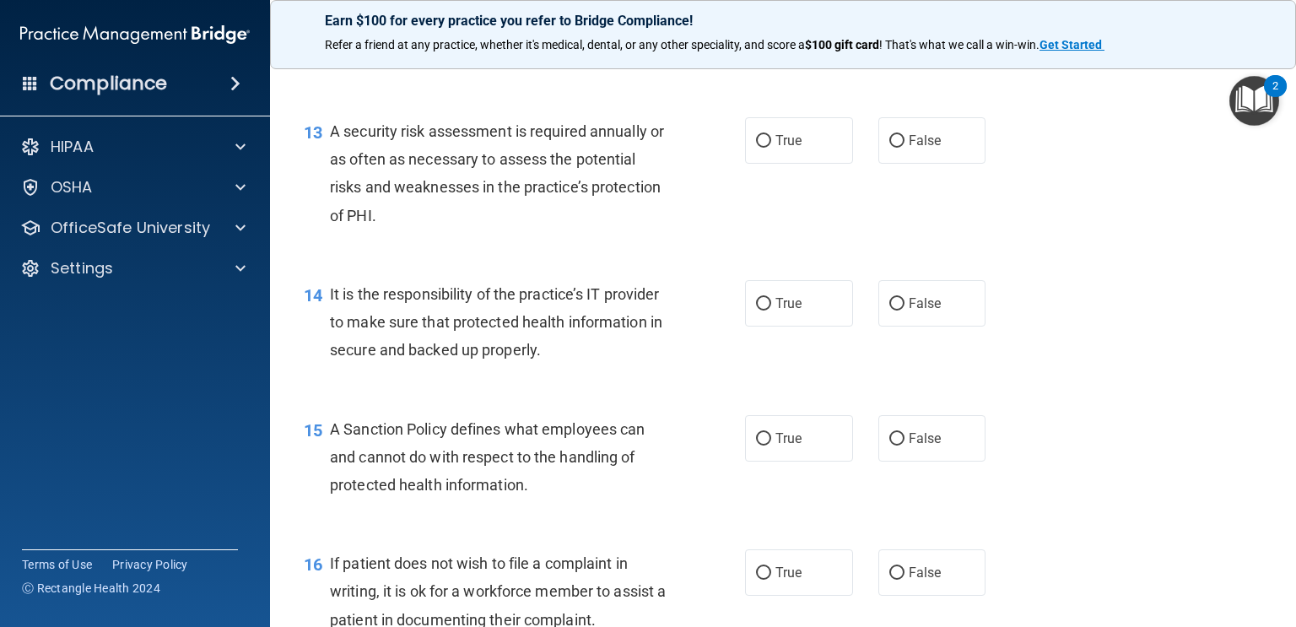
scroll to position [2115, 0]
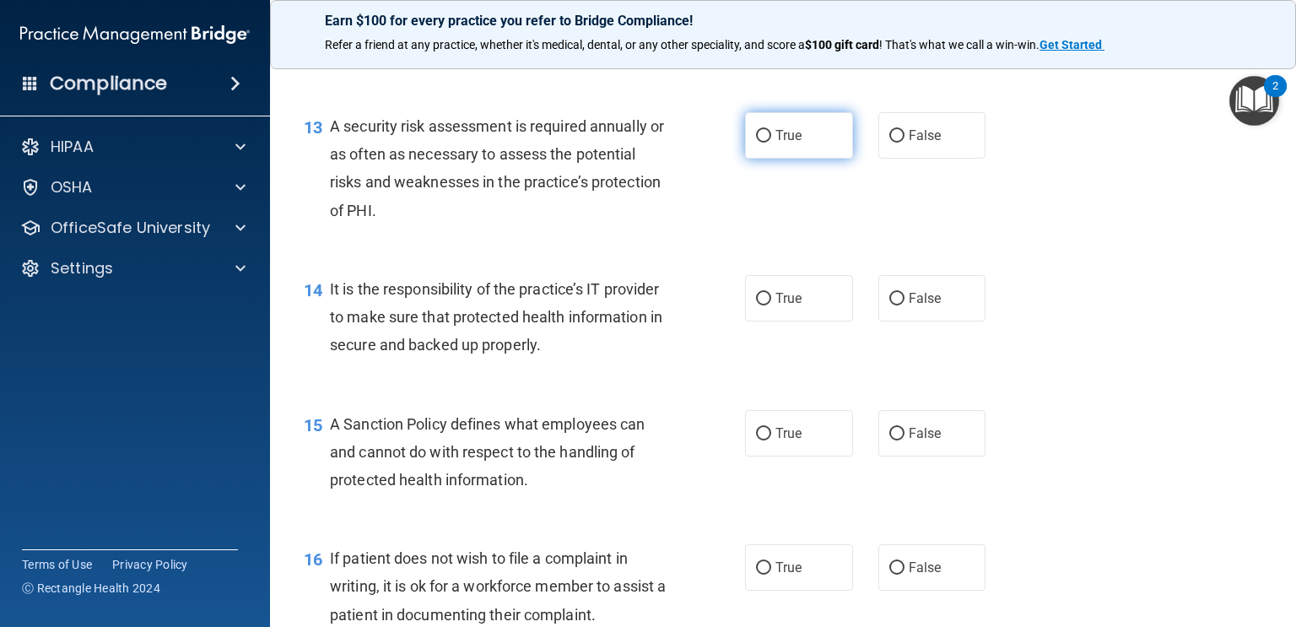
click at [825, 149] on label "True" at bounding box center [799, 135] width 108 height 46
click at [771, 143] on input "True" at bounding box center [763, 136] width 15 height 13
radio input "true"
click at [1052, 230] on div "13 A security risk assessment is required annually or as often as necessary to …" at bounding box center [783, 172] width 984 height 163
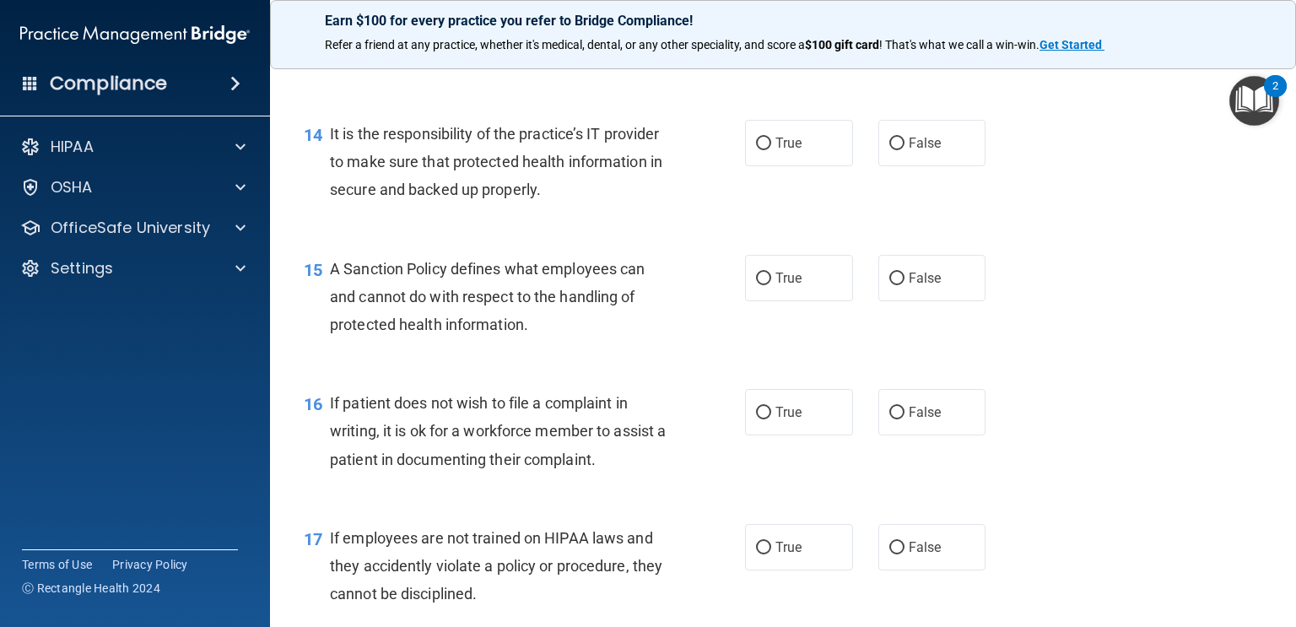
scroll to position [2271, 0]
click at [964, 130] on label "False" at bounding box center [933, 142] width 108 height 46
click at [905, 137] on input "False" at bounding box center [897, 143] width 15 height 13
radio input "true"
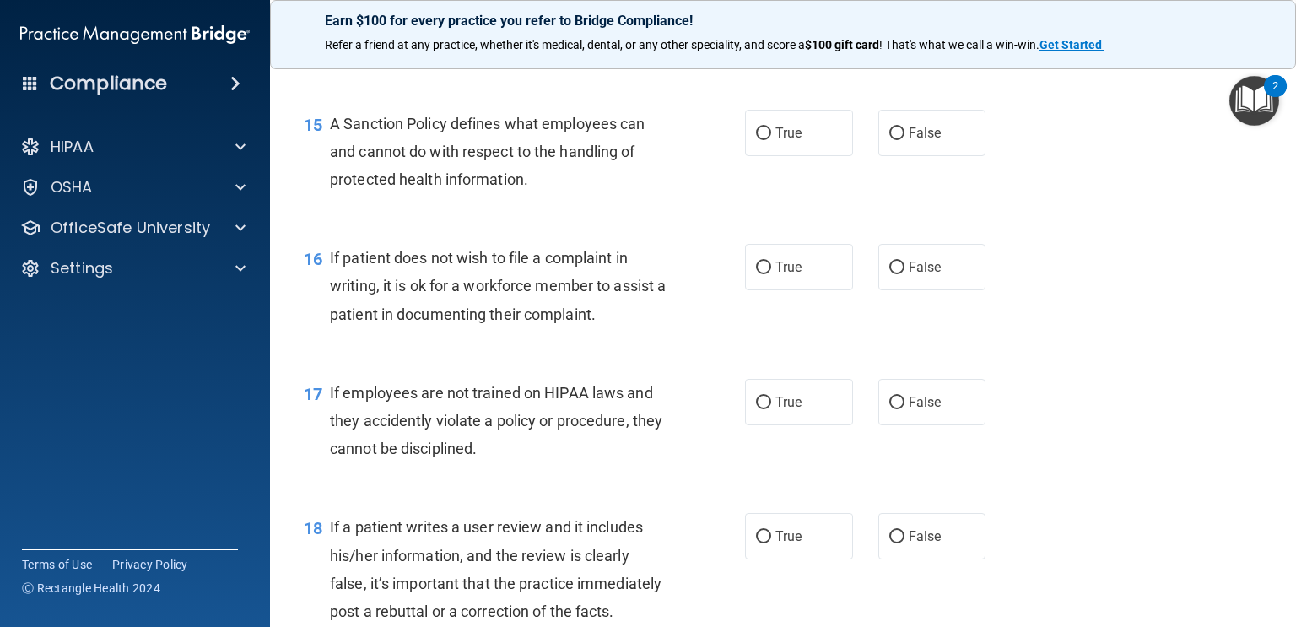
scroll to position [2418, 0]
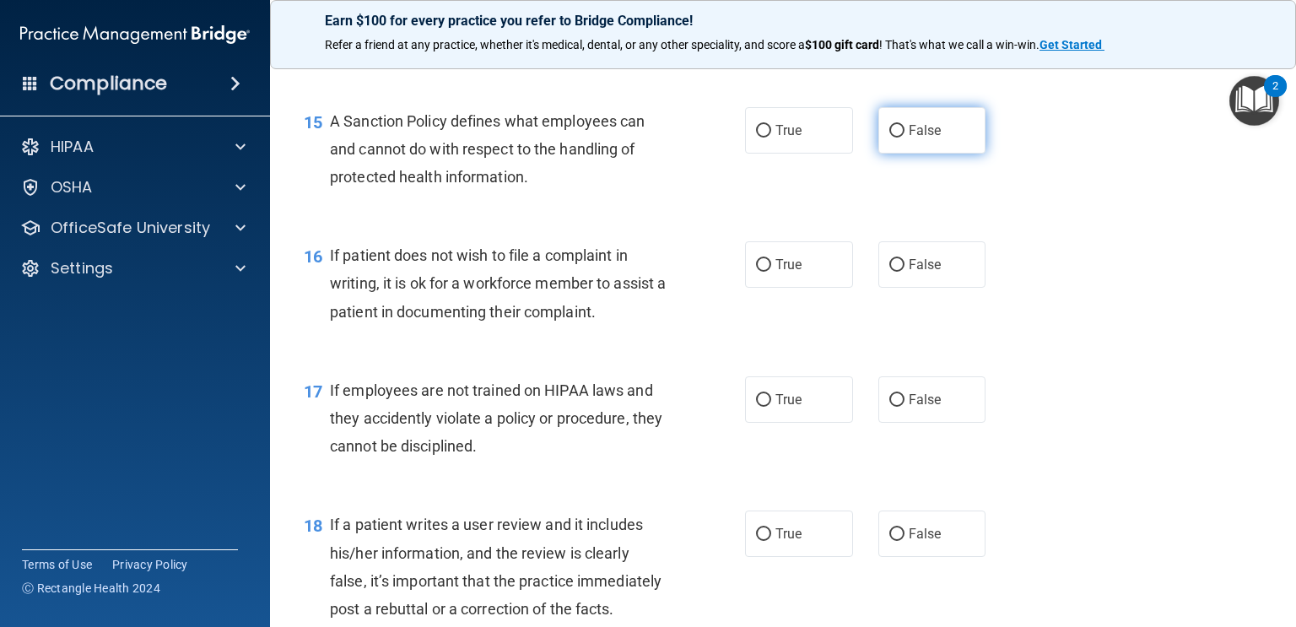
click at [938, 140] on label "False" at bounding box center [933, 130] width 108 height 46
click at [905, 138] on input "False" at bounding box center [897, 131] width 15 height 13
radio input "true"
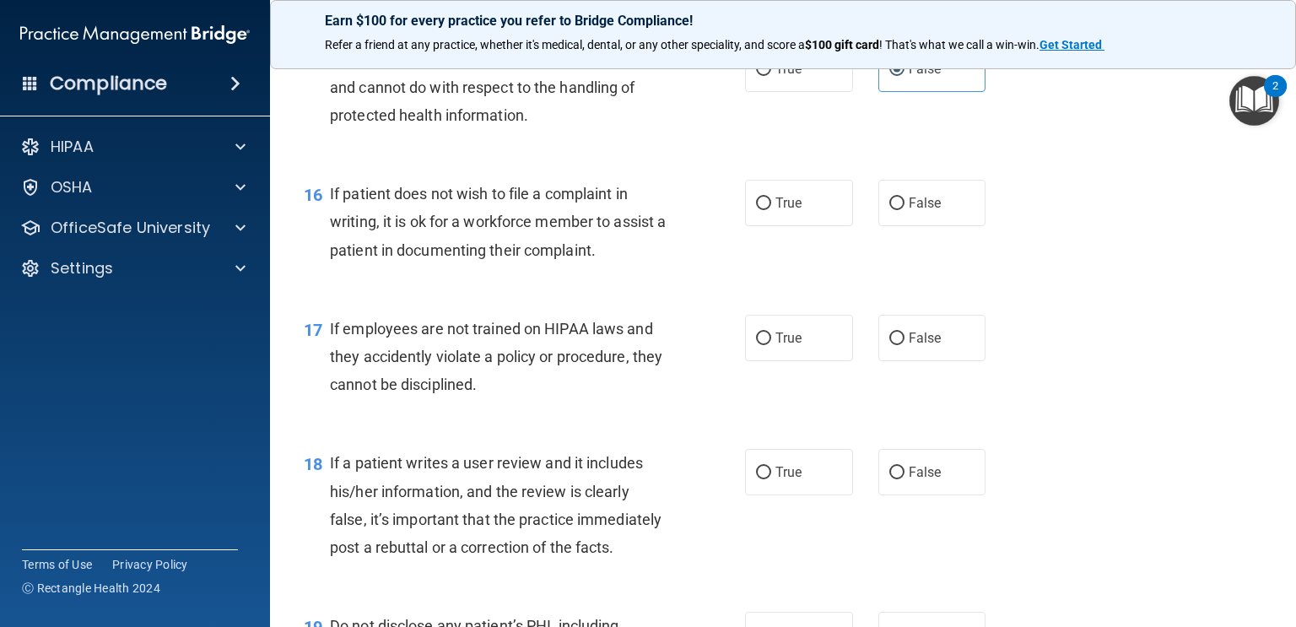
scroll to position [2481, 0]
click at [821, 204] on label "True" at bounding box center [799, 202] width 108 height 46
click at [771, 204] on input "True" at bounding box center [763, 203] width 15 height 13
radio input "true"
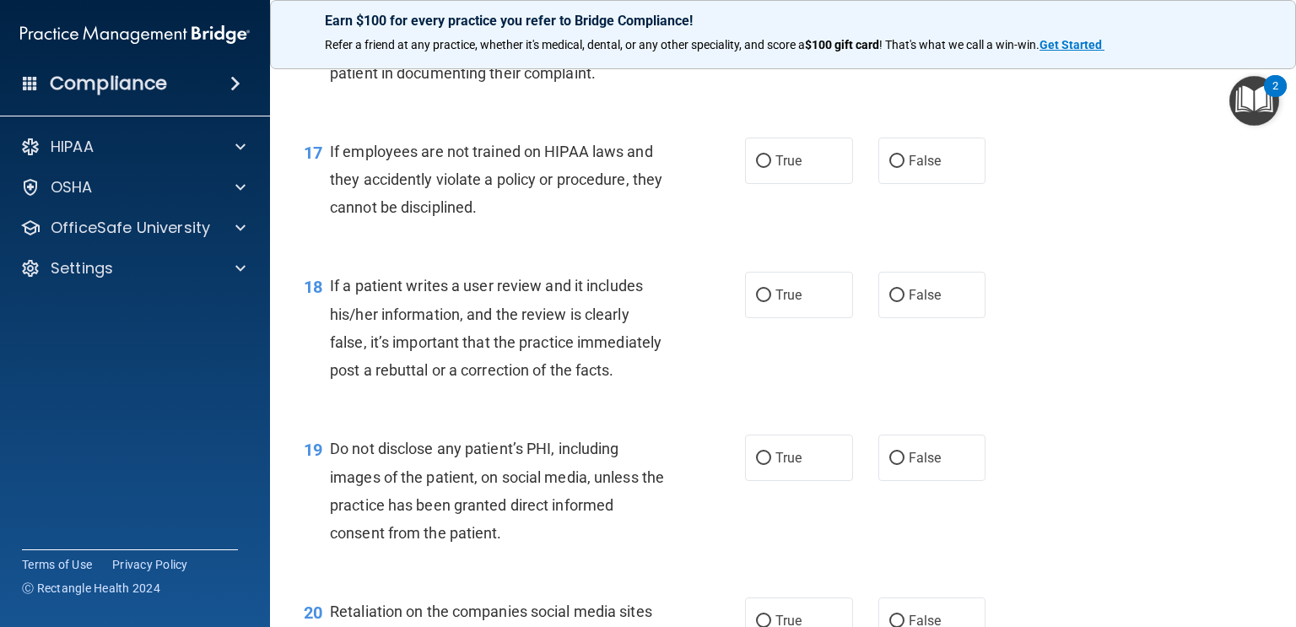
scroll to position [2687, 0]
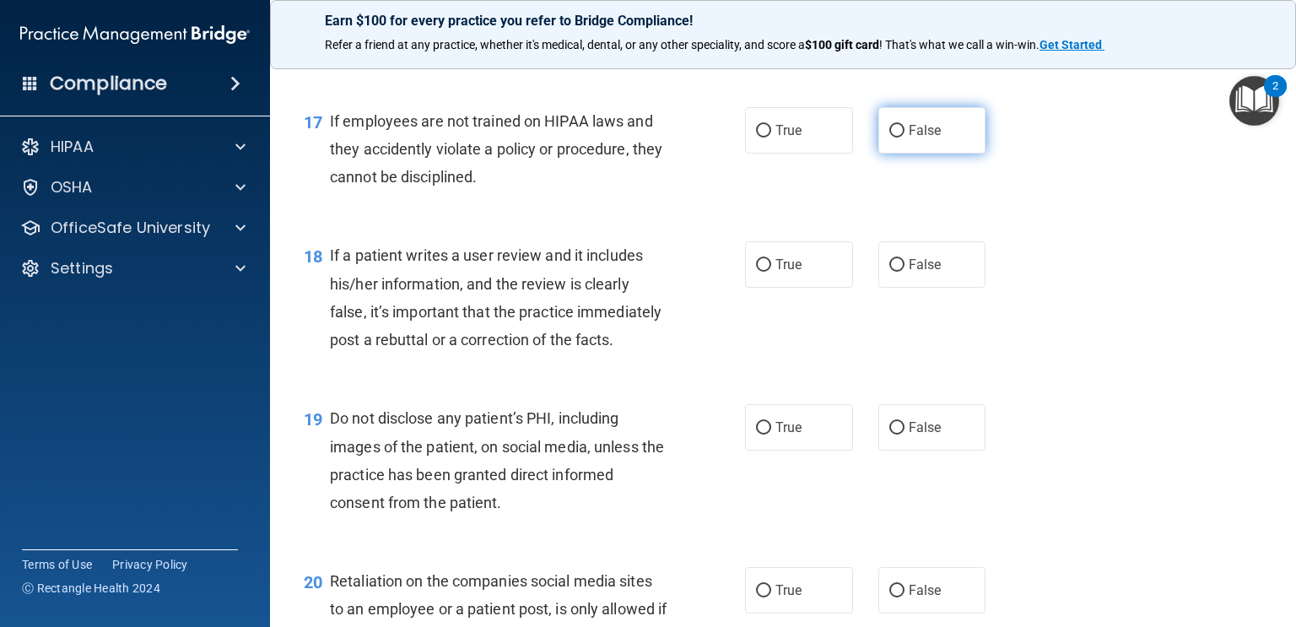
click at [939, 133] on span "False" at bounding box center [925, 130] width 33 height 16
click at [905, 133] on input "False" at bounding box center [897, 131] width 15 height 13
radio input "true"
click at [1017, 214] on div "17 If employees are not trained on HIPAA laws and they accidently violate a pol…" at bounding box center [783, 153] width 984 height 135
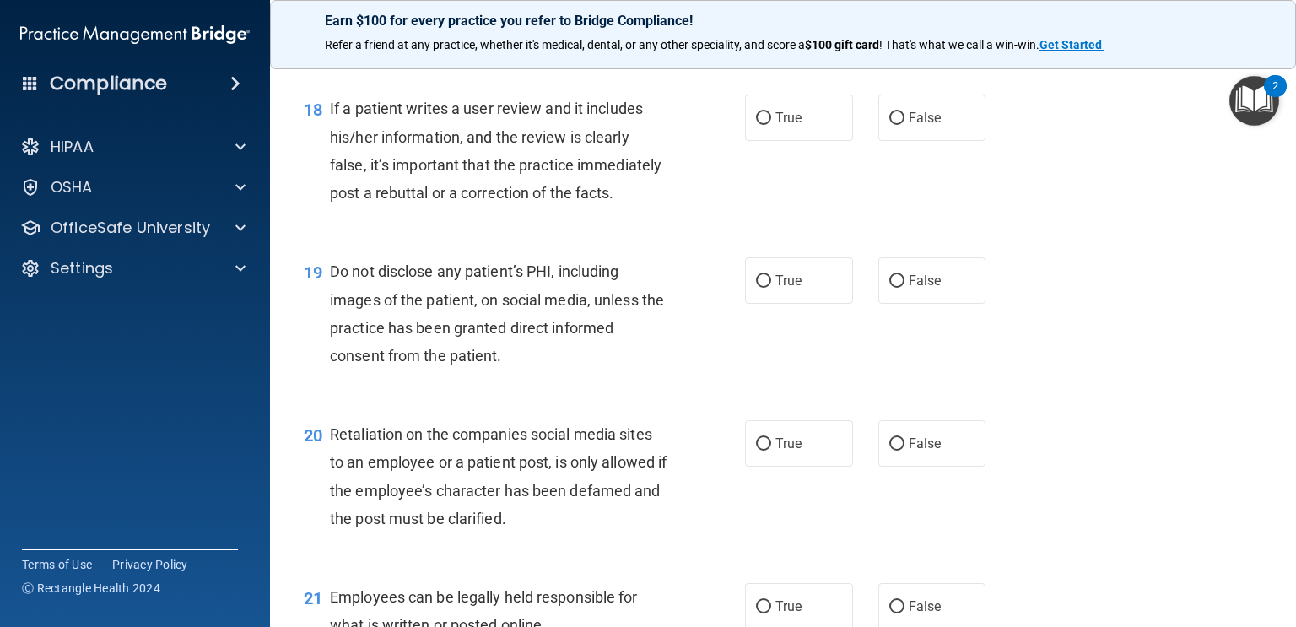
scroll to position [2828, 0]
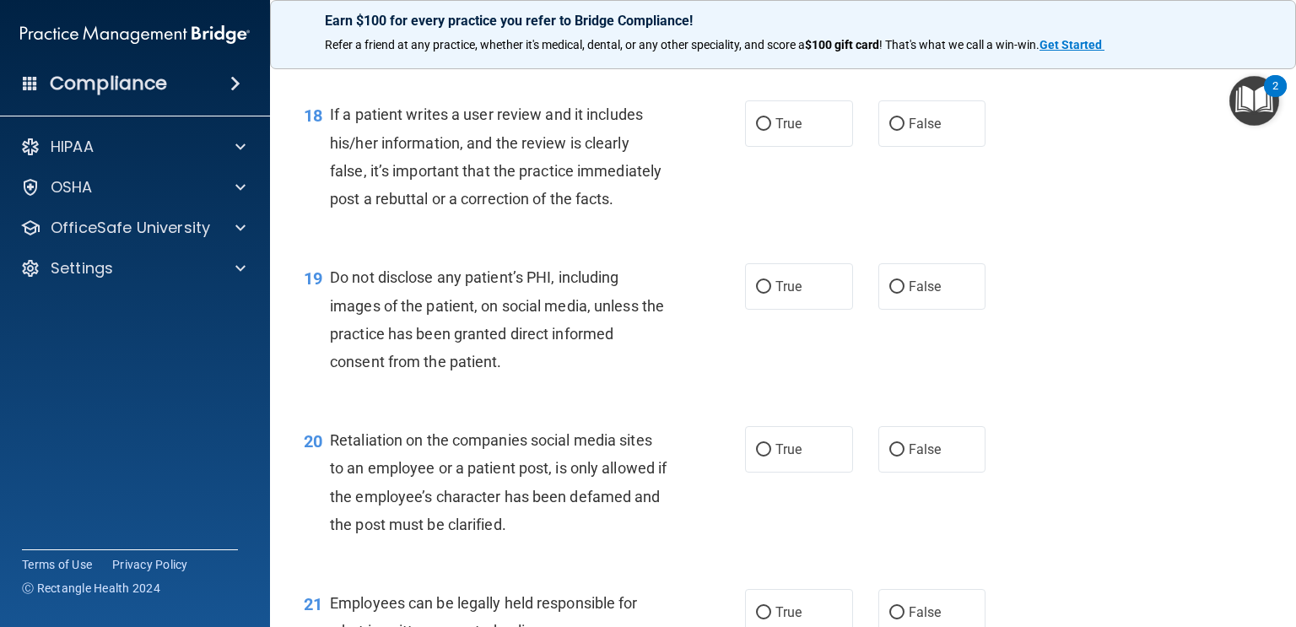
click at [1048, 212] on div "18 If a patient writes a user review and it includes his/her information, and t…" at bounding box center [783, 160] width 984 height 163
click at [984, 135] on label "False" at bounding box center [933, 123] width 108 height 46
click at [905, 131] on input "False" at bounding box center [897, 124] width 15 height 13
radio input "true"
click at [1069, 208] on div "18 If a patient writes a user review and it includes his/her information, and t…" at bounding box center [783, 160] width 984 height 163
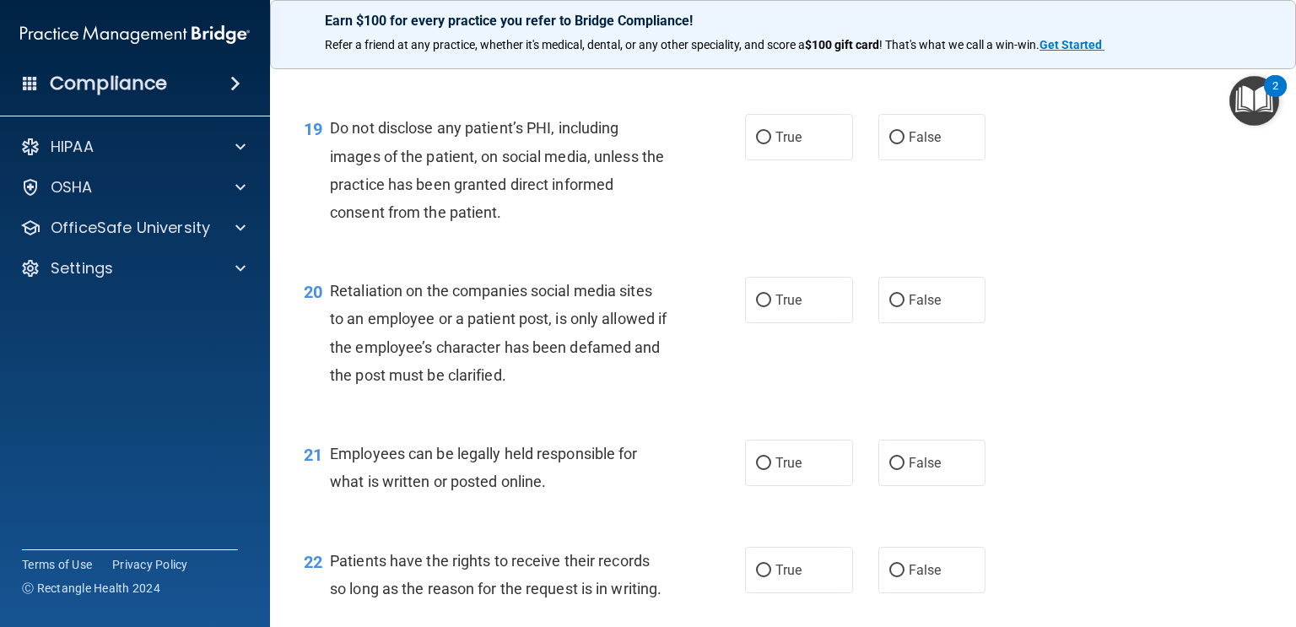
scroll to position [2977, 0]
click at [807, 133] on label "True" at bounding box center [799, 138] width 108 height 46
click at [771, 133] on input "True" at bounding box center [763, 139] width 15 height 13
radio input "true"
click at [1150, 262] on div "20 Retaliation on the companies social media sites to an employee or a patient …" at bounding box center [783, 338] width 984 height 163
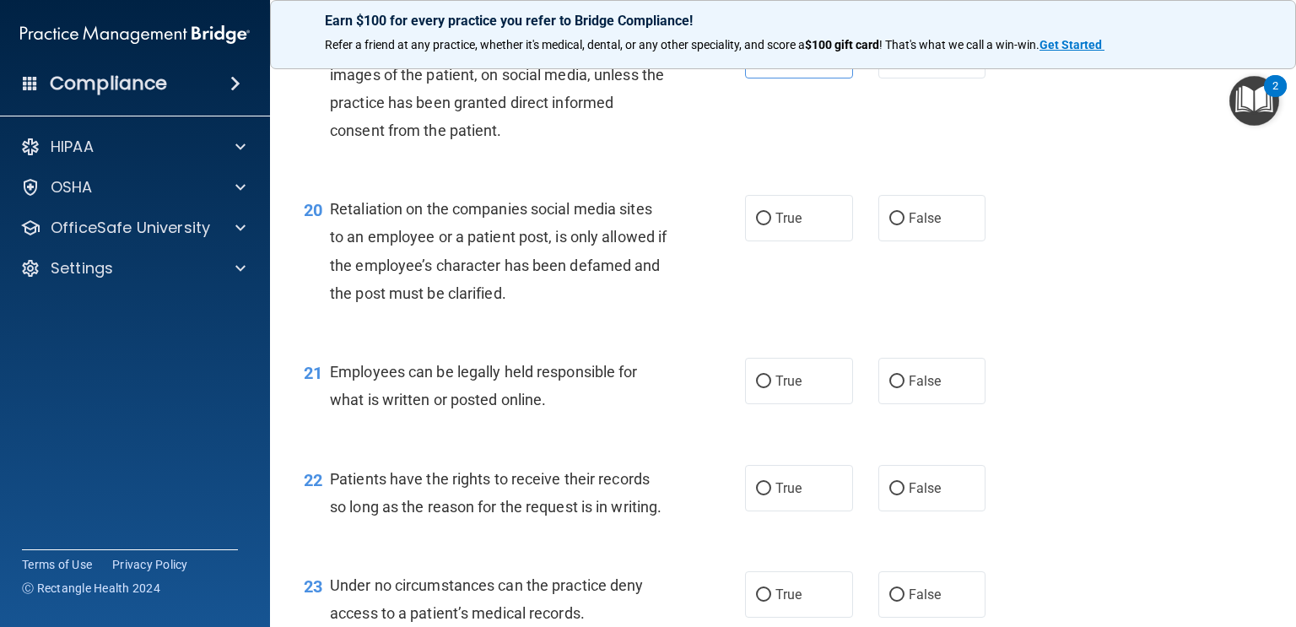
scroll to position [3064, 0]
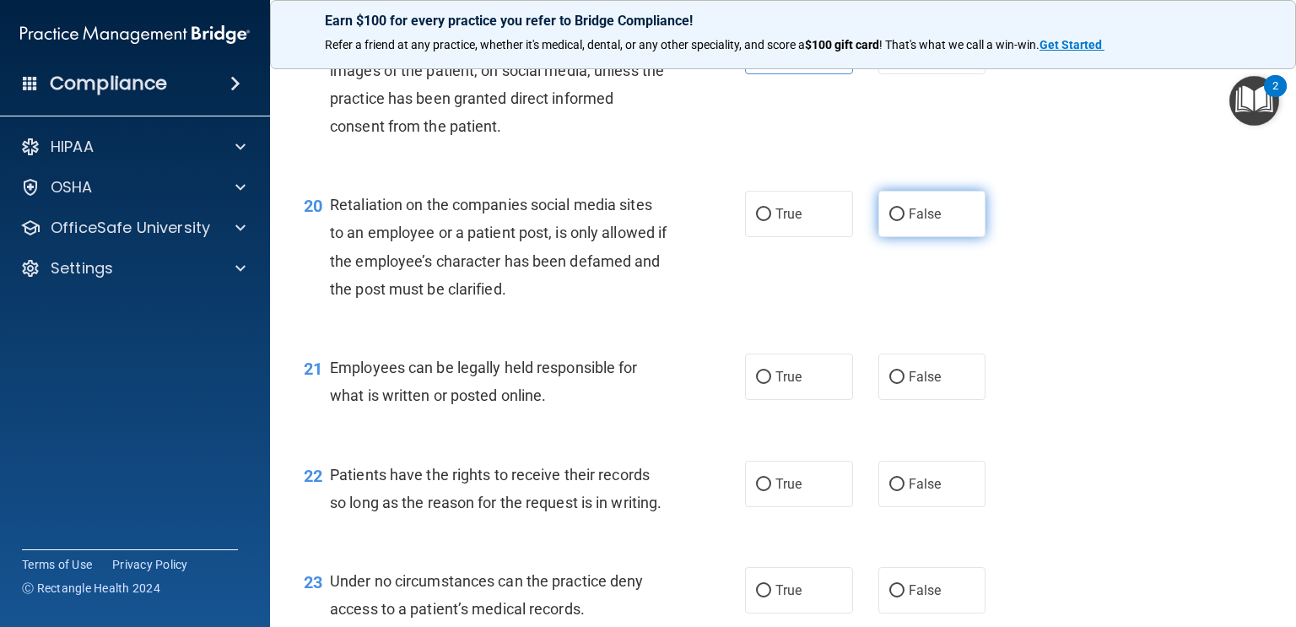
click at [936, 225] on label "False" at bounding box center [933, 214] width 108 height 46
click at [905, 221] on input "False" at bounding box center [897, 214] width 15 height 13
radio input "true"
click at [1058, 284] on div "20 Retaliation on the companies social media sites to an employee or a patient …" at bounding box center [783, 251] width 984 height 163
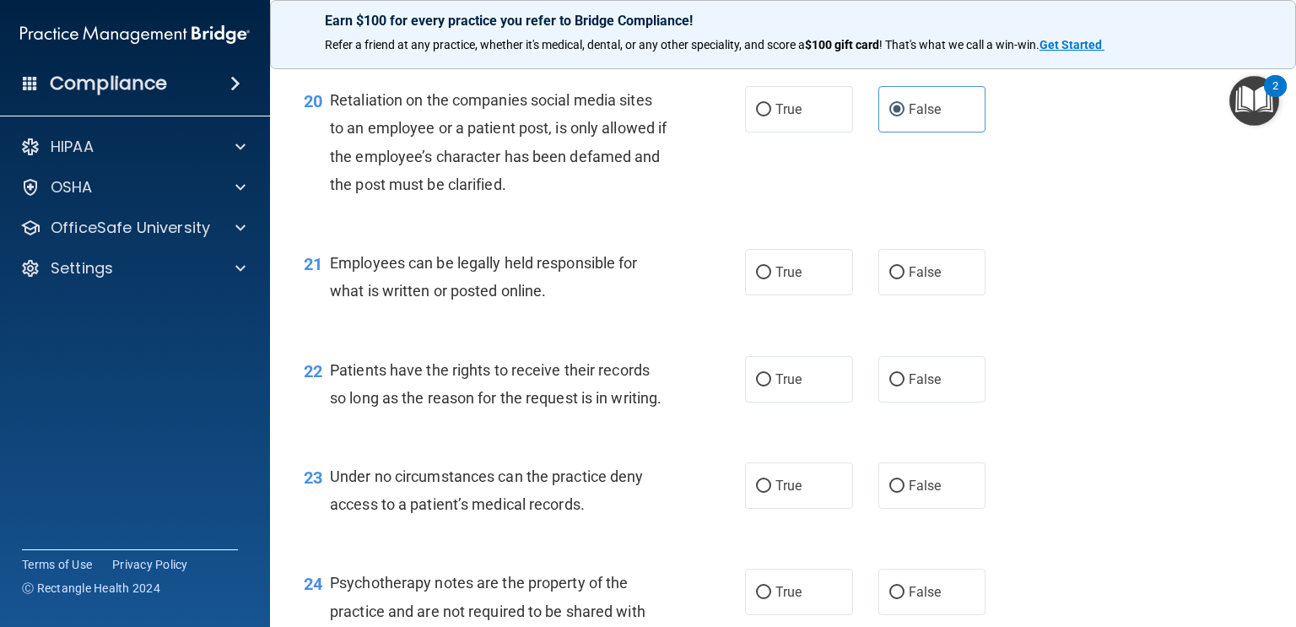
scroll to position [3173, 0]
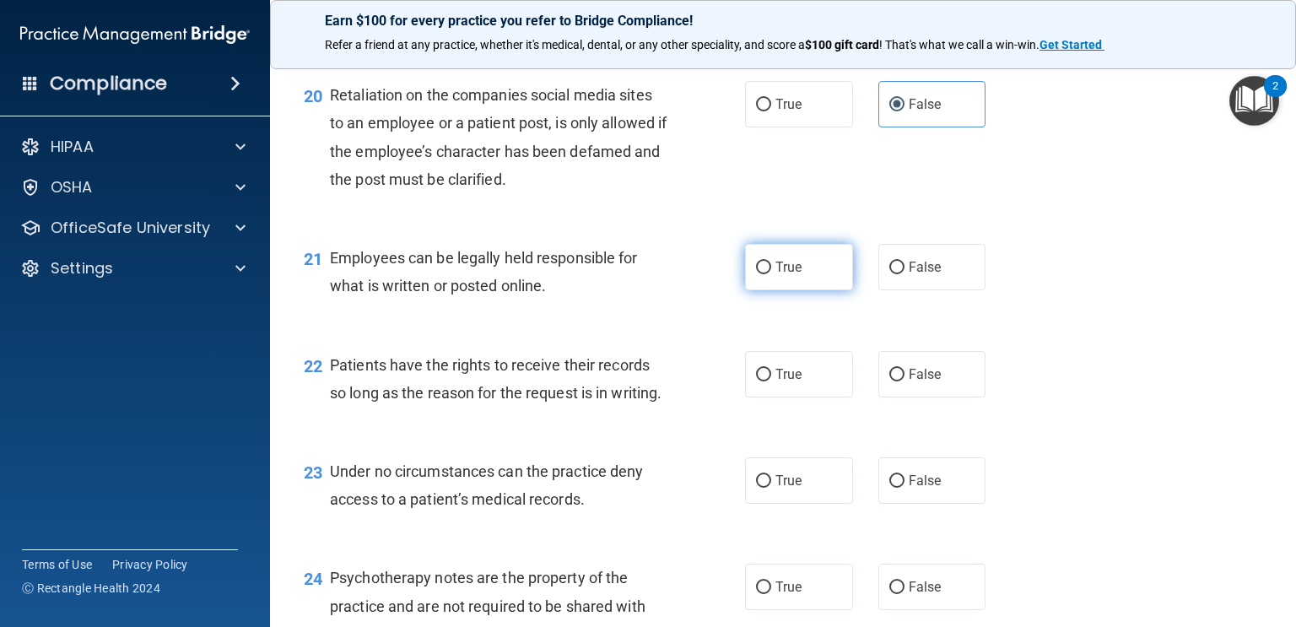
click at [808, 279] on label "True" at bounding box center [799, 267] width 108 height 46
click at [771, 274] on input "True" at bounding box center [763, 268] width 15 height 13
radio input "true"
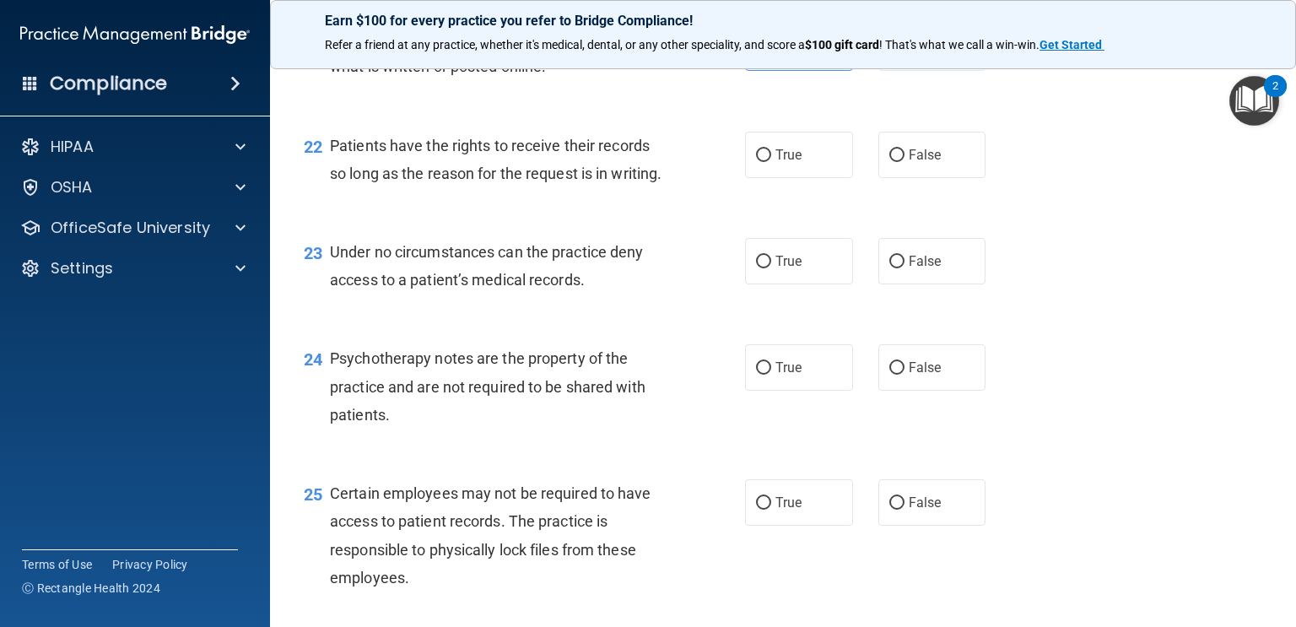
scroll to position [3400, 0]
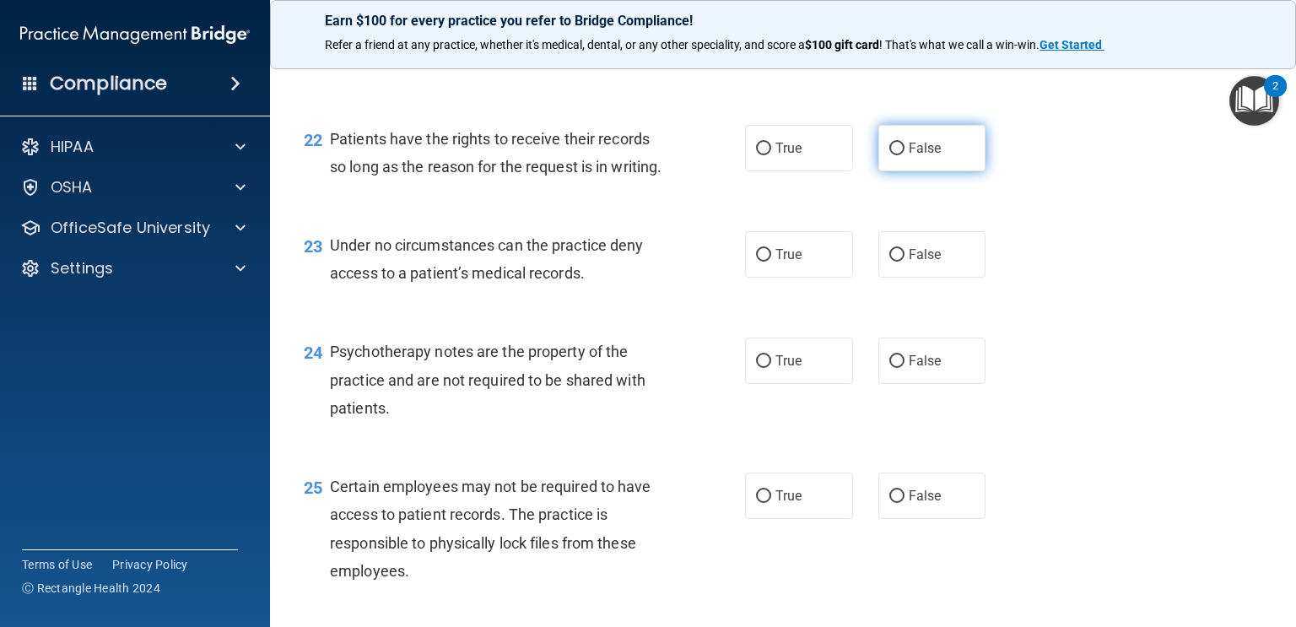
click at [943, 154] on label "False" at bounding box center [933, 148] width 108 height 46
click at [905, 154] on input "False" at bounding box center [897, 149] width 15 height 13
radio input "true"
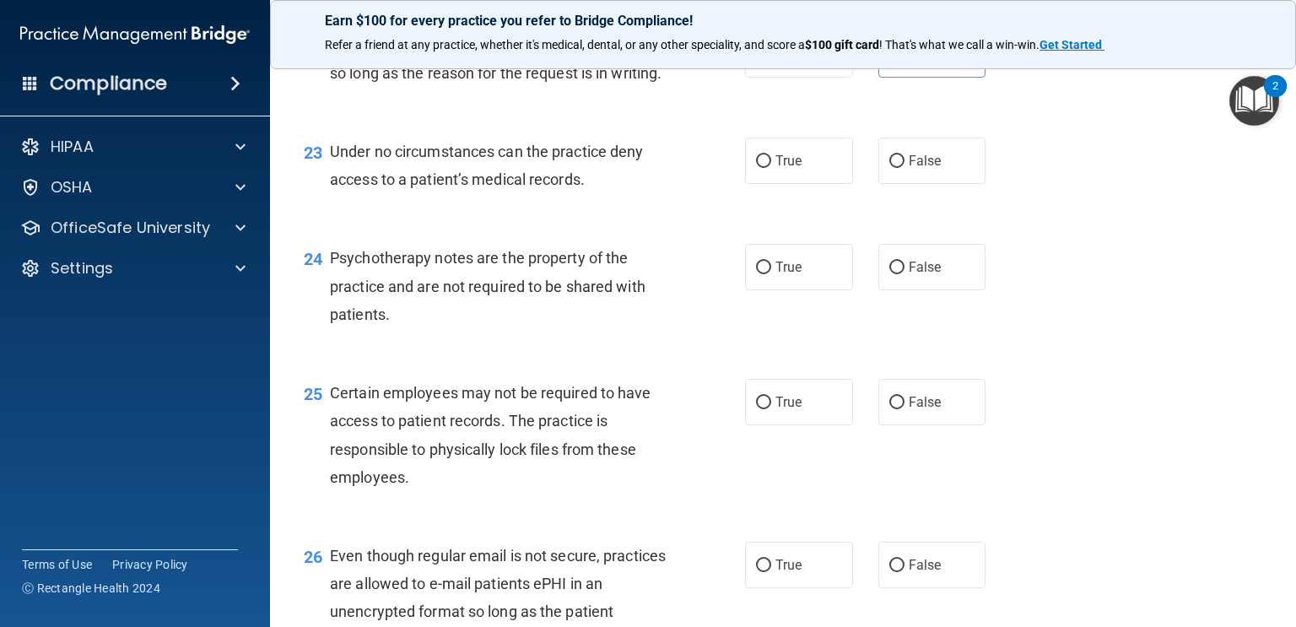
scroll to position [3494, 0]
click at [926, 145] on label "False" at bounding box center [933, 160] width 108 height 46
click at [905, 154] on input "False" at bounding box center [897, 160] width 15 height 13
radio input "true"
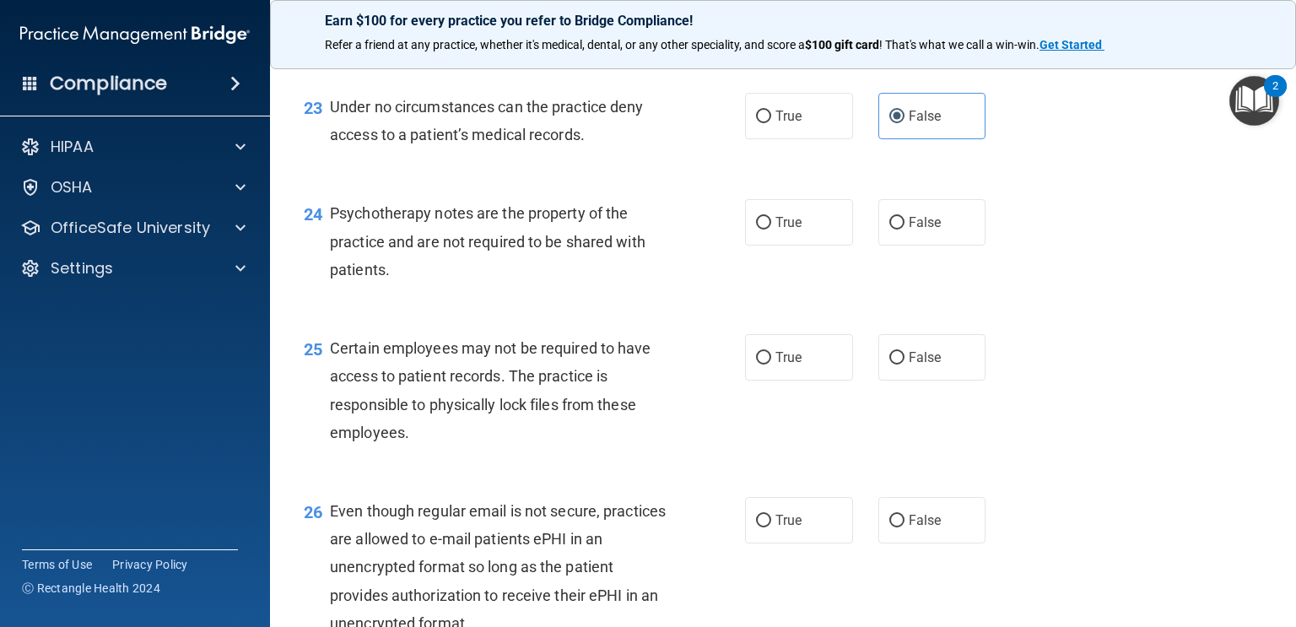
scroll to position [3544, 0]
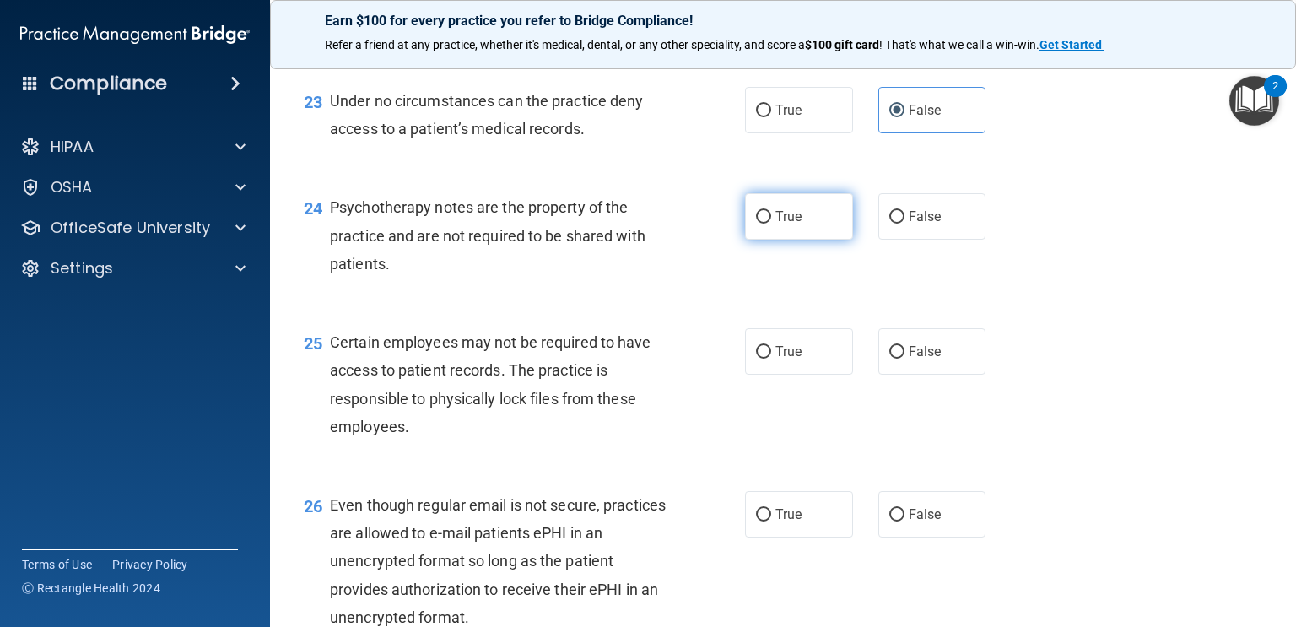
click at [824, 205] on label "True" at bounding box center [799, 216] width 108 height 46
click at [771, 211] on input "True" at bounding box center [763, 217] width 15 height 13
radio input "true"
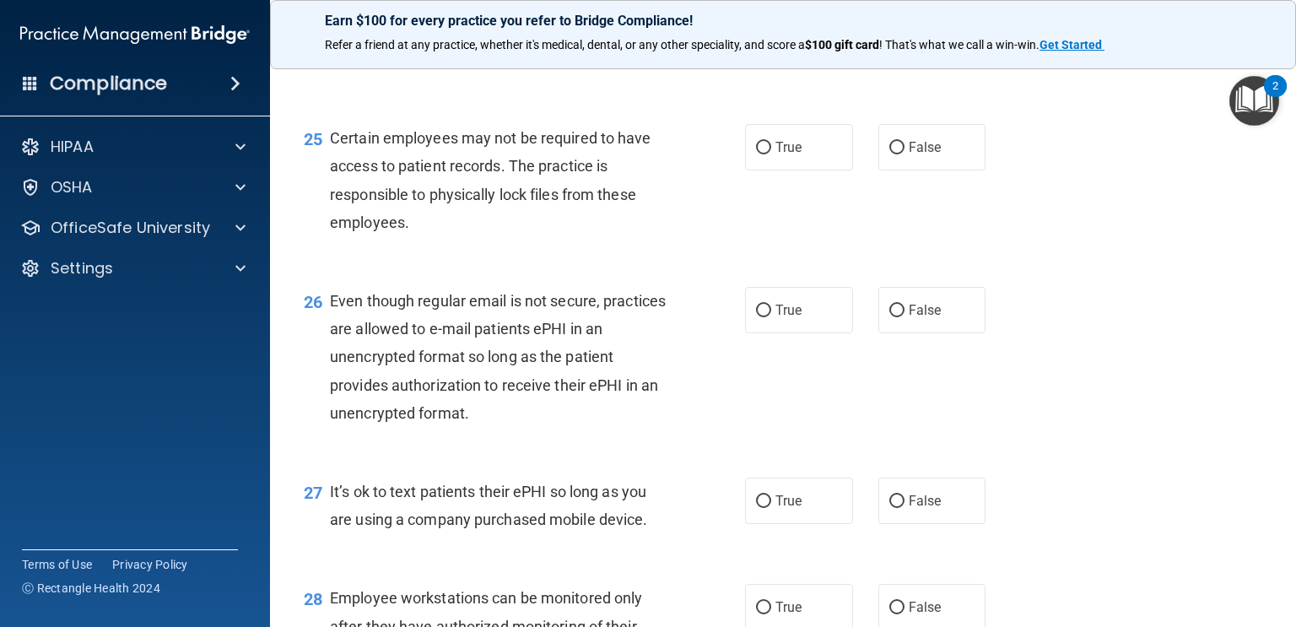
scroll to position [3750, 0]
click at [839, 157] on label "True" at bounding box center [799, 145] width 108 height 46
click at [771, 153] on input "True" at bounding box center [763, 146] width 15 height 13
radio input "true"
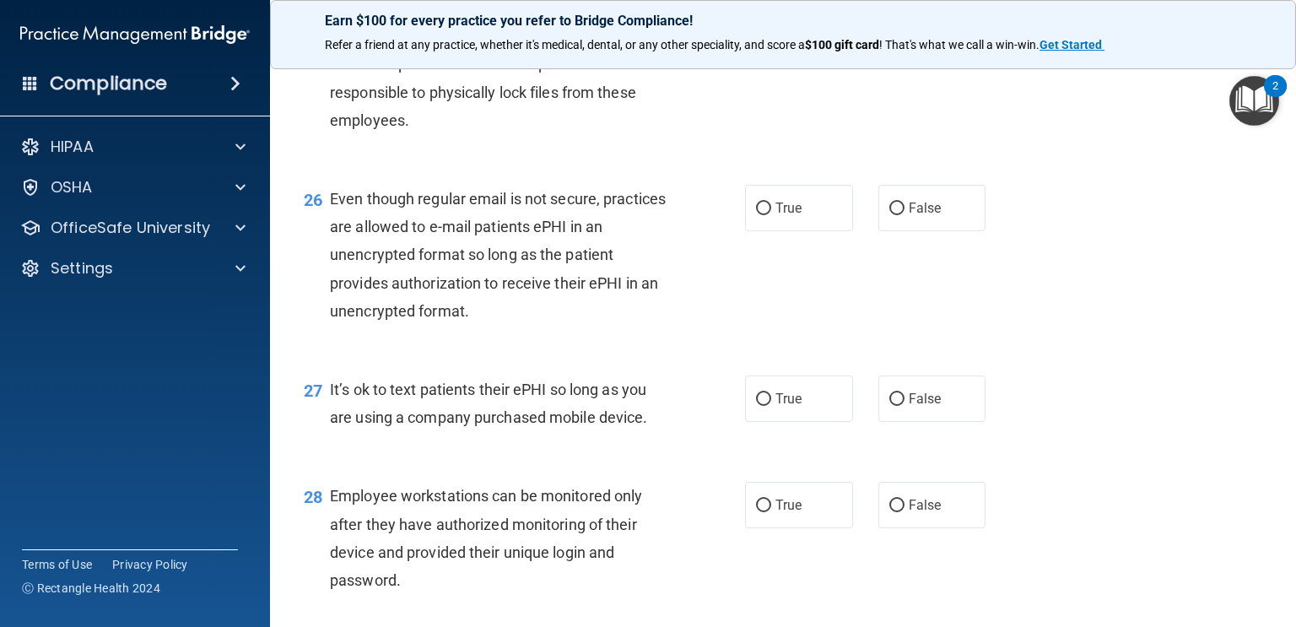
scroll to position [3855, 0]
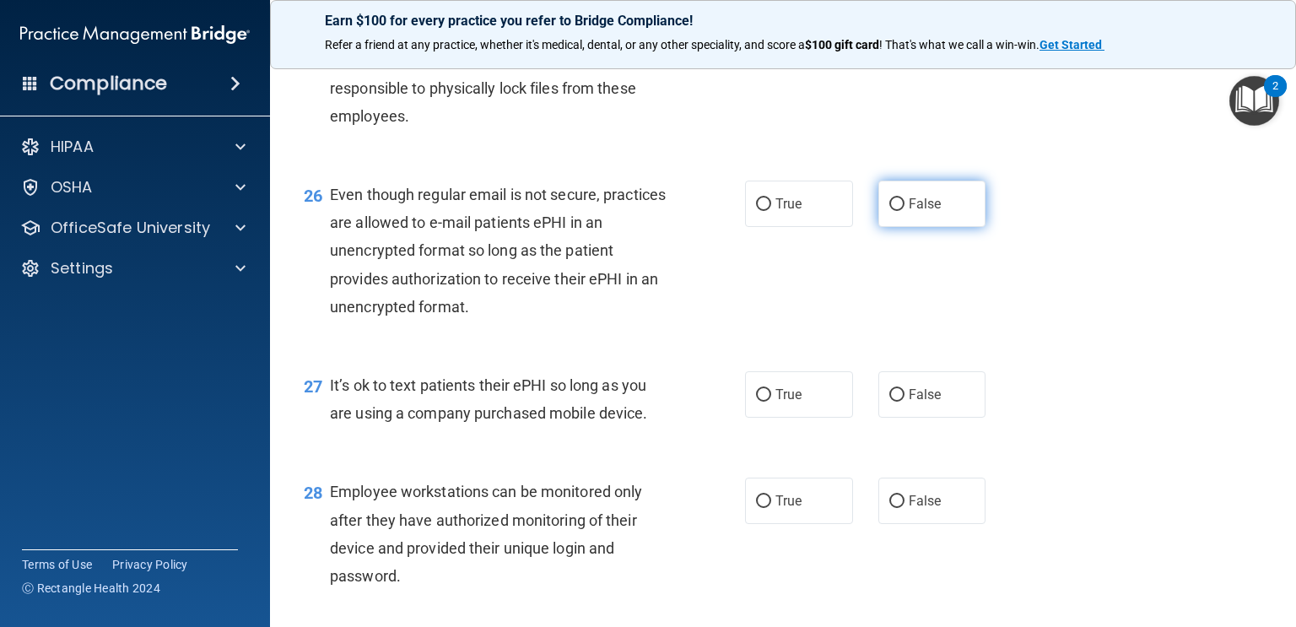
click at [946, 207] on label "False" at bounding box center [933, 204] width 108 height 46
click at [905, 207] on input "False" at bounding box center [897, 204] width 15 height 13
radio input "true"
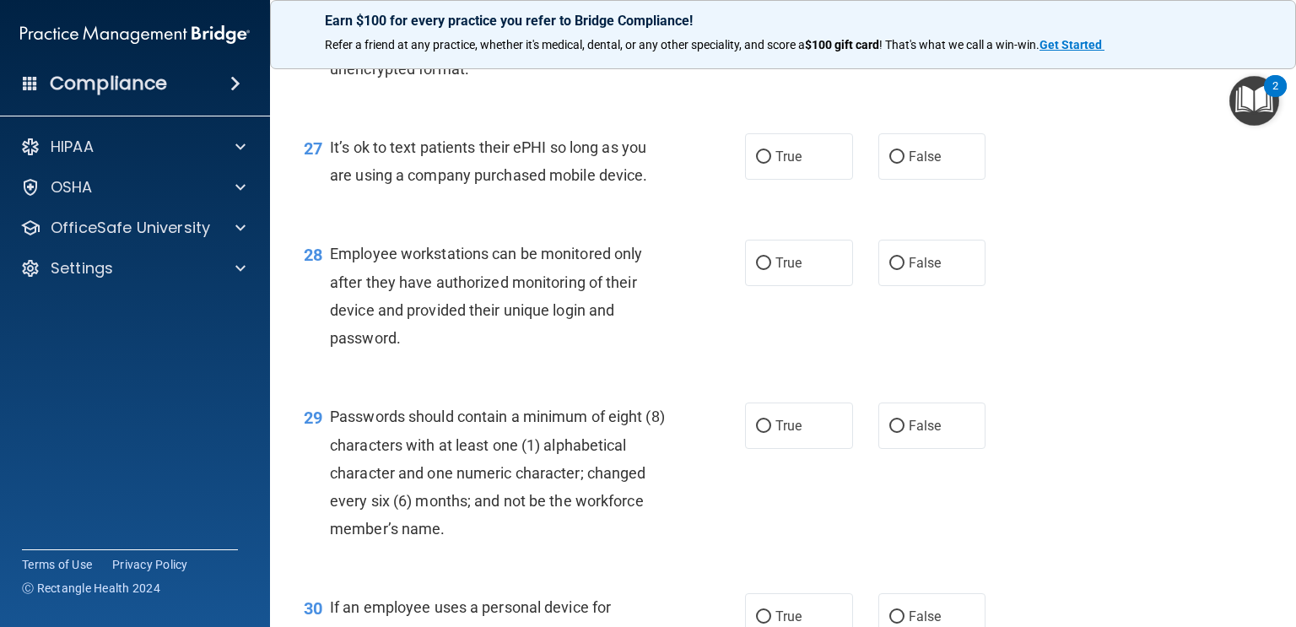
scroll to position [4095, 0]
click at [893, 143] on label "False" at bounding box center [933, 154] width 108 height 46
click at [893, 149] on input "False" at bounding box center [897, 155] width 15 height 13
radio input "true"
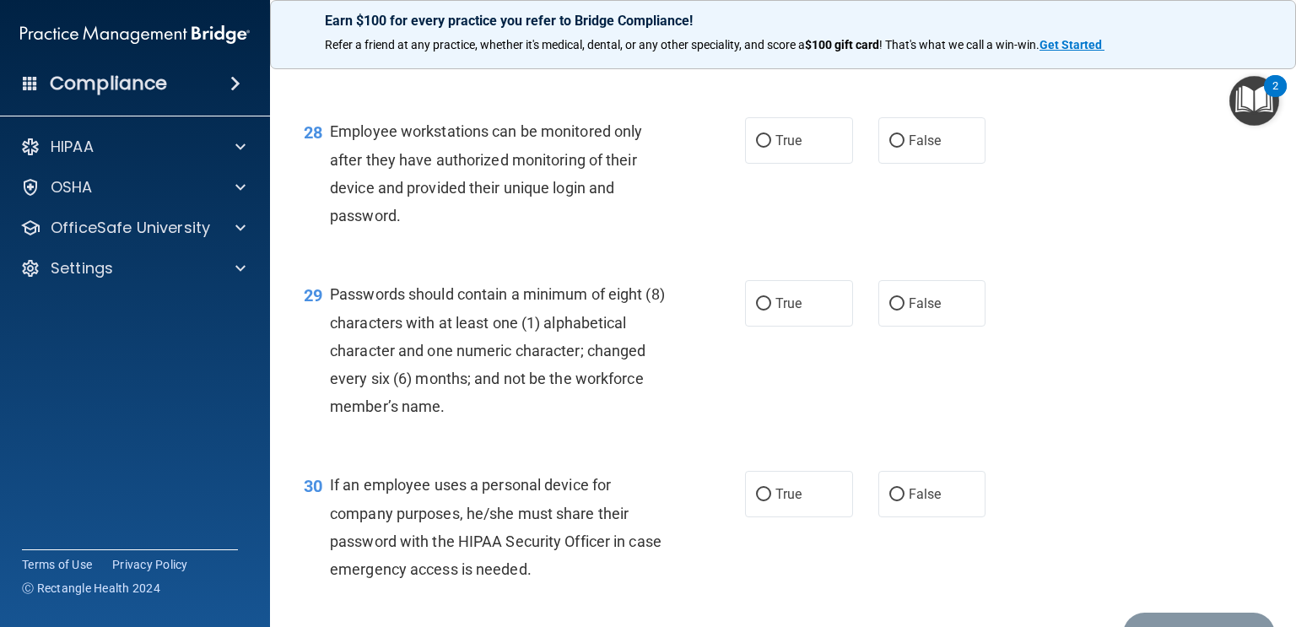
scroll to position [4218, 0]
click at [905, 158] on label "False" at bounding box center [933, 138] width 108 height 46
click at [905, 145] on input "False" at bounding box center [897, 139] width 15 height 13
radio input "true"
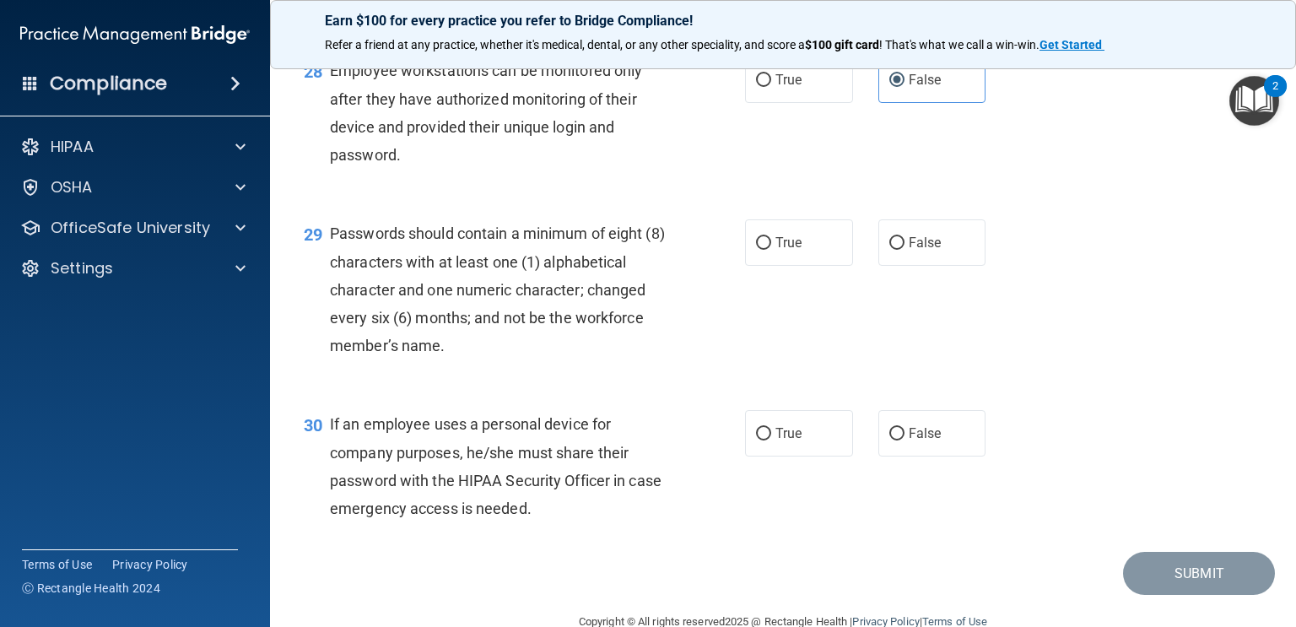
scroll to position [4277, 0]
click at [852, 235] on label "True" at bounding box center [799, 241] width 108 height 46
click at [771, 235] on input "True" at bounding box center [763, 241] width 15 height 13
radio input "true"
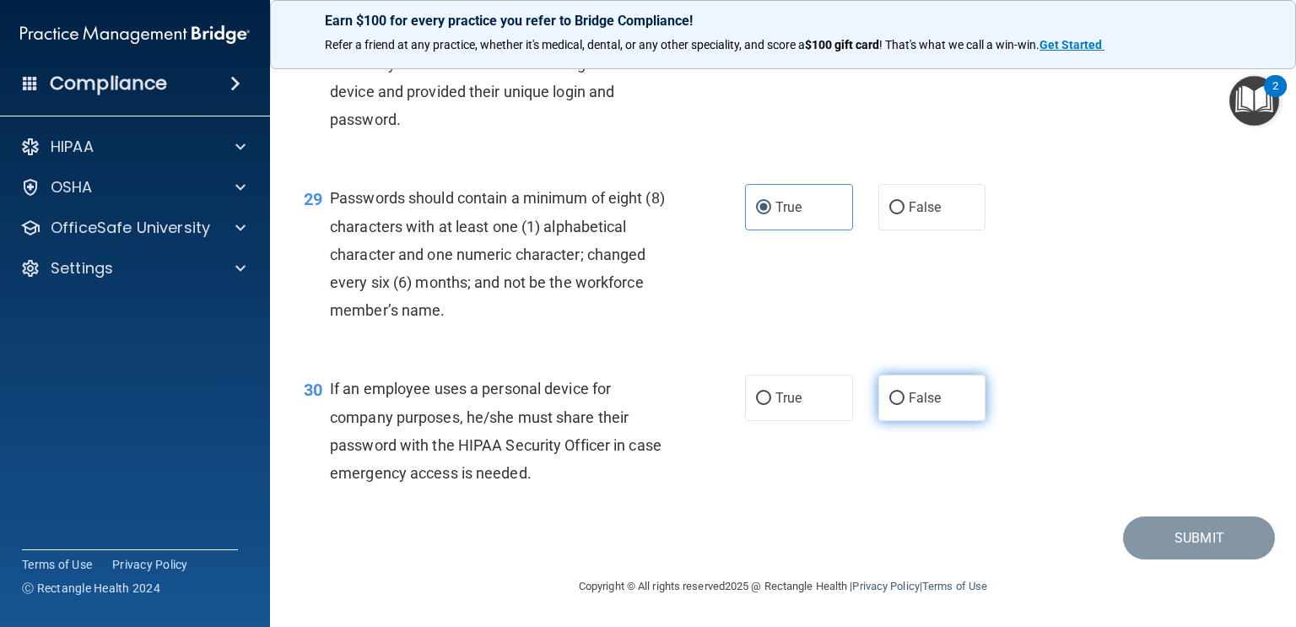
click at [981, 398] on label "False" at bounding box center [933, 398] width 108 height 46
click at [905, 398] on input "False" at bounding box center [897, 398] width 15 height 13
radio input "true"
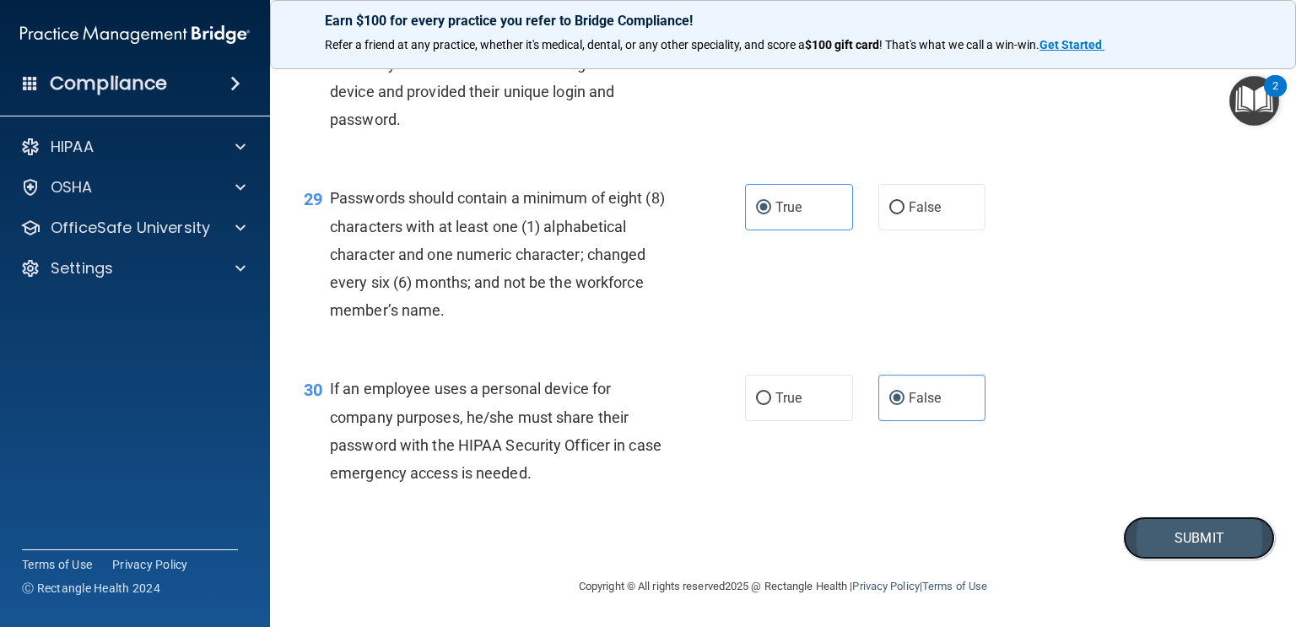
click at [1155, 539] on button "Submit" at bounding box center [1199, 538] width 152 height 43
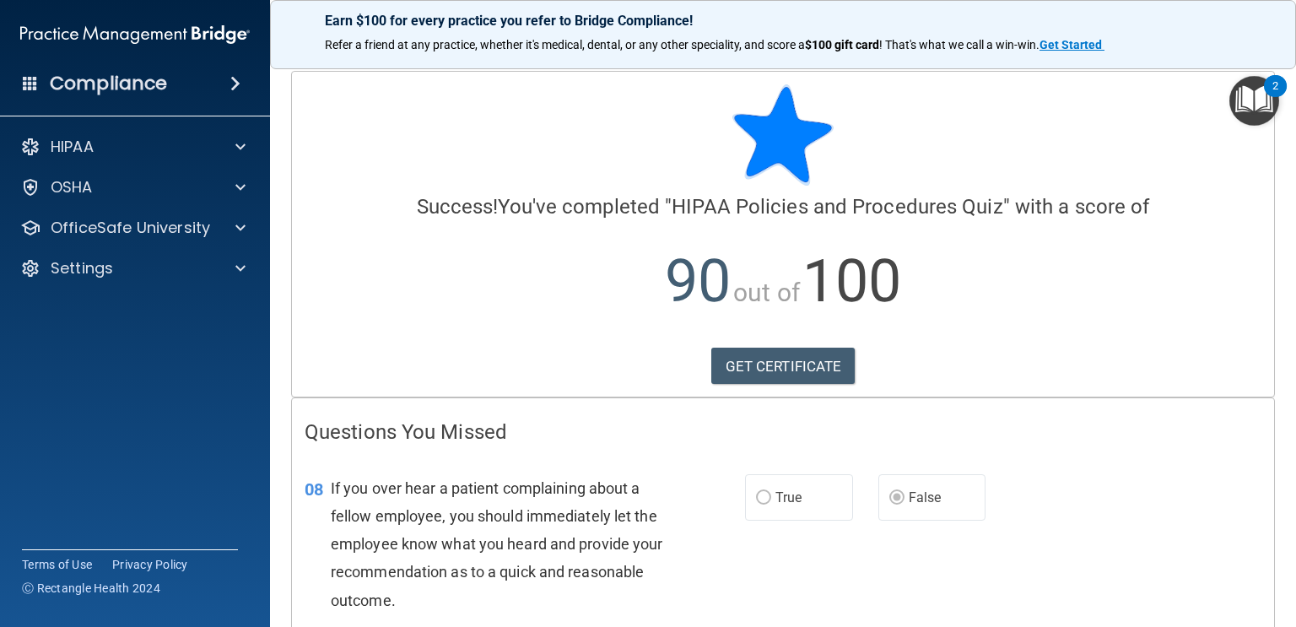
click at [791, 380] on link "GET CERTIFICATE" at bounding box center [784, 366] width 144 height 37
click at [239, 196] on span at bounding box center [240, 187] width 10 height 20
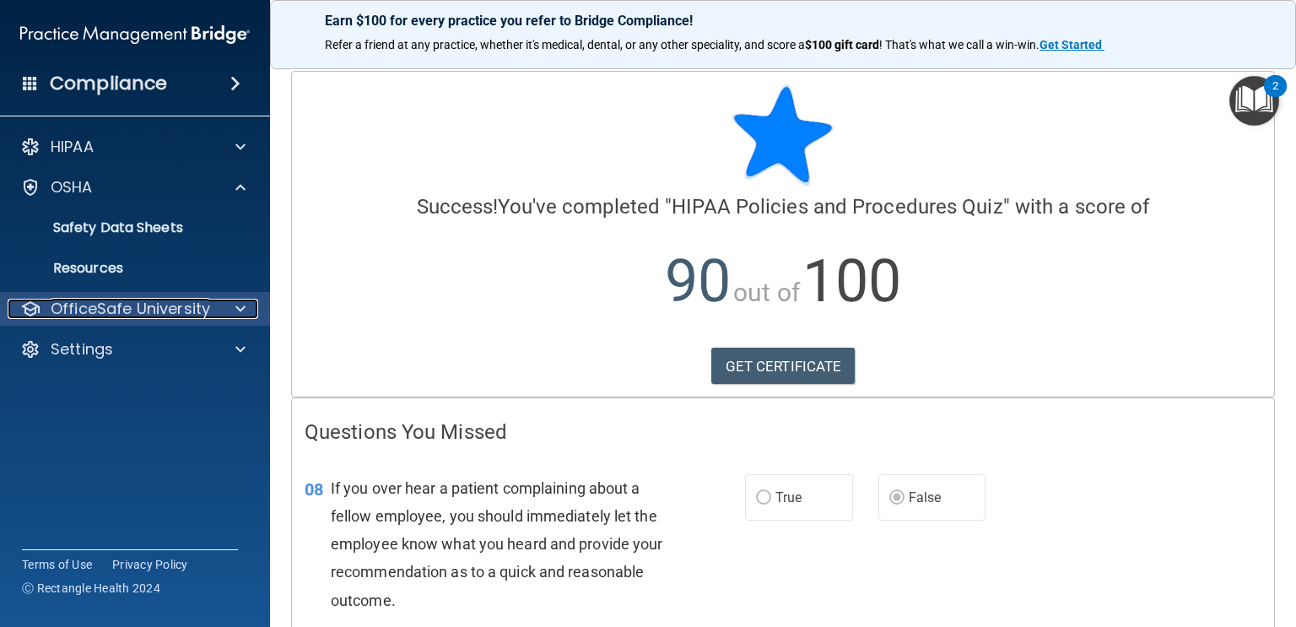
click at [239, 309] on span at bounding box center [240, 309] width 10 height 20
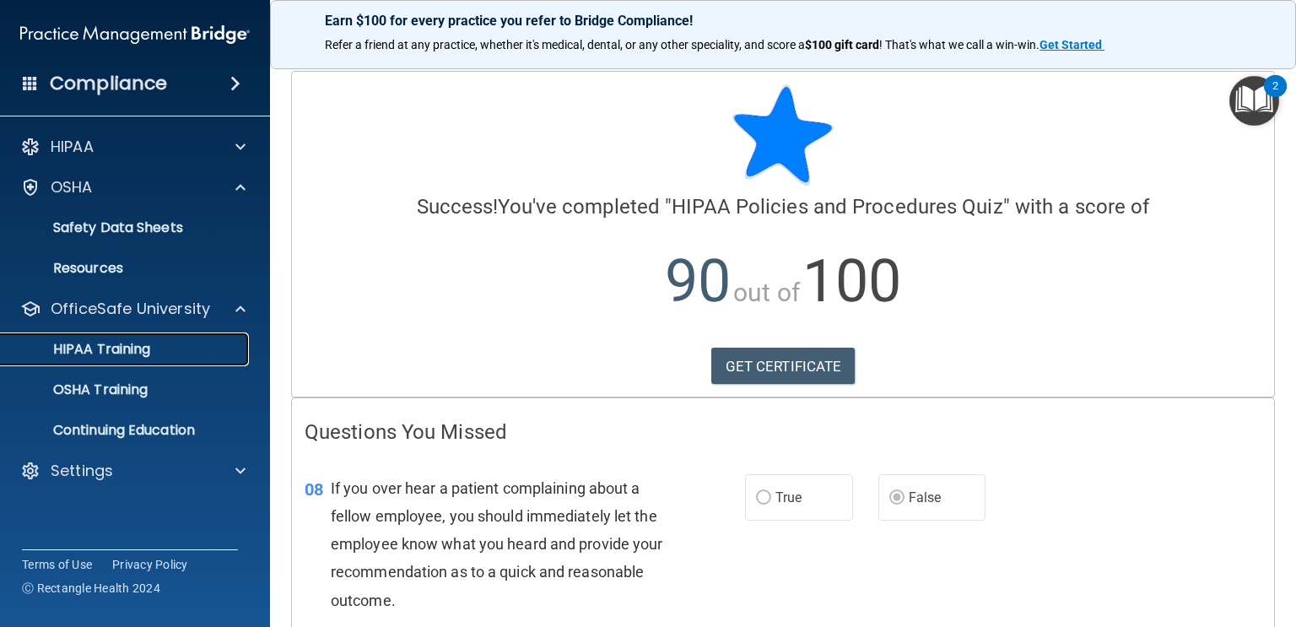
click at [156, 352] on div "HIPAA Training" at bounding box center [126, 349] width 230 height 17
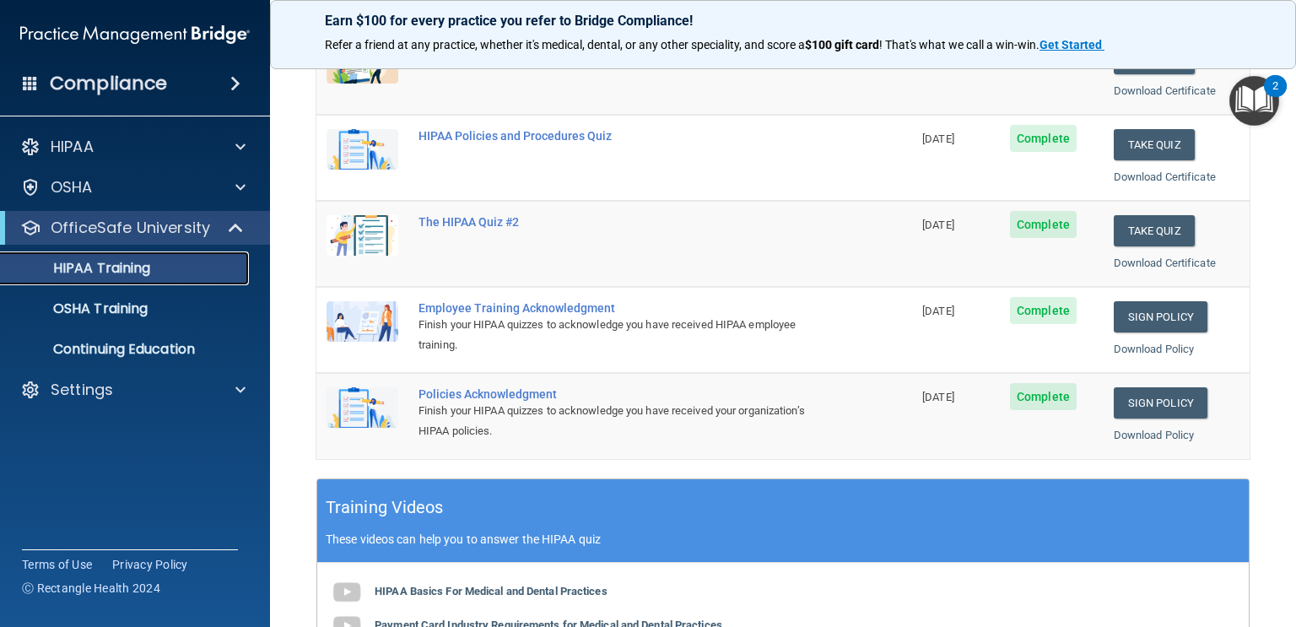
scroll to position [270, 0]
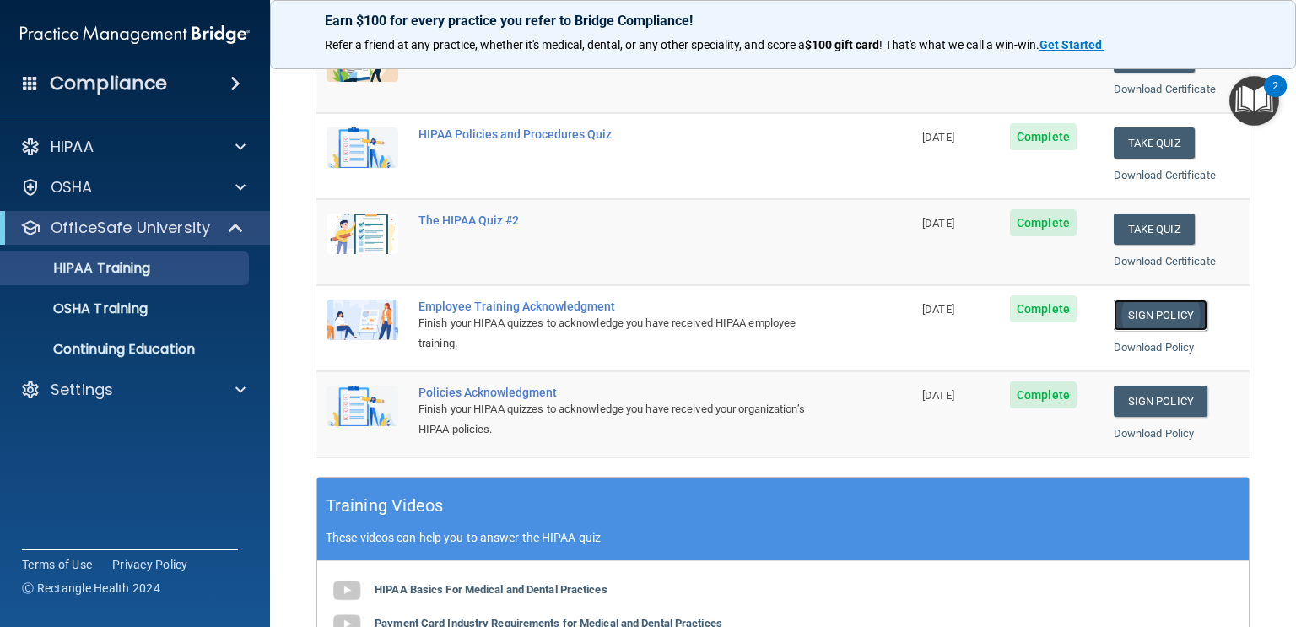
click at [1146, 306] on link "Sign Policy" at bounding box center [1161, 315] width 94 height 31
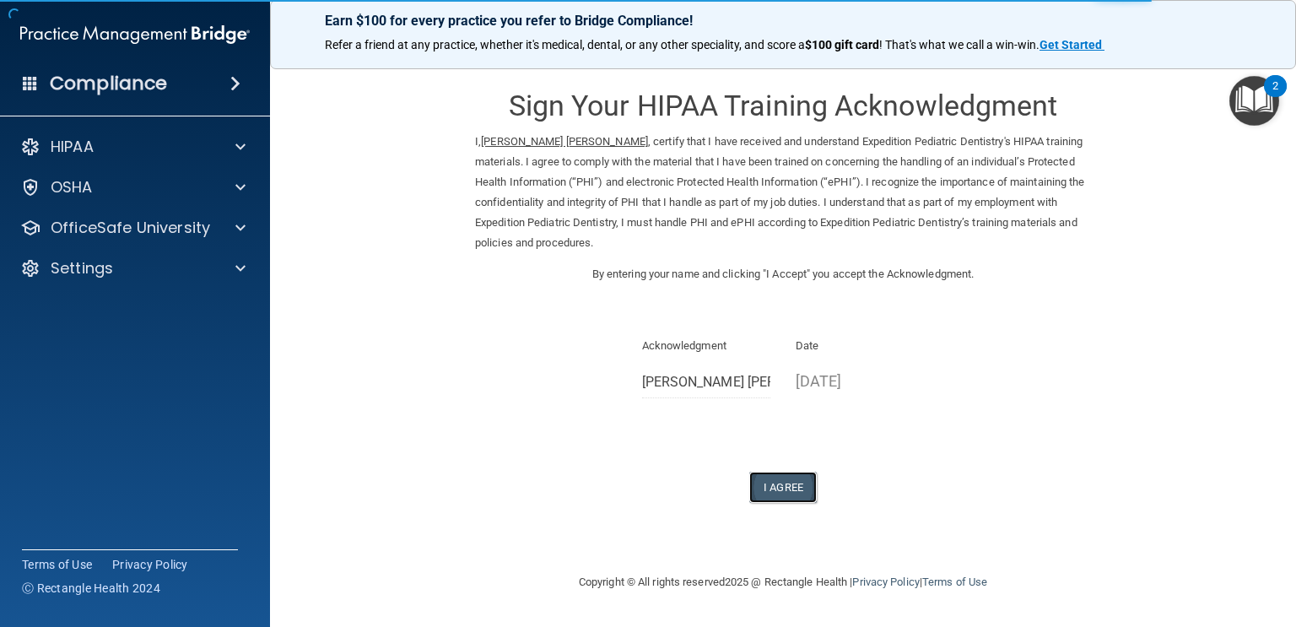
click at [756, 474] on button "I Agree" at bounding box center [783, 487] width 68 height 31
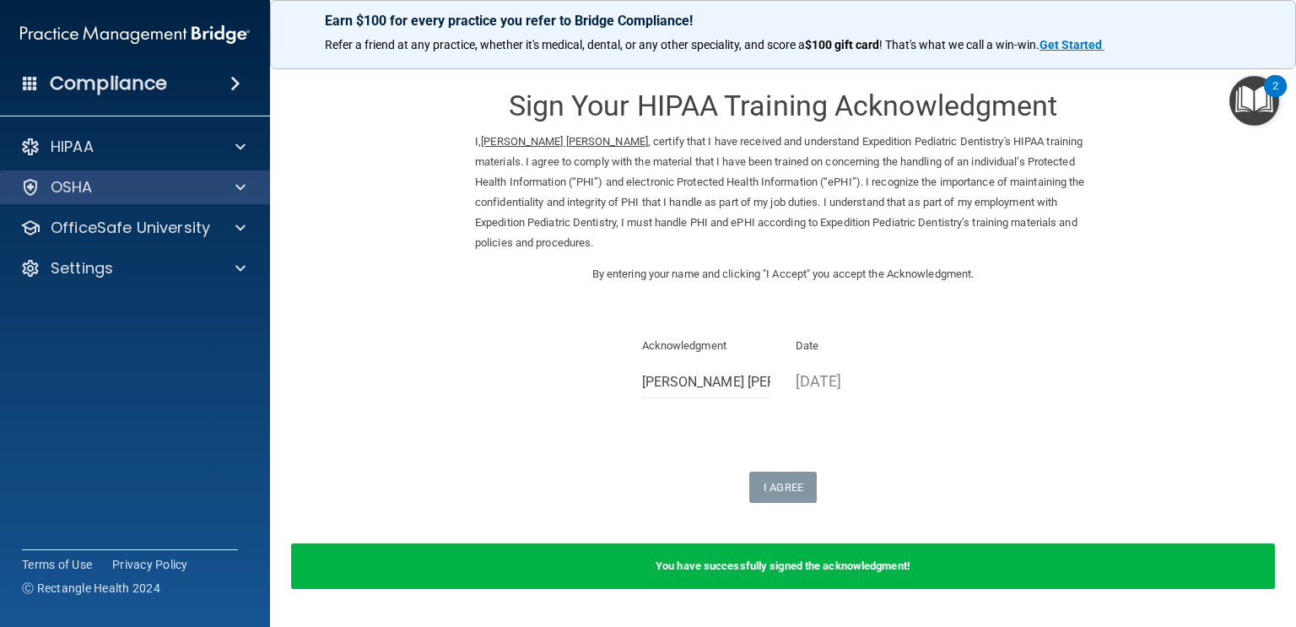
click at [258, 197] on div "OSHA" at bounding box center [135, 187] width 271 height 34
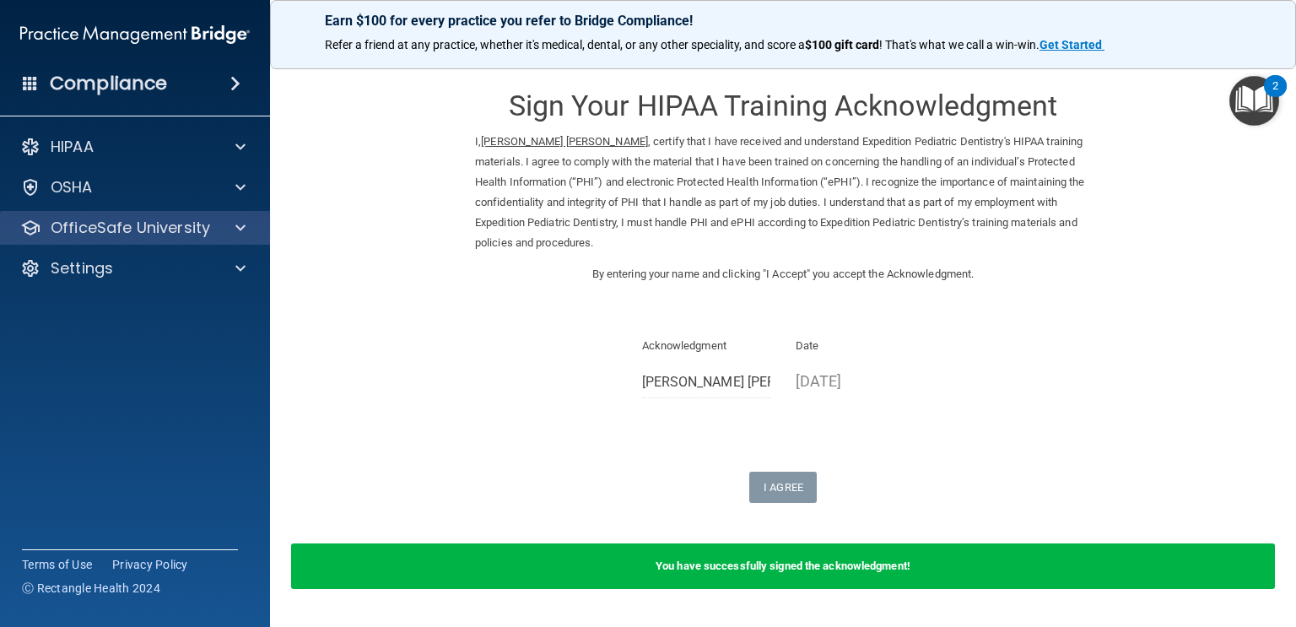
click at [238, 238] on div "OfficeSafe University" at bounding box center [135, 228] width 271 height 34
click at [237, 227] on span at bounding box center [240, 228] width 10 height 20
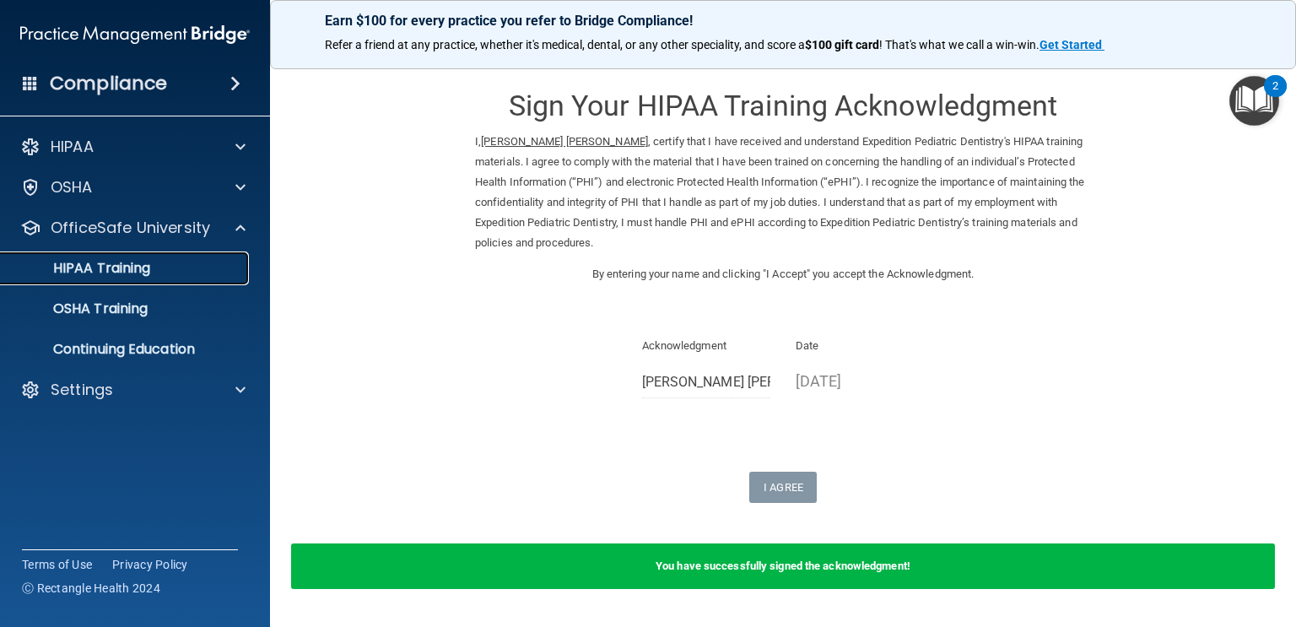
click at [116, 279] on link "HIPAA Training" at bounding box center [116, 269] width 266 height 34
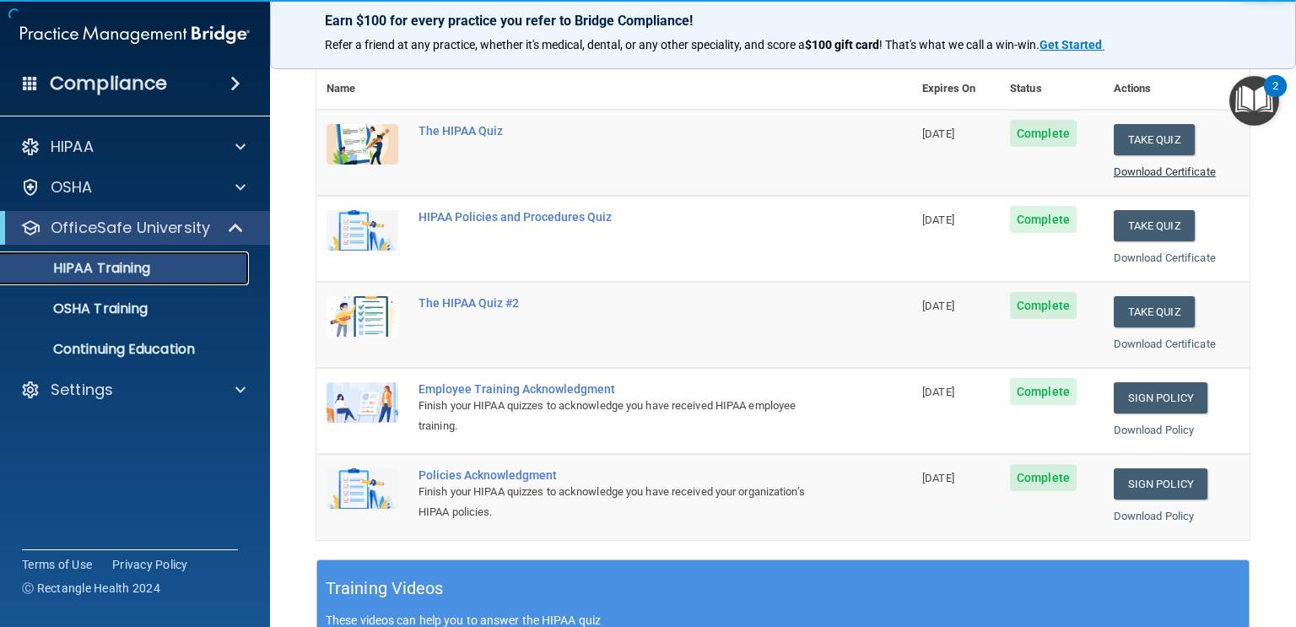
scroll to position [192, 0]
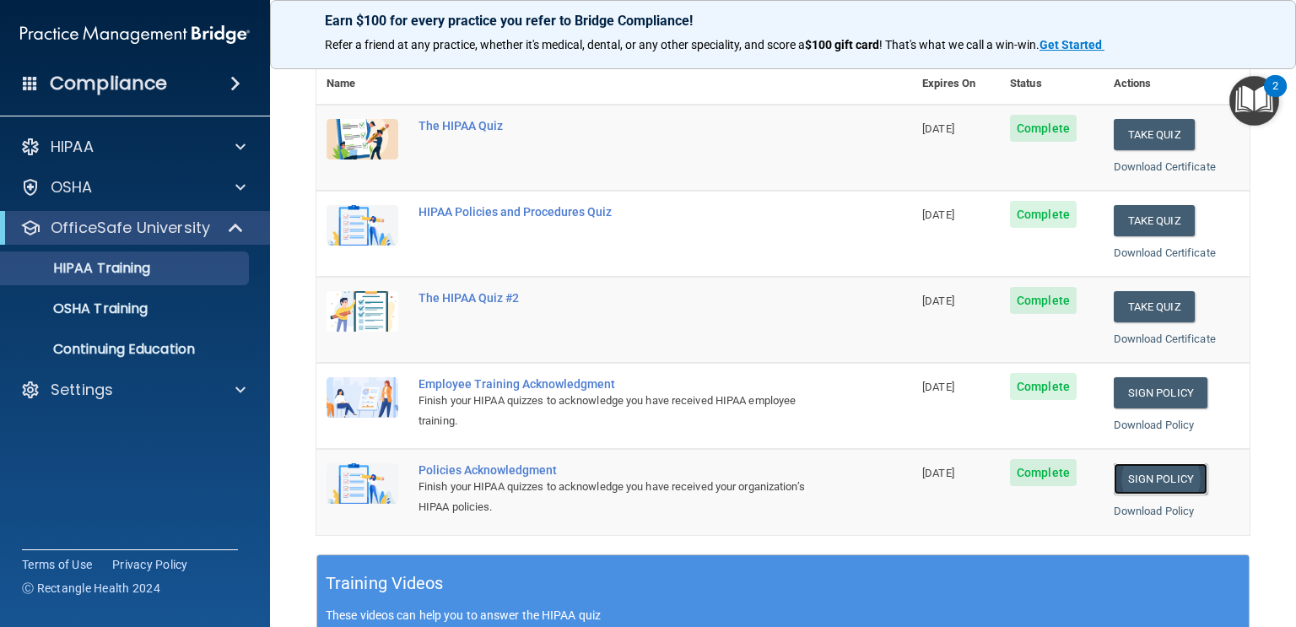
click at [1156, 466] on link "Sign Policy" at bounding box center [1161, 478] width 94 height 31
click at [139, 304] on p "OSHA Training" at bounding box center [79, 308] width 137 height 17
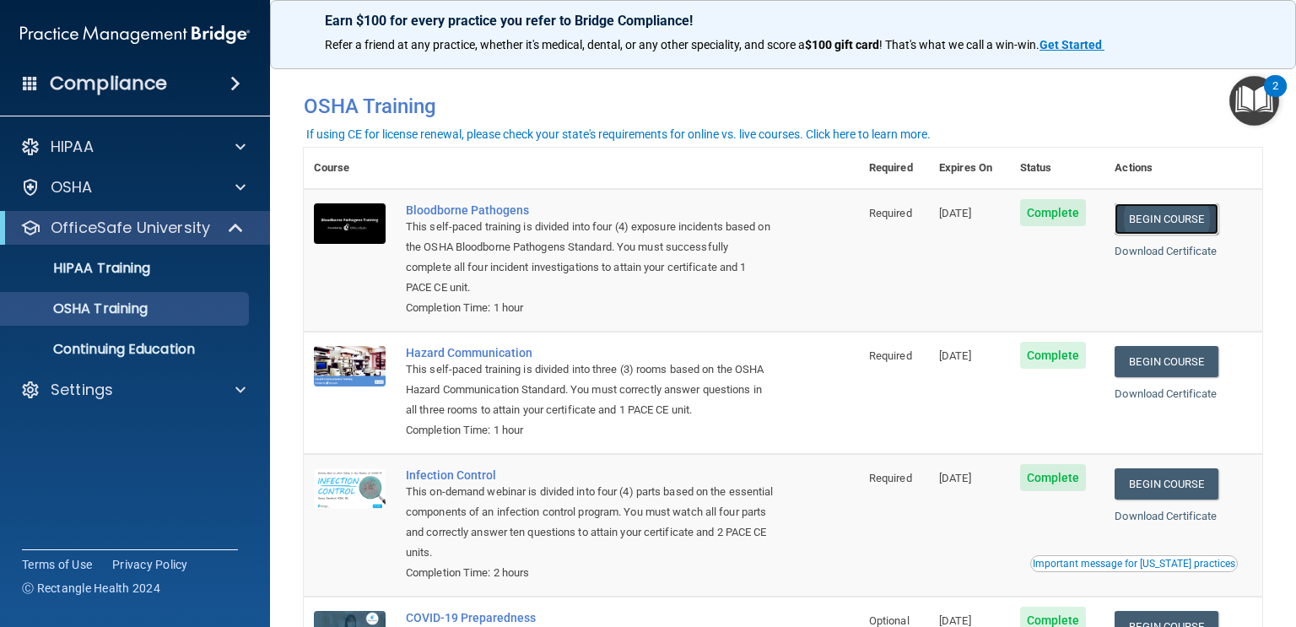
click at [1203, 217] on link "Begin Course" at bounding box center [1166, 218] width 103 height 31
click at [1163, 227] on link "Begin Course" at bounding box center [1166, 218] width 103 height 31
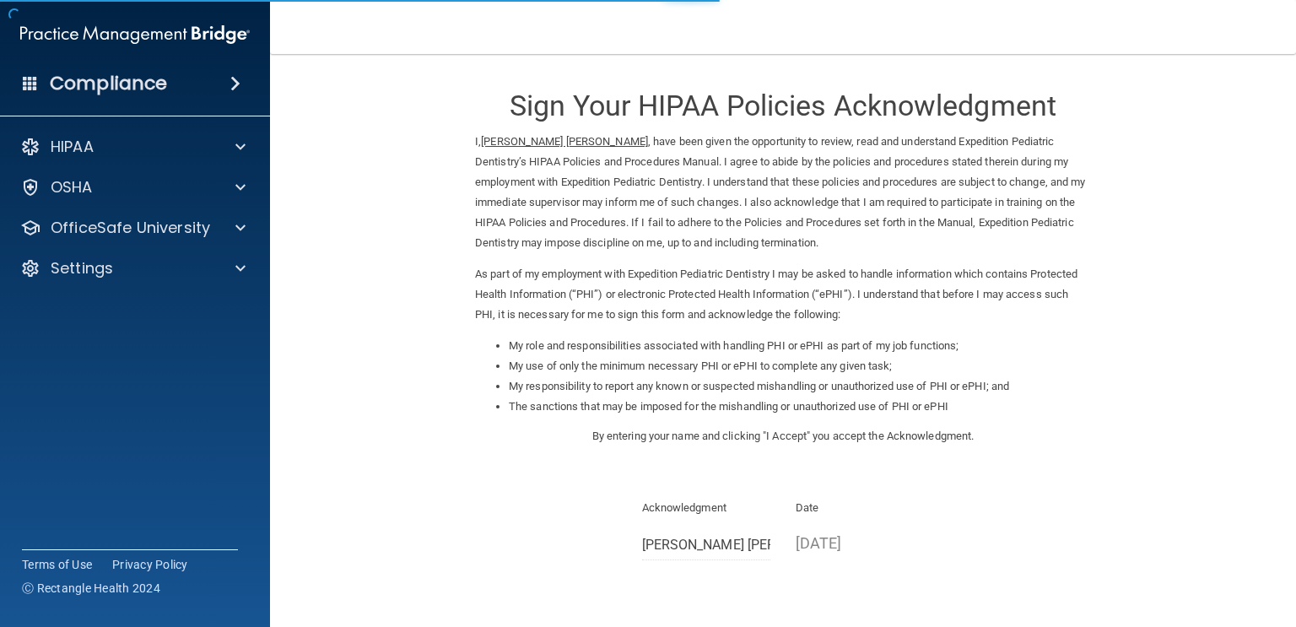
scroll to position [145, 0]
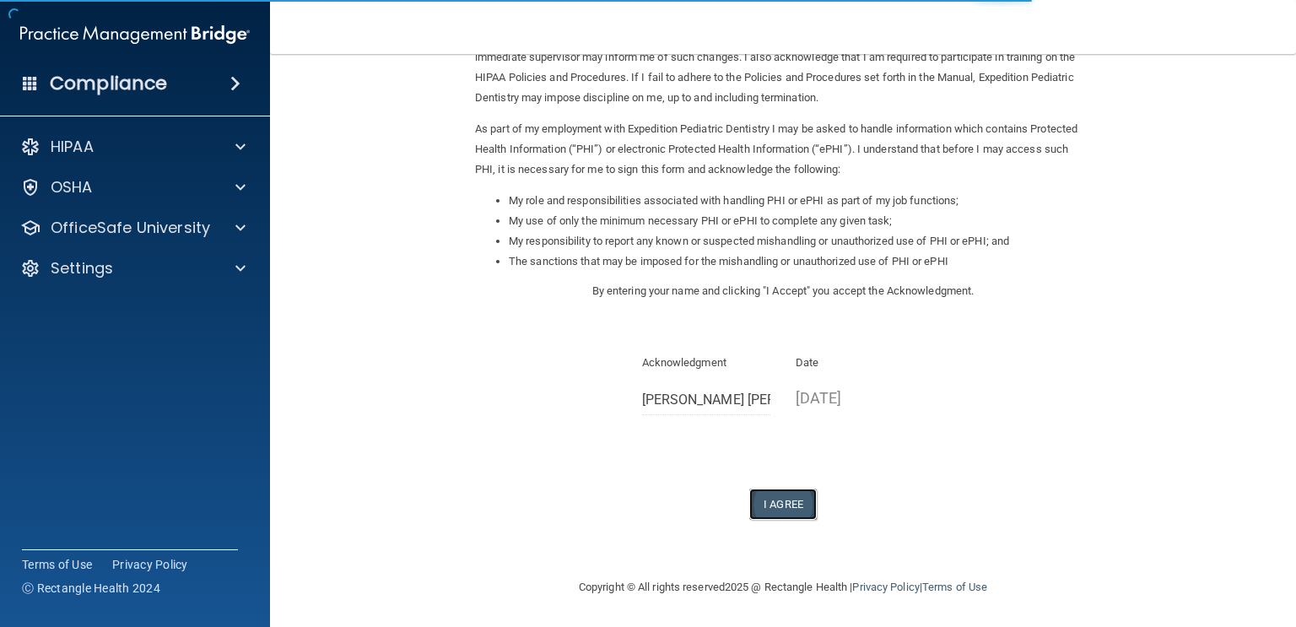
click at [776, 492] on button "I Agree" at bounding box center [783, 504] width 68 height 31
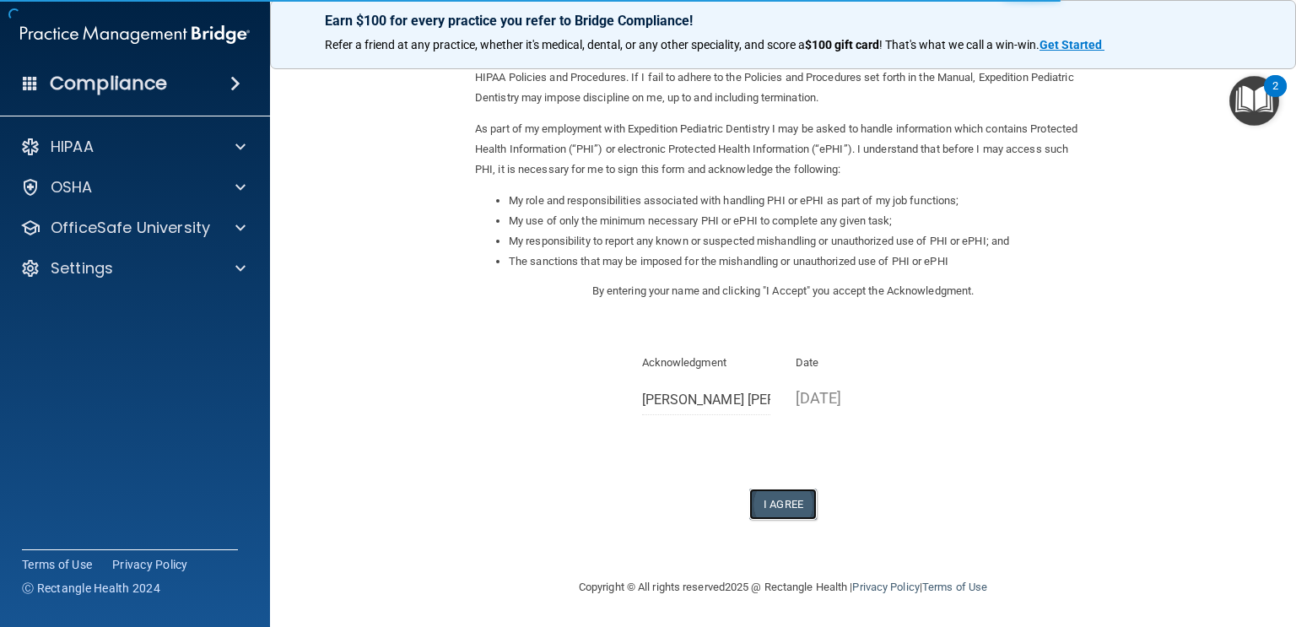
click at [776, 492] on button "I Agree" at bounding box center [783, 504] width 68 height 31
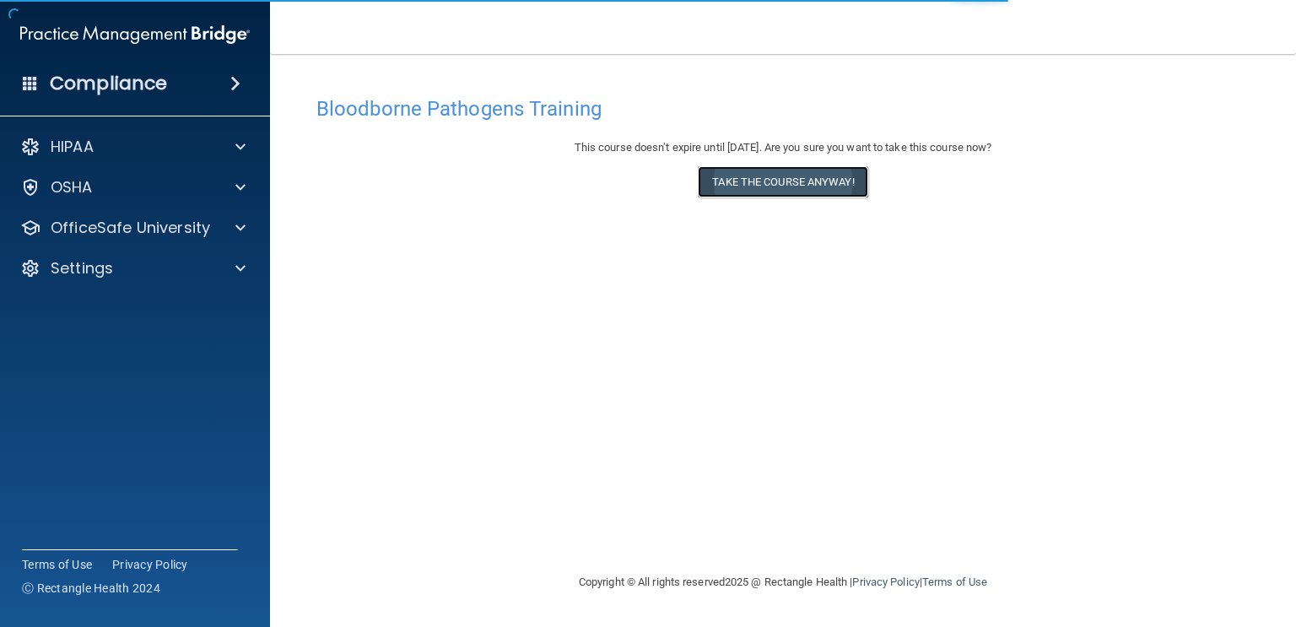
click at [838, 170] on button "Take the course anyway!" at bounding box center [783, 181] width 170 height 31
click at [814, 178] on button "Take the course anyway!" at bounding box center [783, 181] width 170 height 31
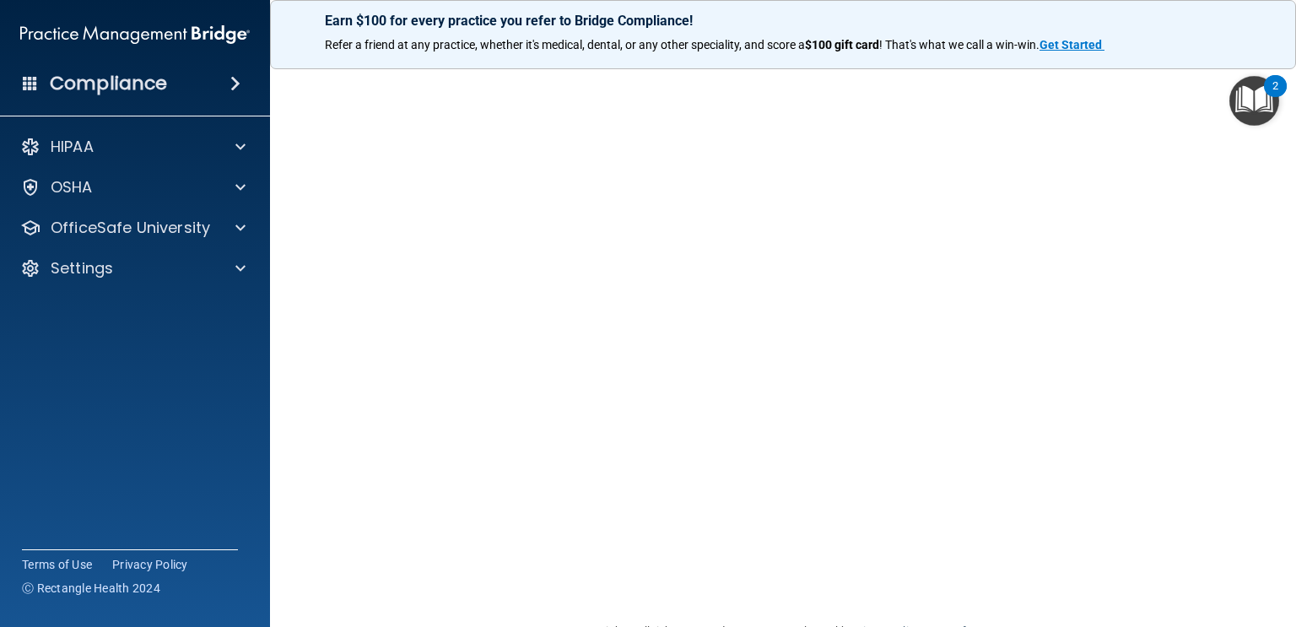
scroll to position [51, 0]
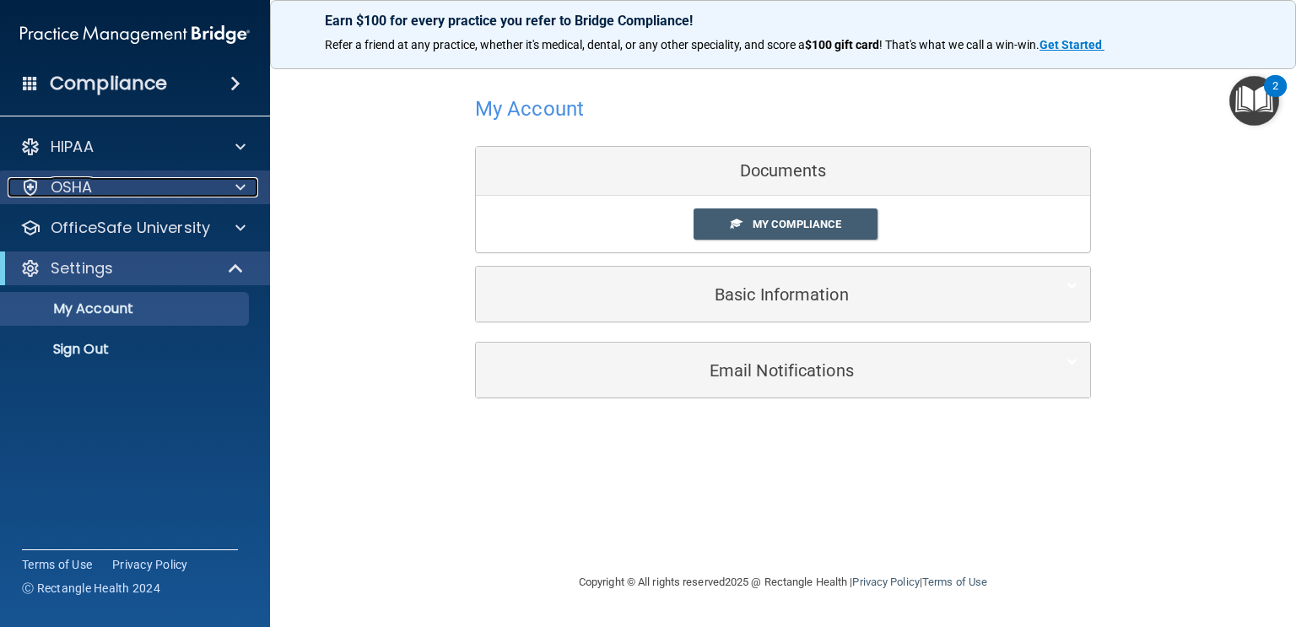
click at [241, 191] on span at bounding box center [240, 187] width 10 height 20
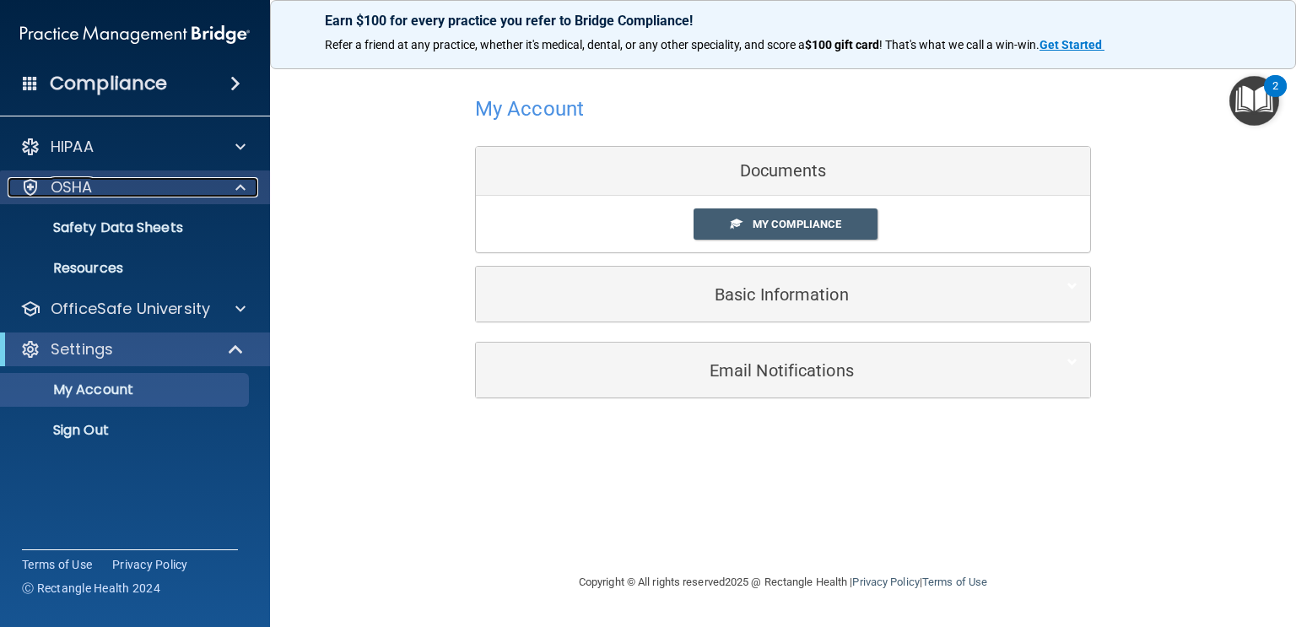
click at [241, 191] on span at bounding box center [240, 187] width 10 height 20
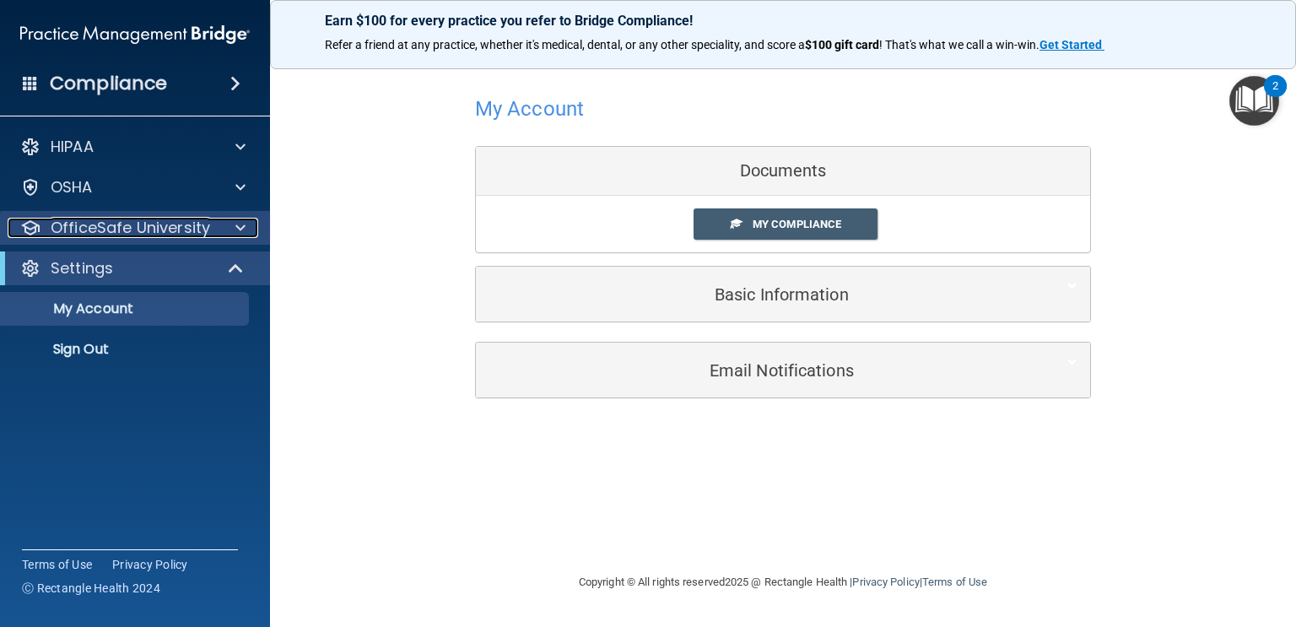
click at [242, 223] on span at bounding box center [240, 228] width 10 height 20
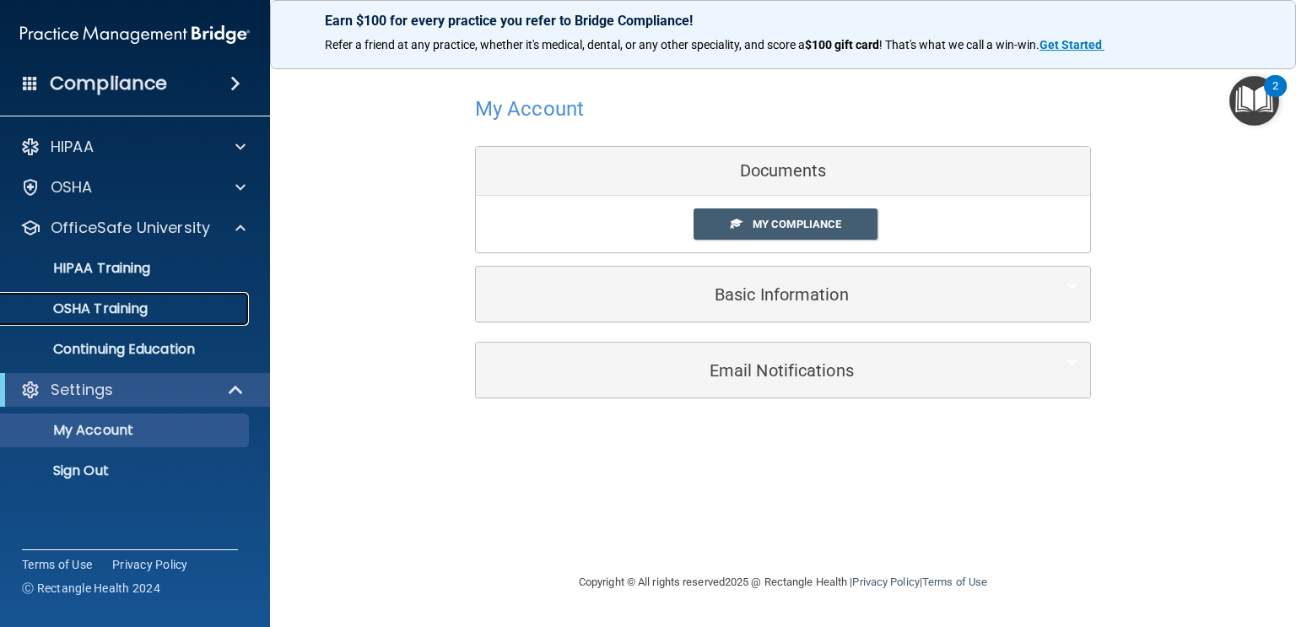
click at [136, 305] on p "OSHA Training" at bounding box center [79, 308] width 137 height 17
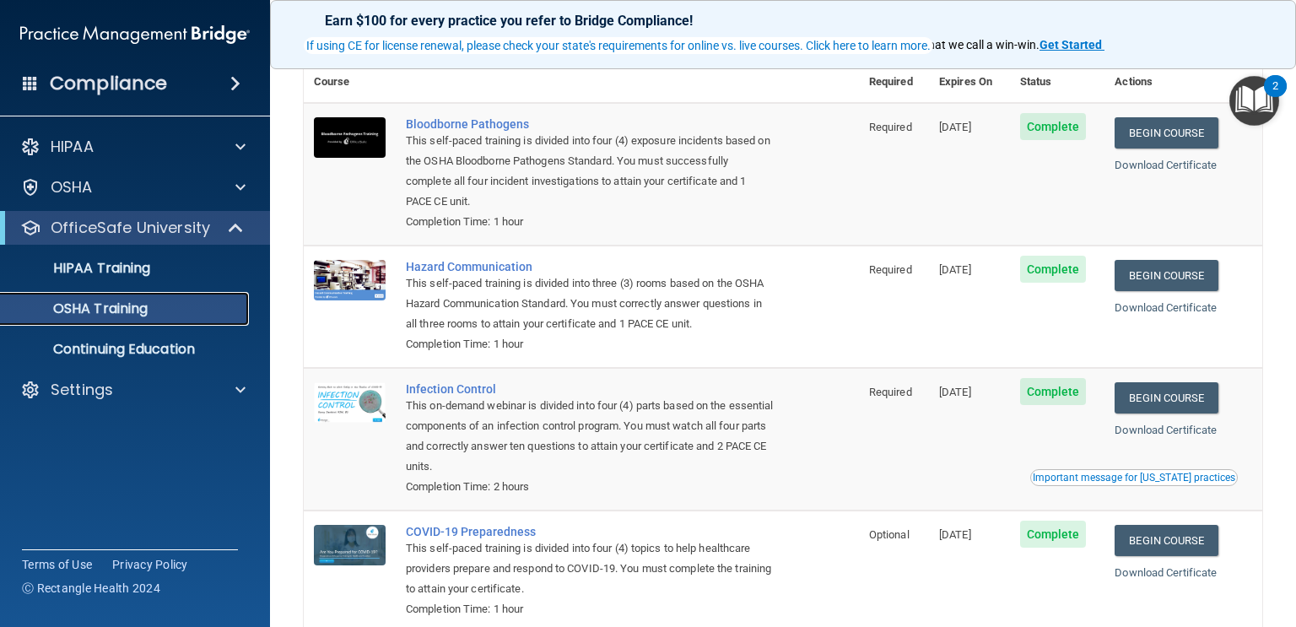
scroll to position [88, 0]
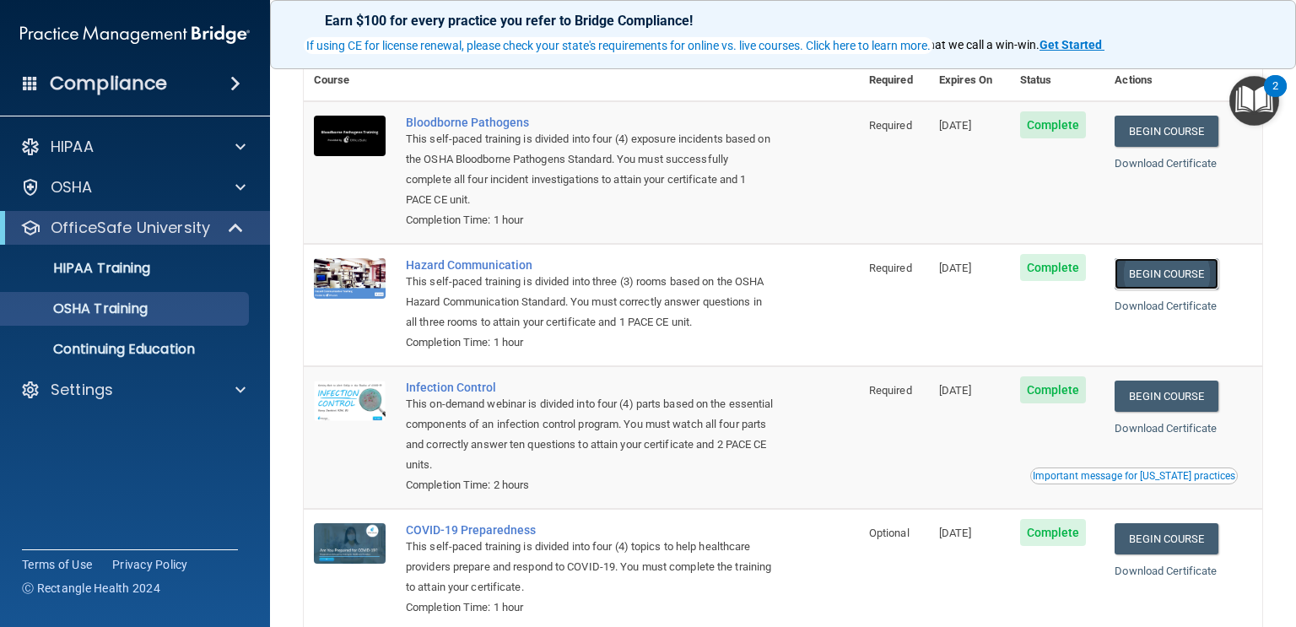
click at [1147, 279] on link "Begin Course" at bounding box center [1166, 273] width 103 height 31
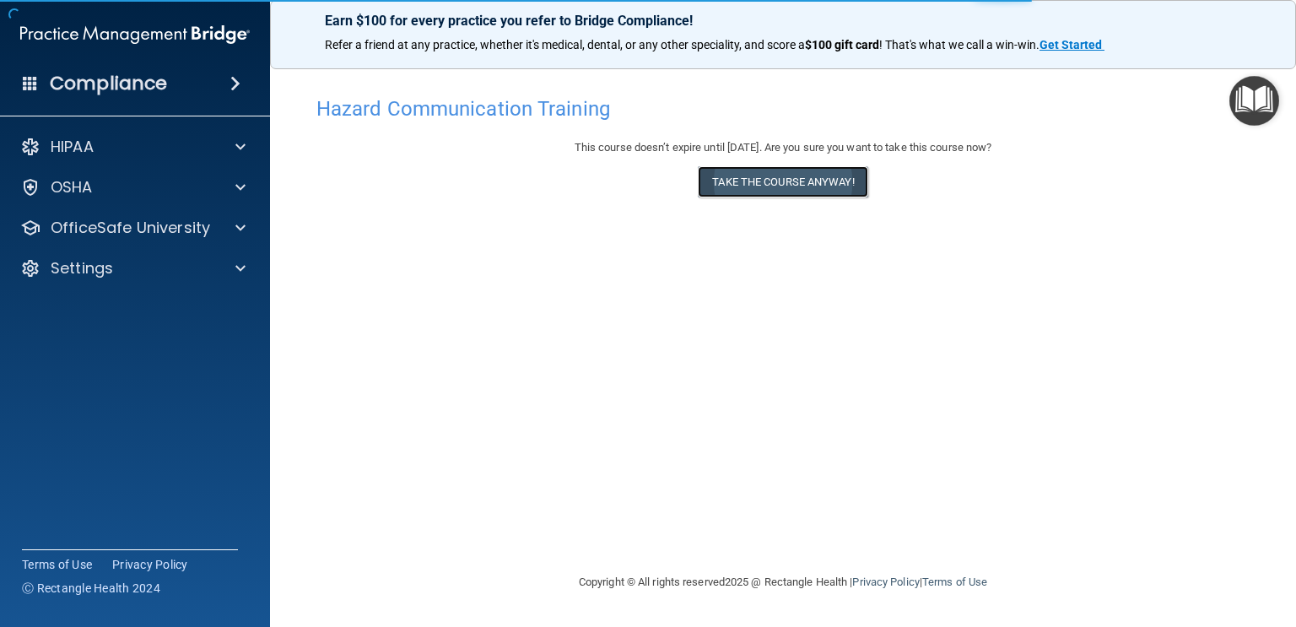
click at [793, 169] on button "Take the course anyway!" at bounding box center [783, 181] width 170 height 31
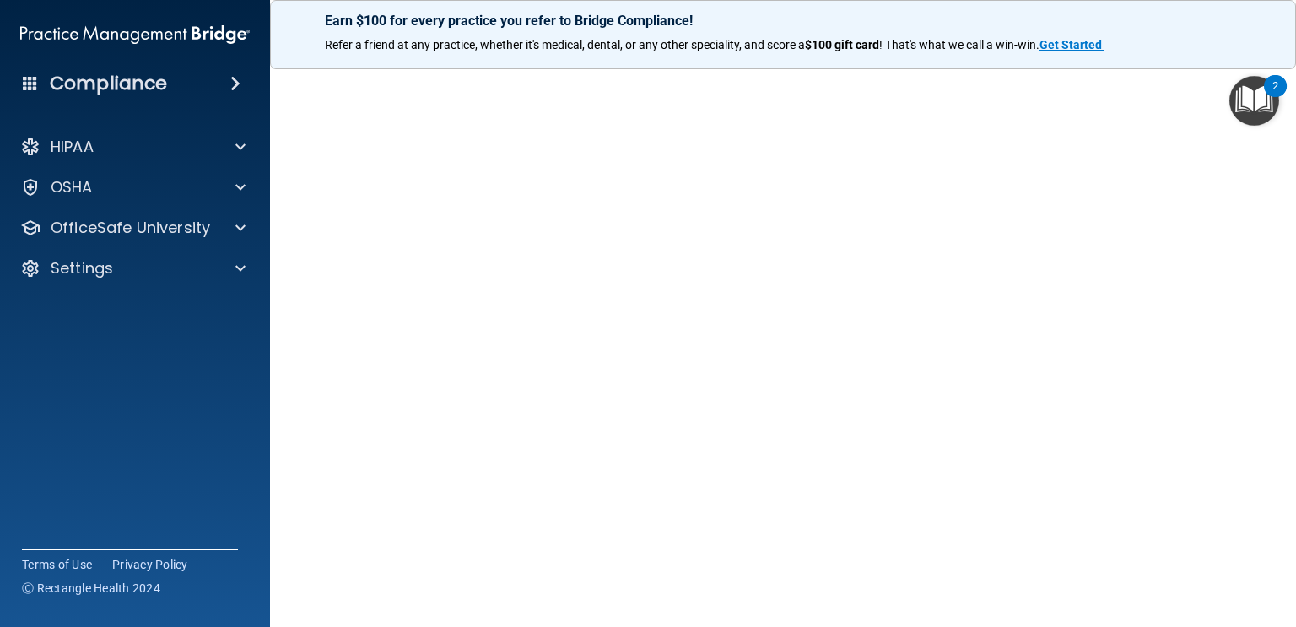
scroll to position [59, 0]
click at [1296, 159] on main "Hazard Communication Training This course doesn’t expire until [DATE]. Are you …" at bounding box center [783, 340] width 1026 height 573
click at [245, 232] on span at bounding box center [240, 228] width 10 height 20
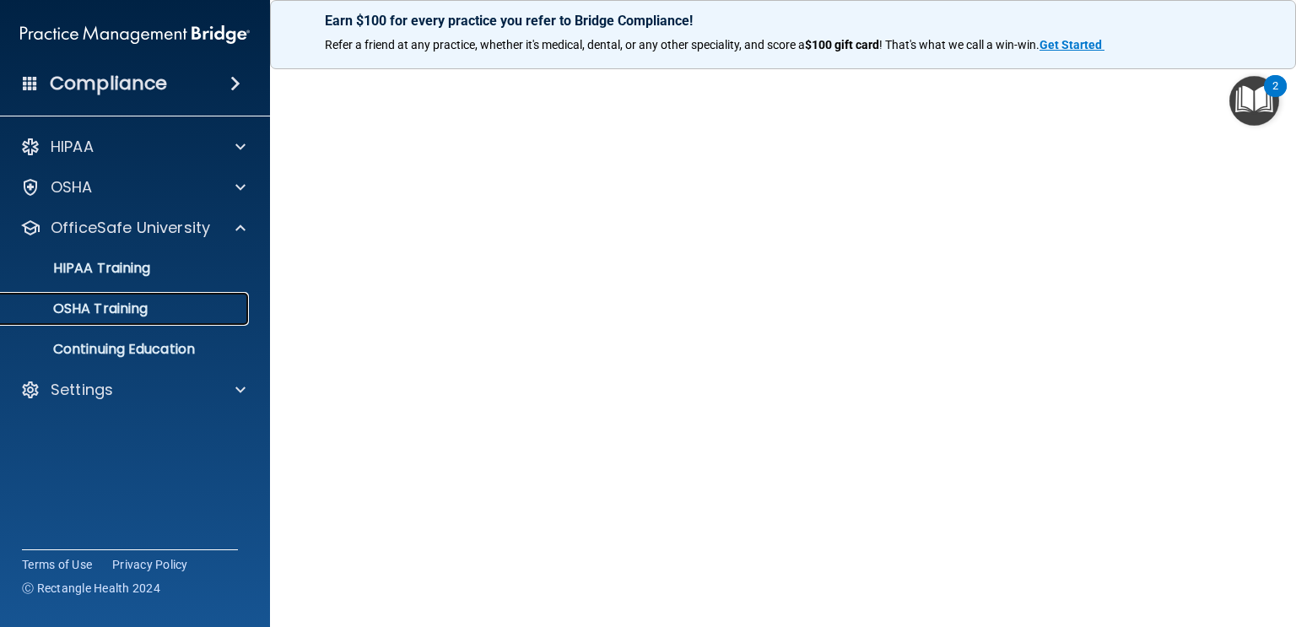
click at [127, 301] on p "OSHA Training" at bounding box center [79, 308] width 137 height 17
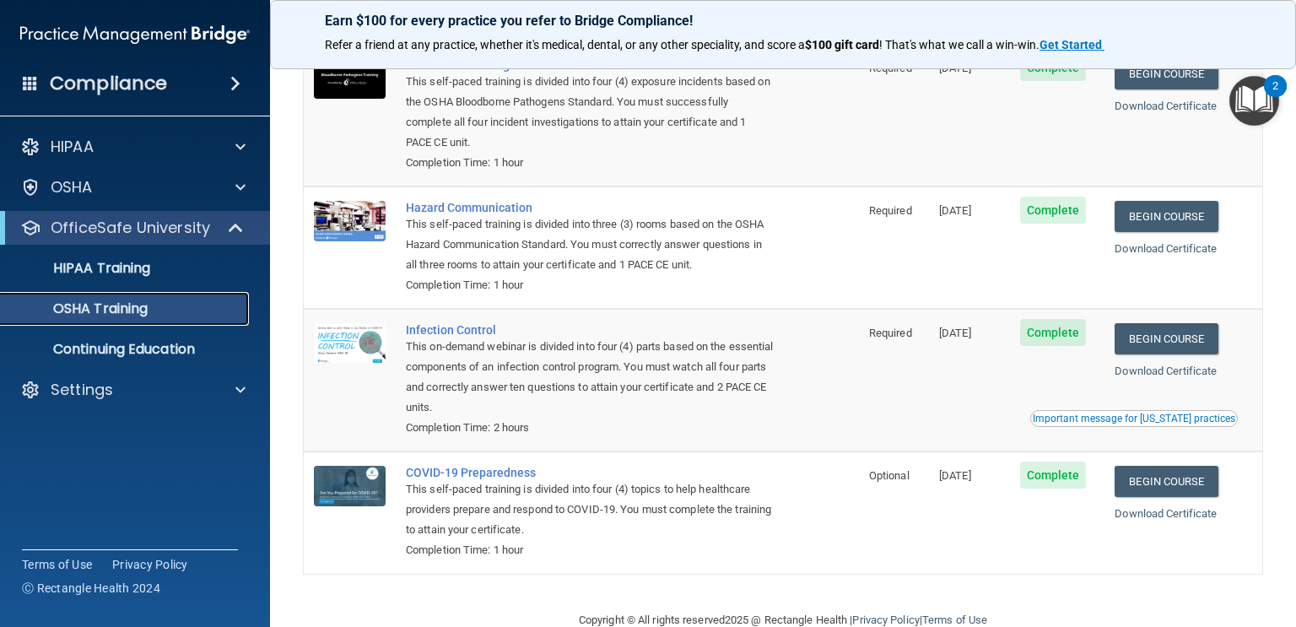
scroll to position [175, 0]
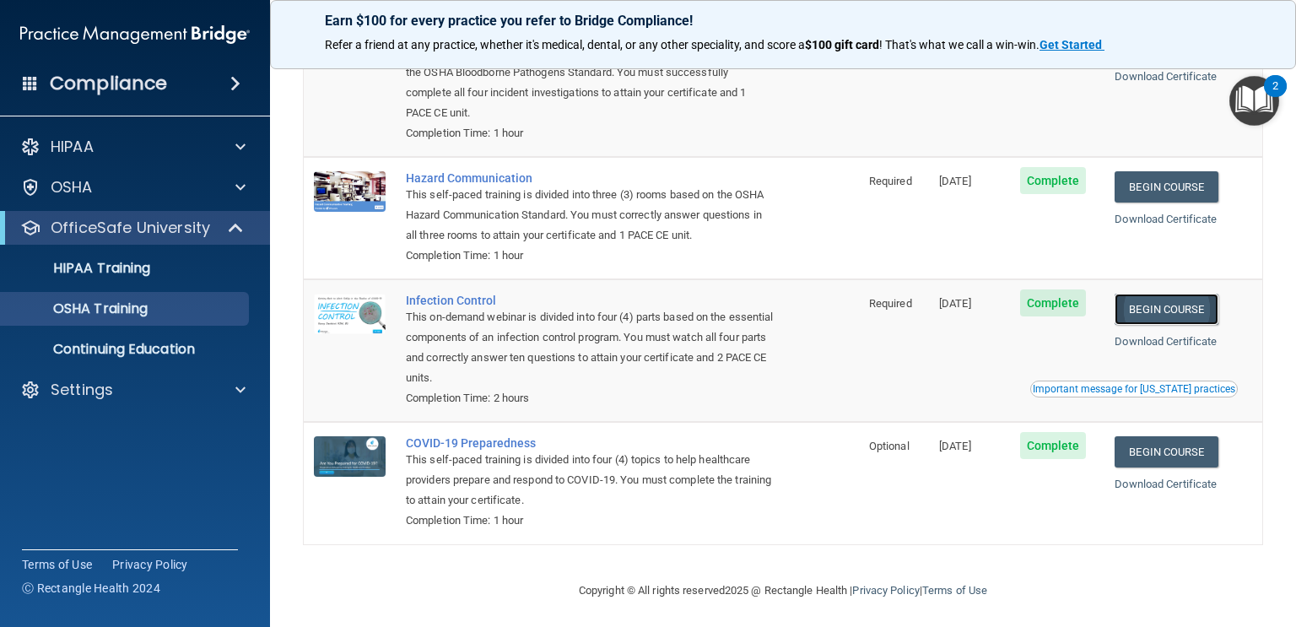
click at [1148, 313] on link "Begin Course" at bounding box center [1166, 309] width 103 height 31
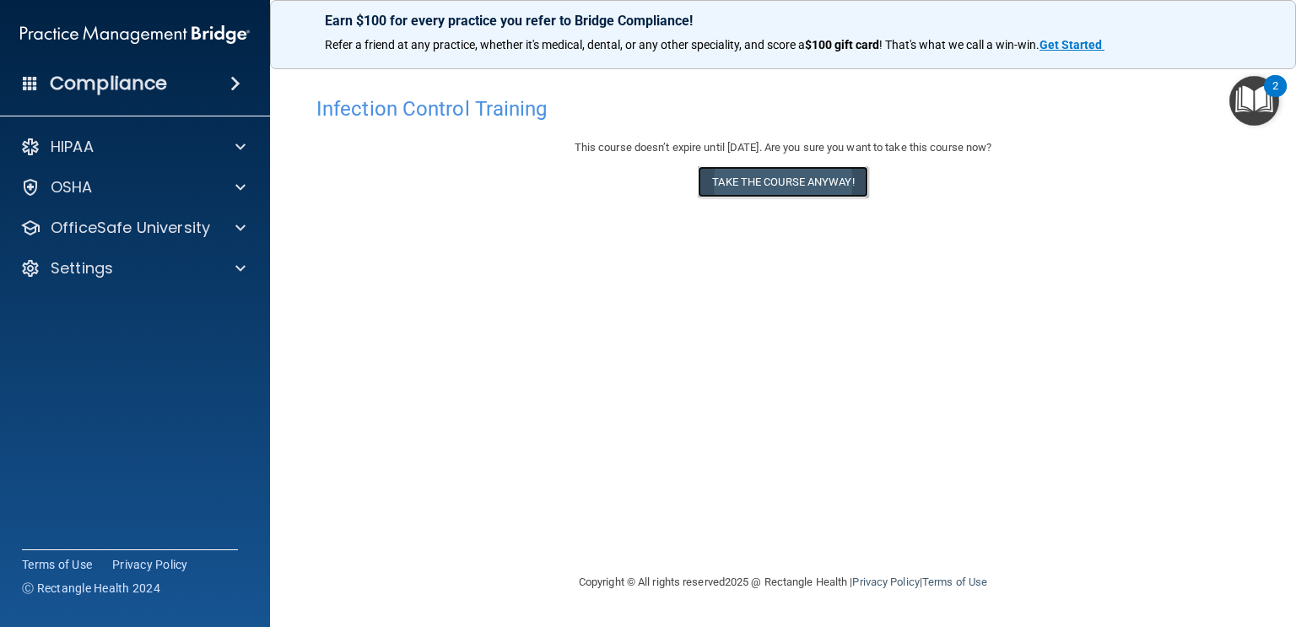
click at [816, 181] on button "Take the course anyway!" at bounding box center [783, 181] width 170 height 31
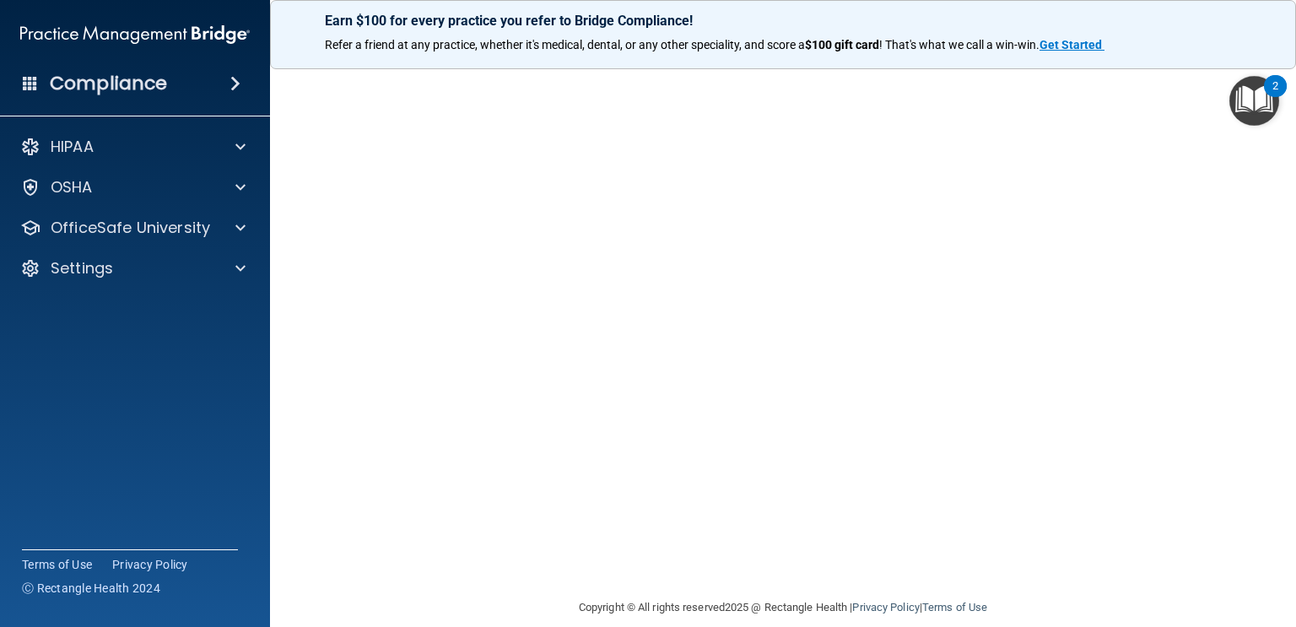
scroll to position [95, 0]
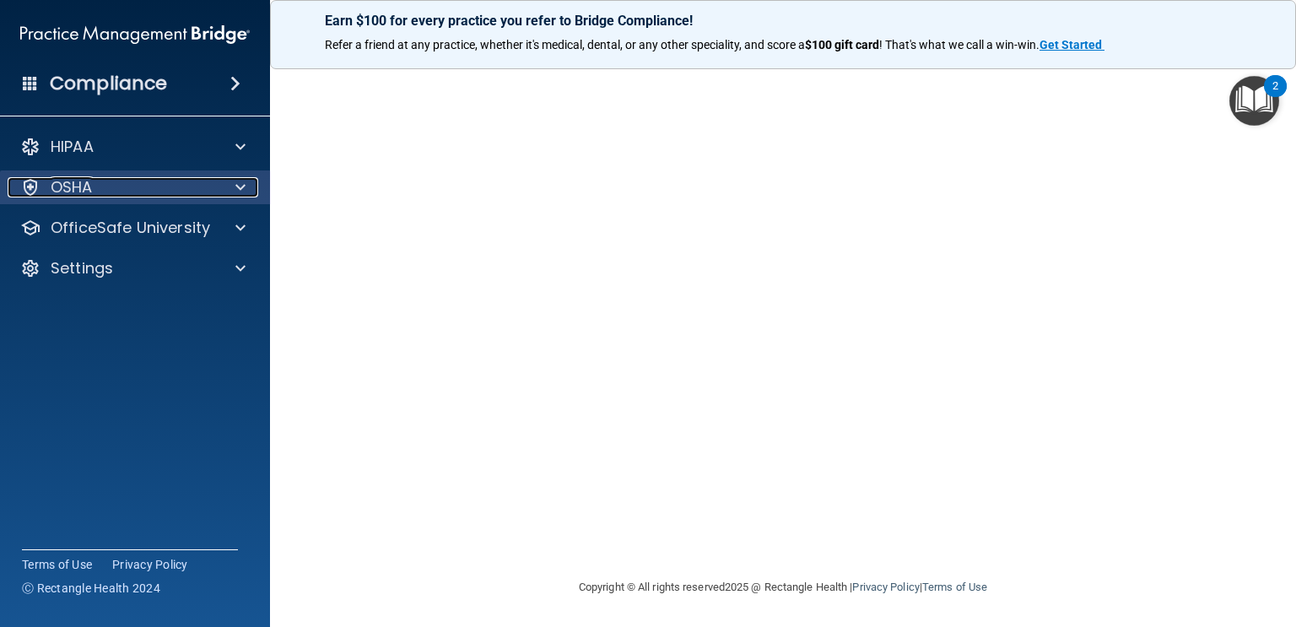
click at [249, 187] on div at bounding box center [238, 187] width 42 height 20
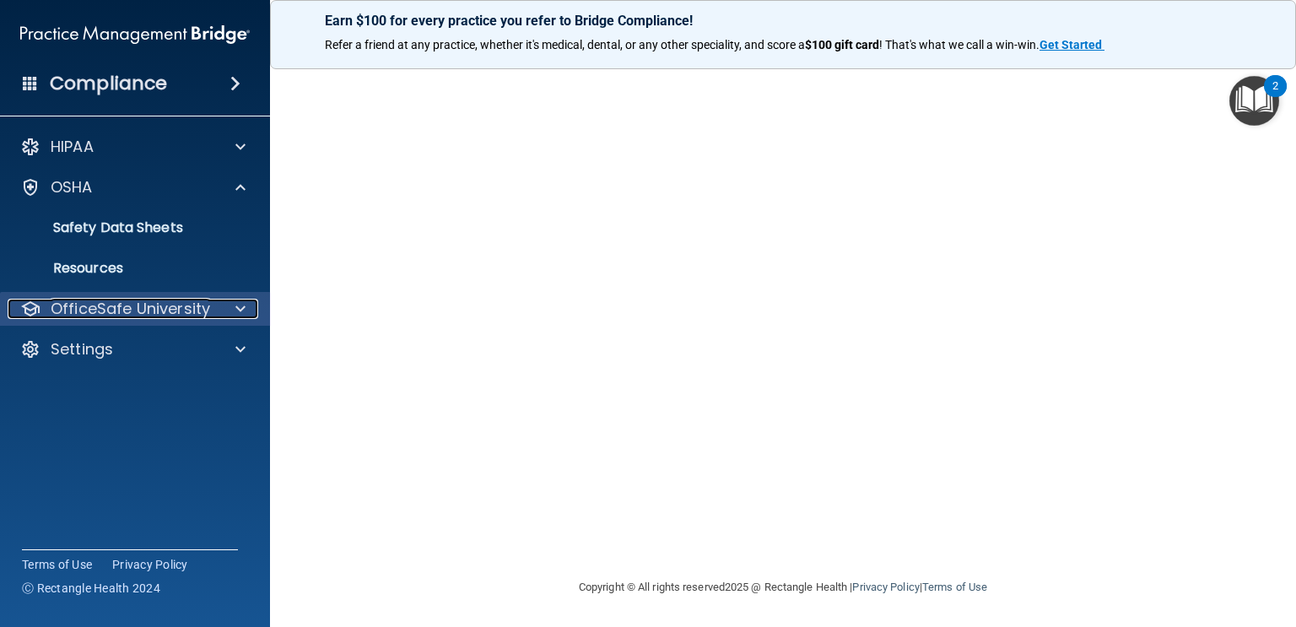
click at [120, 302] on p "OfficeSafe University" at bounding box center [131, 309] width 160 height 20
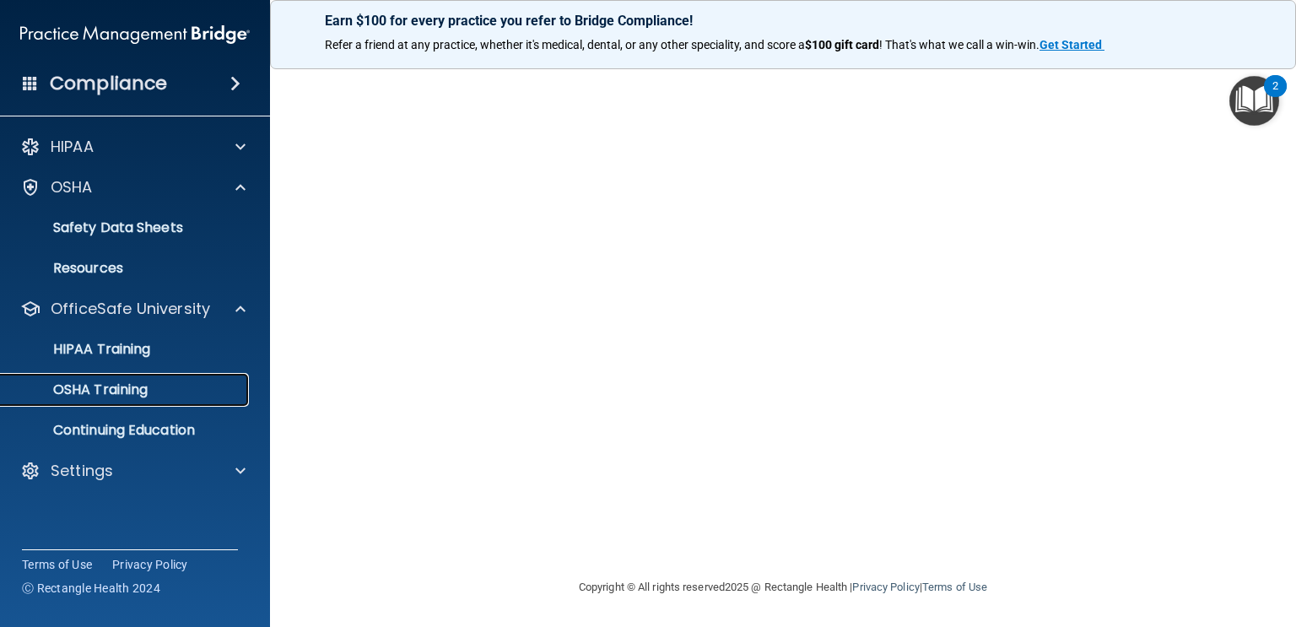
click at [95, 397] on p "OSHA Training" at bounding box center [79, 389] width 137 height 17
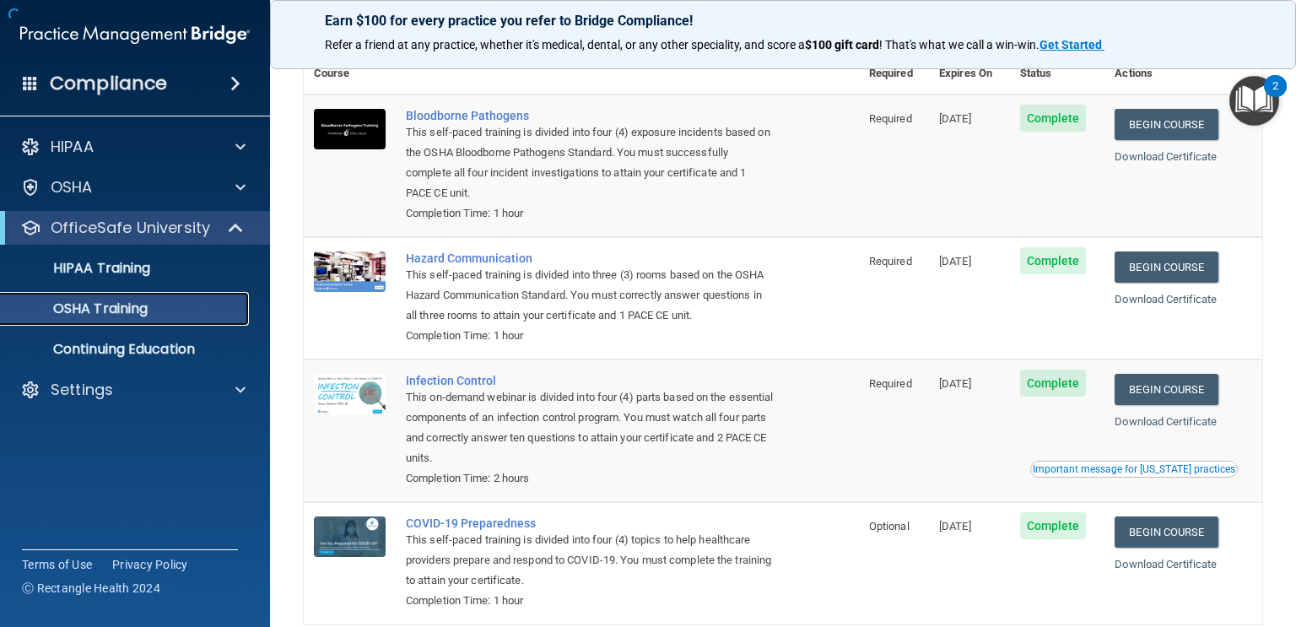
scroll to position [177, 0]
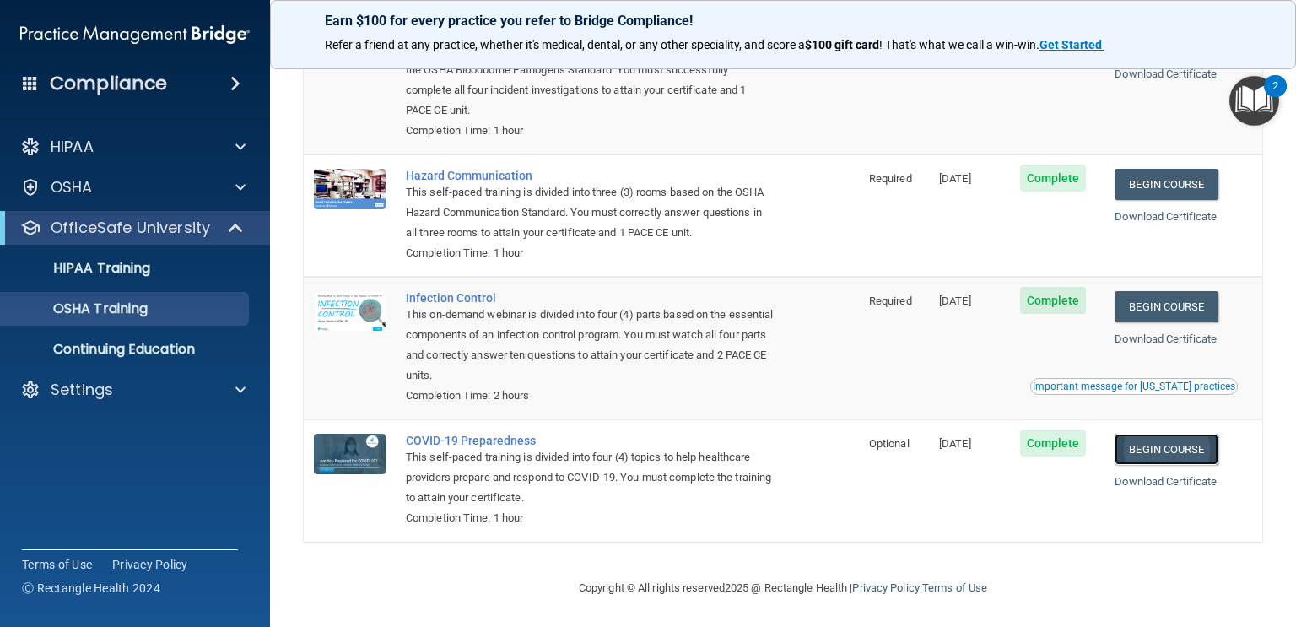
click at [1194, 451] on link "Begin Course" at bounding box center [1166, 449] width 103 height 31
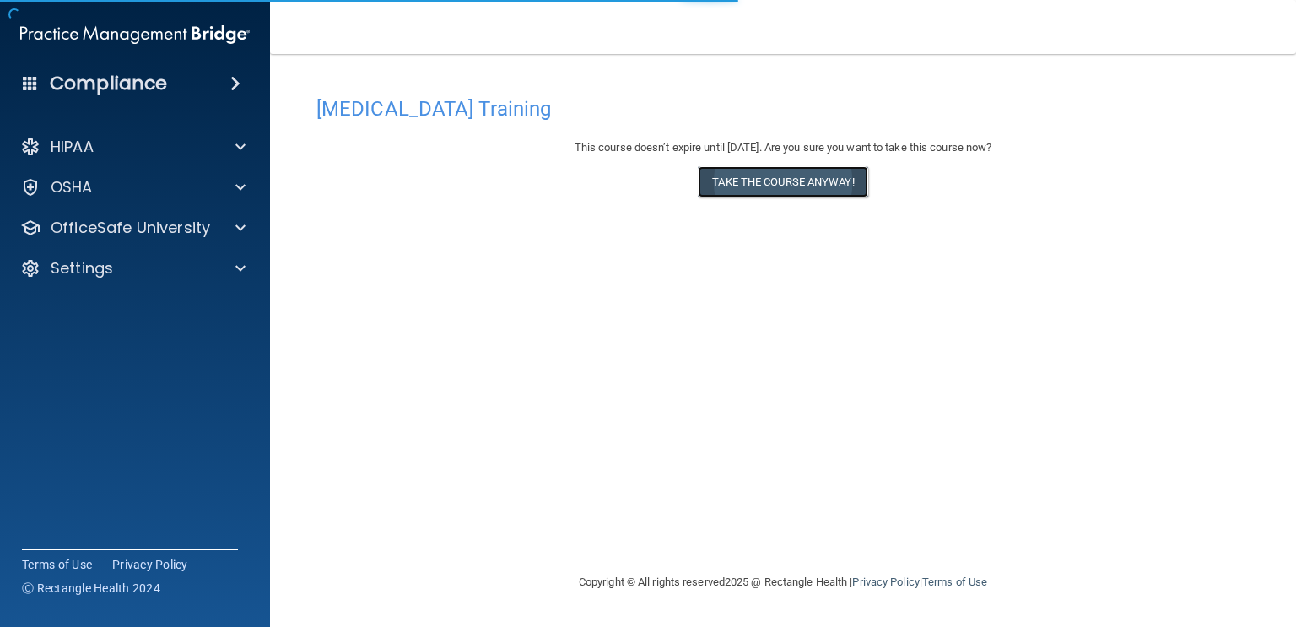
click at [841, 185] on button "Take the course anyway!" at bounding box center [783, 181] width 170 height 31
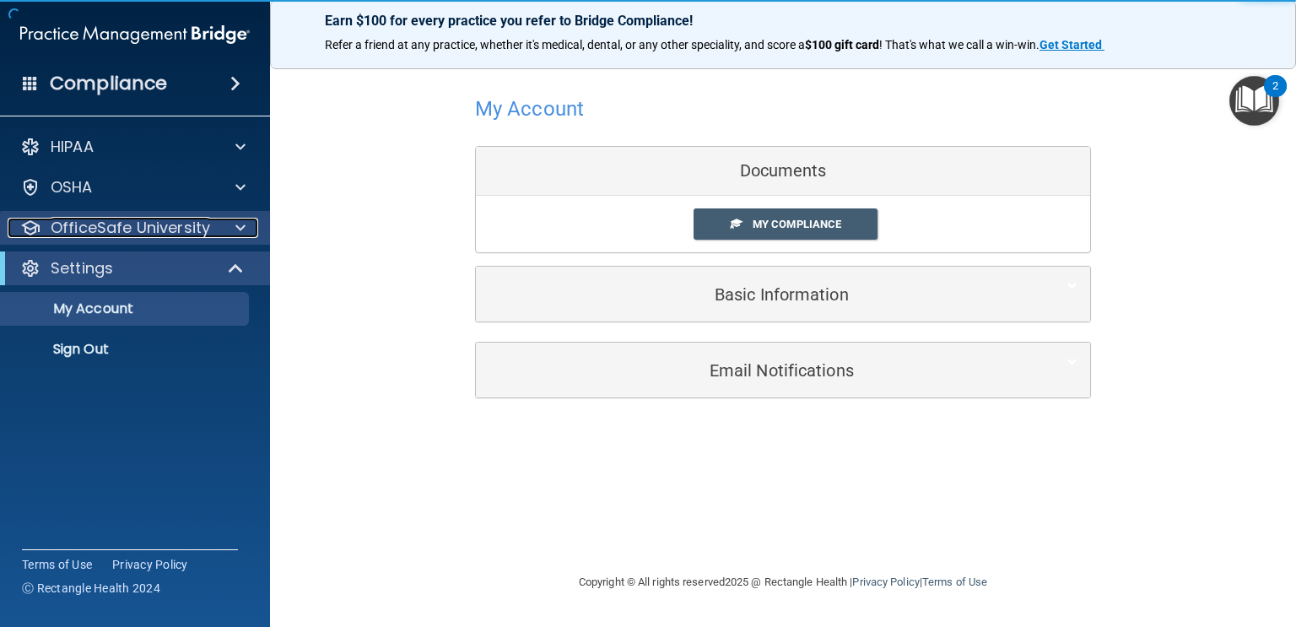
click at [231, 229] on div at bounding box center [238, 228] width 42 height 20
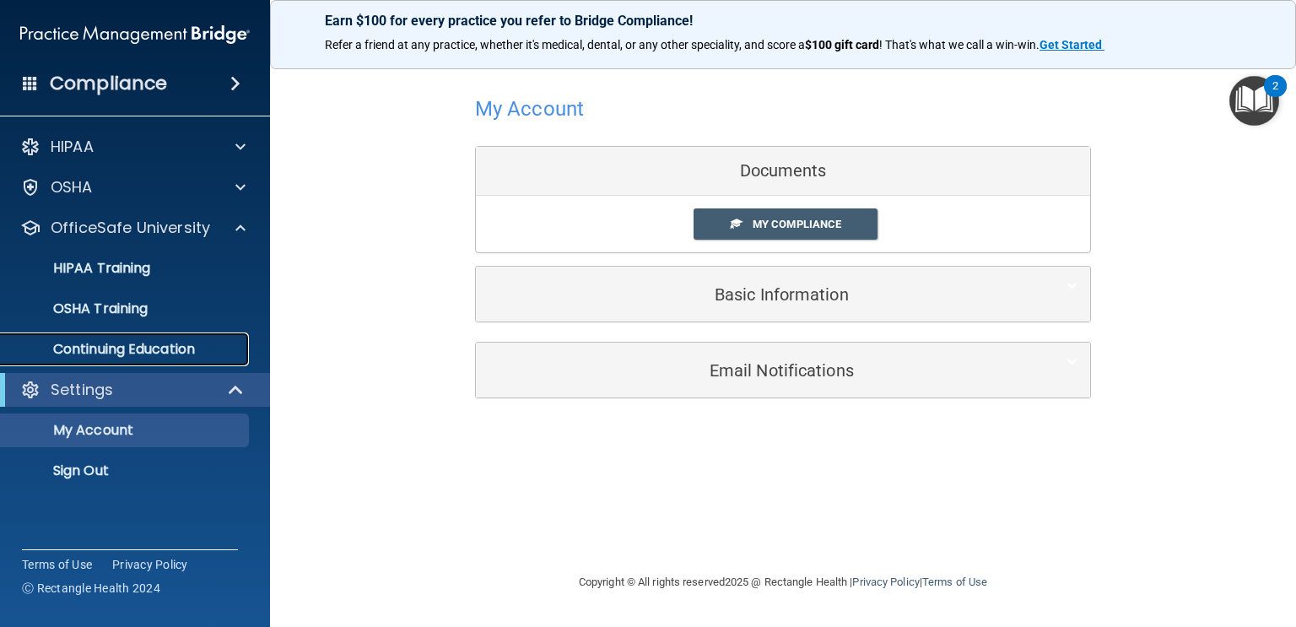
click at [130, 349] on p "Continuing Education" at bounding box center [126, 349] width 230 height 17
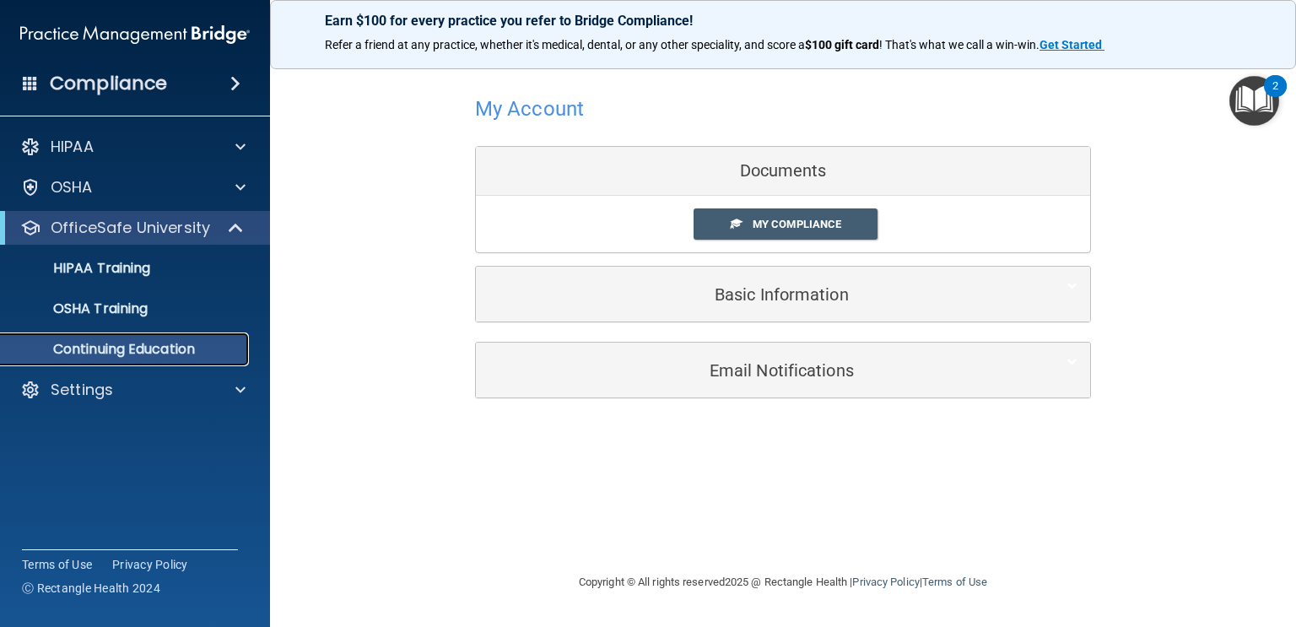
click at [130, 349] on p "Continuing Education" at bounding box center [126, 349] width 230 height 17
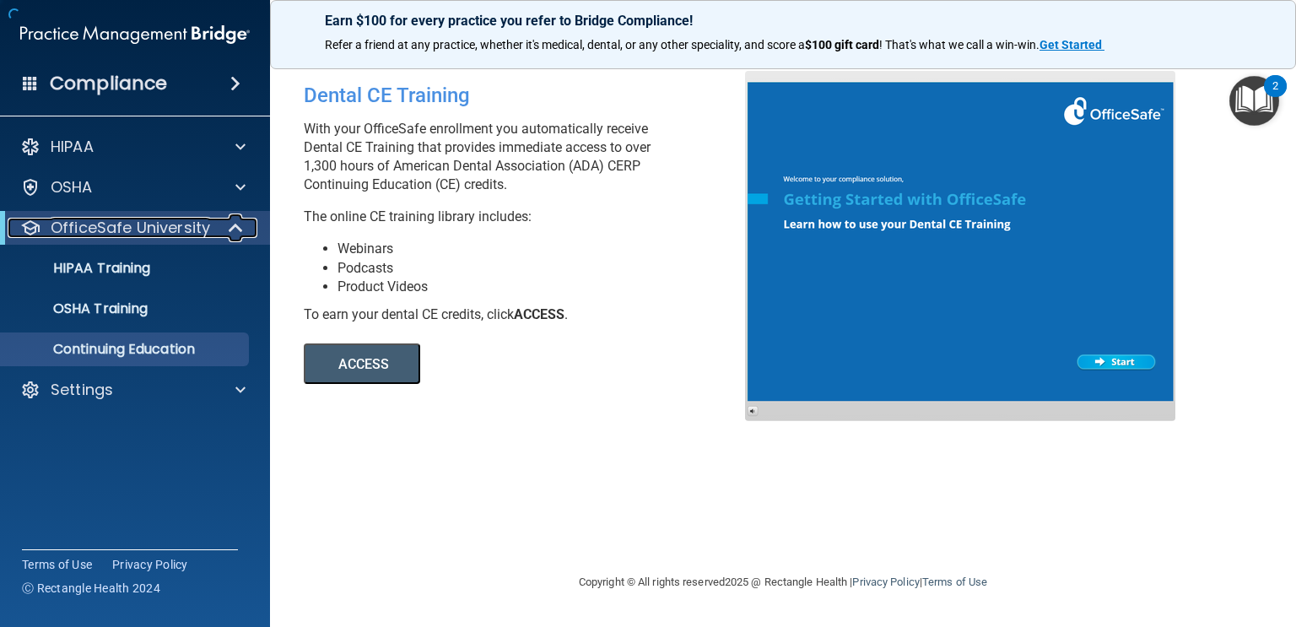
click at [234, 238] on span at bounding box center [237, 228] width 14 height 20
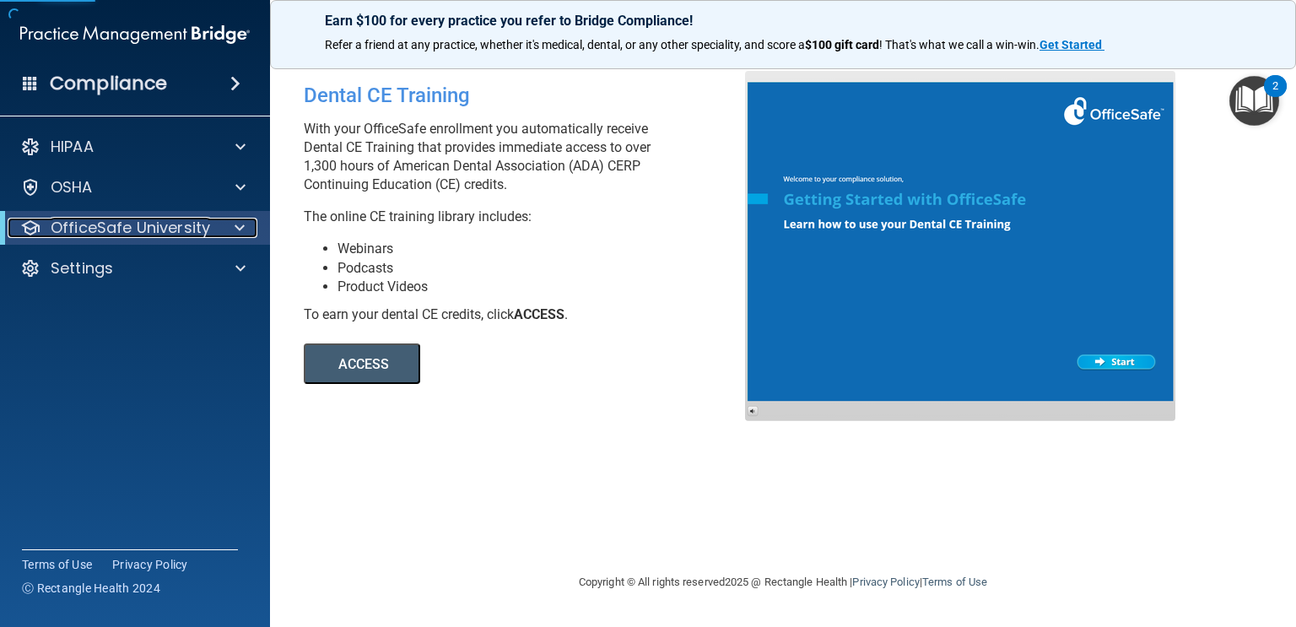
click at [232, 228] on div at bounding box center [236, 228] width 41 height 20
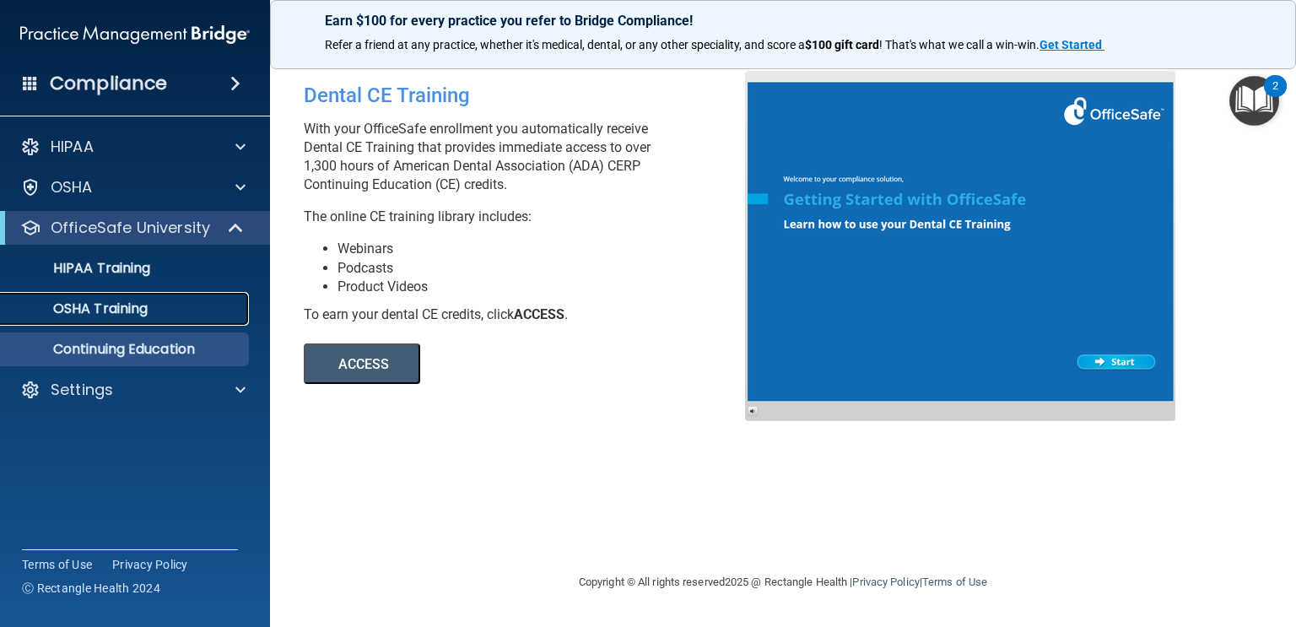
click at [127, 309] on p "OSHA Training" at bounding box center [79, 308] width 137 height 17
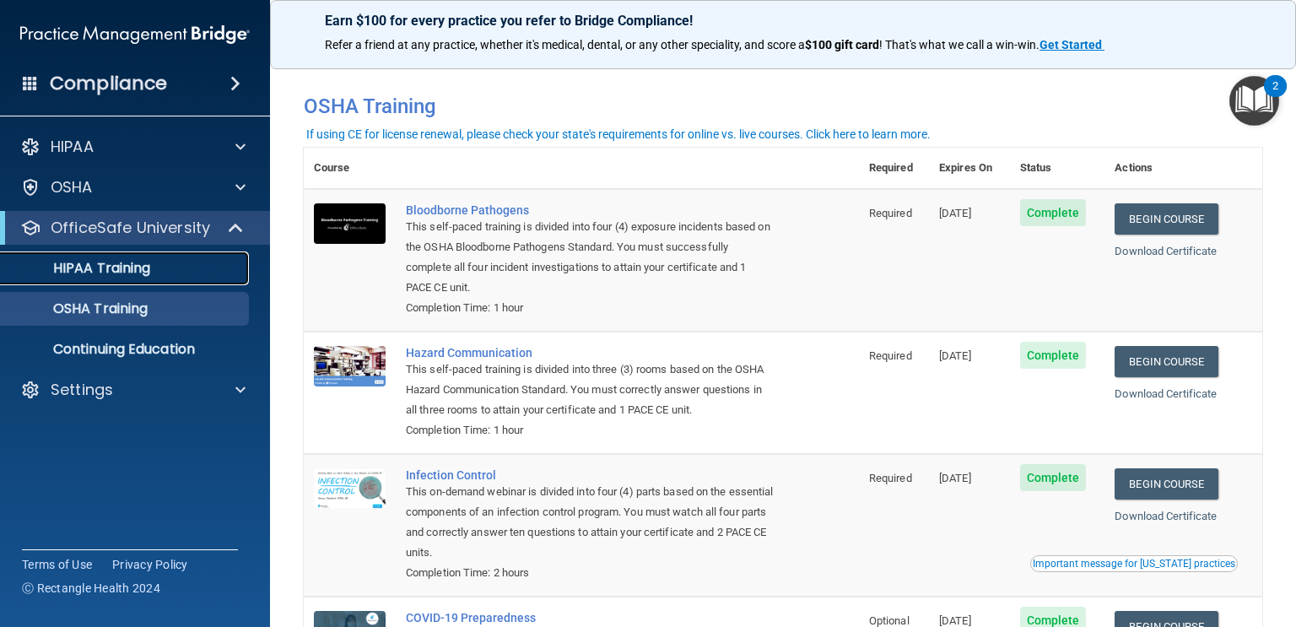
click at [187, 264] on div "HIPAA Training" at bounding box center [126, 268] width 230 height 17
